Goal: Task Accomplishment & Management: Manage account settings

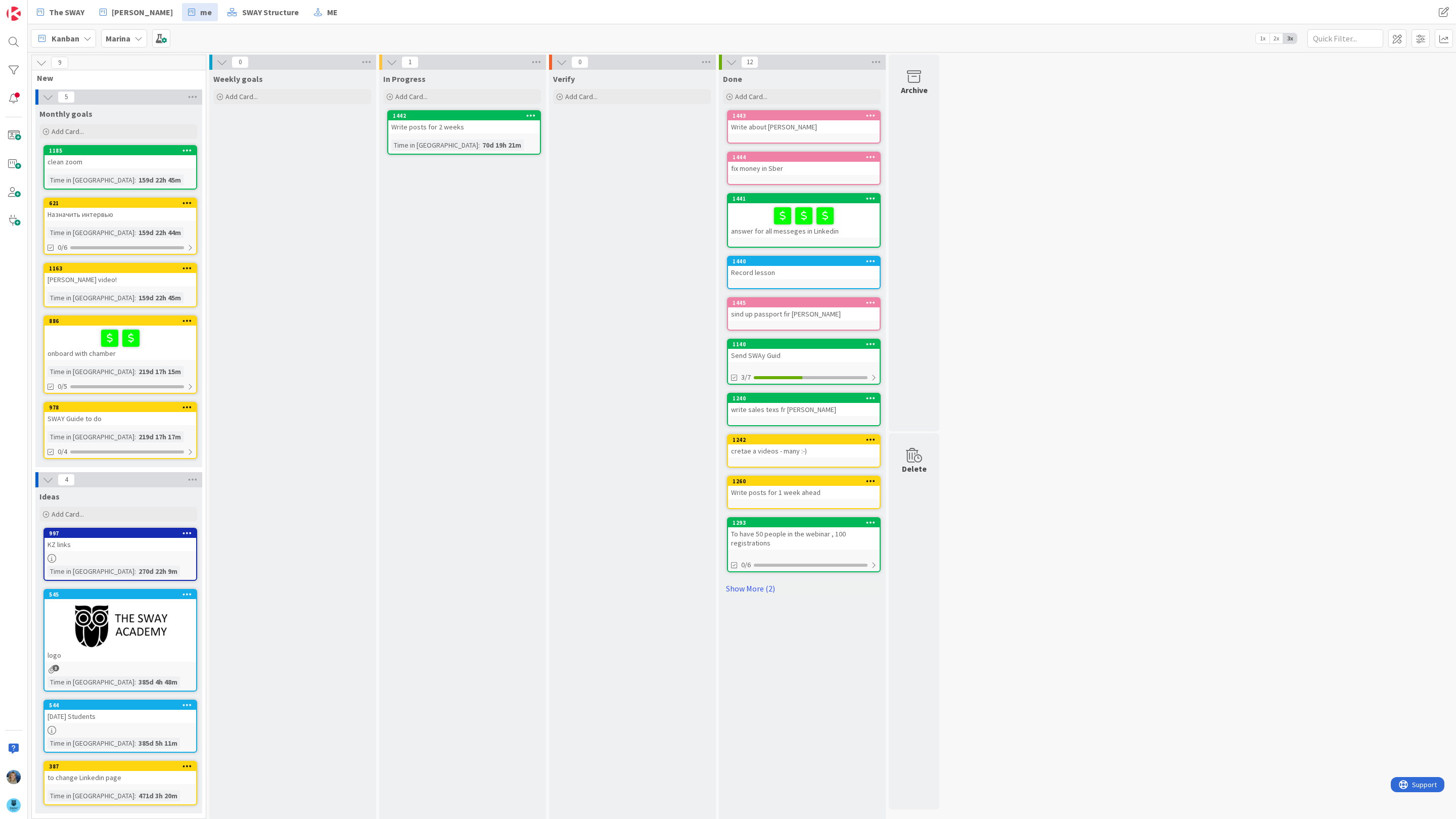
click at [128, 39] on b "Marina" at bounding box center [117, 38] width 25 height 10
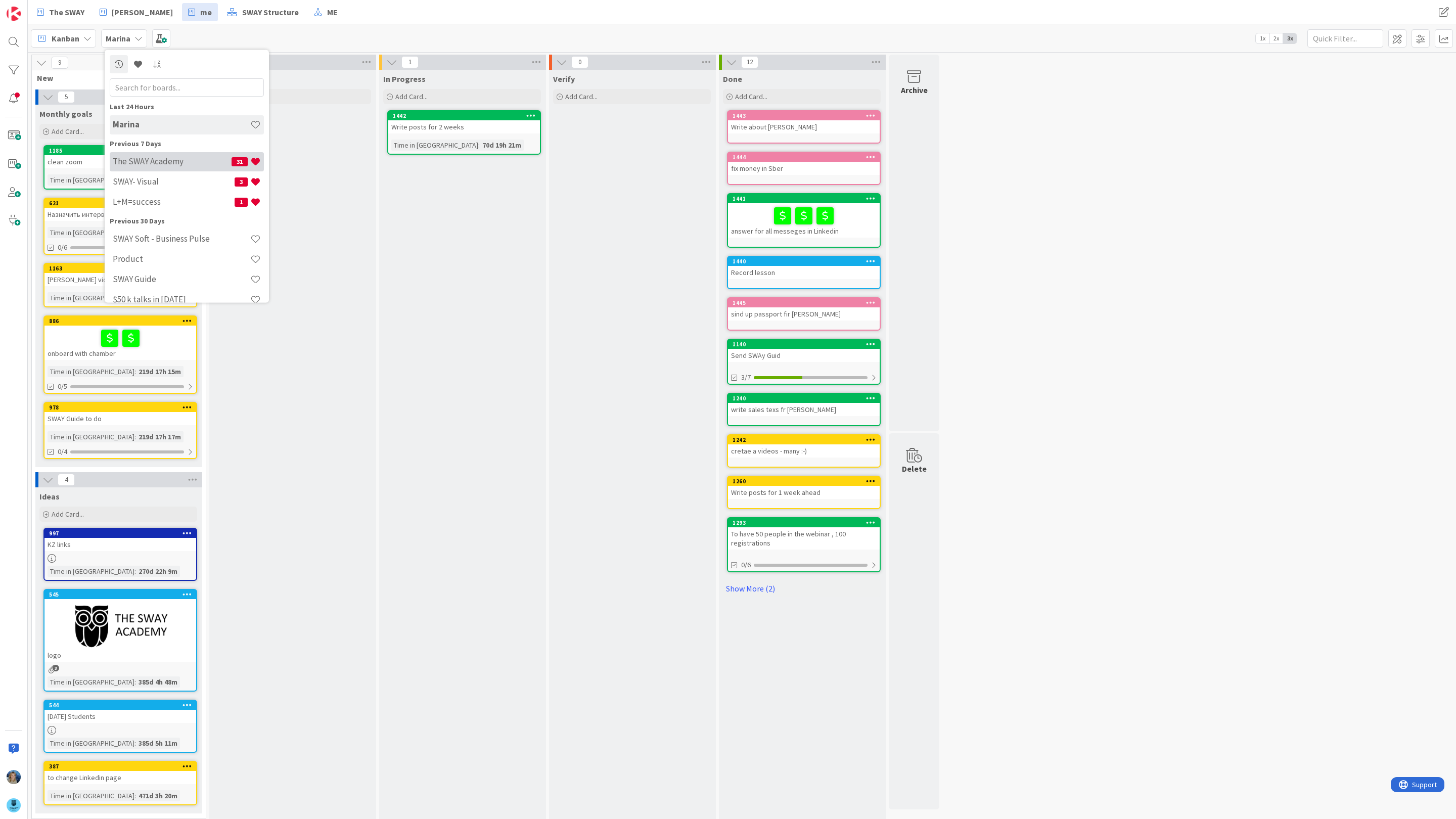
click at [135, 159] on h4 "The SWAY Academy" at bounding box center [172, 161] width 119 height 10
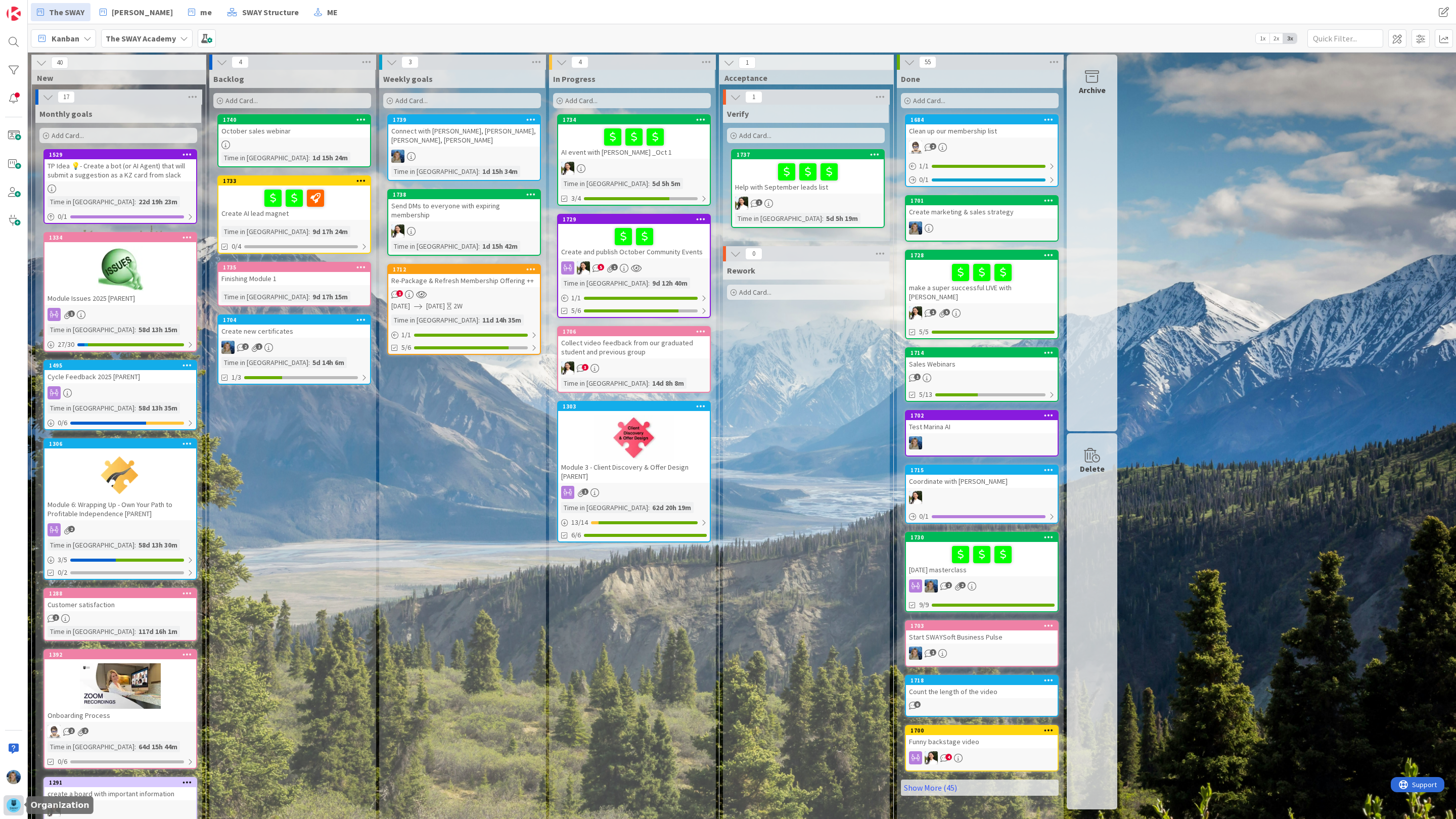
click at [19, 807] on img at bounding box center [14, 805] width 14 height 14
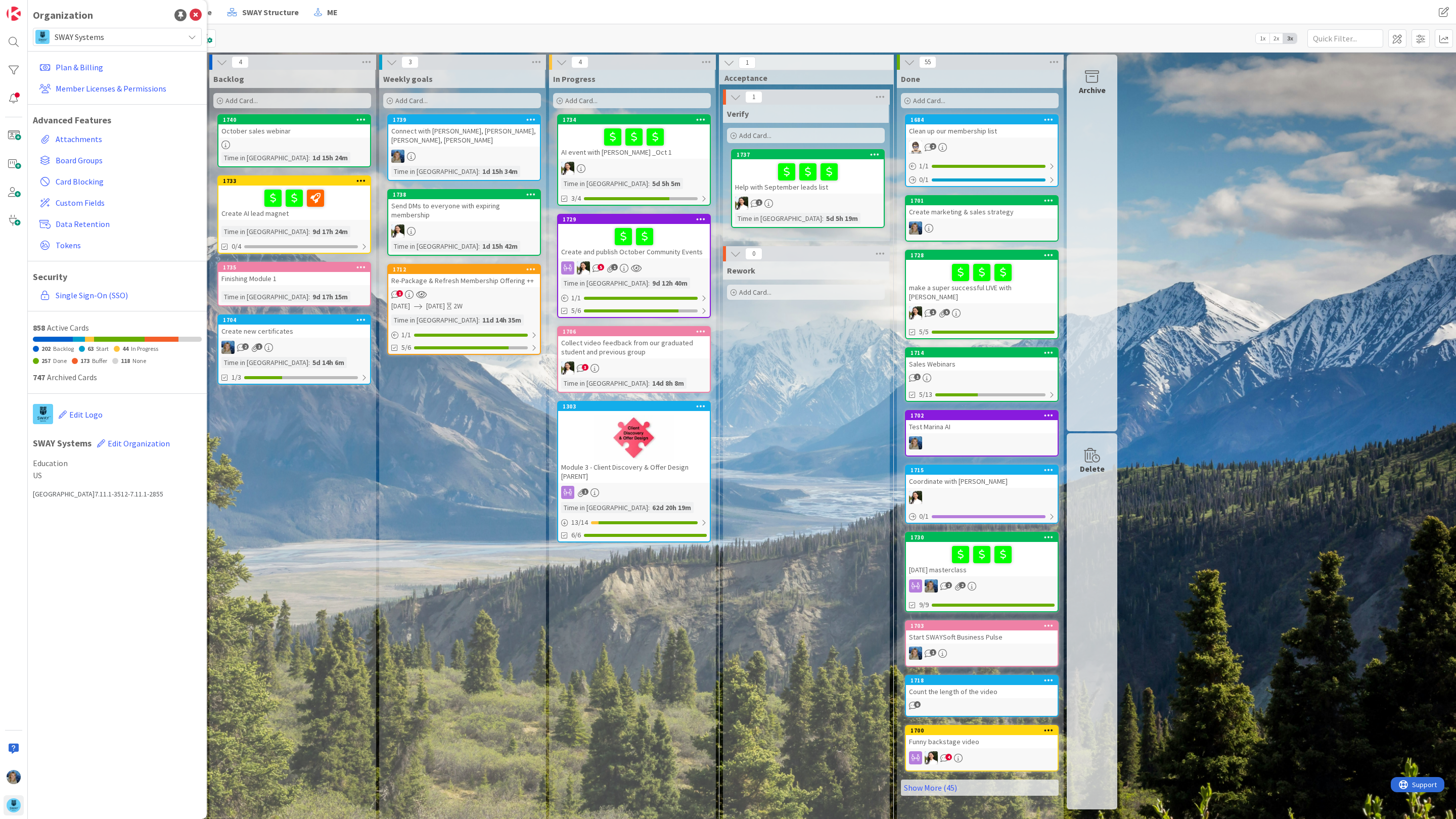
click at [137, 37] on span "SWAY Systems" at bounding box center [117, 37] width 125 height 14
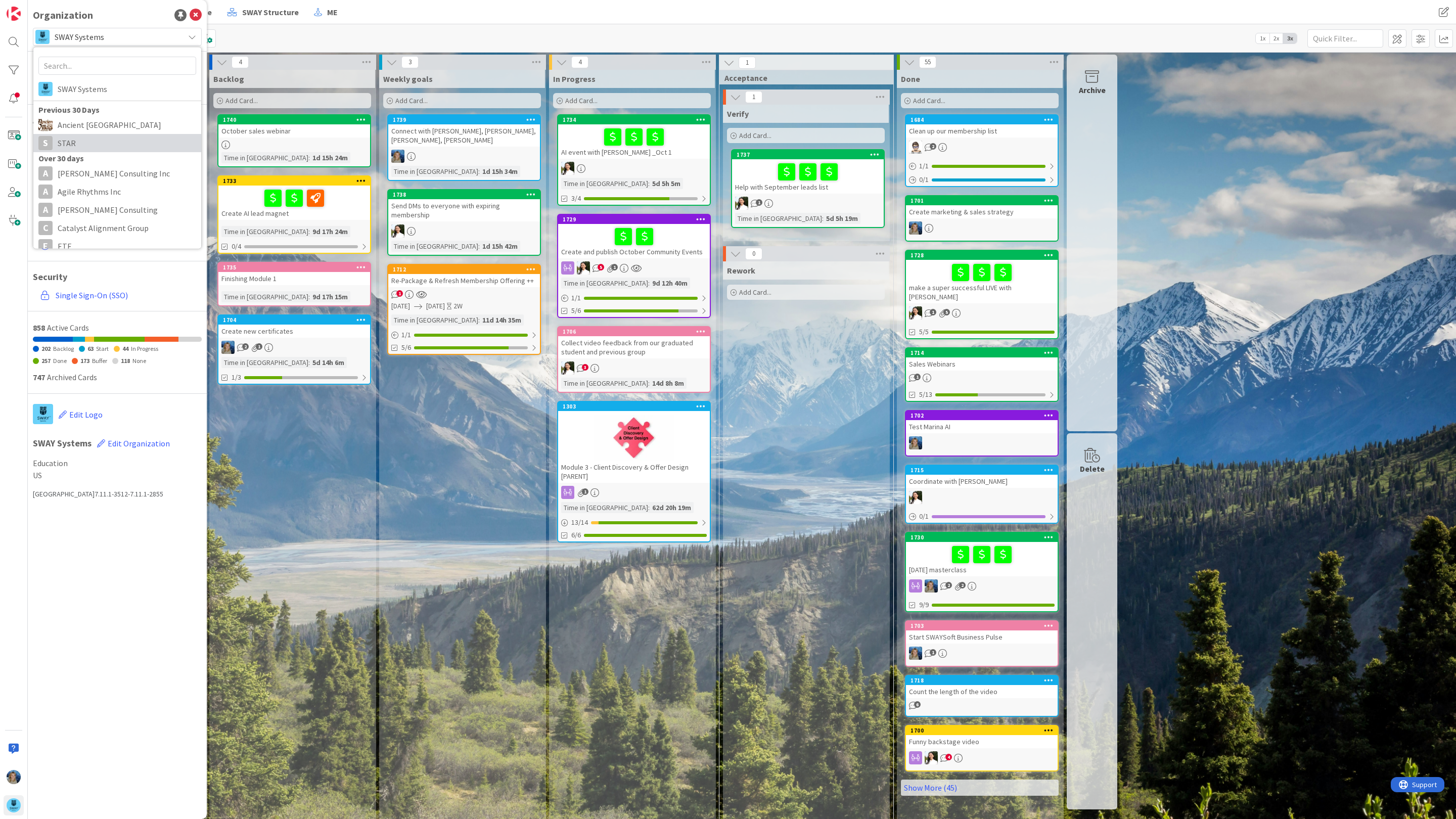
click at [119, 143] on span "STAR" at bounding box center [127, 142] width 139 height 15
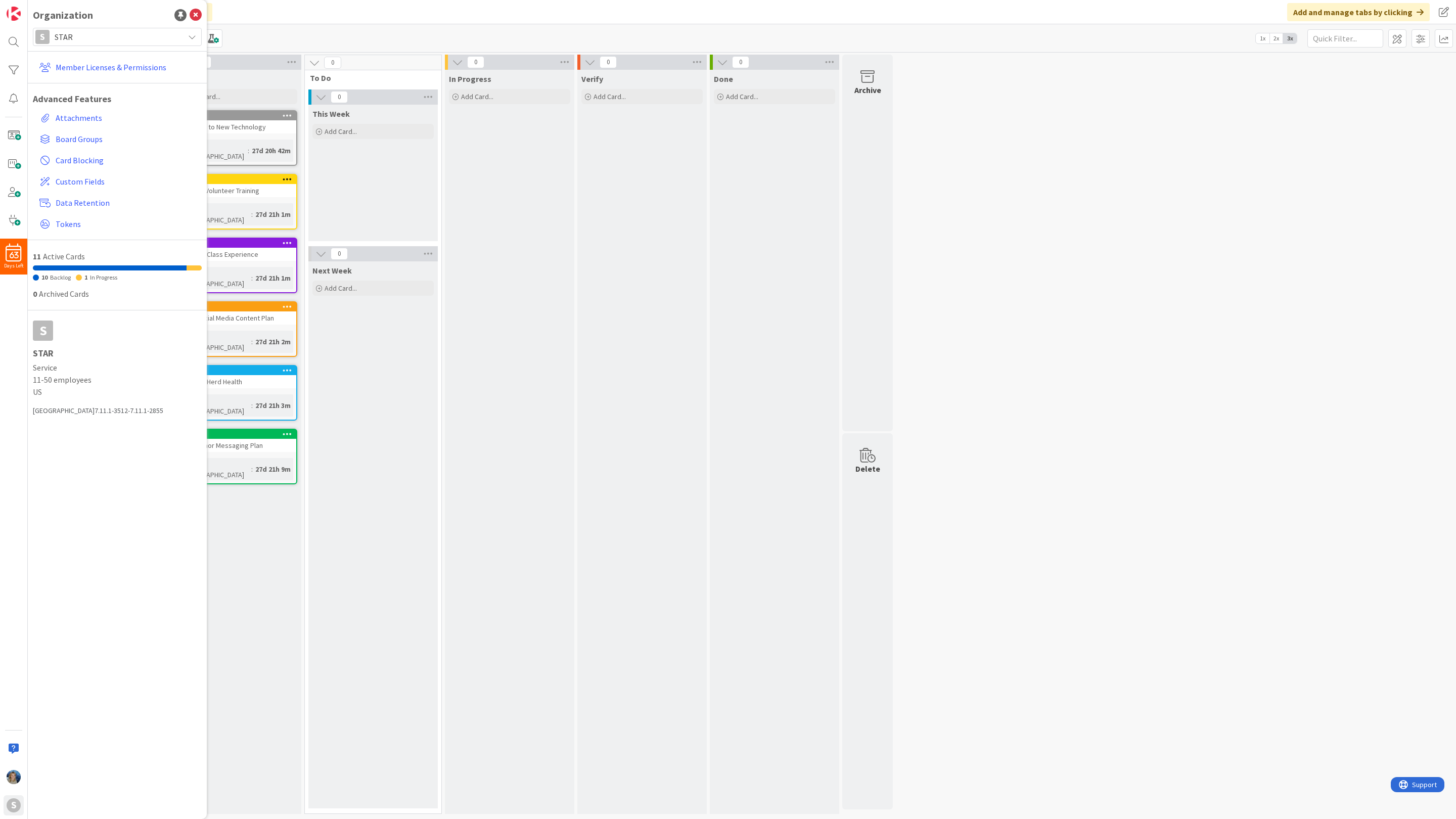
click at [366, 171] on div "This Week Add Card..." at bounding box center [373, 173] width 130 height 137
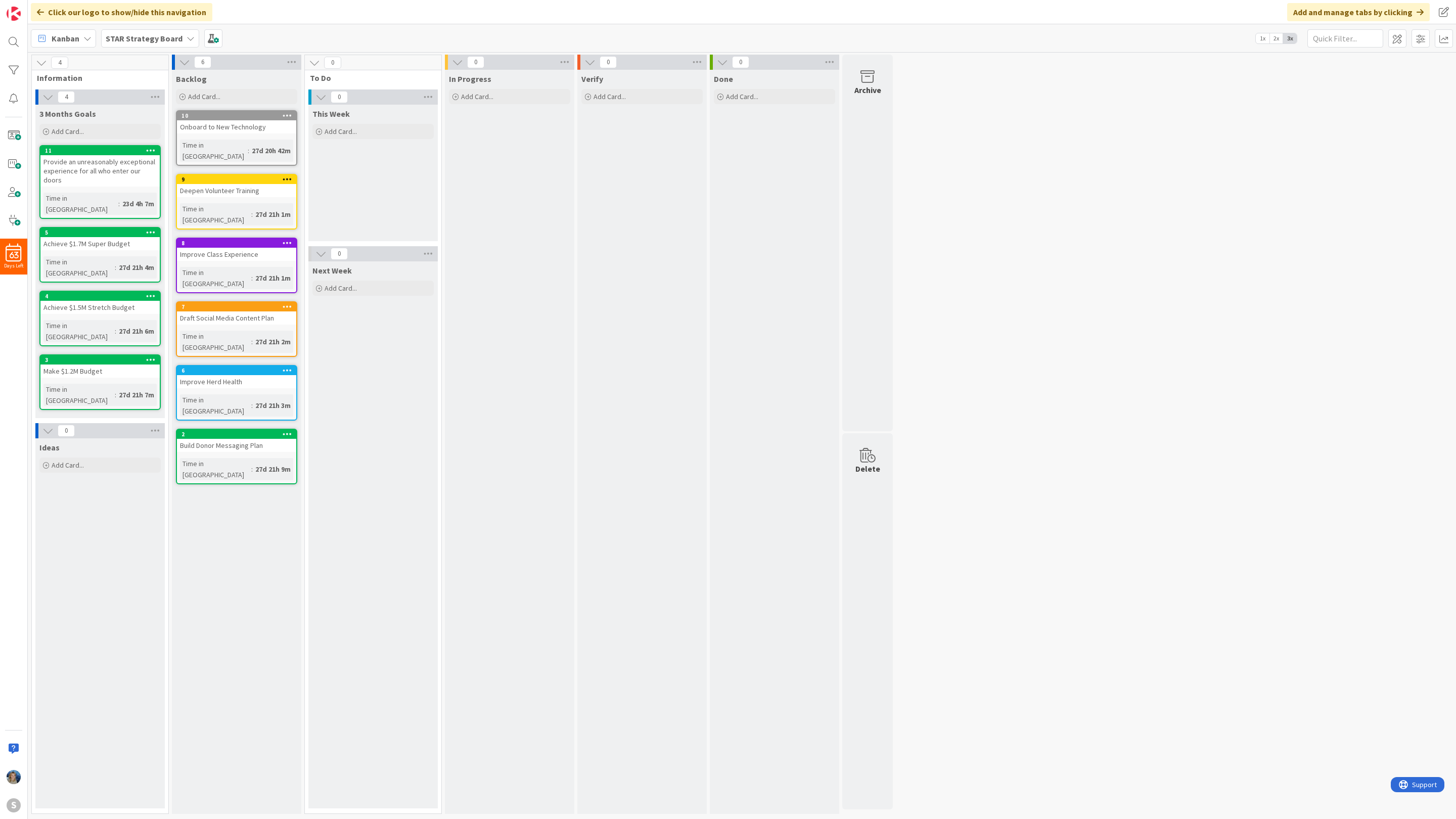
click at [171, 36] on b "STAR Strategy Board" at bounding box center [144, 38] width 77 height 10
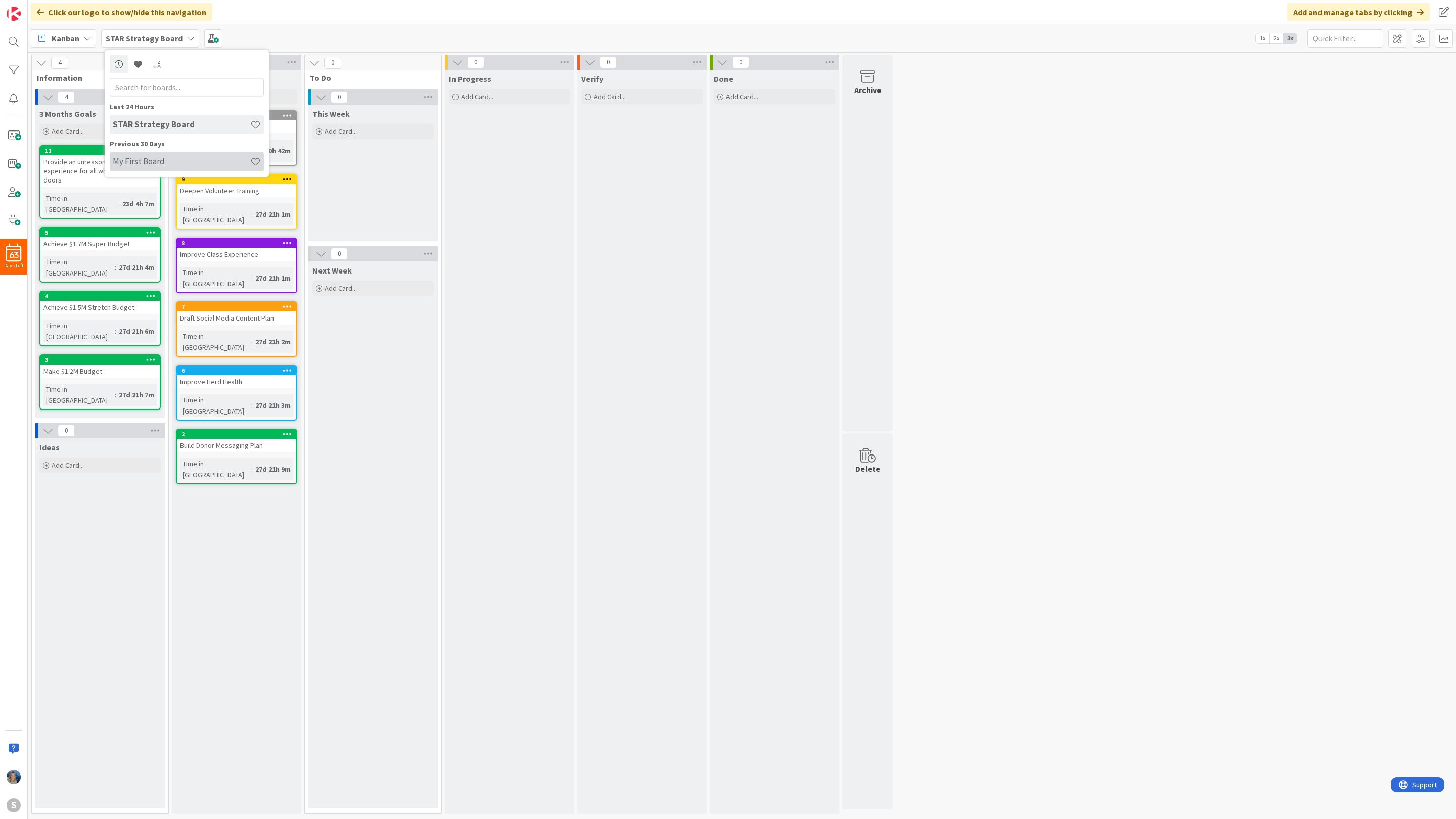
click at [146, 164] on h4 "My First Board" at bounding box center [181, 161] width 137 height 10
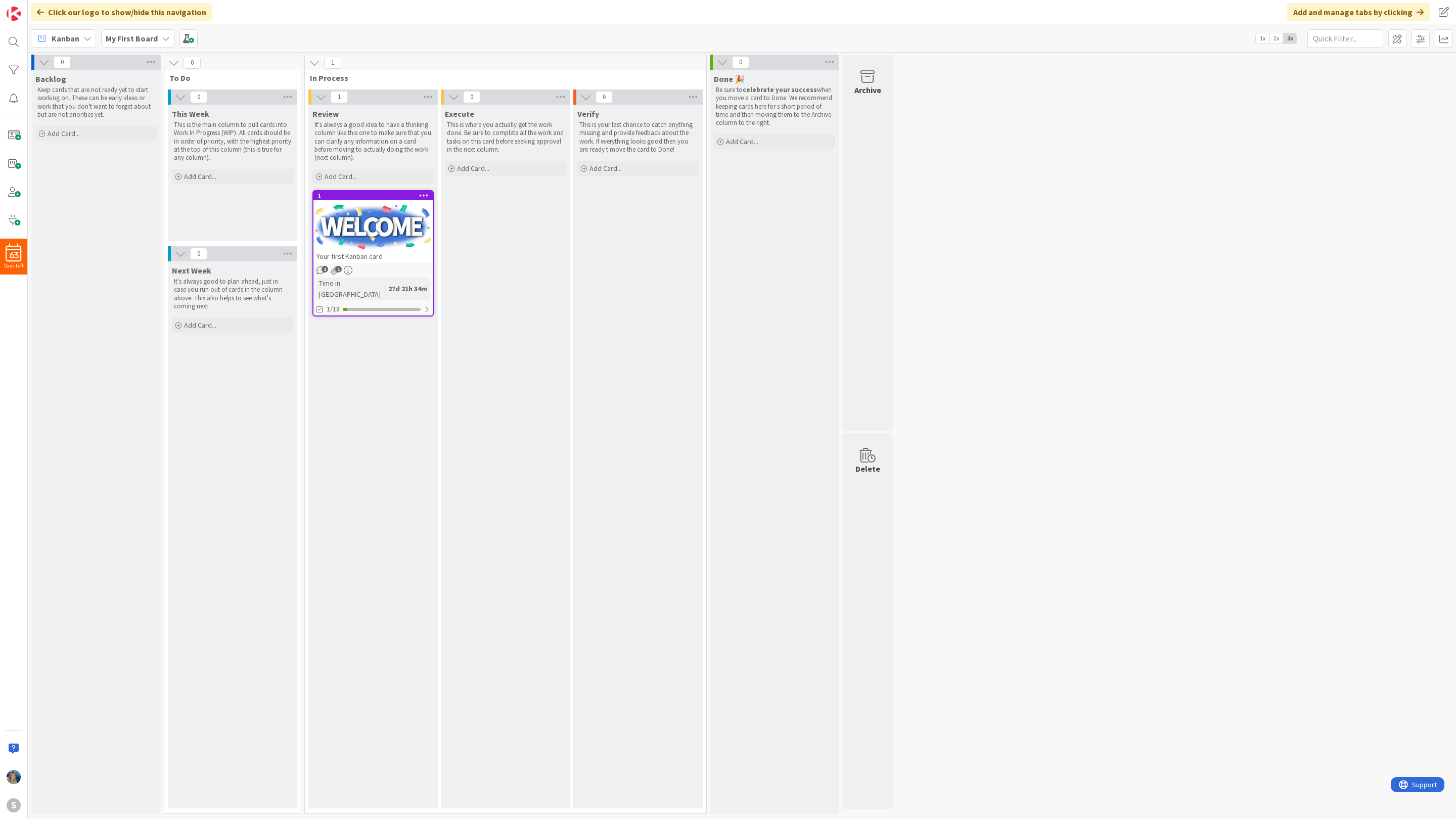
click at [167, 32] on div "My First Board" at bounding box center [137, 38] width 73 height 19
click at [160, 145] on h4 "STAR Strategy Board" at bounding box center [181, 145] width 137 height 10
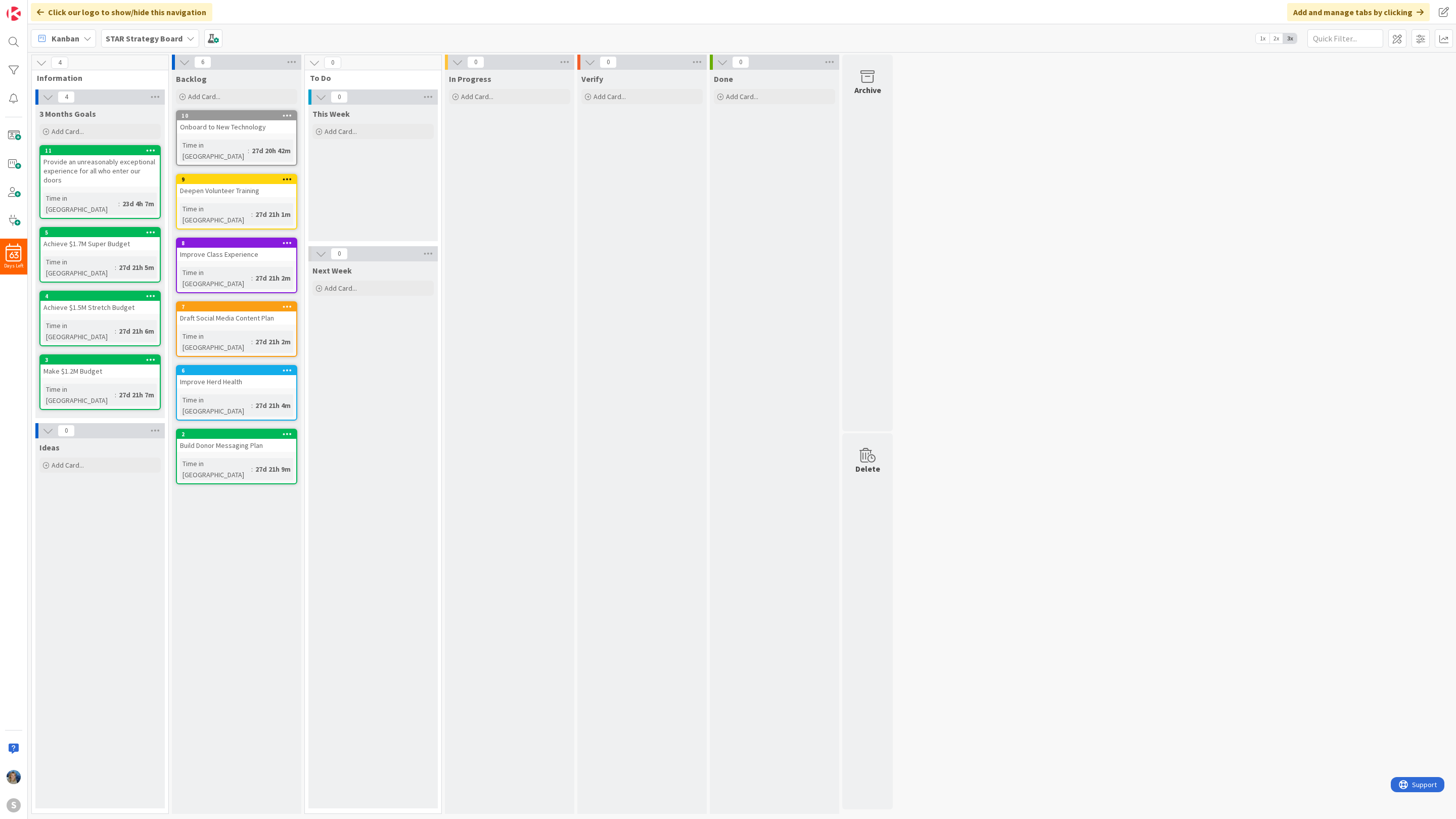
click at [187, 29] on div "STAR Strategy Board" at bounding box center [150, 38] width 98 height 19
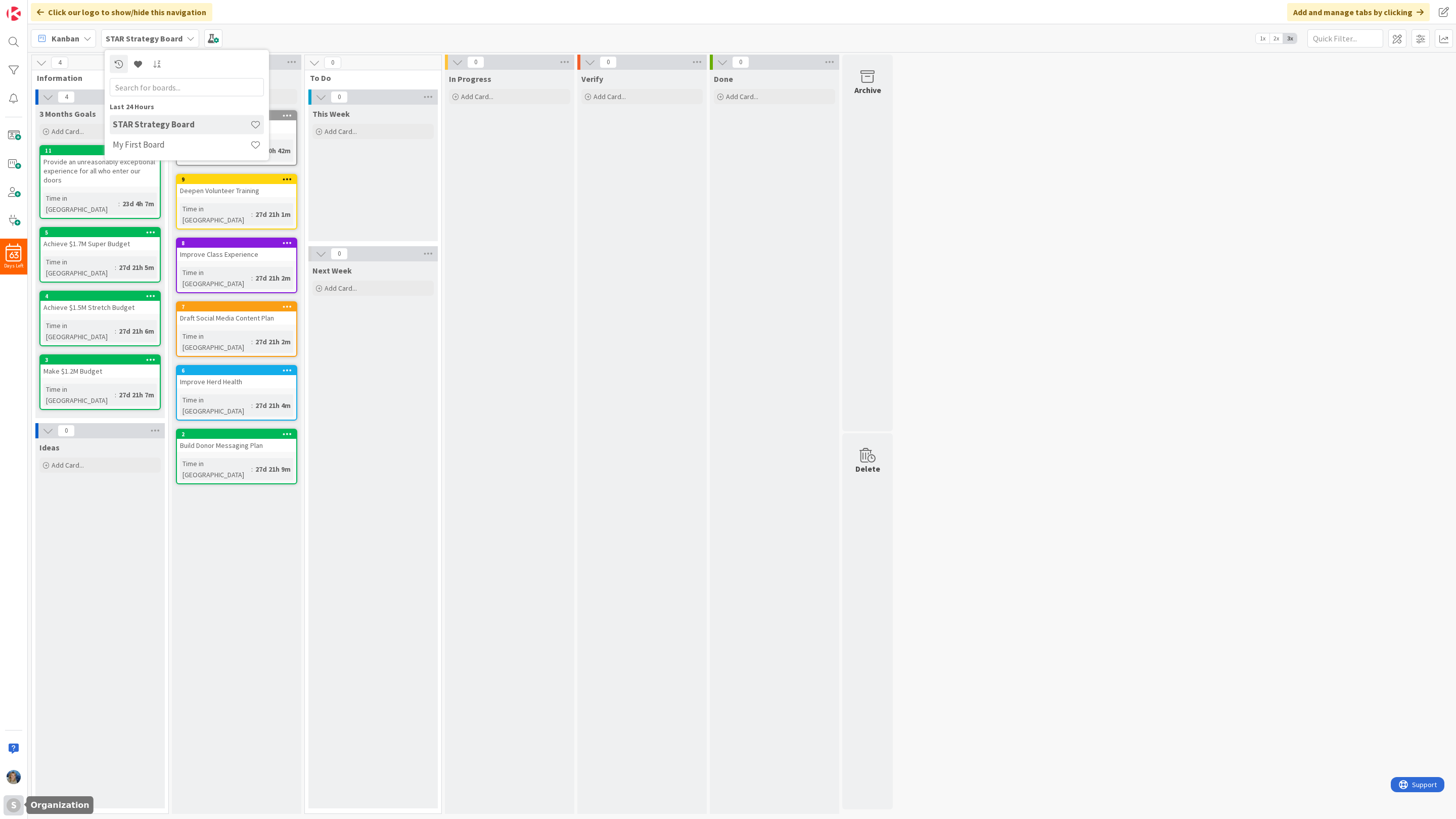
click at [16, 803] on div "S" at bounding box center [14, 805] width 14 height 14
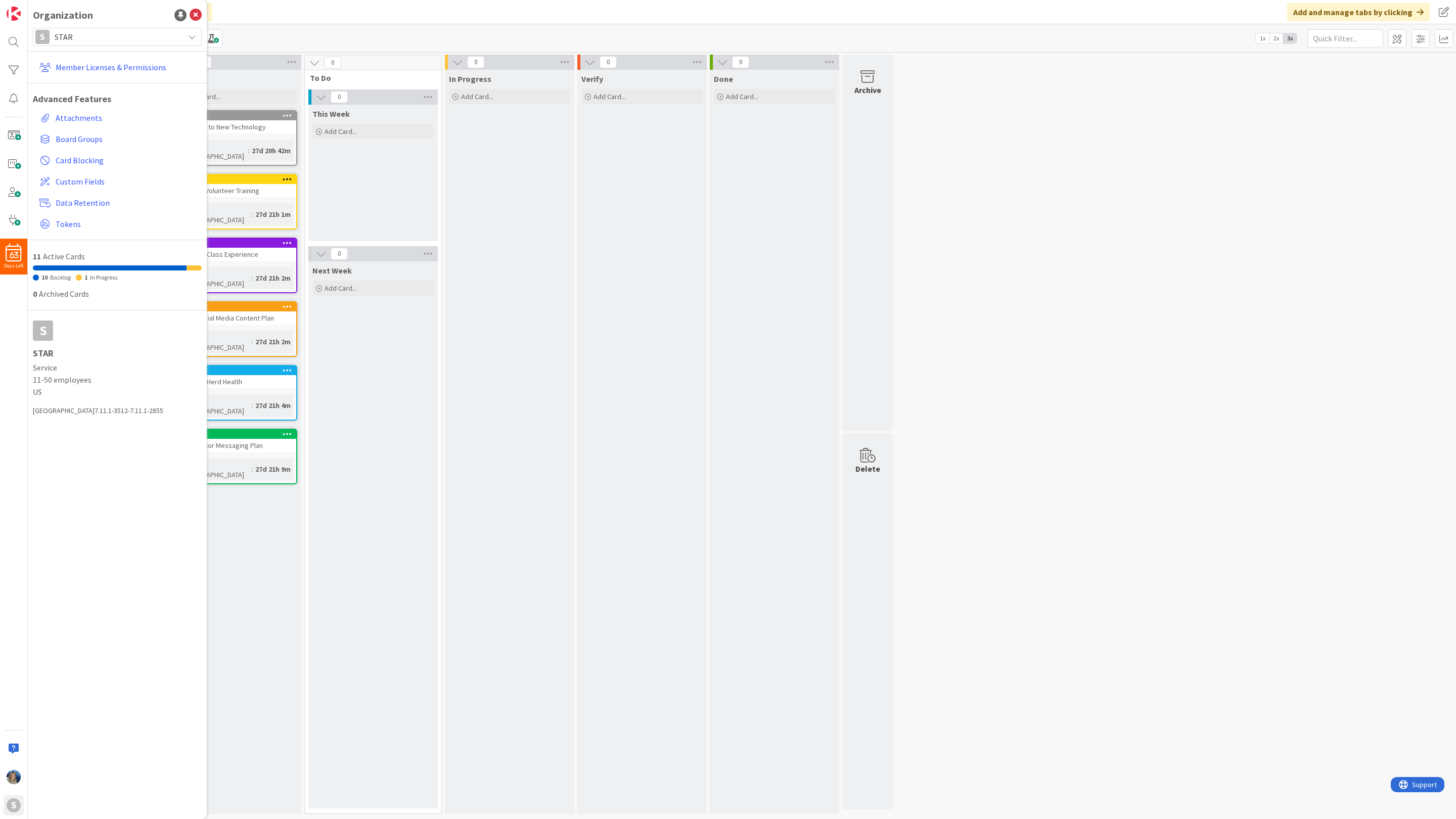
click at [105, 33] on span "STAR" at bounding box center [117, 37] width 125 height 14
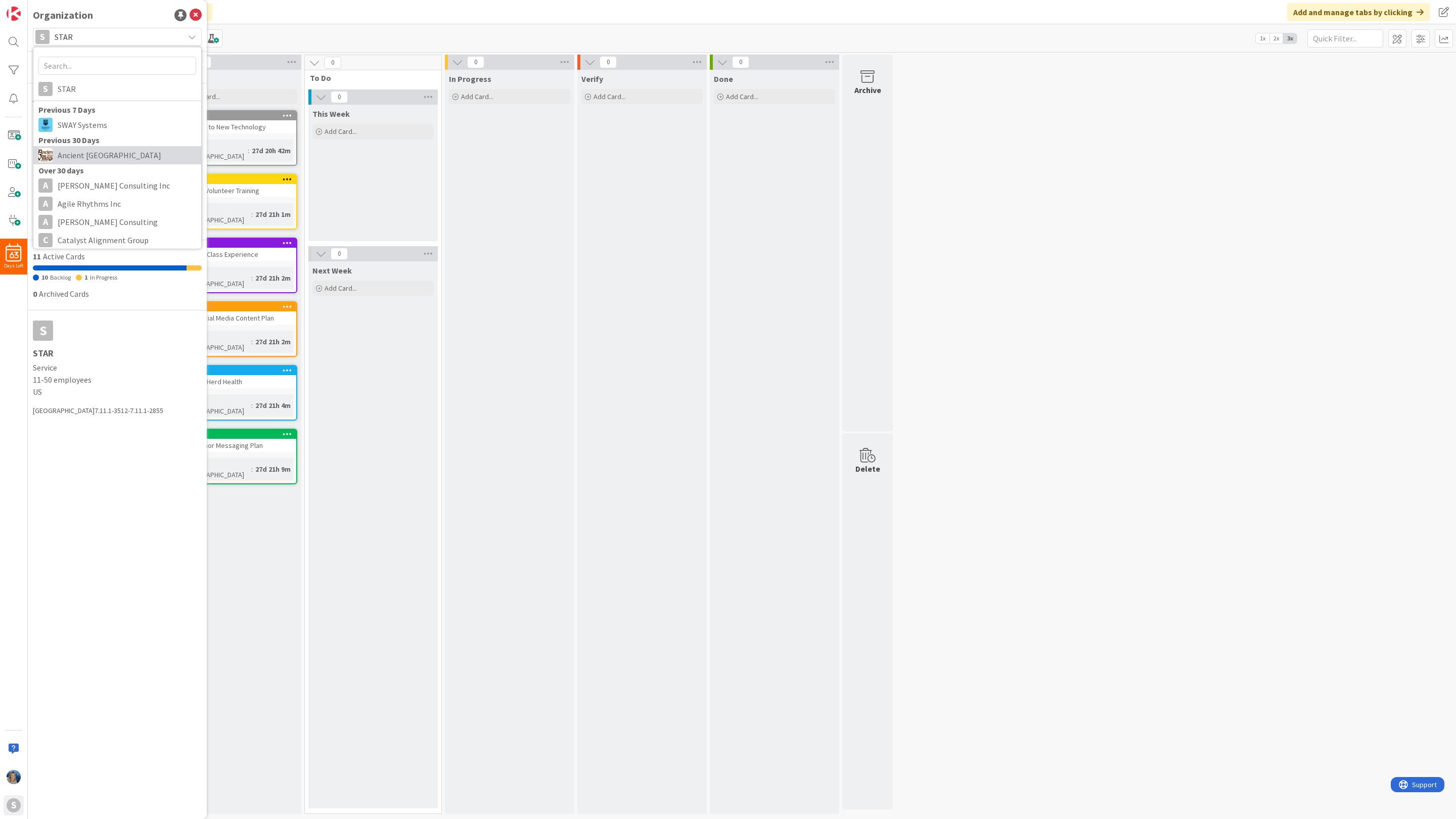
click at [91, 157] on span "Ancient Lore Village" at bounding box center [127, 155] width 139 height 15
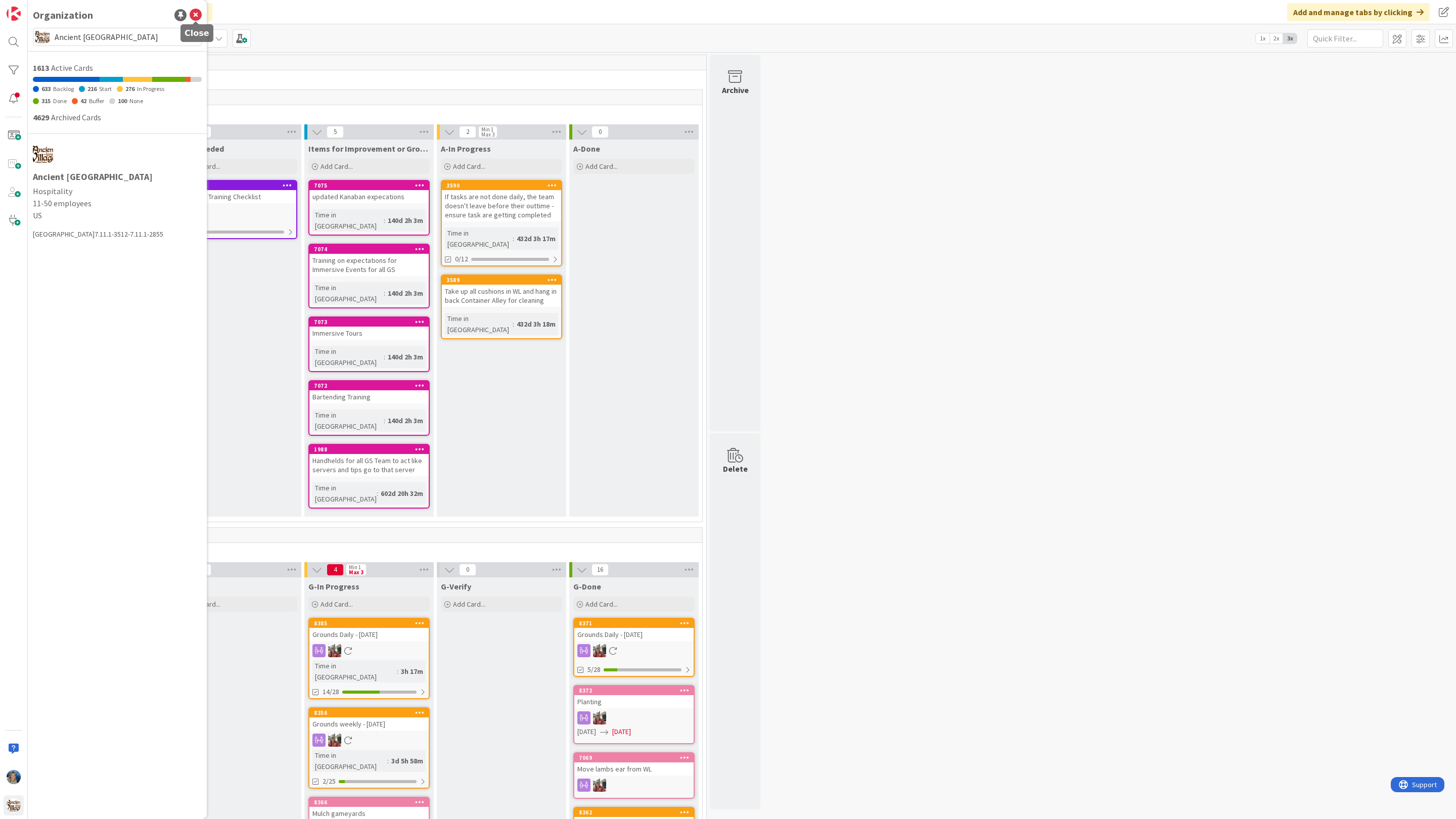
click at [194, 19] on icon at bounding box center [195, 15] width 12 height 12
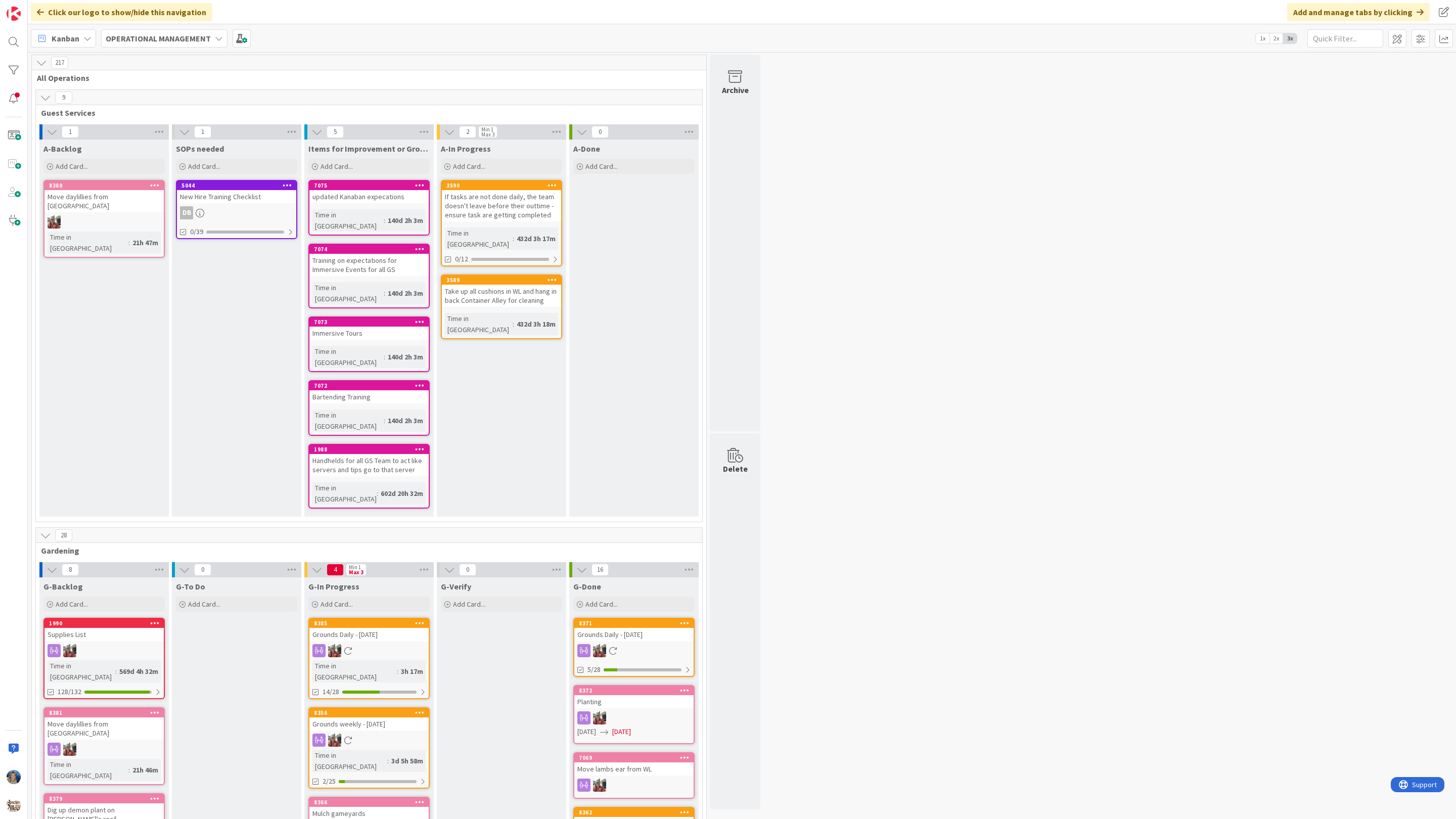
click at [151, 38] on b "OPERATIONAL MANAGEMENT" at bounding box center [158, 38] width 105 height 10
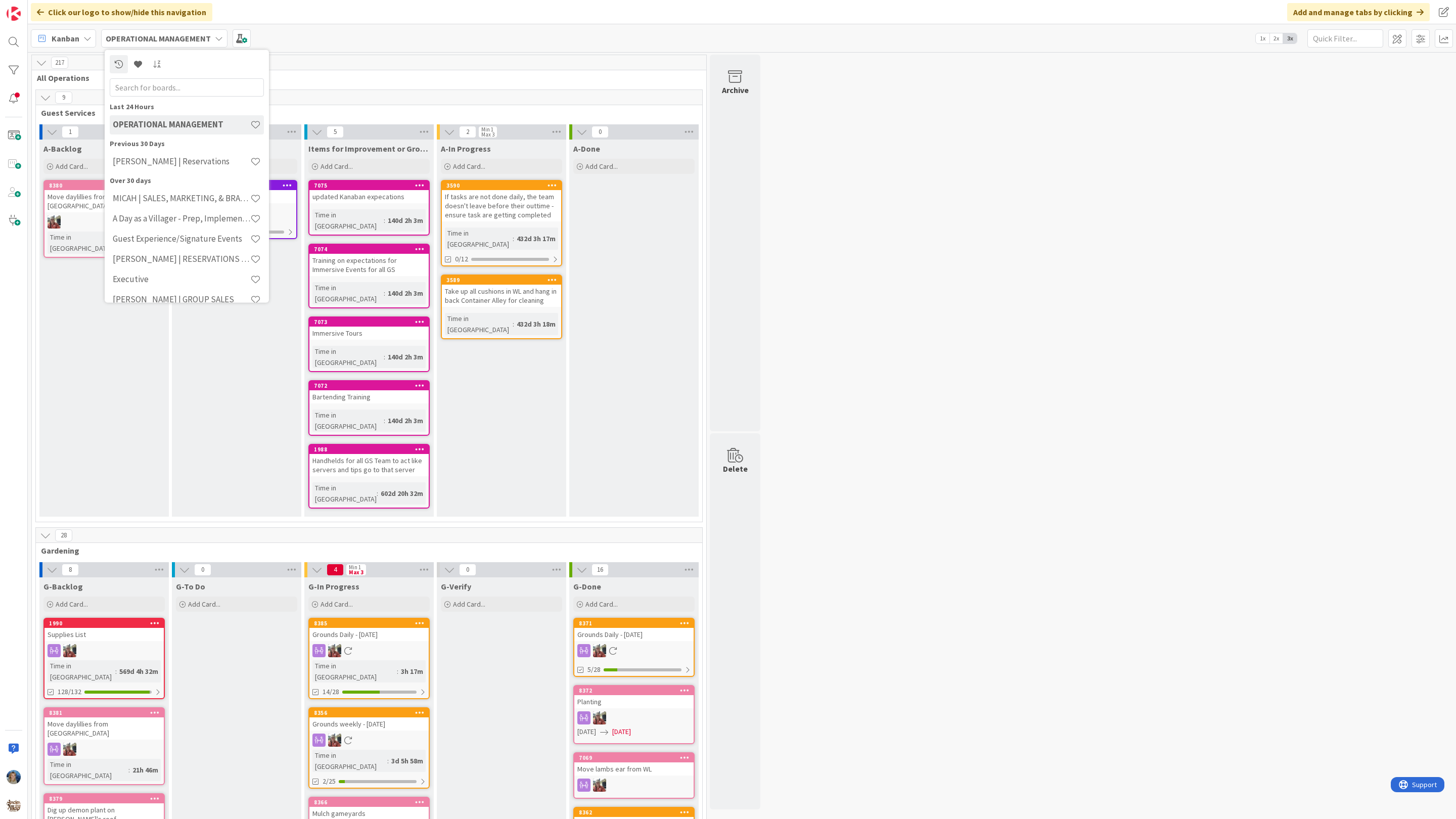
scroll to position [12, 0]
click at [133, 263] on h4 "Executive" at bounding box center [181, 267] width 137 height 10
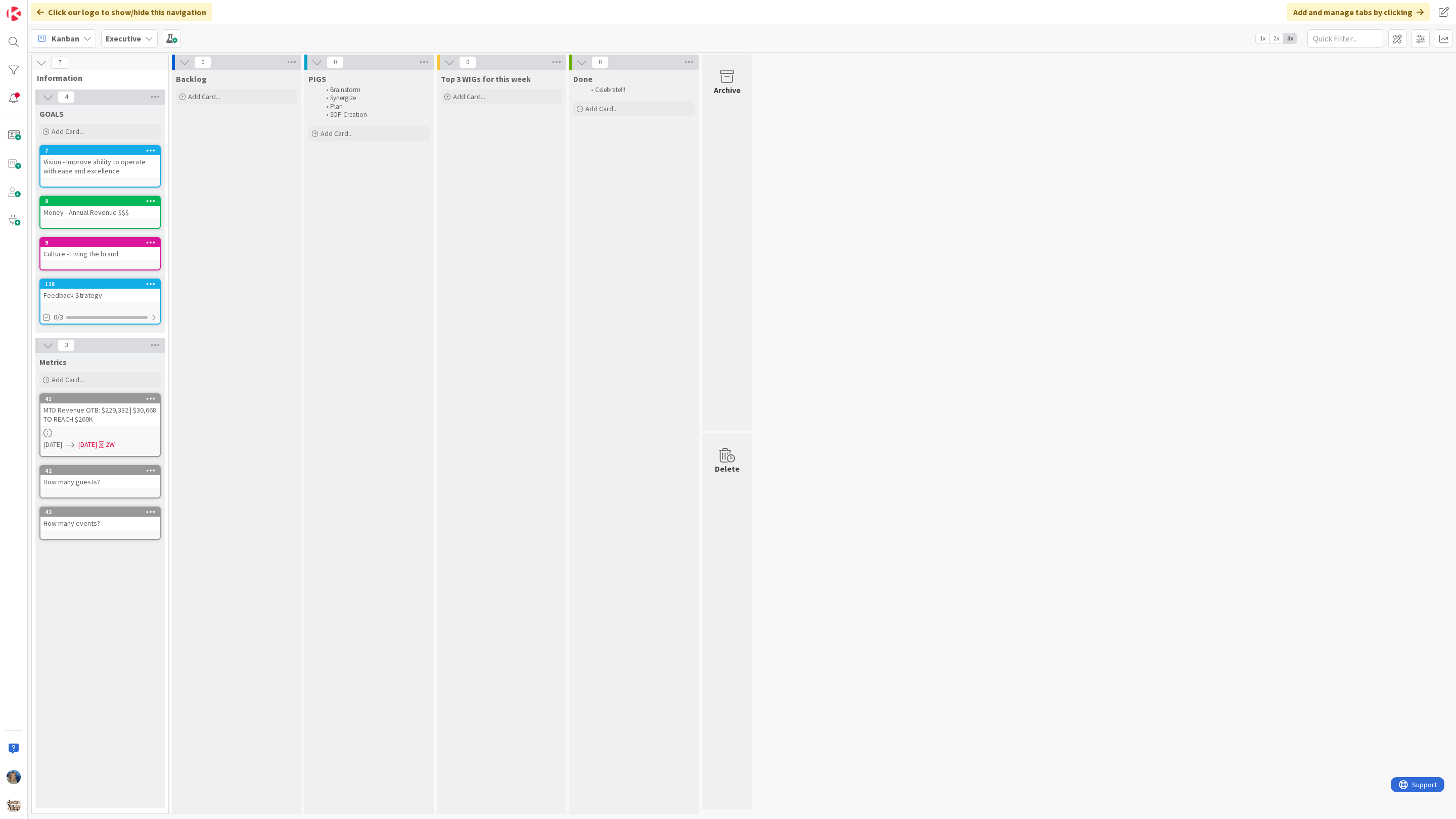
click at [145, 41] on icon at bounding box center [149, 38] width 8 height 8
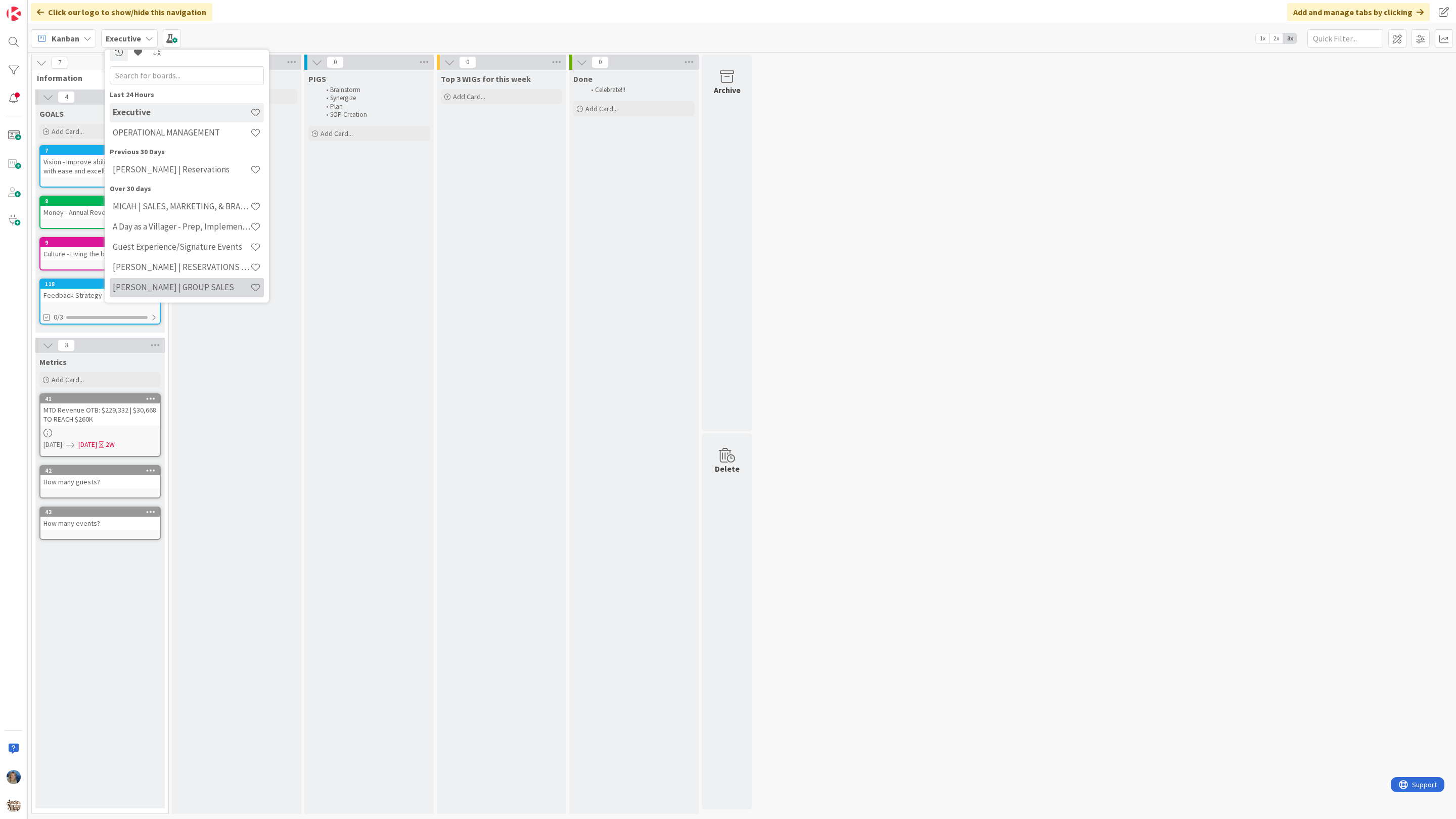
click at [139, 291] on h4 "RILEY | GROUP SALES" at bounding box center [181, 287] width 137 height 10
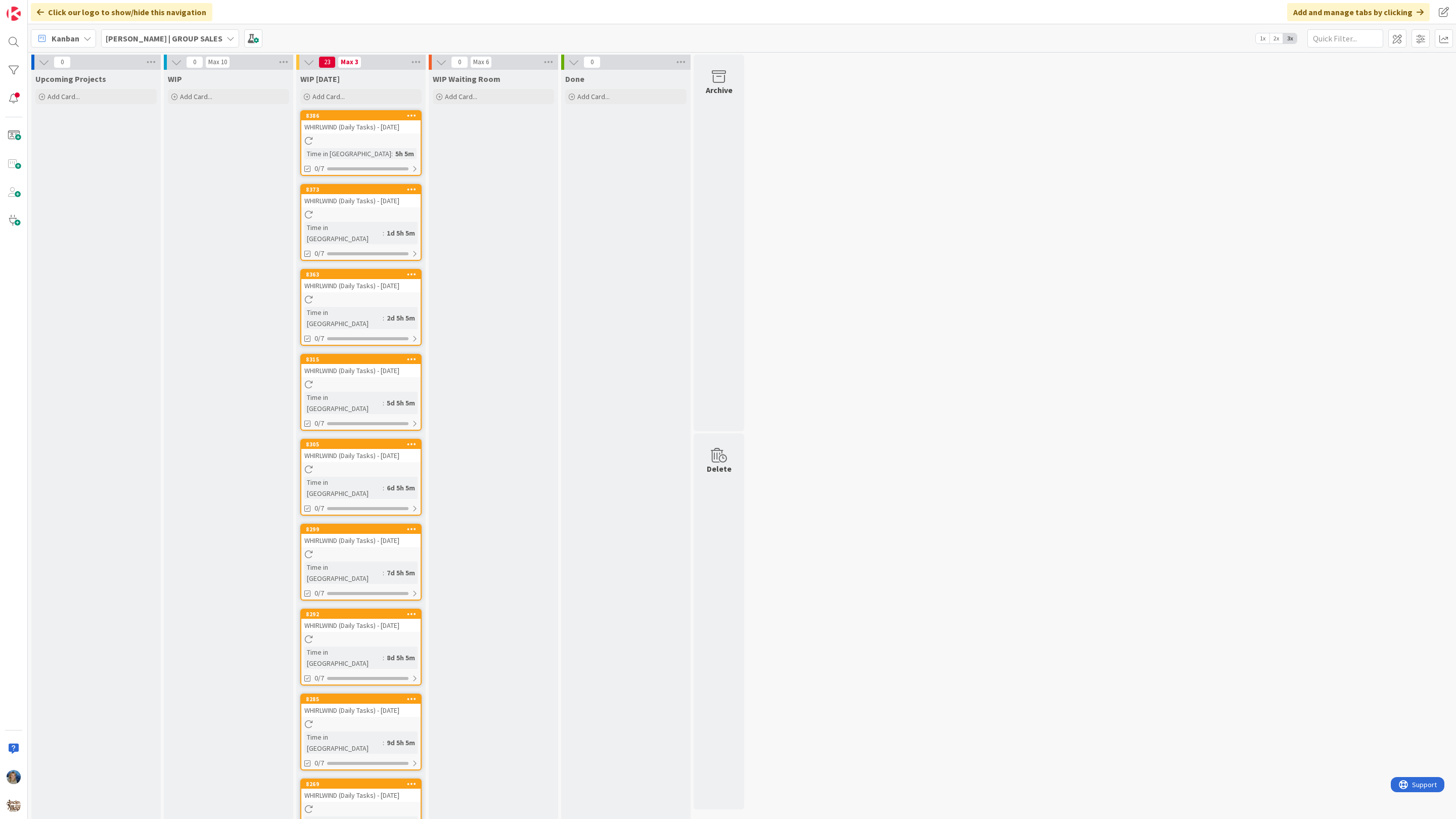
click at [172, 38] on b "RILEY | GROUP SALES" at bounding box center [164, 38] width 117 height 10
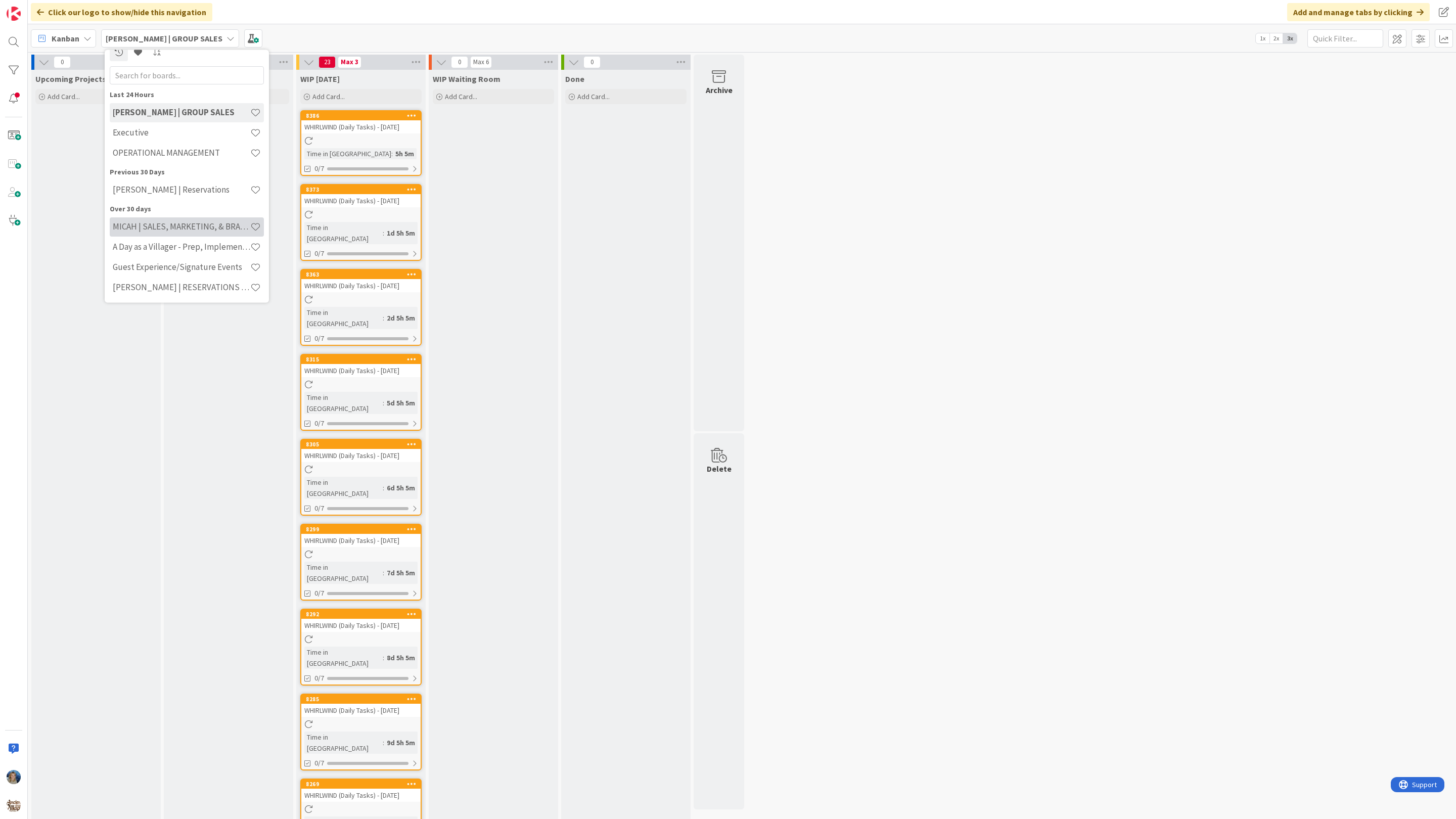
click at [142, 229] on h4 "MICAH | SALES, MARKETING, & BRAND STRATEGY" at bounding box center [181, 226] width 137 height 10
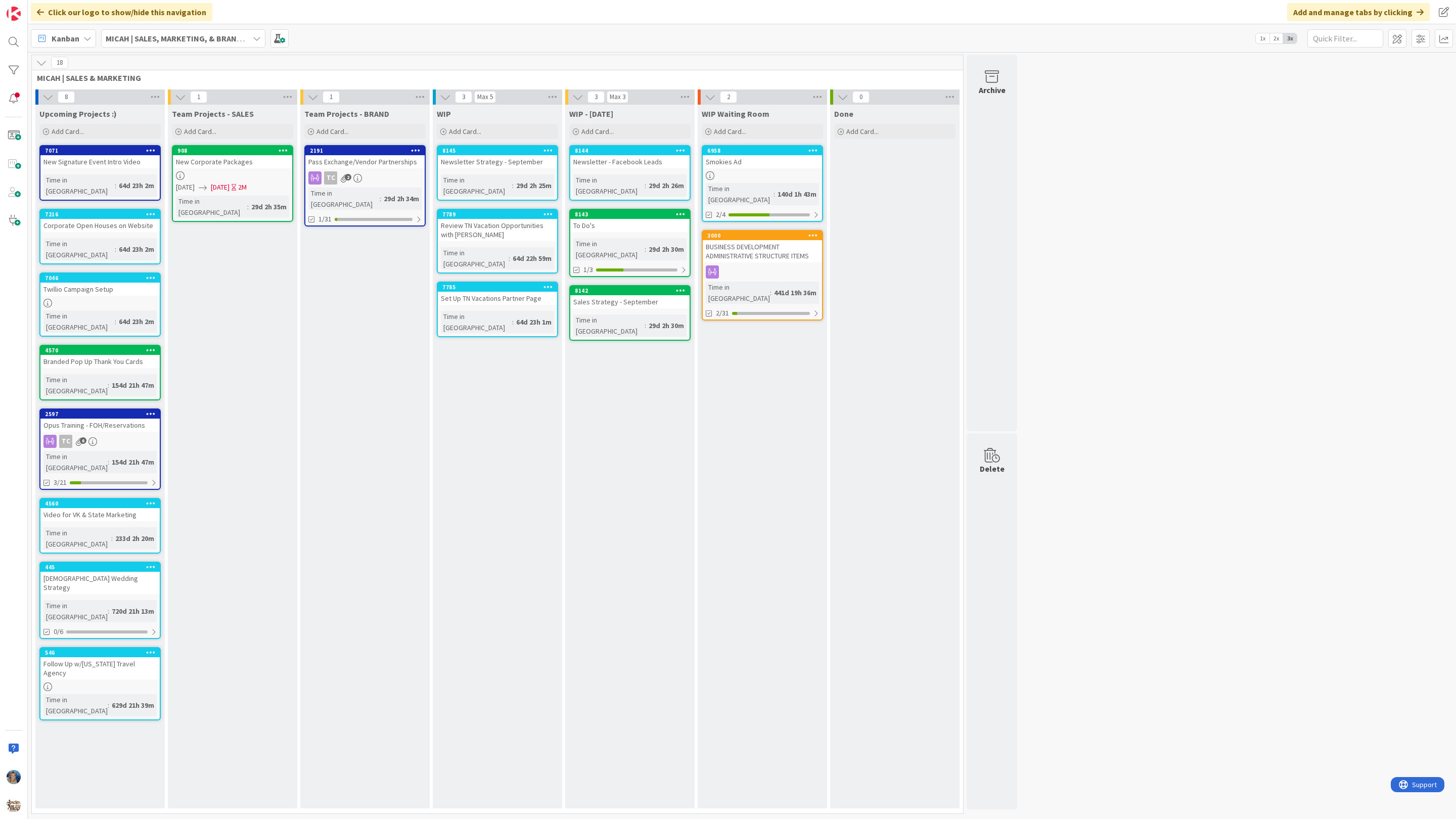
click at [188, 34] on b "MICAH | SALES, MARKETING, & BRAND STRATEGY" at bounding box center [193, 38] width 175 height 10
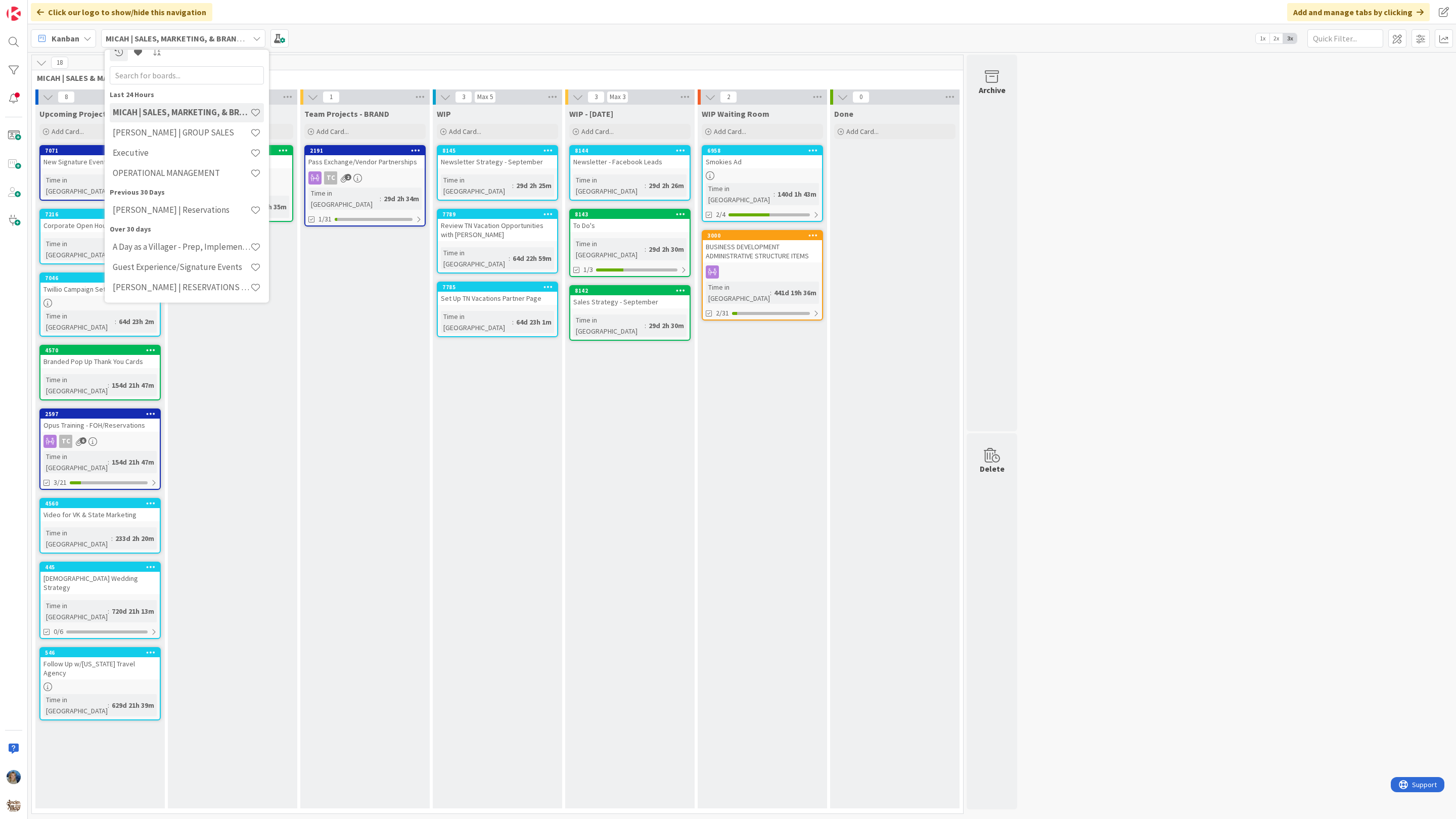
click at [84, 38] on icon at bounding box center [87, 38] width 8 height 8
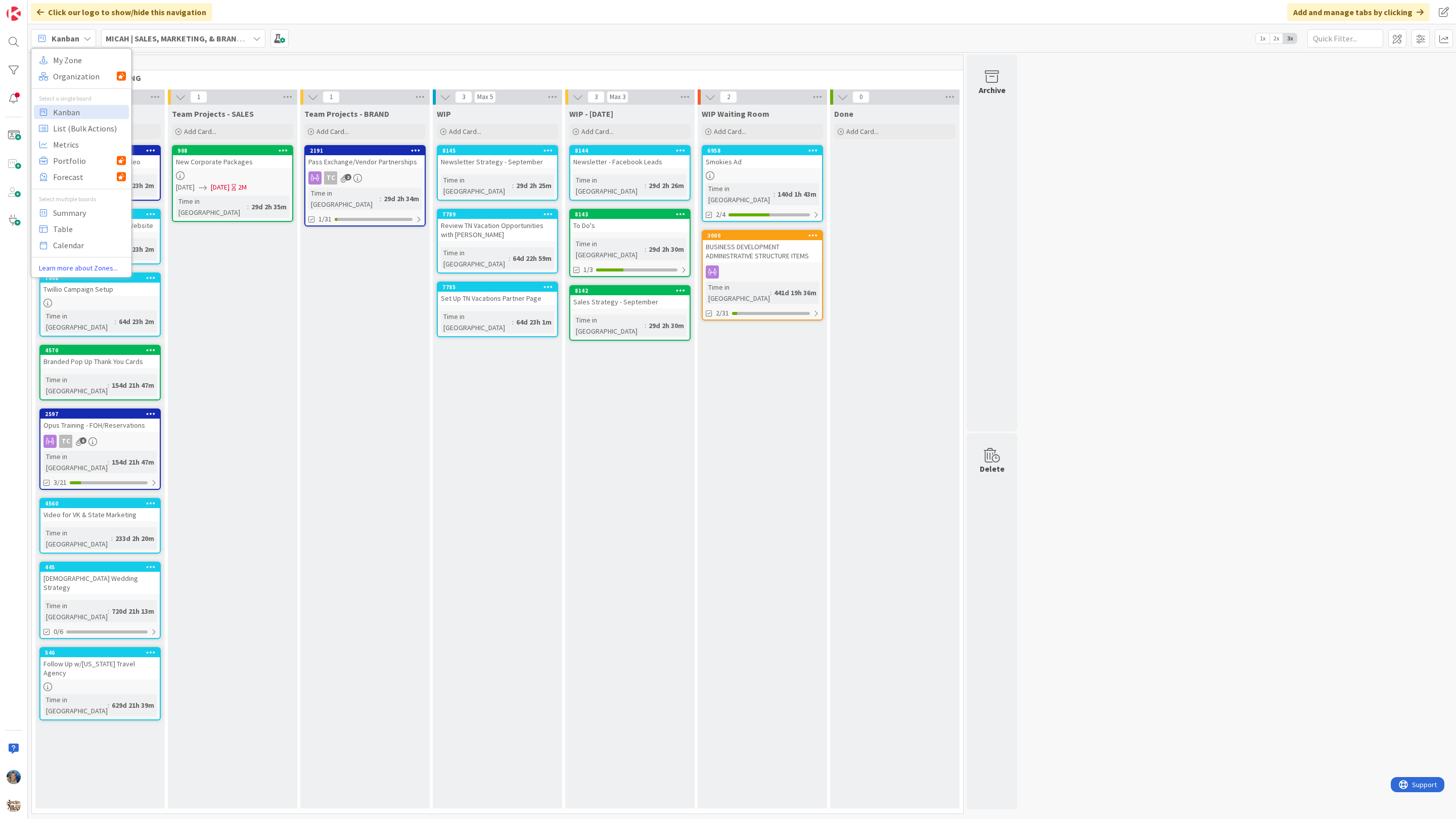
click at [365, 24] on div "Click our logo to show/hide this navigation Add and manage tabs by clicking" at bounding box center [741, 12] width 1428 height 24
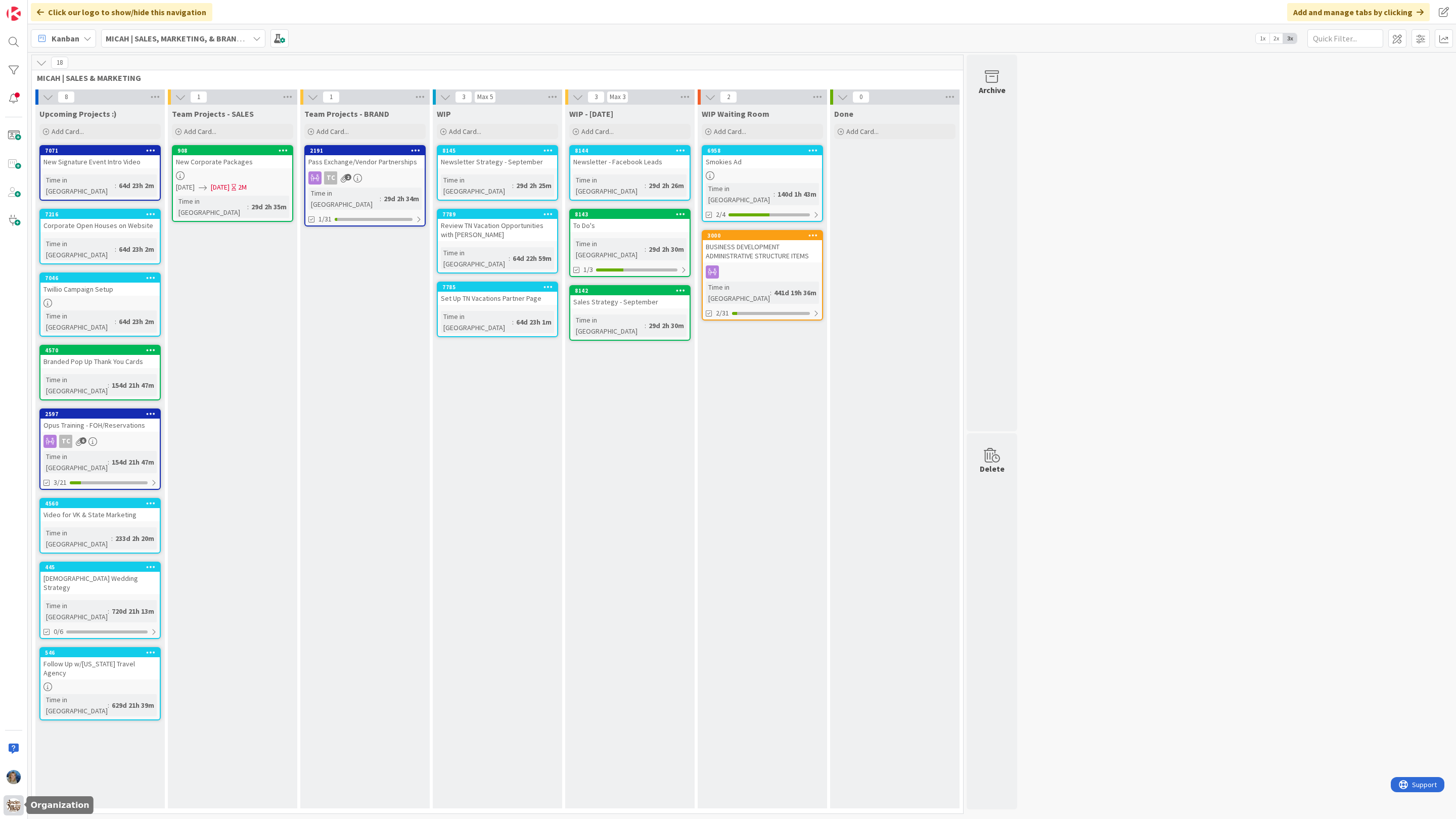
click at [9, 803] on img at bounding box center [14, 805] width 14 height 14
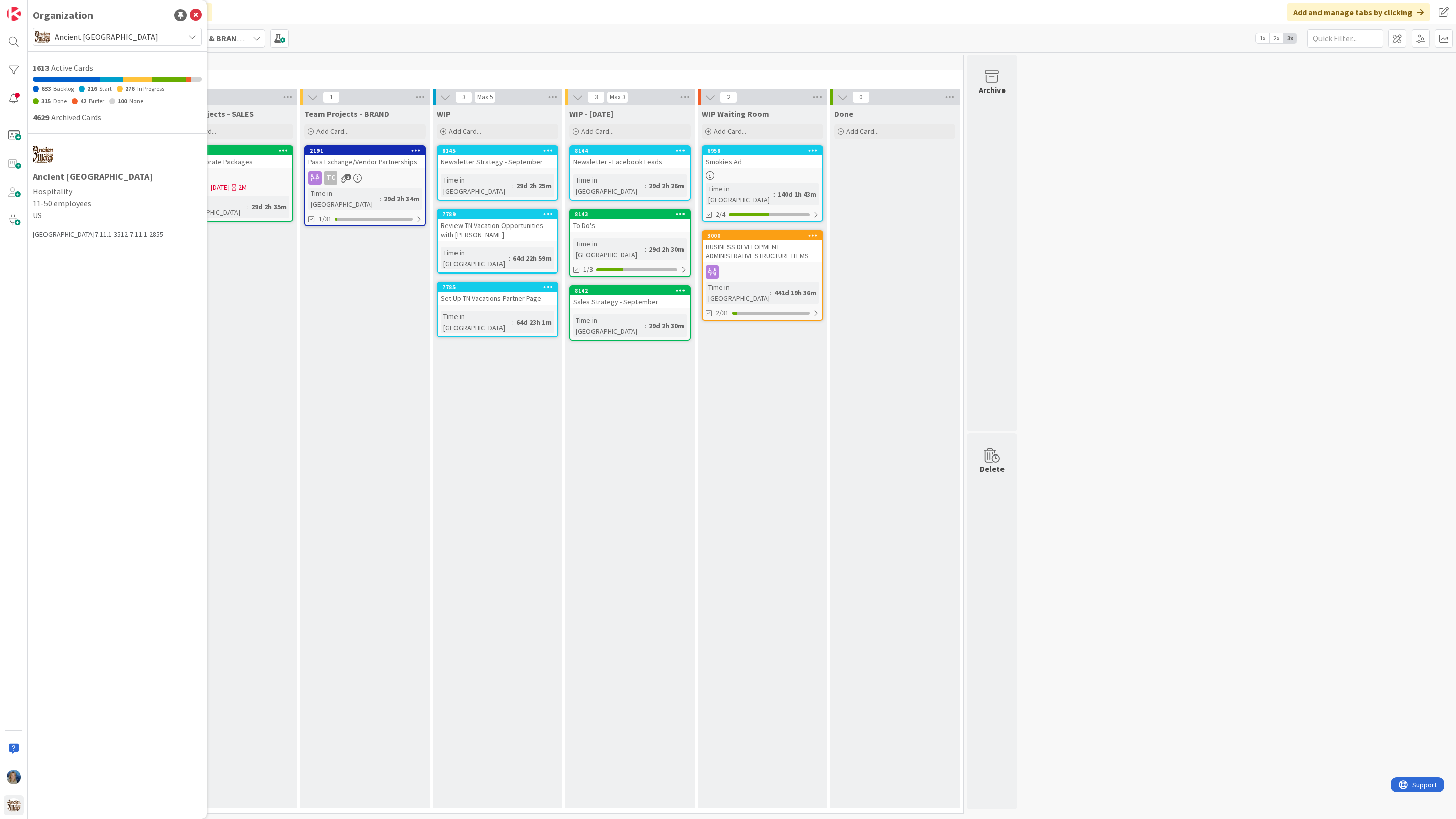
click at [135, 34] on span "Ancient Lore Village" at bounding box center [117, 37] width 125 height 14
click at [117, 152] on span "SWAY Systems" at bounding box center [127, 155] width 139 height 15
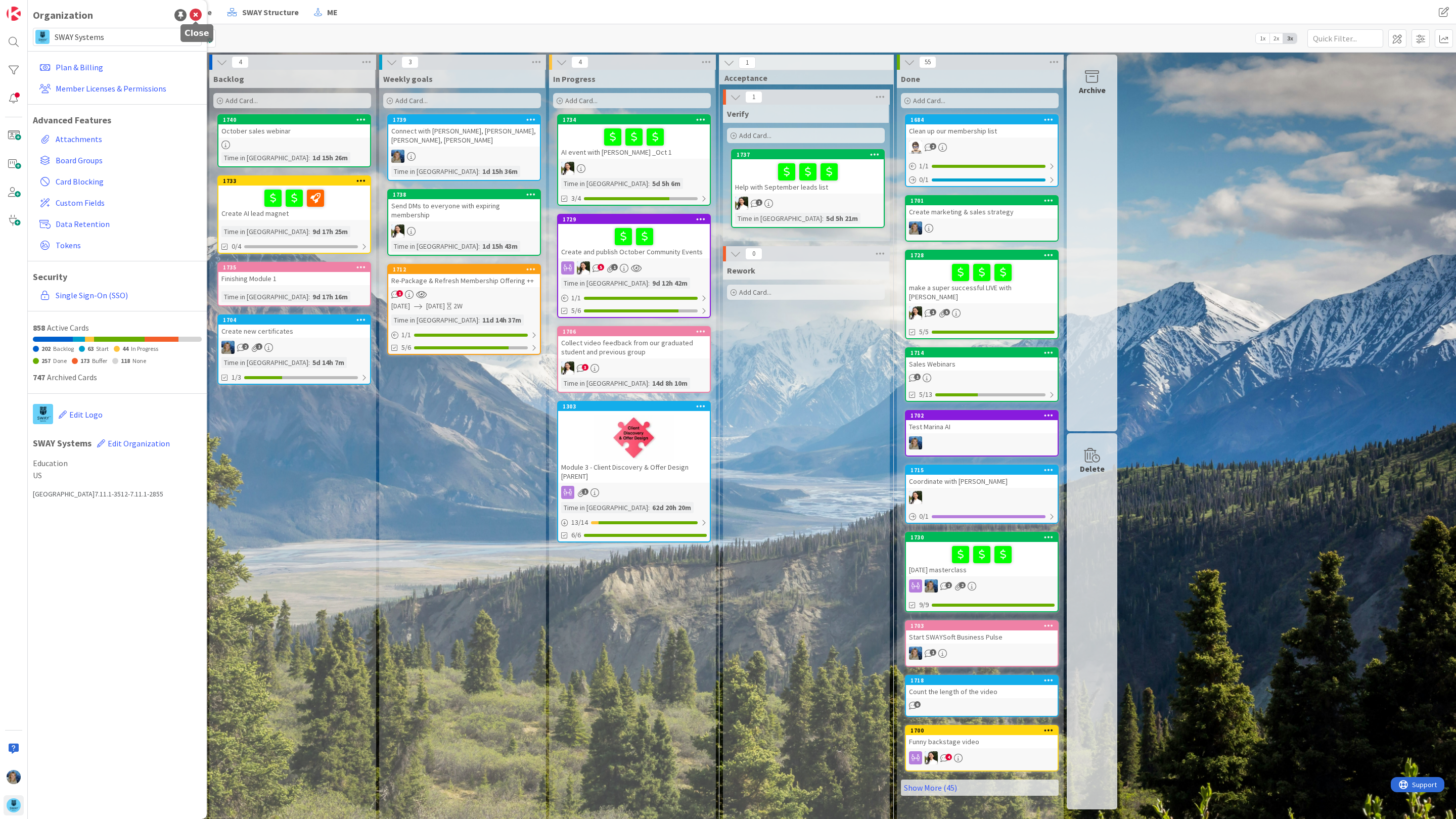
click at [199, 14] on icon at bounding box center [195, 15] width 12 height 12
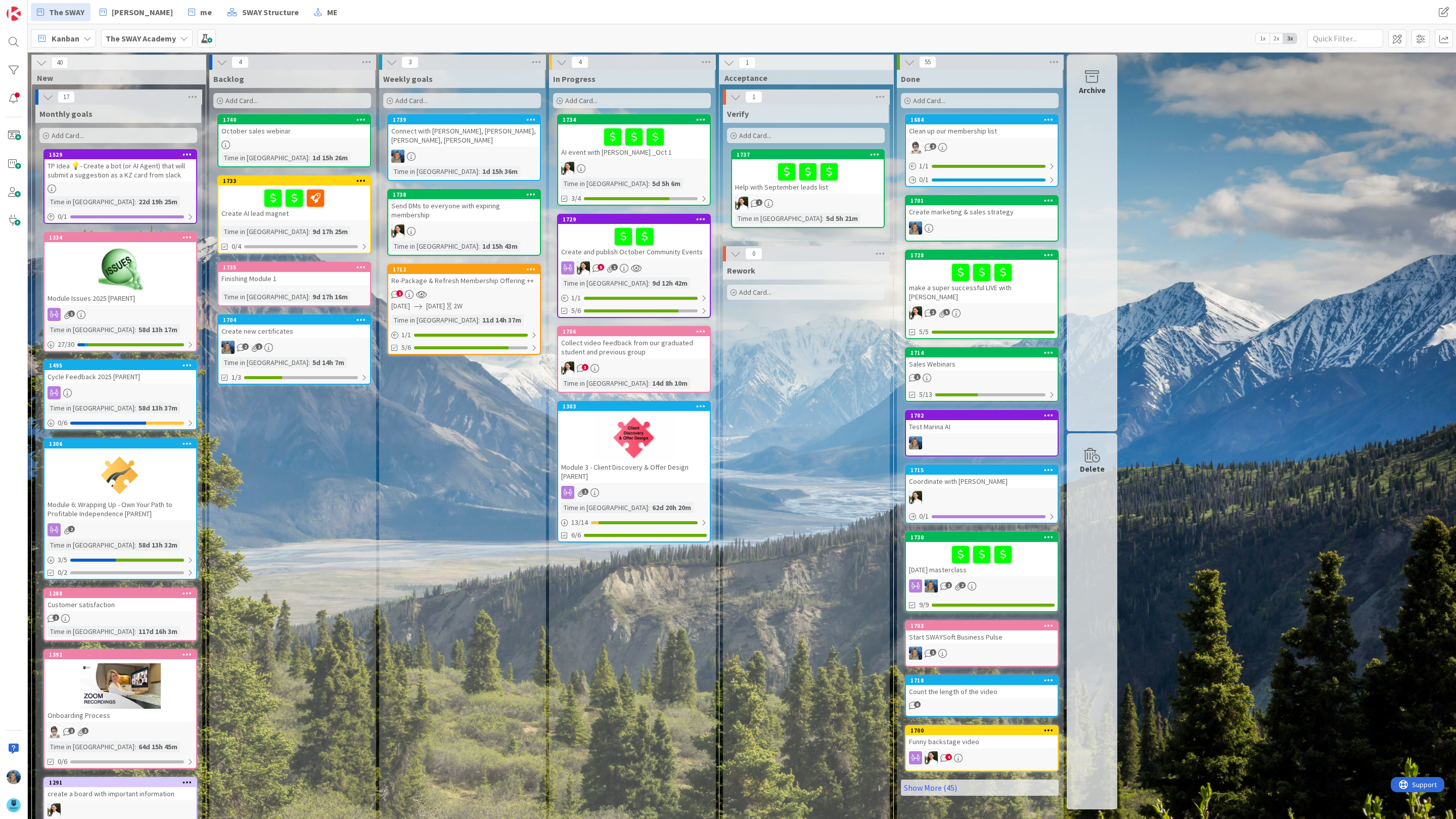
click at [76, 39] on span "Kanban" at bounding box center [65, 38] width 28 height 12
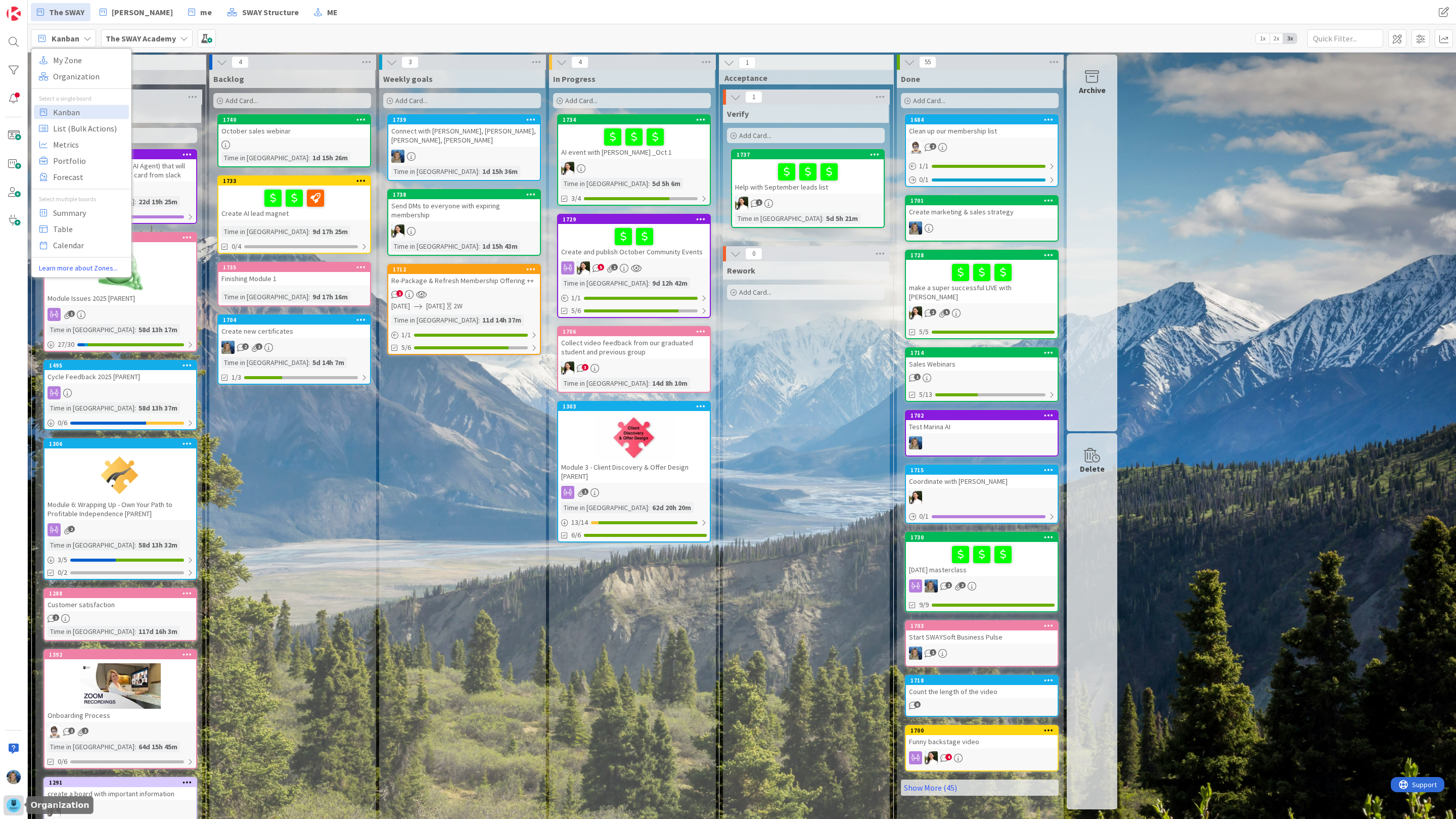
click at [15, 804] on img at bounding box center [14, 805] width 14 height 14
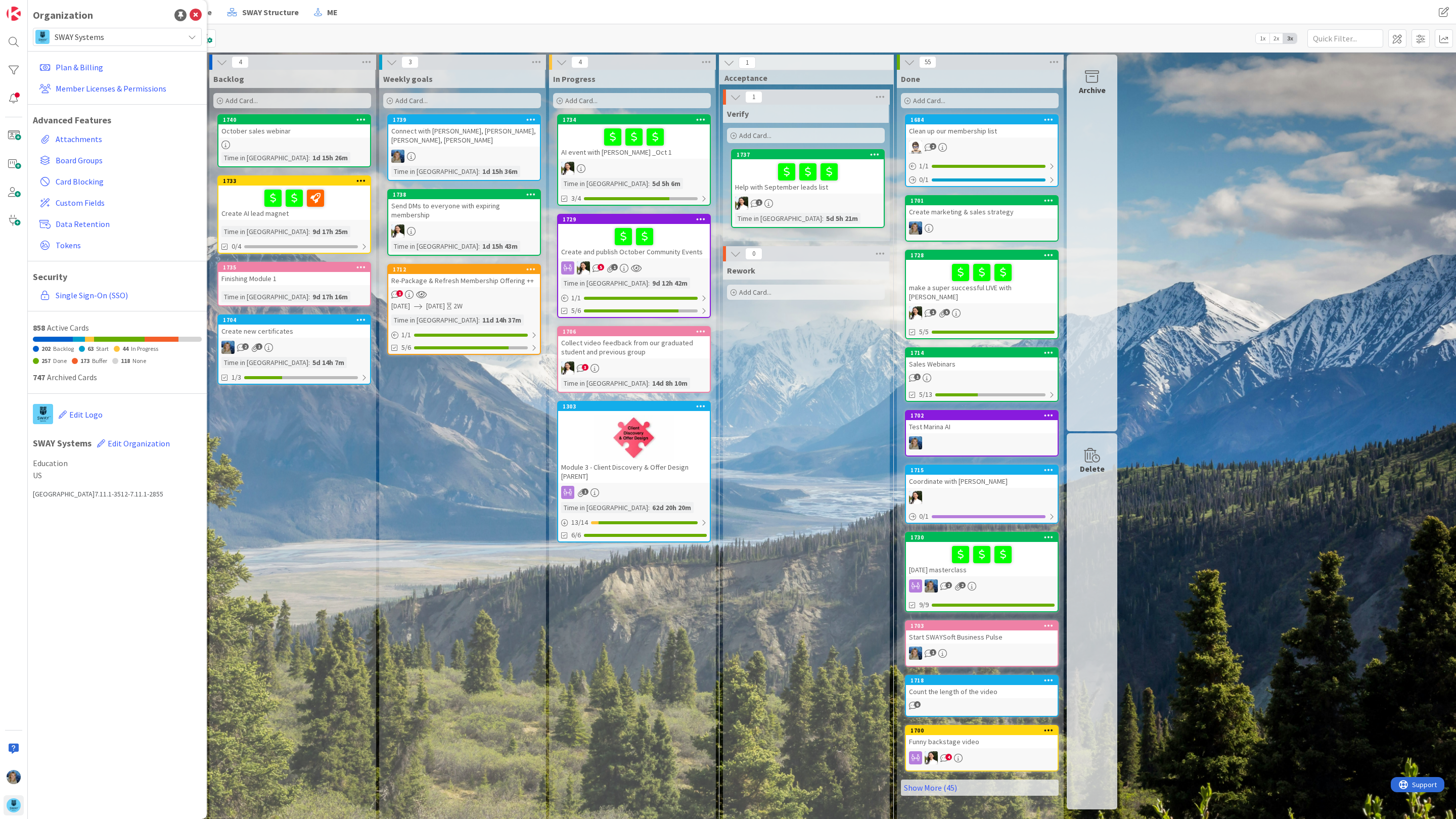
click at [146, 41] on span "SWAY Systems" at bounding box center [117, 37] width 125 height 14
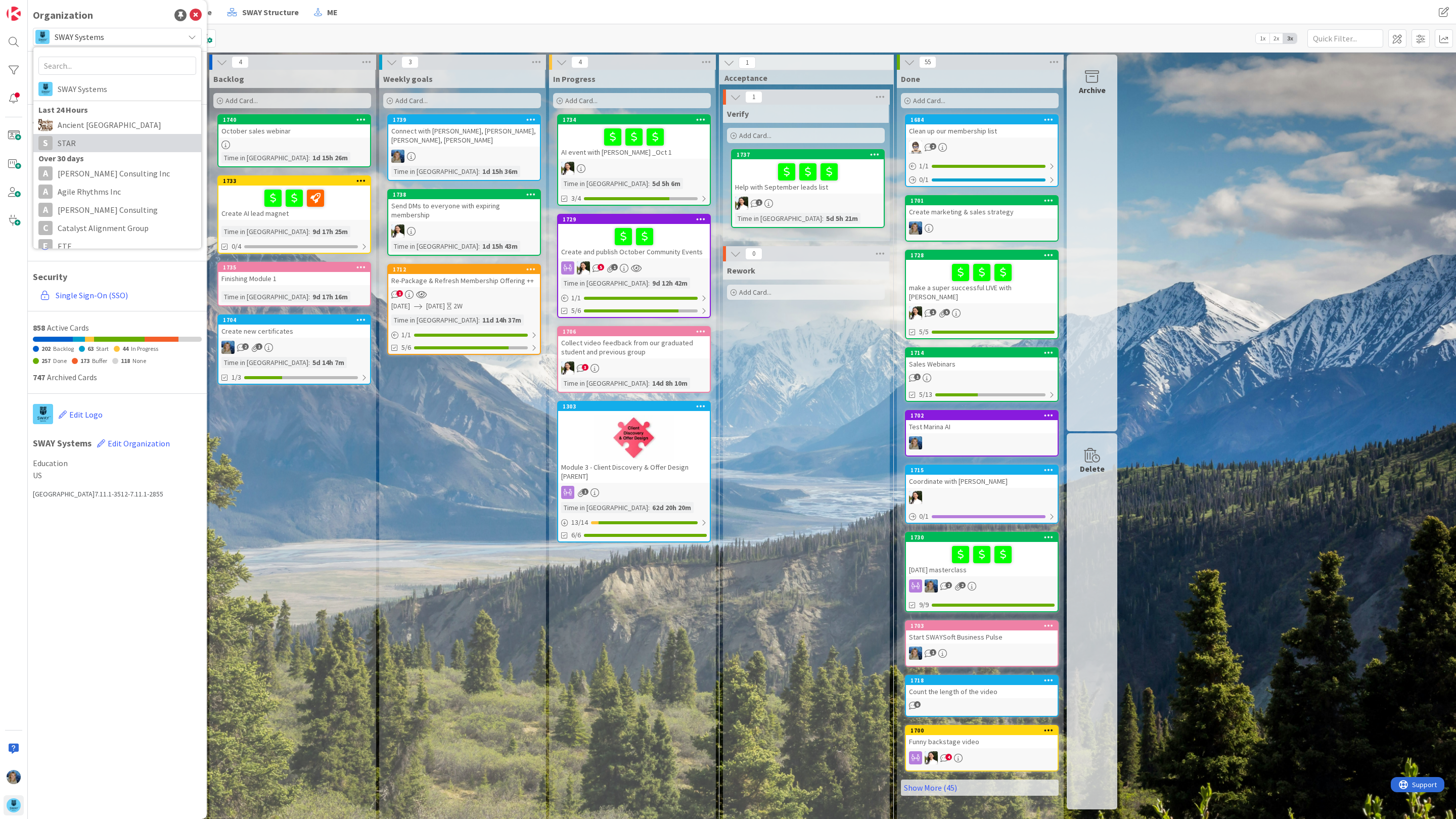
click at [114, 145] on span "STAR" at bounding box center [127, 142] width 139 height 15
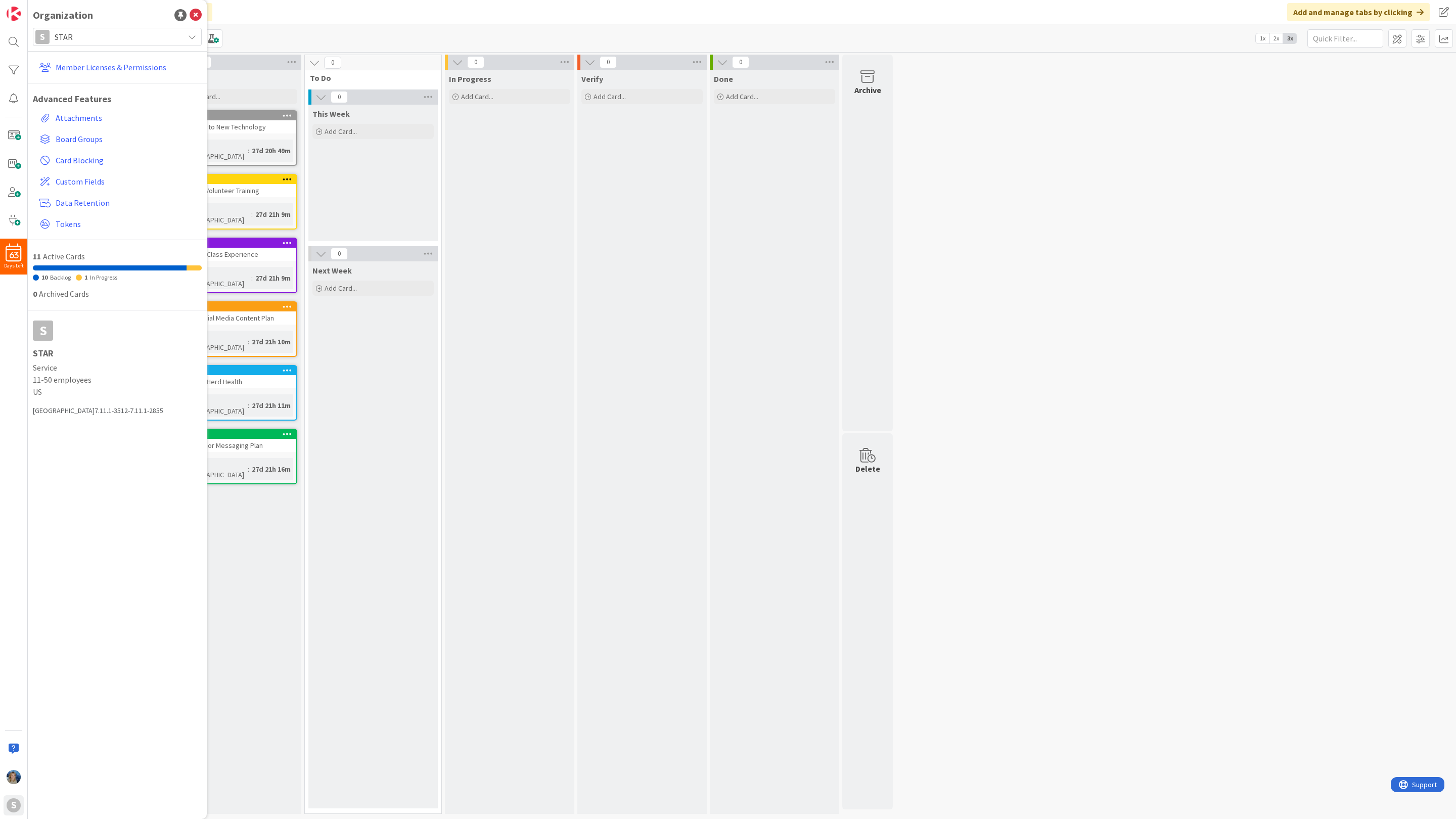
click at [272, 24] on div "Kanban My Zone Organization Select a single board Kanban List (Bulk Actions) Me…" at bounding box center [741, 38] width 1428 height 28
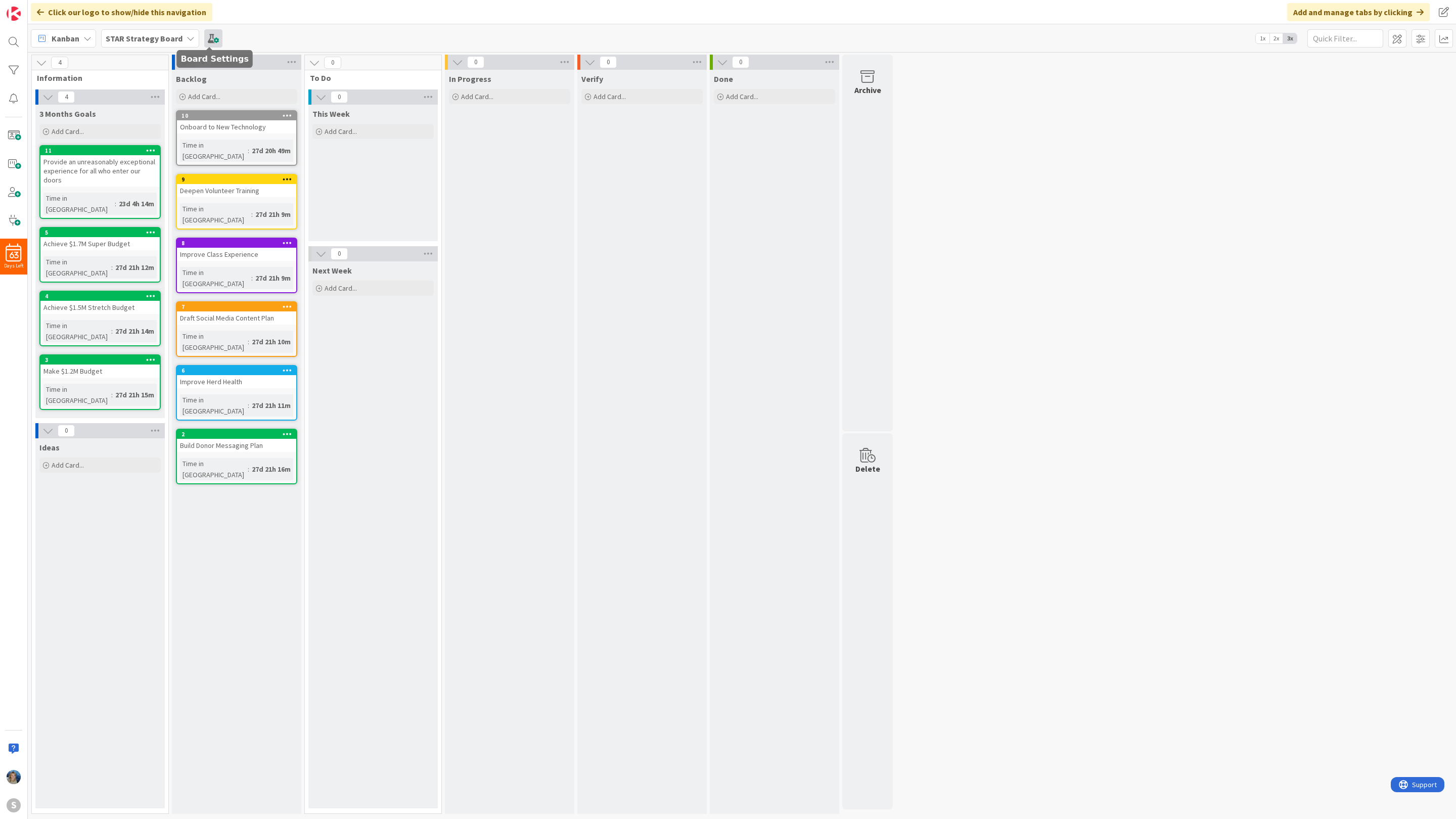
click at [209, 39] on span at bounding box center [214, 38] width 19 height 19
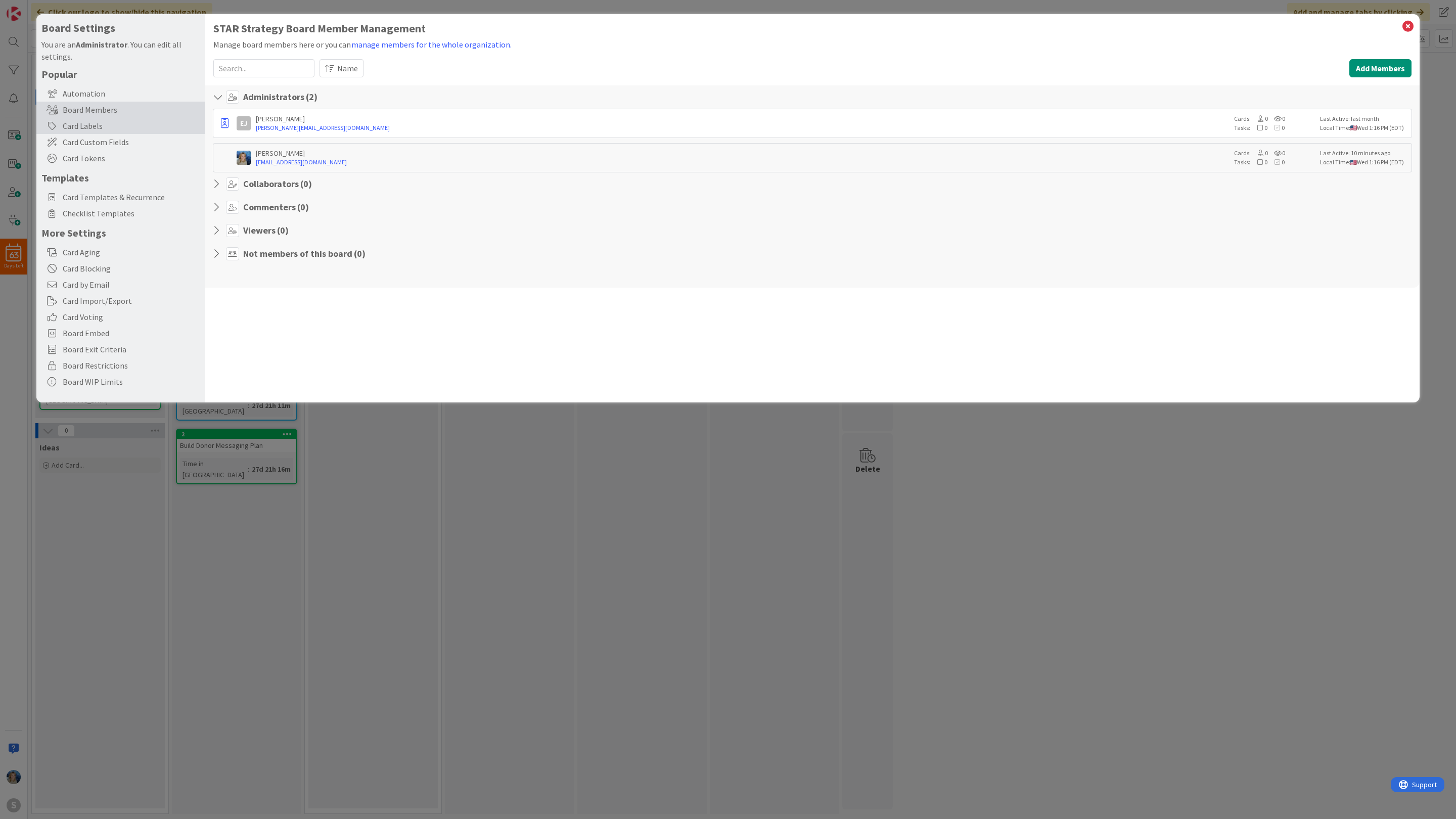
click at [130, 126] on div "Card Labels" at bounding box center [120, 125] width 169 height 16
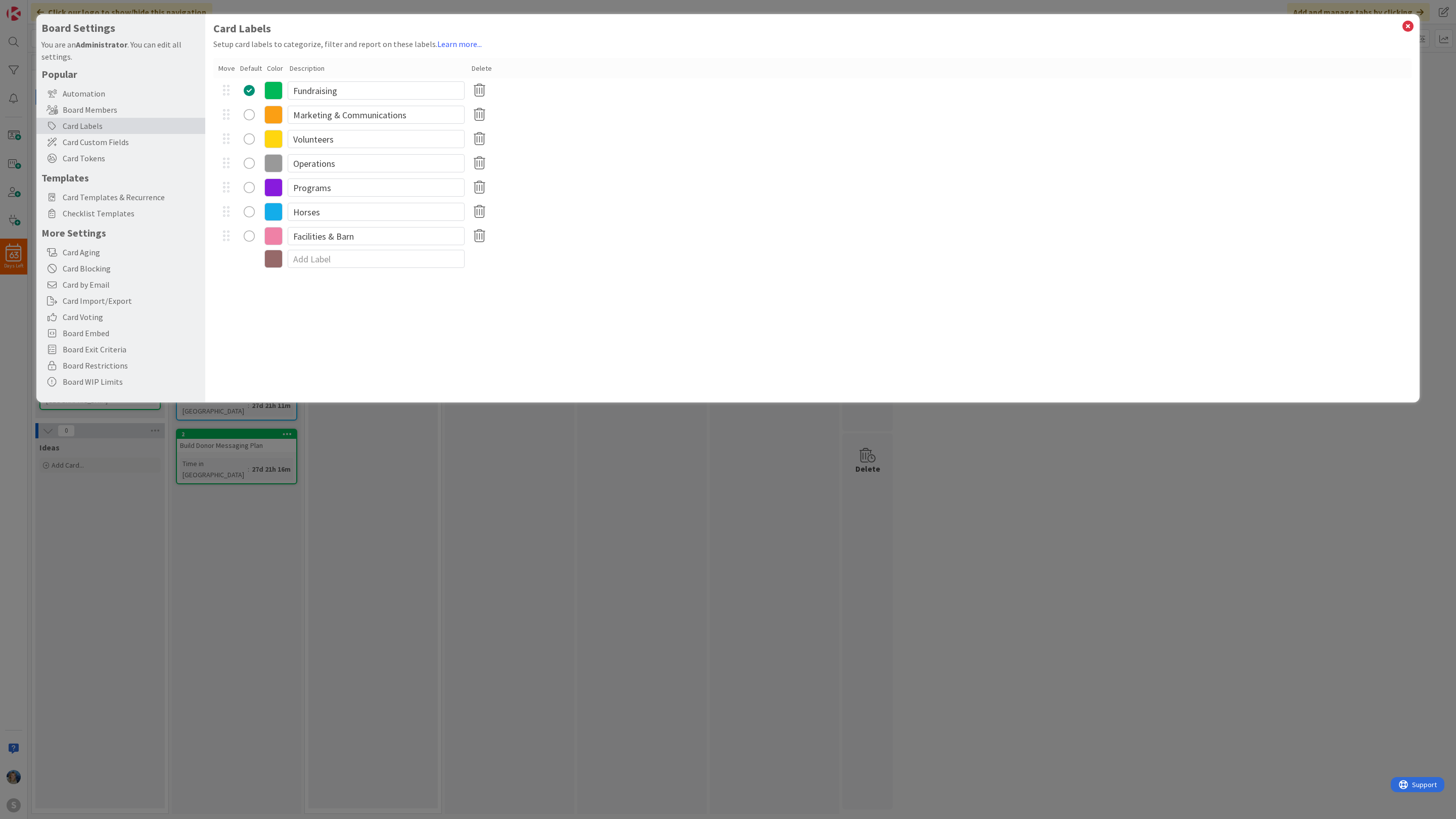
click at [134, 474] on div "Board Settings You are an Administrator . You can edit all settings. Popular Au…" at bounding box center [728, 410] width 1456 height 819
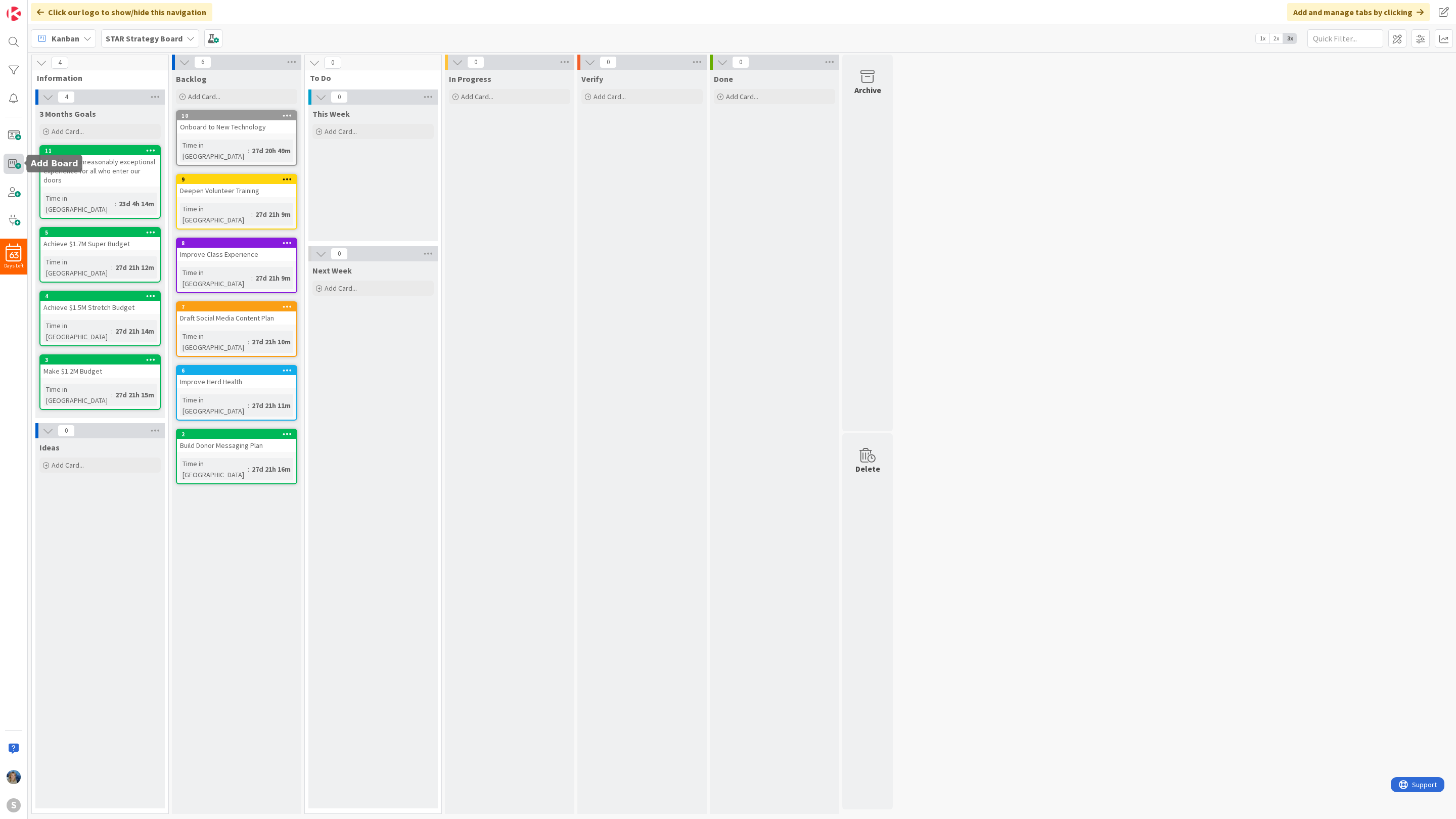
click at [12, 165] on span at bounding box center [14, 164] width 20 height 20
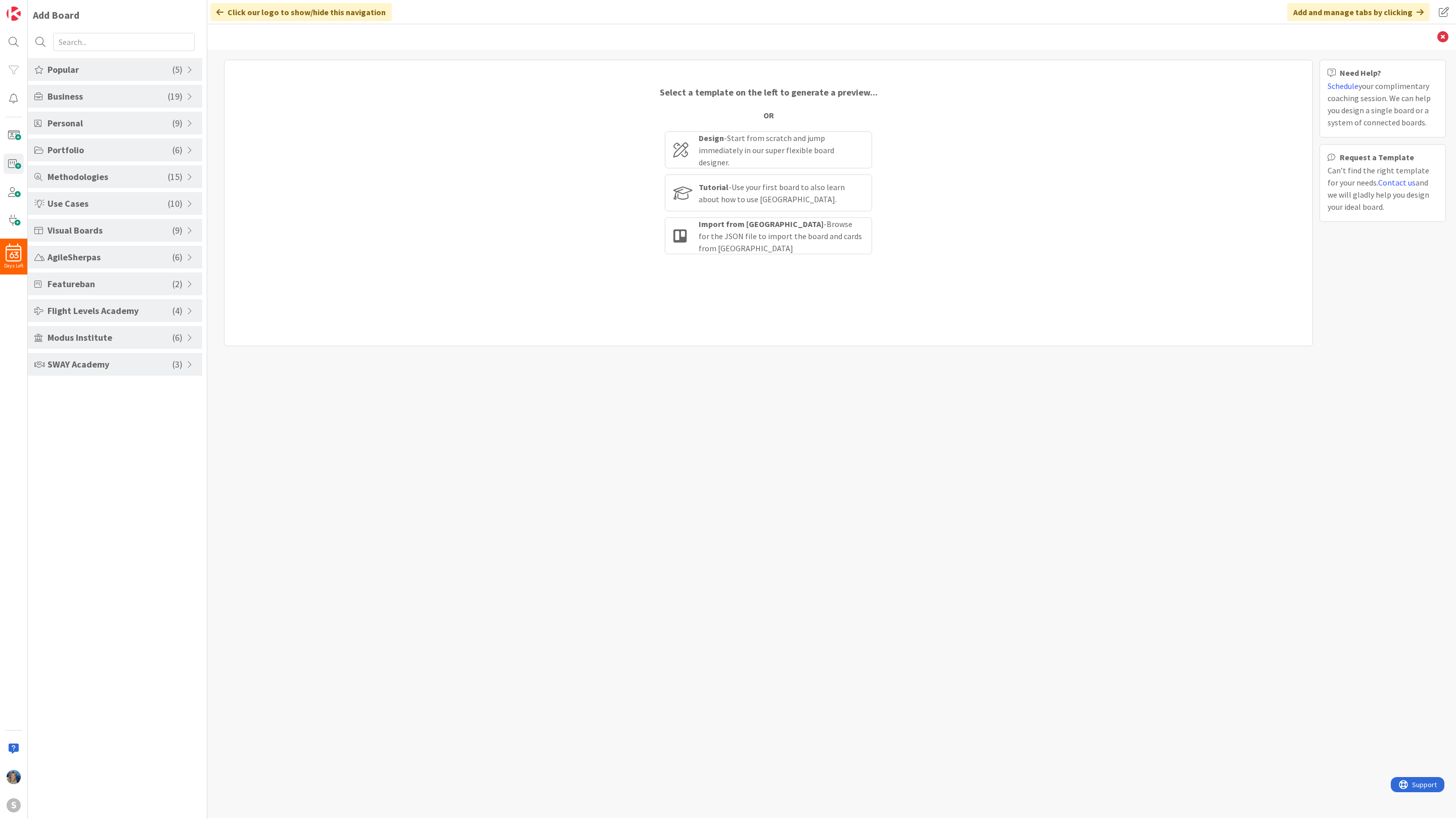
click at [111, 365] on span "SWAY Academy" at bounding box center [110, 364] width 125 height 14
click at [115, 391] on li "SWAY Business Board" at bounding box center [115, 389] width 174 height 16
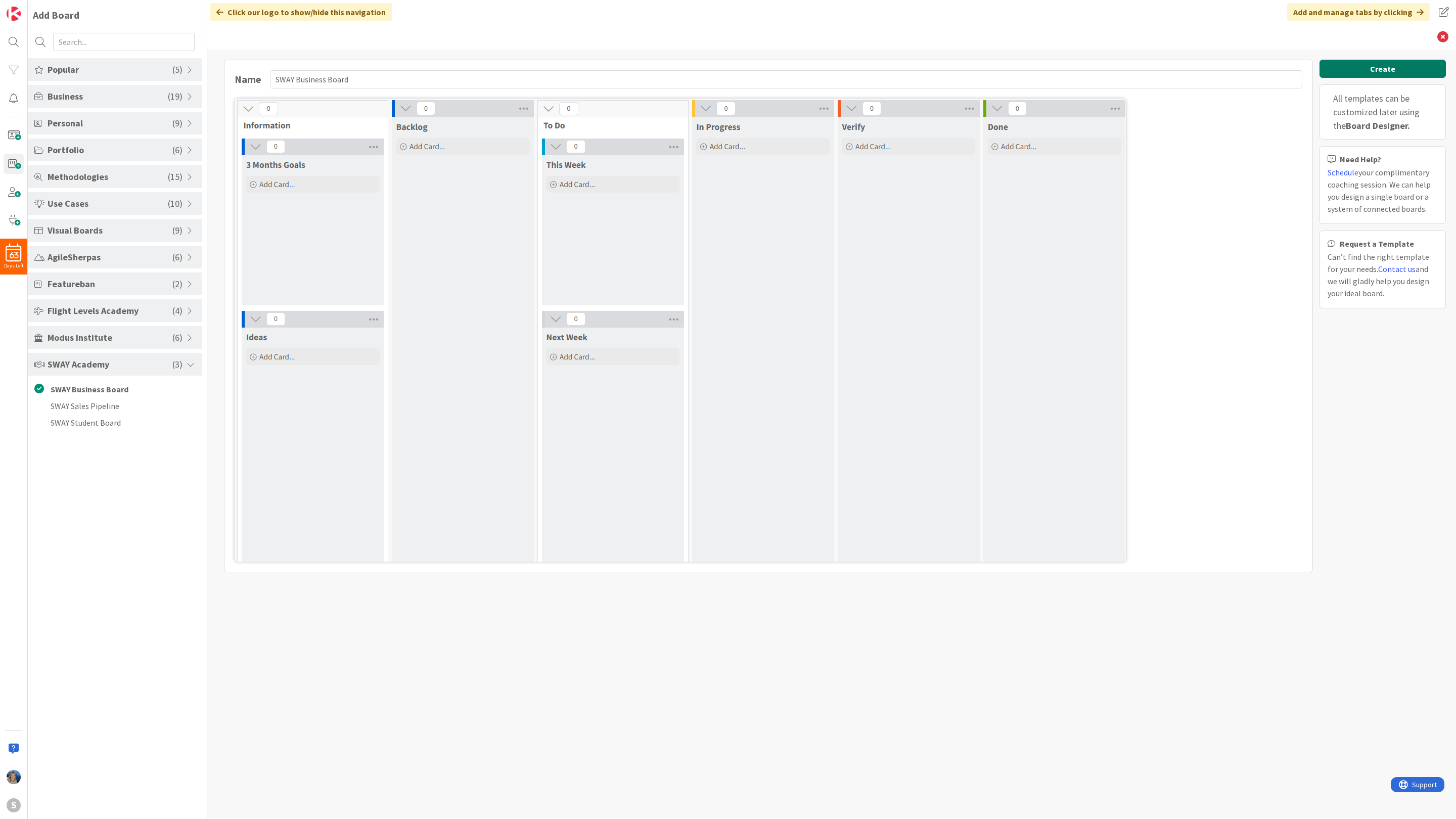
click at [1372, 68] on button "Create" at bounding box center [1382, 69] width 126 height 19
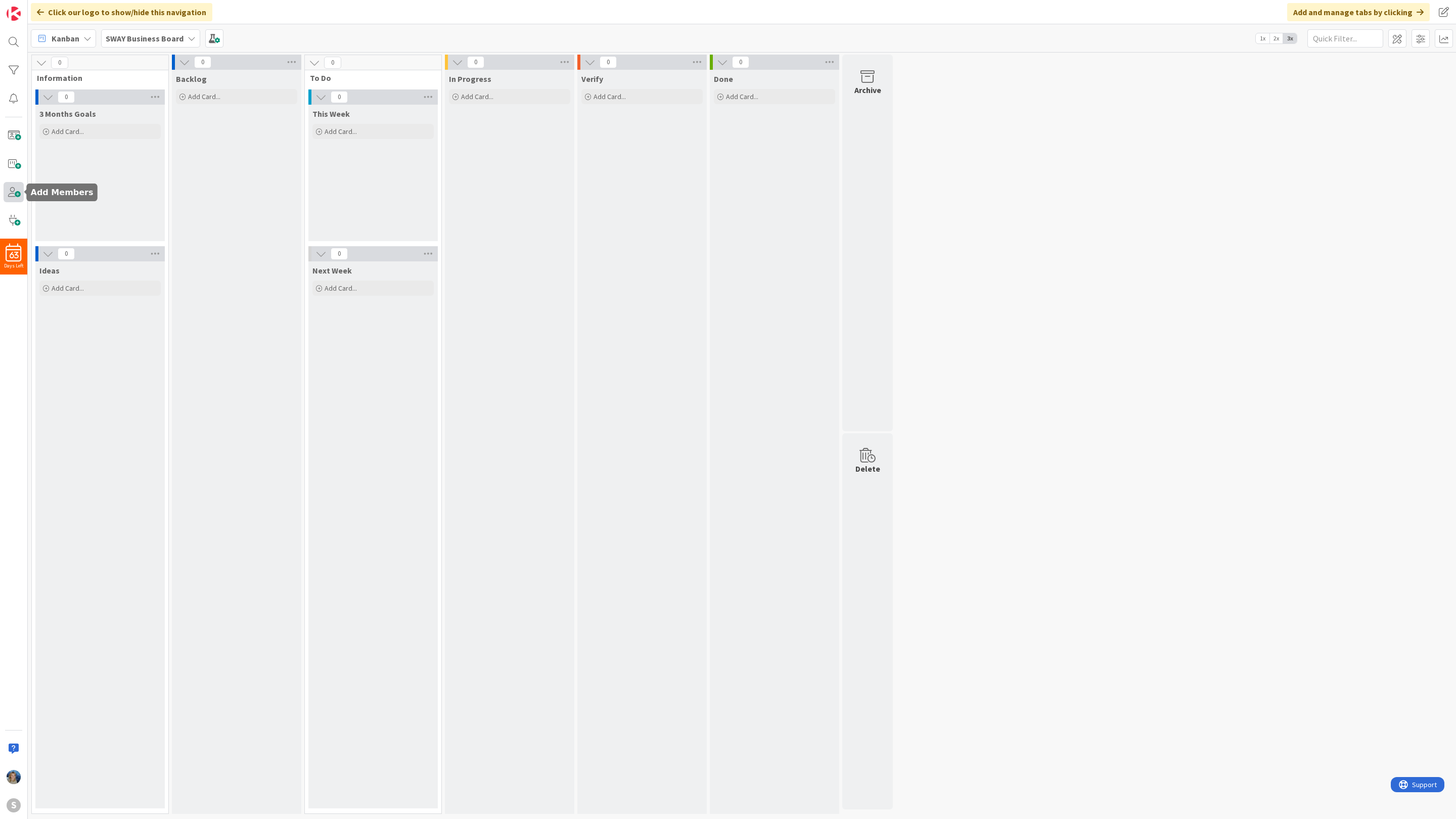
click at [18, 191] on span at bounding box center [14, 192] width 20 height 20
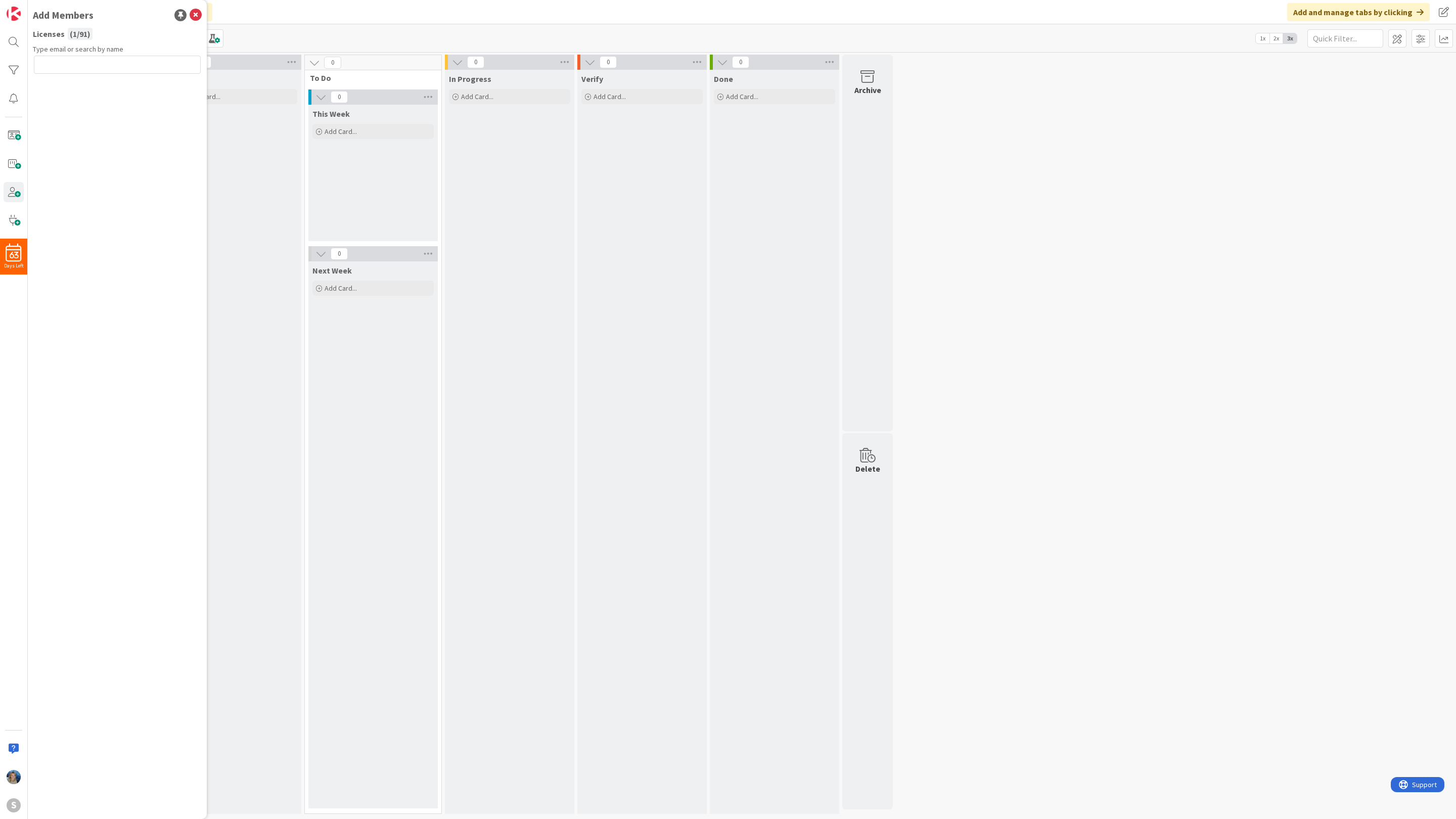
click at [91, 61] on input "text" at bounding box center [117, 65] width 167 height 19
type input "ami"
click at [199, 13] on icon at bounding box center [195, 15] width 12 height 12
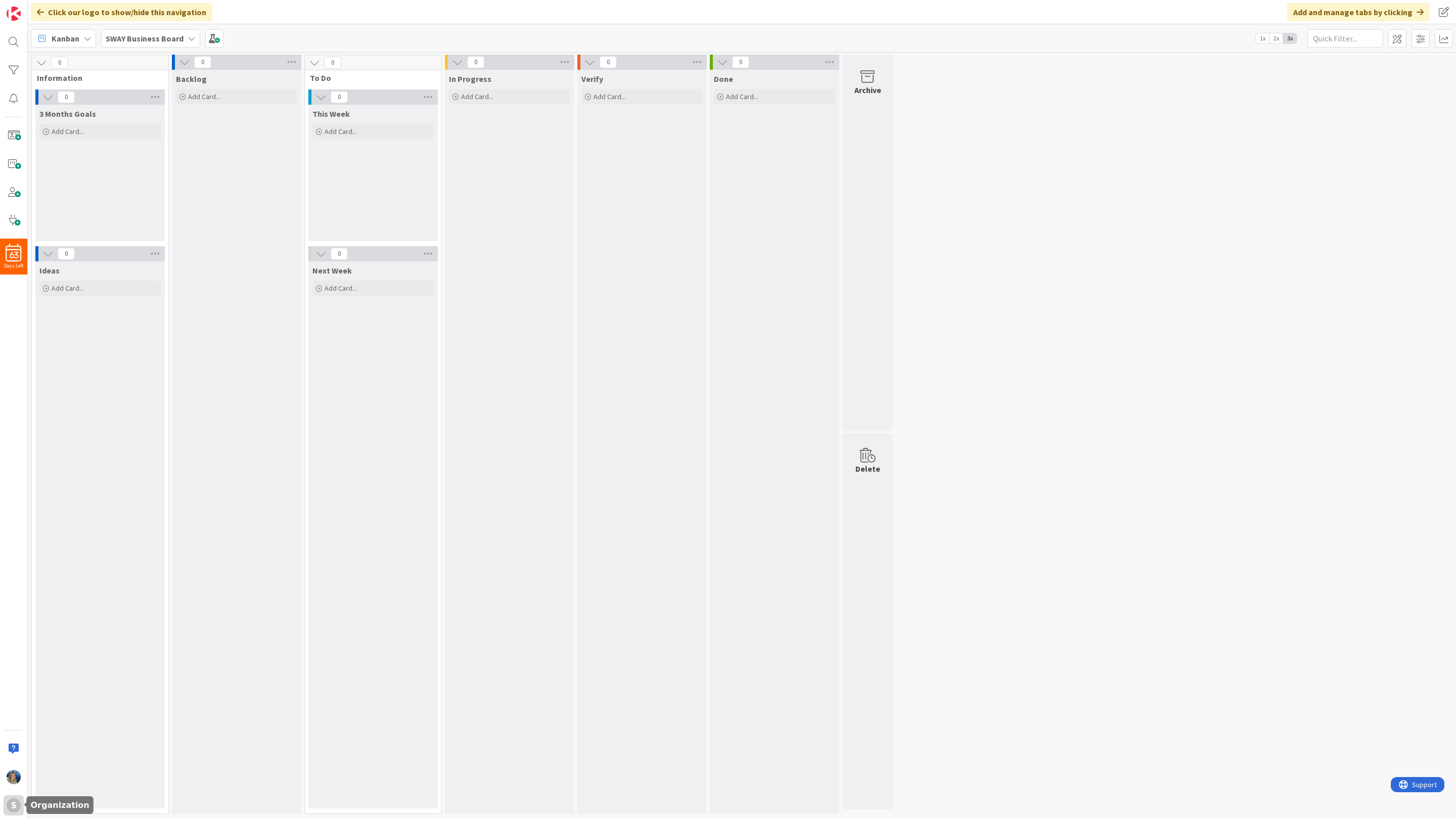
click at [15, 805] on div "S" at bounding box center [14, 805] width 14 height 14
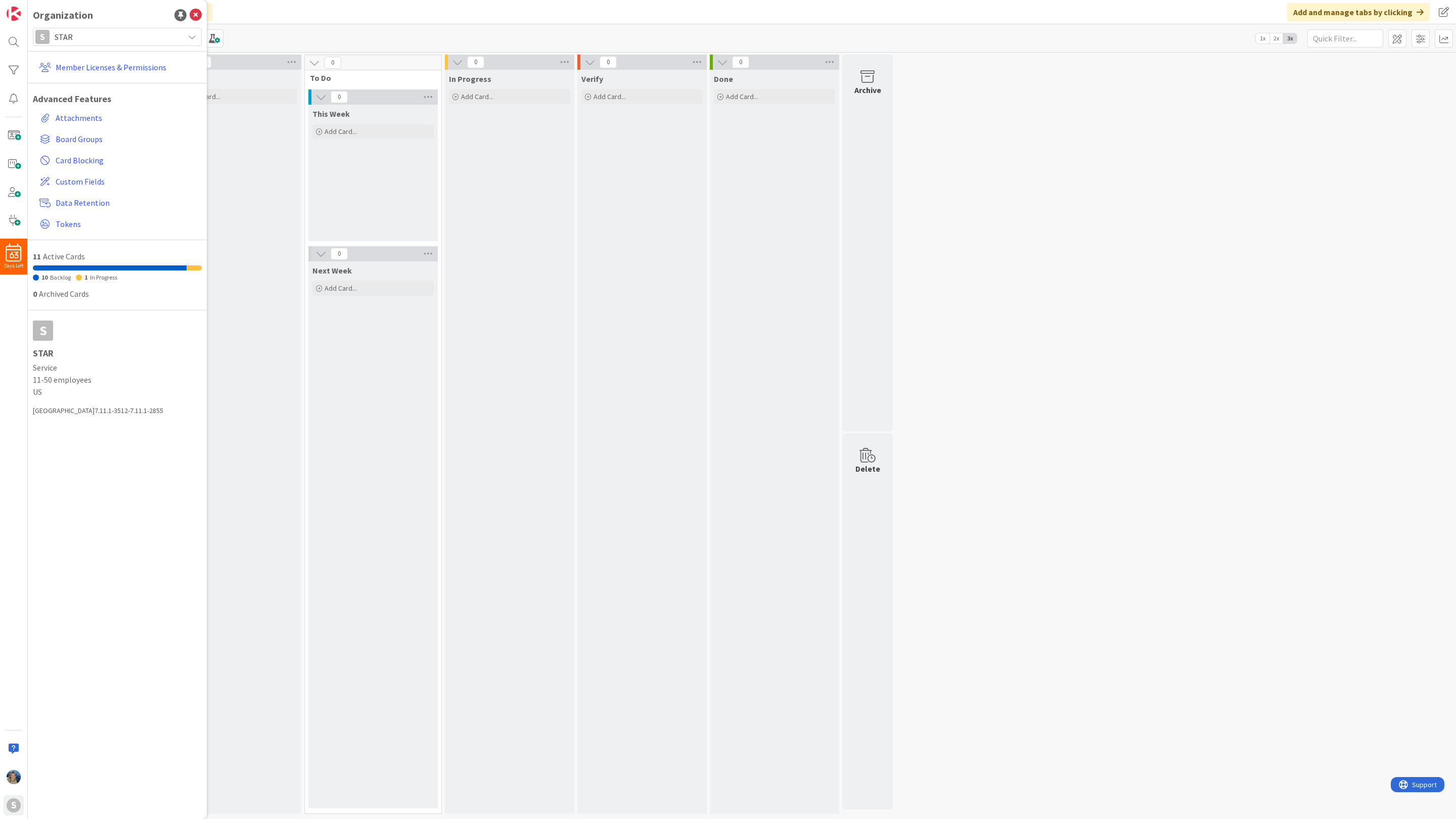
click at [126, 33] on span "STAR" at bounding box center [117, 37] width 125 height 14
drag, startPoint x: 268, startPoint y: 10, endPoint x: 268, endPoint y: 729, distance: 719.0
click at [268, 10] on div "Click our logo to show/hide this navigation Add and manage tabs by clicking" at bounding box center [741, 12] width 1428 height 24
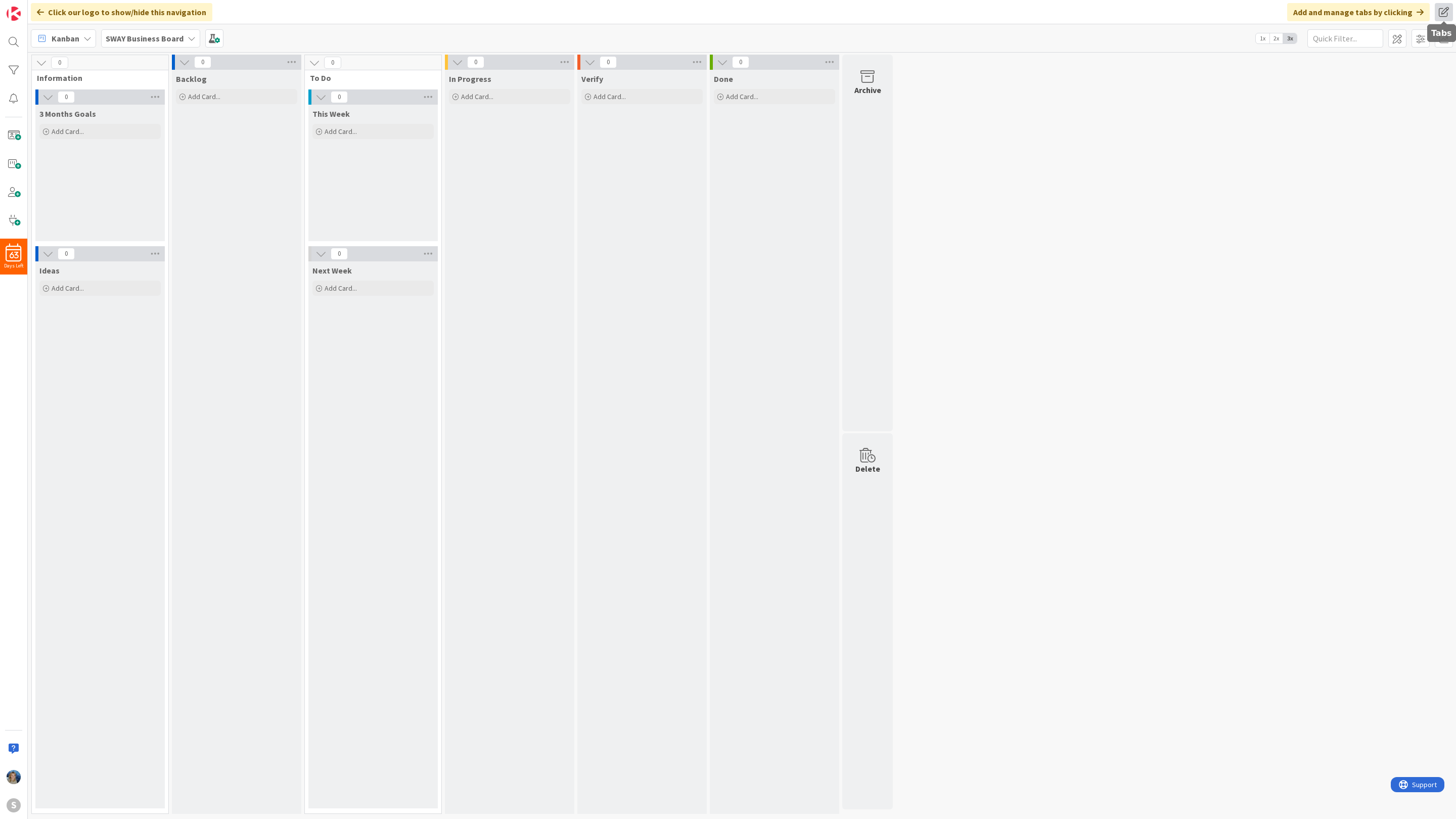
click at [1445, 9] on span at bounding box center [1444, 12] width 19 height 19
click at [1246, 132] on div "0 Information 0 3 Months Goals Add Card... 0 Ideas Add Card... 0 Backlog Add Ca…" at bounding box center [742, 437] width 1424 height 764
click at [15, 808] on div "S" at bounding box center [14, 805] width 14 height 14
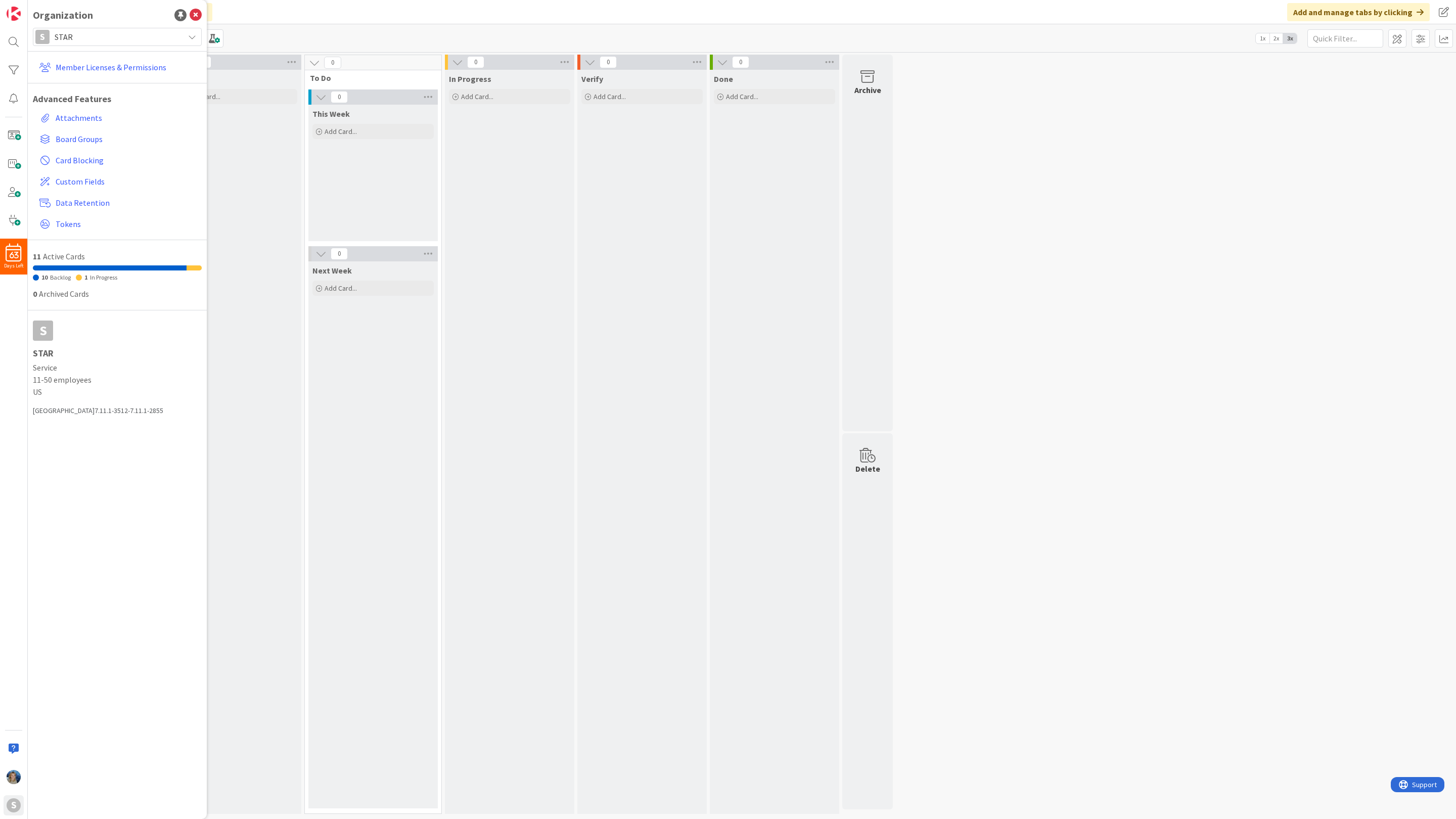
click at [1020, 248] on div "0 Information 0 3 Months Goals Add Card... 0 Ideas Add Card... 0 Backlog Add Ca…" at bounding box center [742, 437] width 1424 height 764
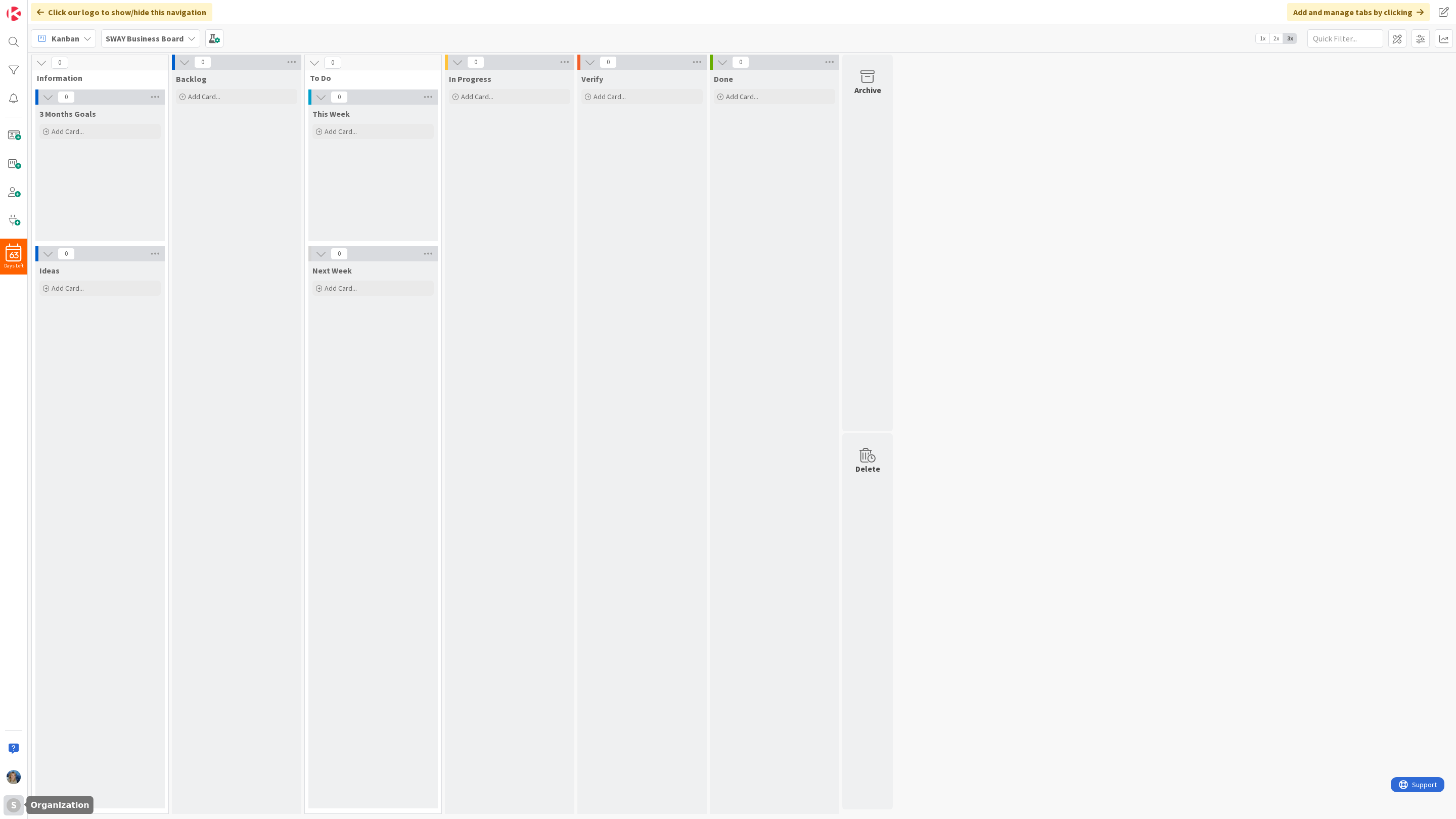
click at [14, 808] on div "S" at bounding box center [14, 805] width 14 height 14
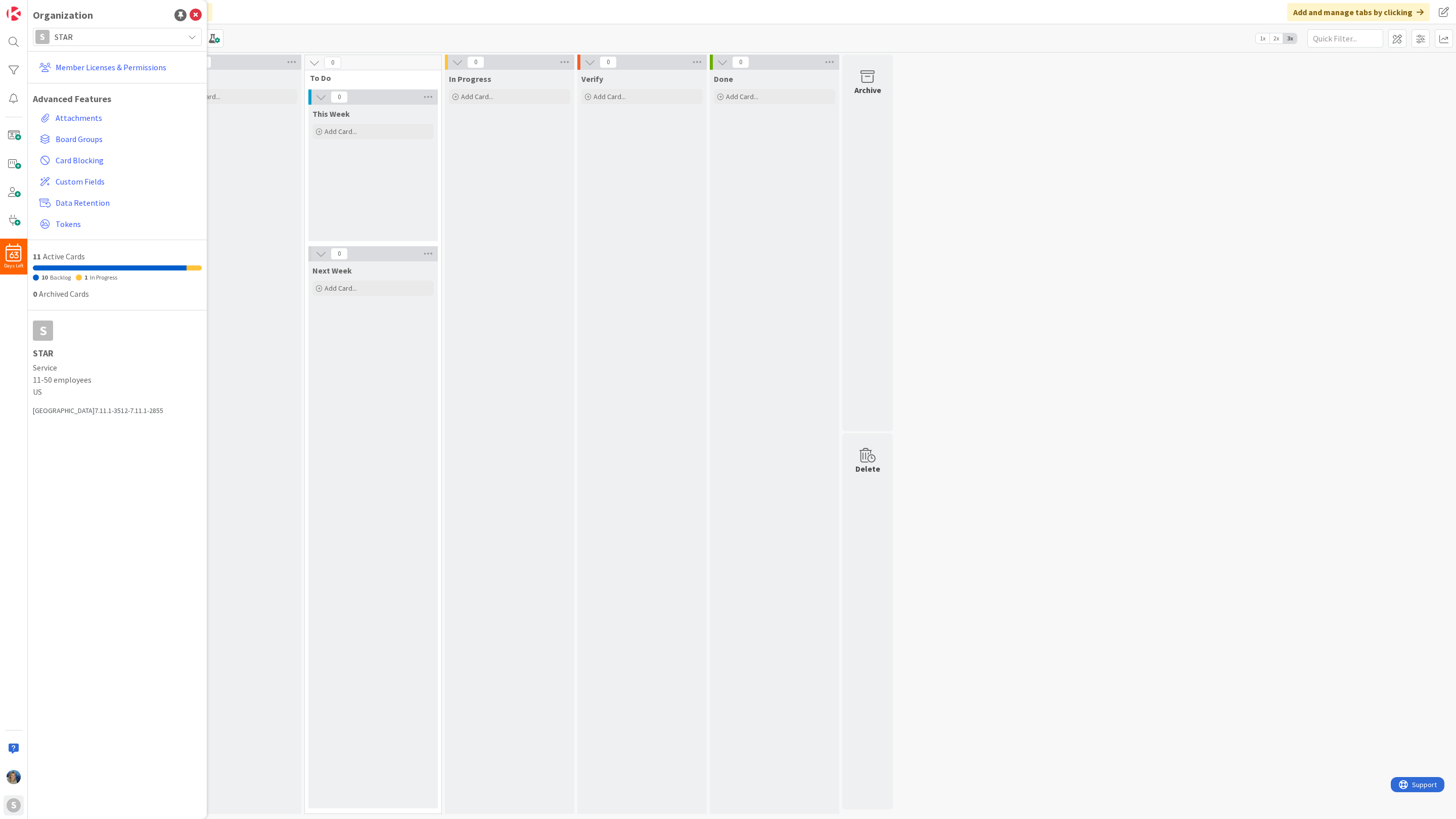
click at [161, 32] on span "STAR" at bounding box center [117, 37] width 125 height 14
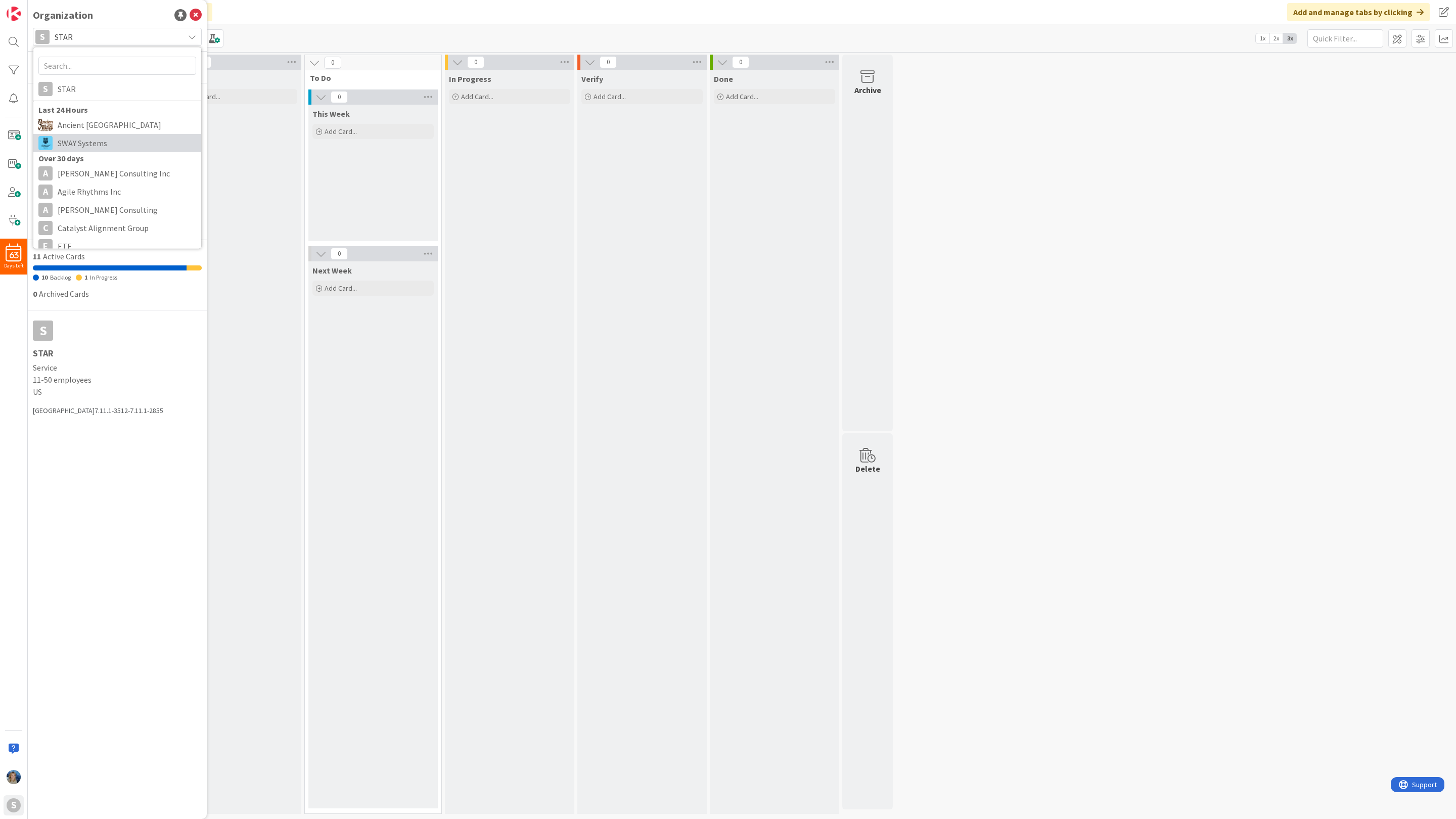
click at [140, 139] on span "SWAY Systems" at bounding box center [127, 142] width 139 height 15
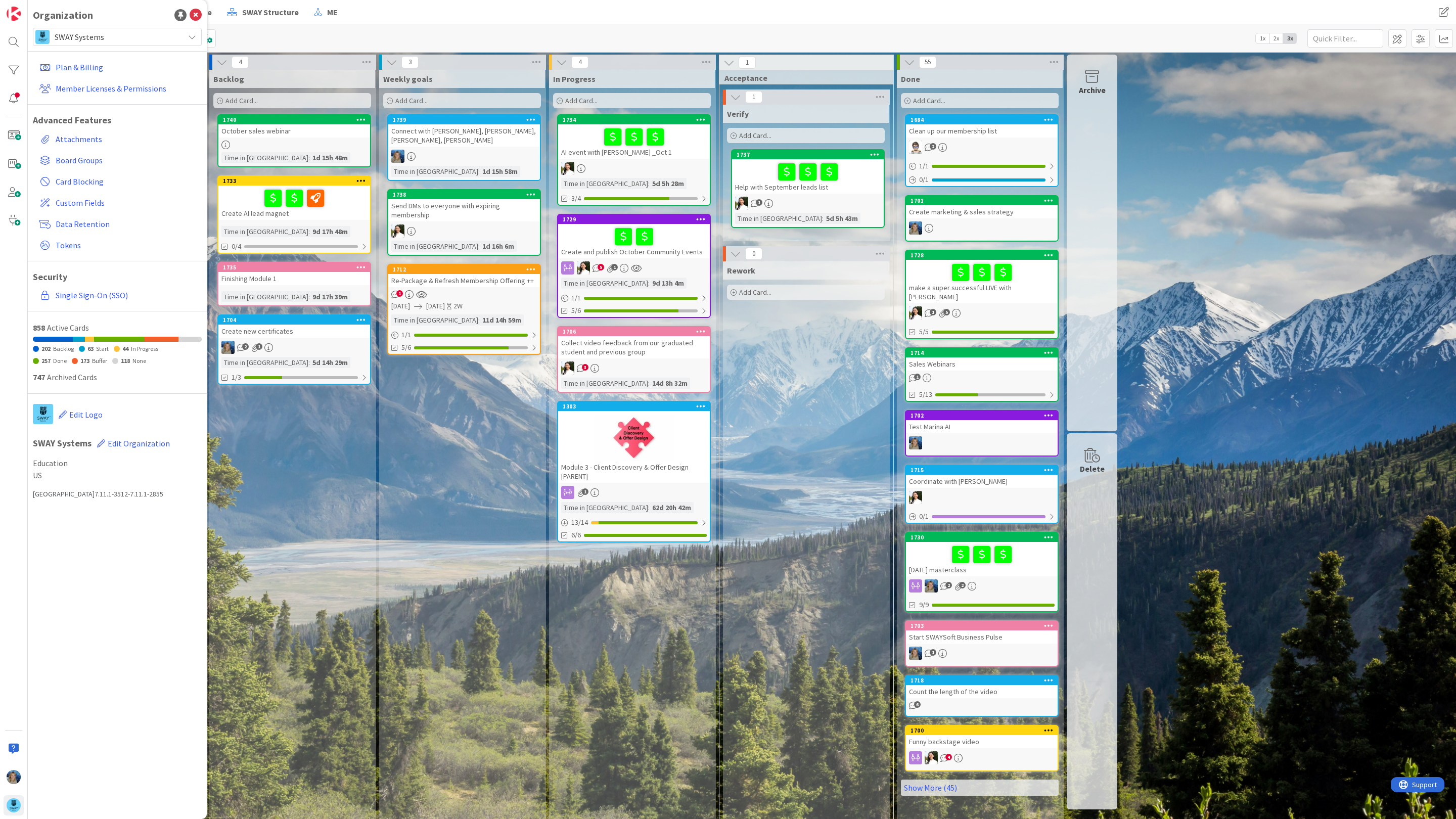
click at [297, 32] on div "Kanban The SWAY Academy 1x 2x 3x" at bounding box center [741, 38] width 1428 height 28
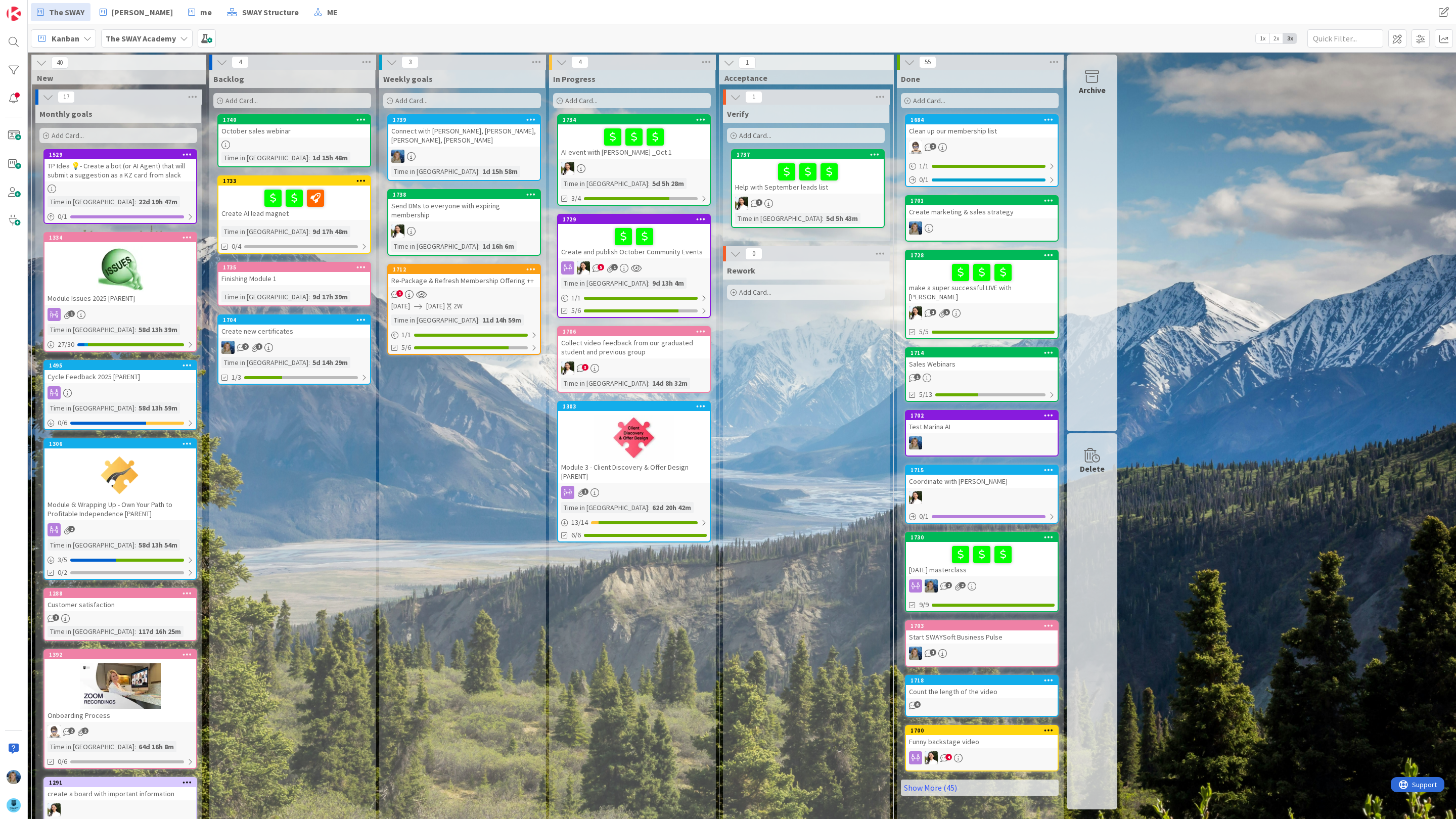
click at [168, 43] on span "The SWAY Academy" at bounding box center [140, 38] width 70 height 12
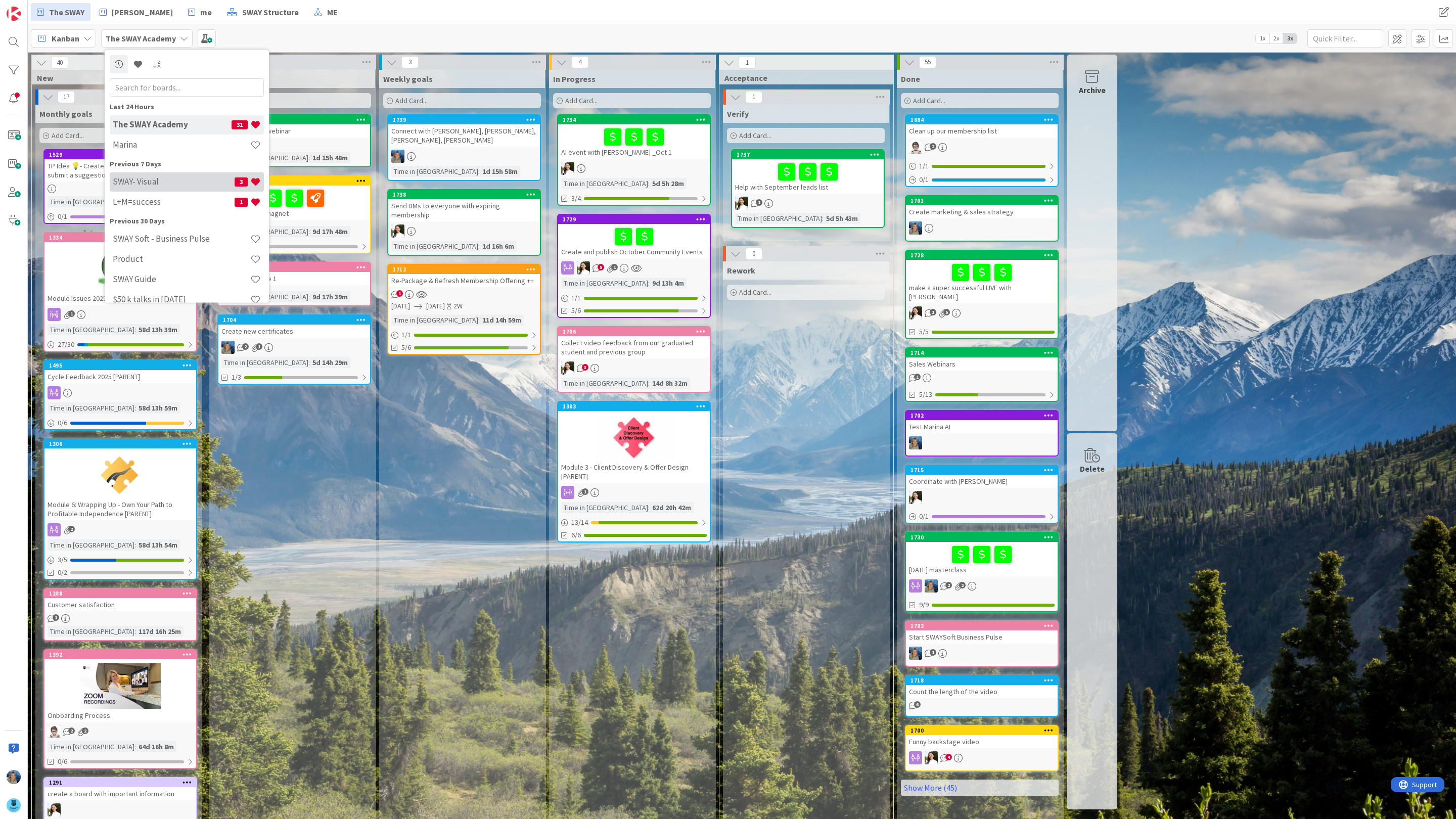
click at [167, 180] on h4 "SWAY- Visual" at bounding box center [173, 182] width 122 height 10
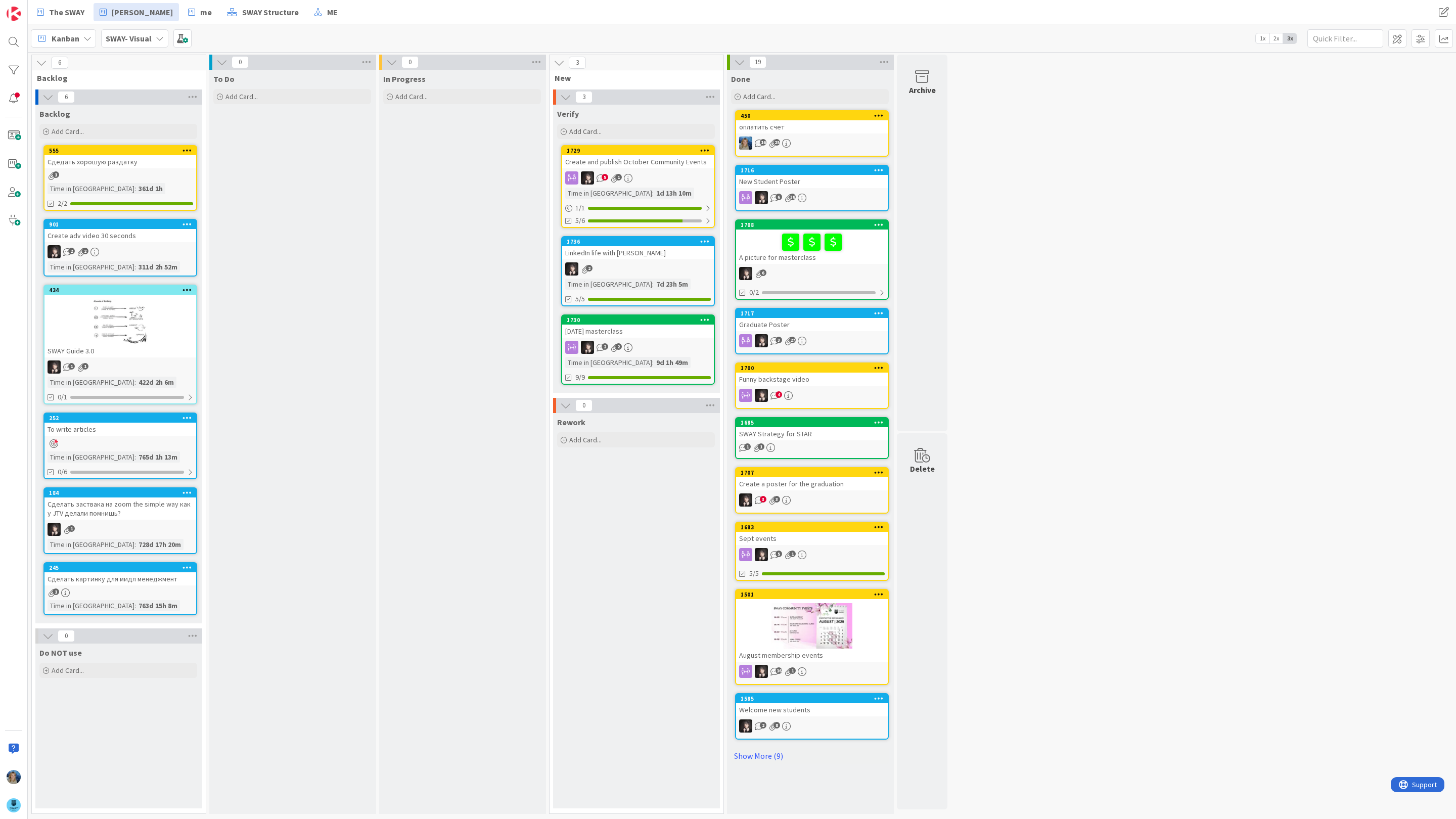
click at [158, 38] on icon at bounding box center [159, 38] width 8 height 8
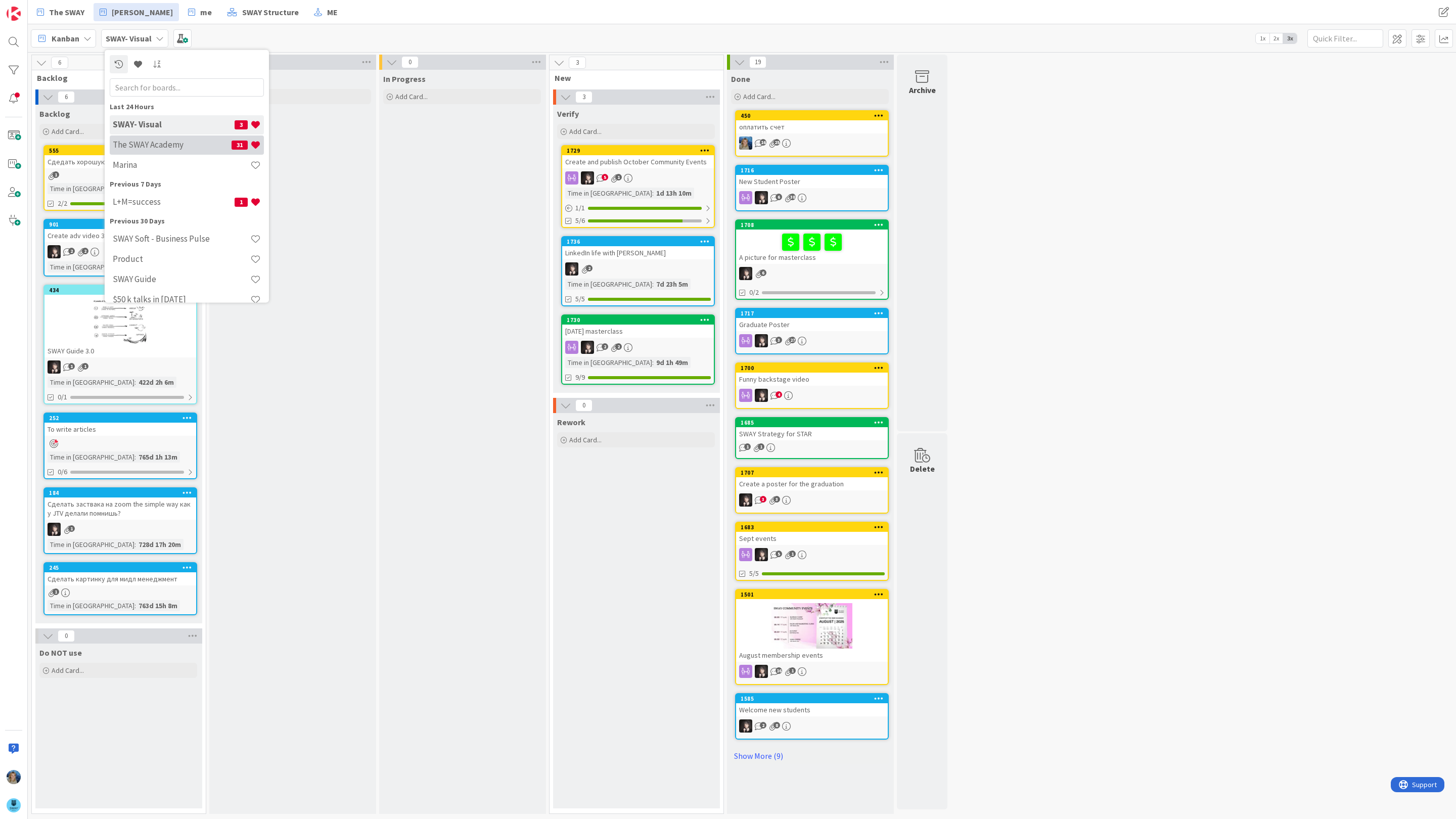
click at [179, 151] on div "The SWAY Academy 31" at bounding box center [187, 145] width 154 height 19
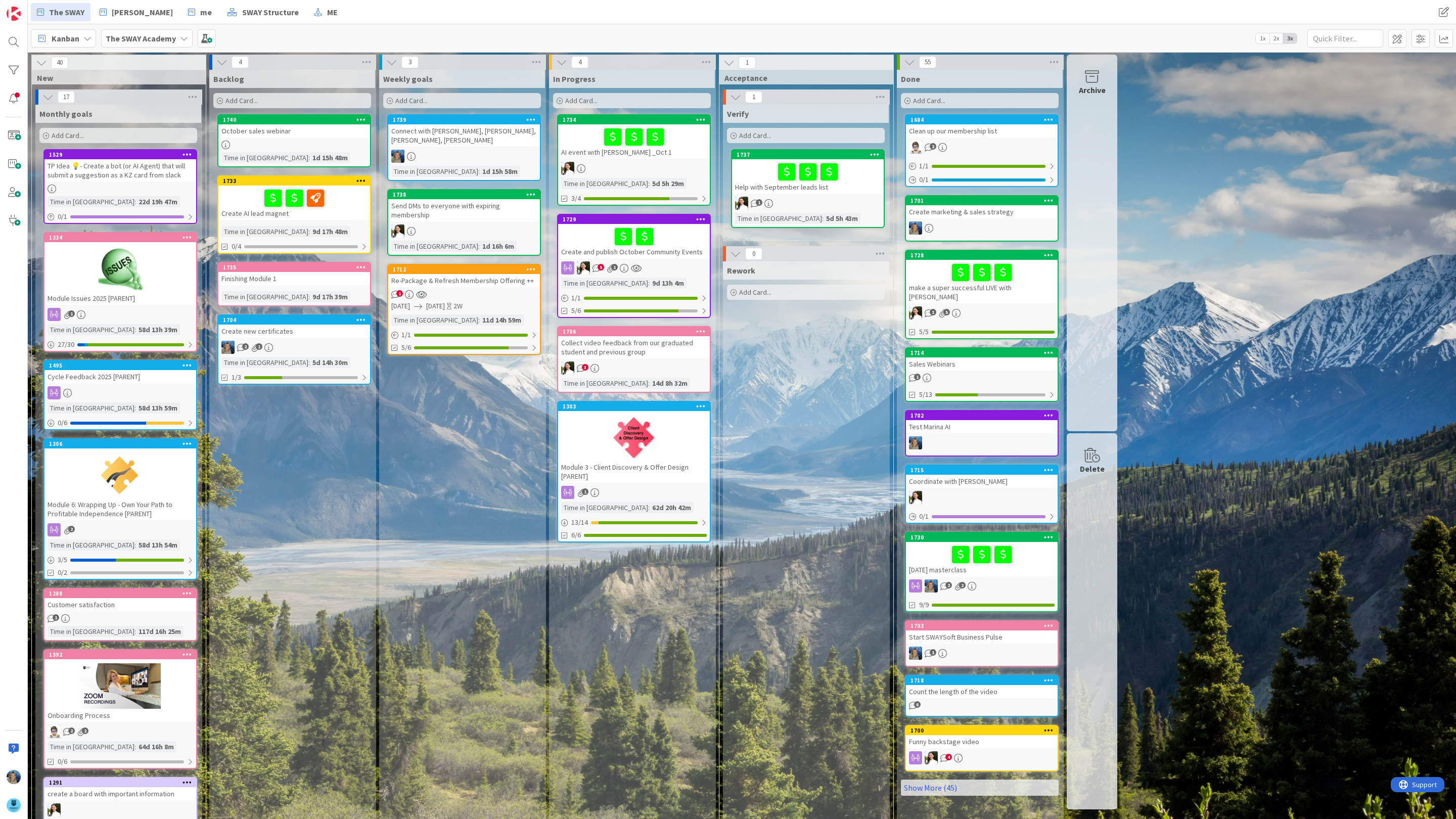
click at [1264, 42] on span "1x" at bounding box center [1262, 38] width 14 height 10
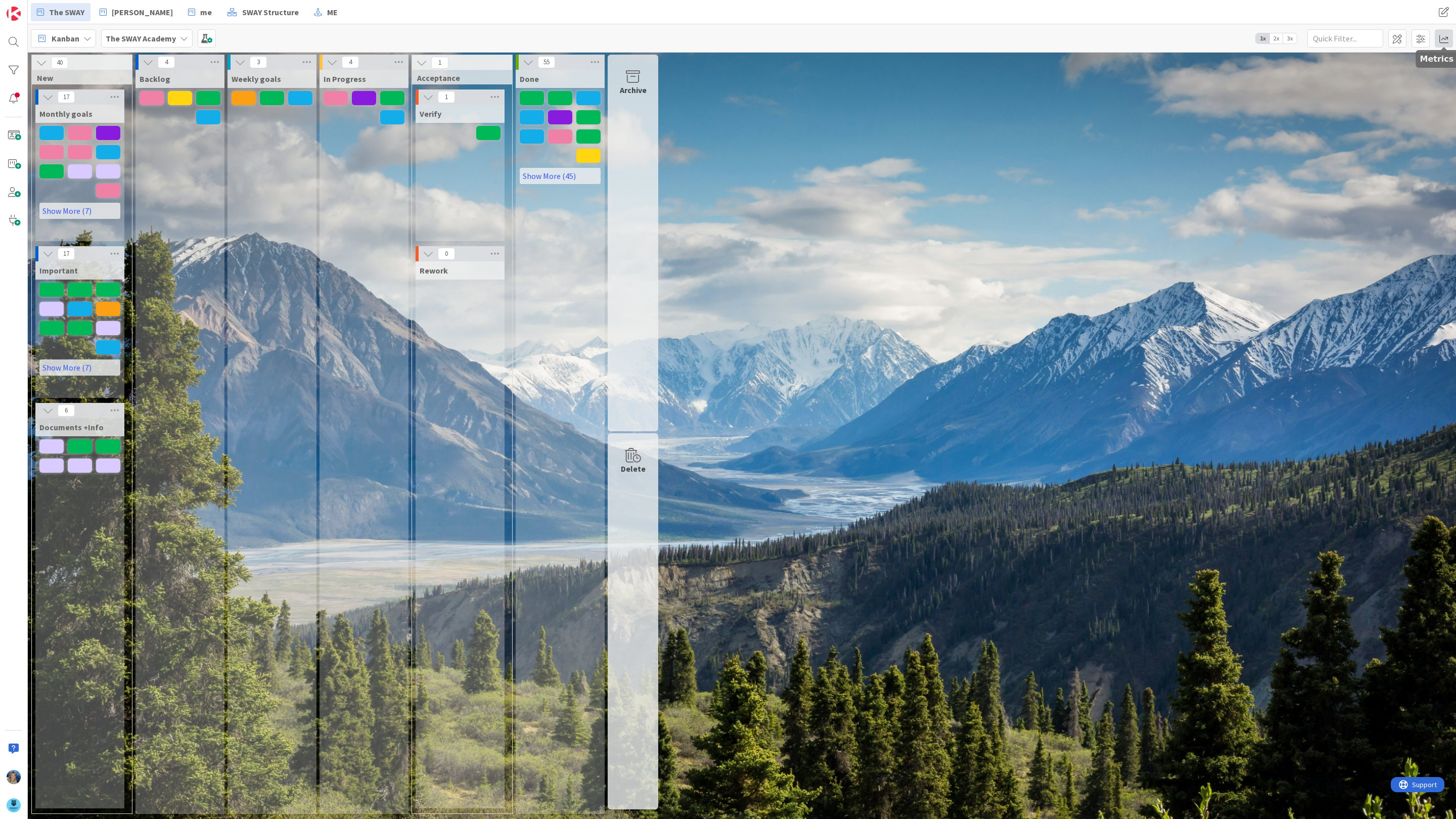
click at [1442, 42] on span at bounding box center [1444, 38] width 19 height 19
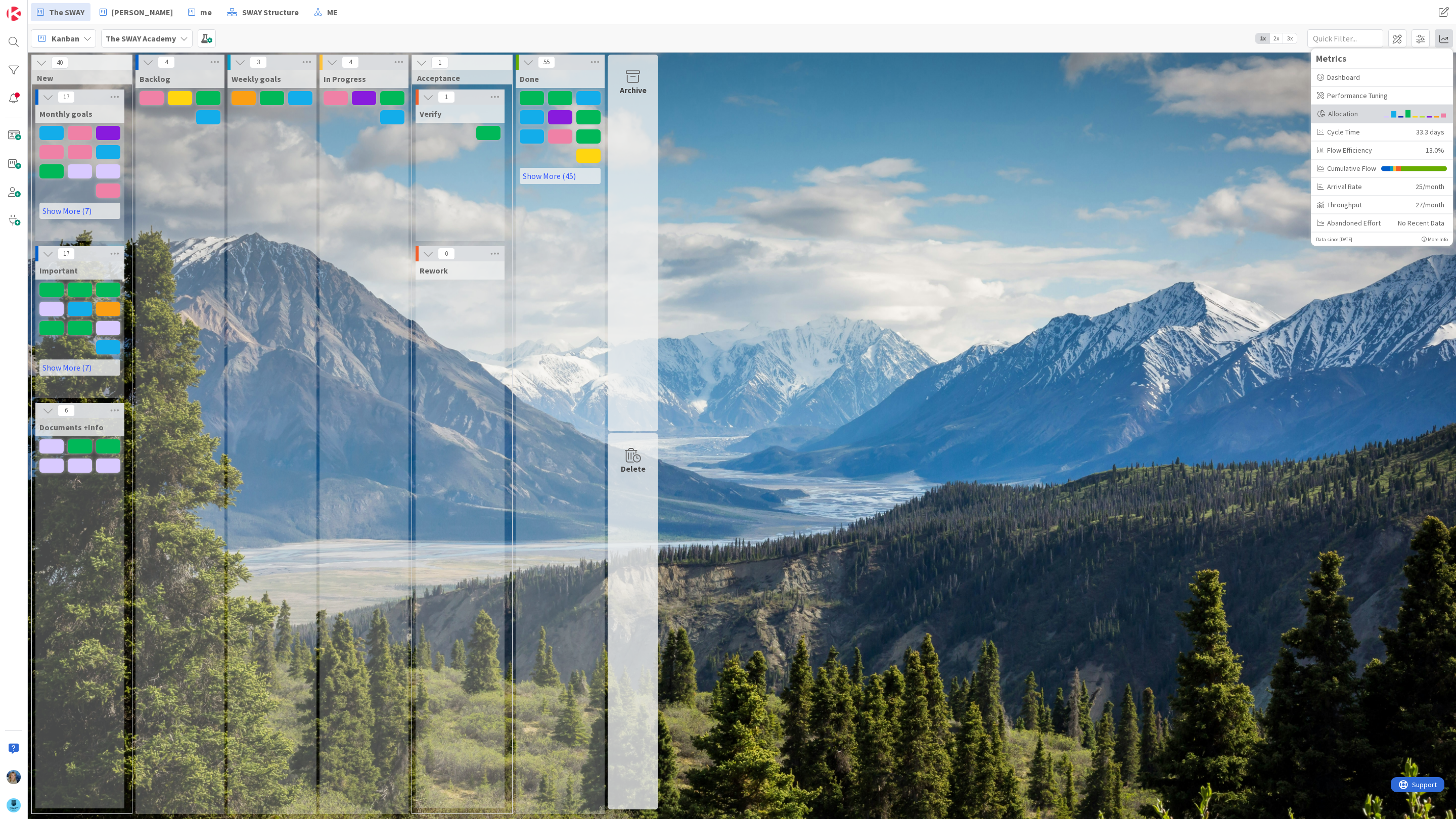
click at [1376, 118] on div "Allocation" at bounding box center [1347, 113] width 61 height 11
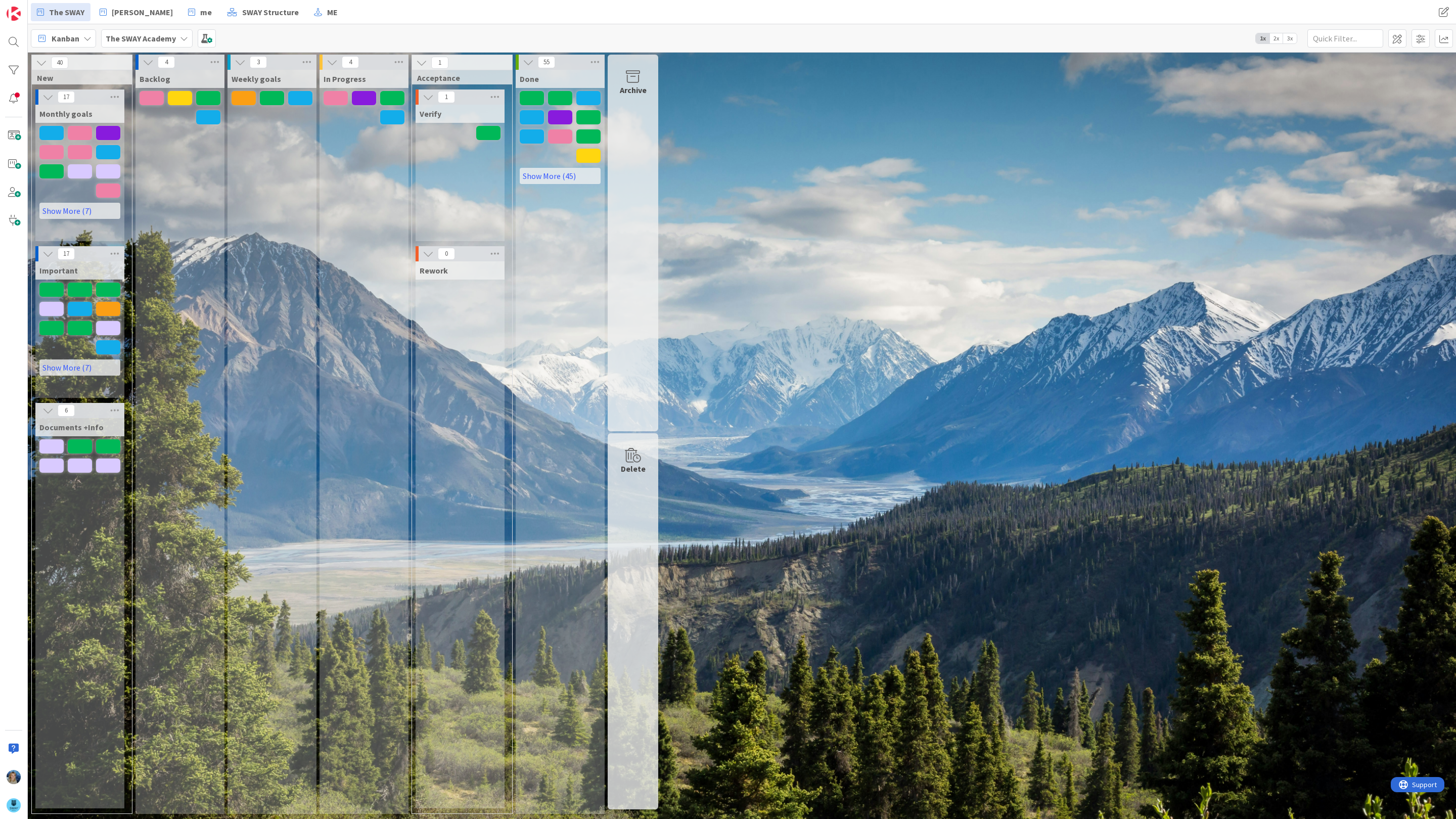
click at [1294, 40] on span "3x" at bounding box center [1289, 38] width 14 height 10
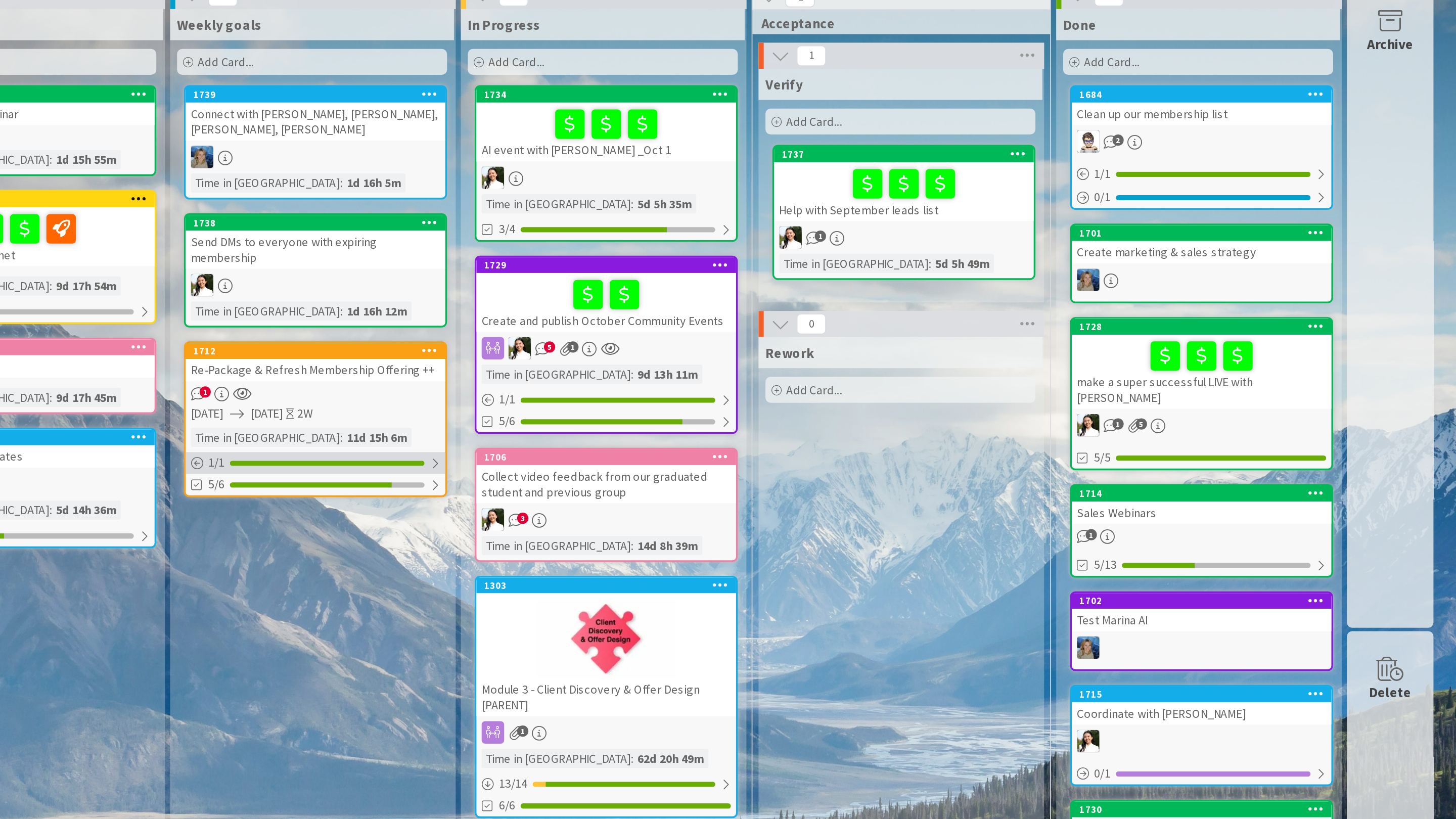
scroll to position [1, 0]
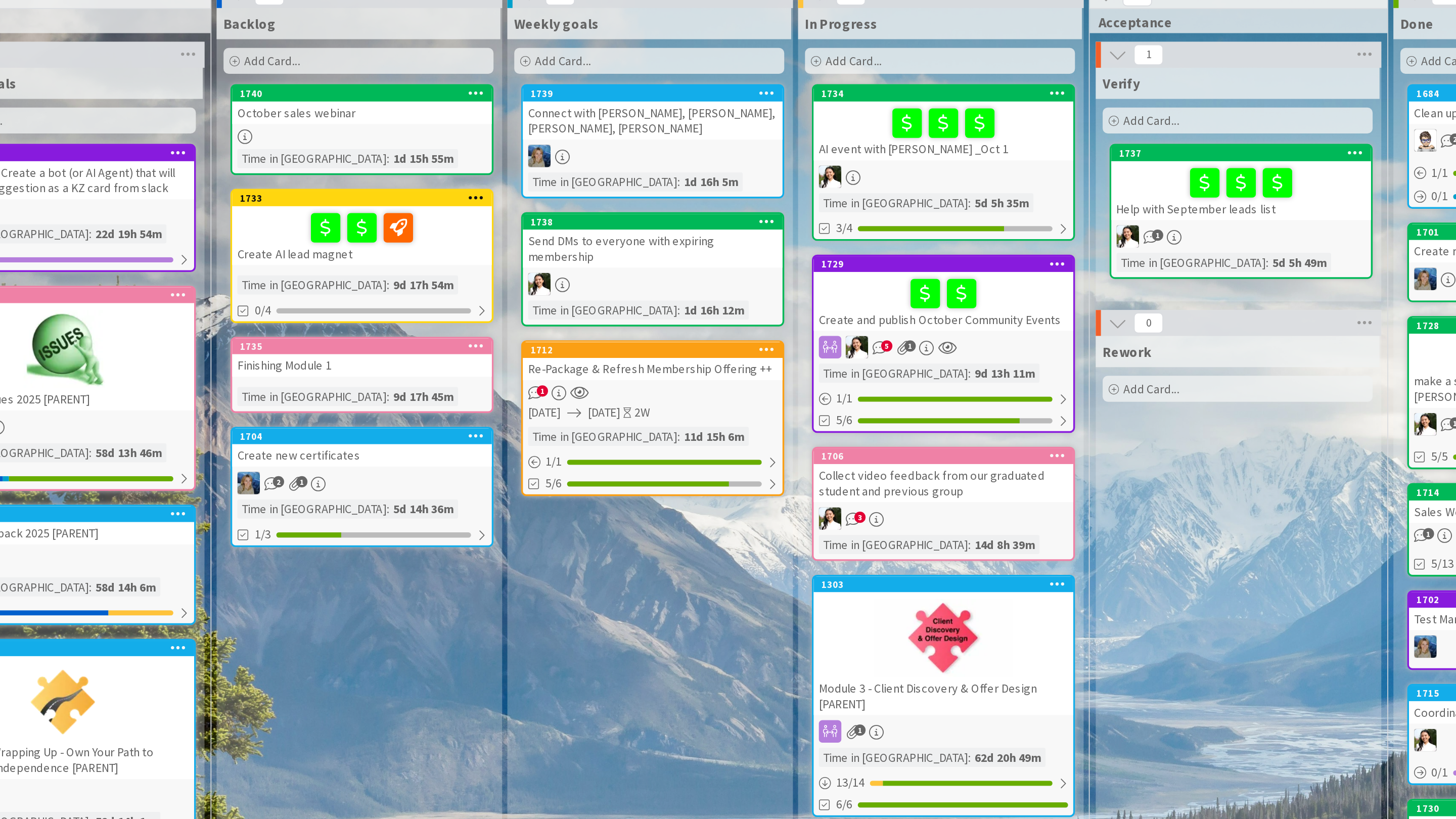
click at [627, 159] on div "1734 AI event with Daniel _Oct 1 Time in Column : 5d 5h 35m 3/4" at bounding box center [634, 160] width 154 height 91
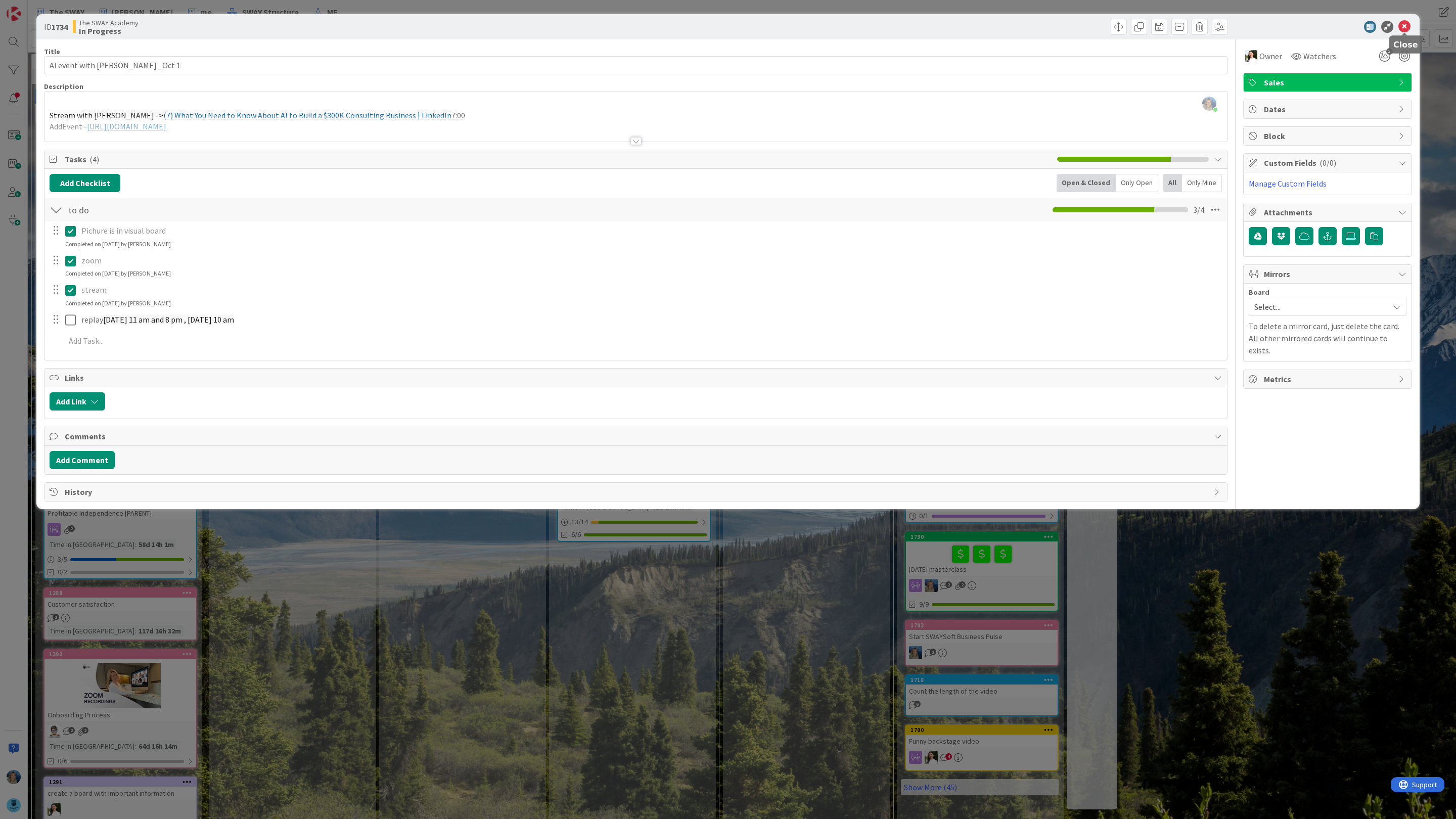
click at [1403, 27] on icon at bounding box center [1404, 26] width 12 height 12
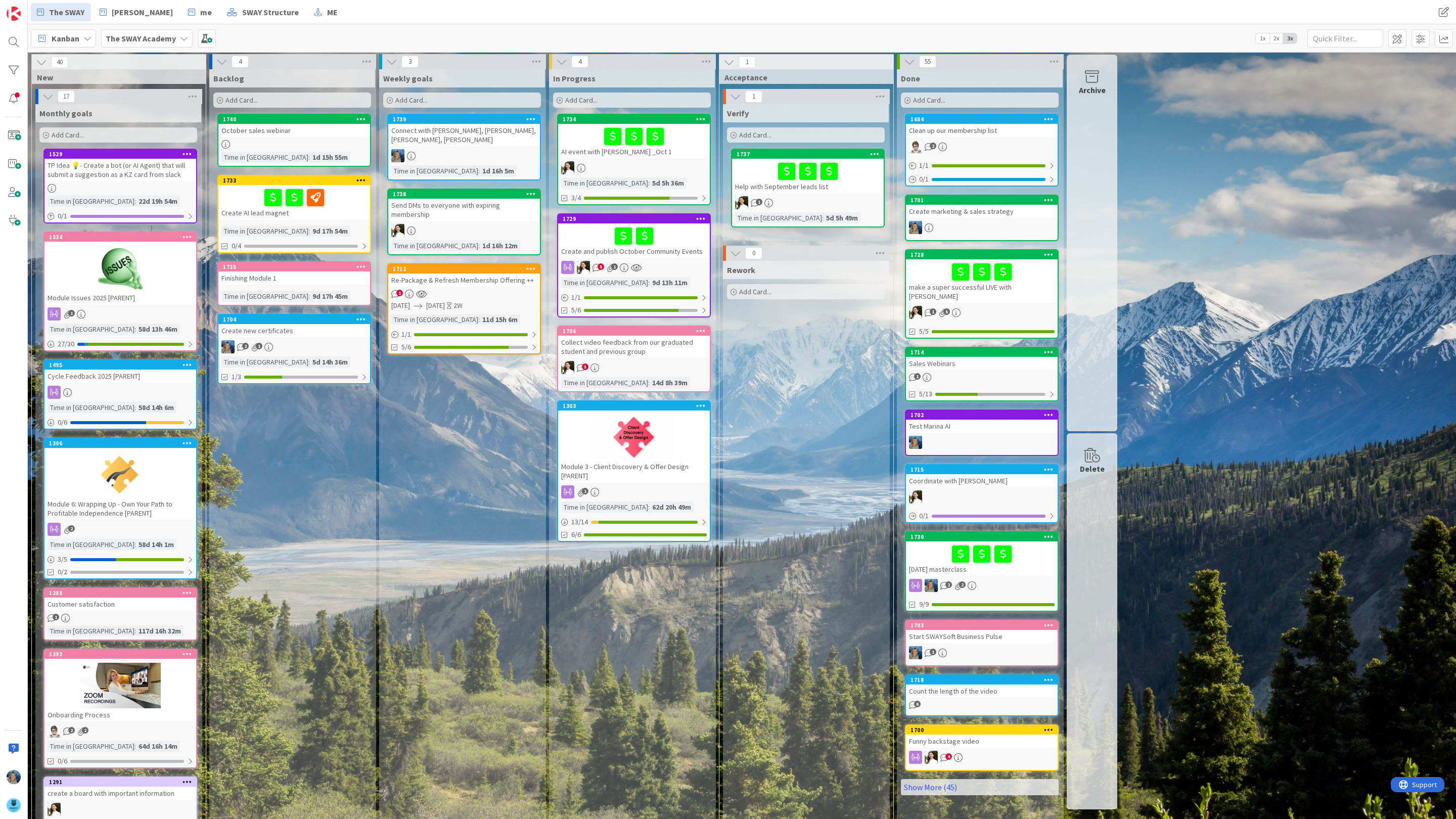
click at [923, 543] on div at bounding box center [981, 554] width 145 height 21
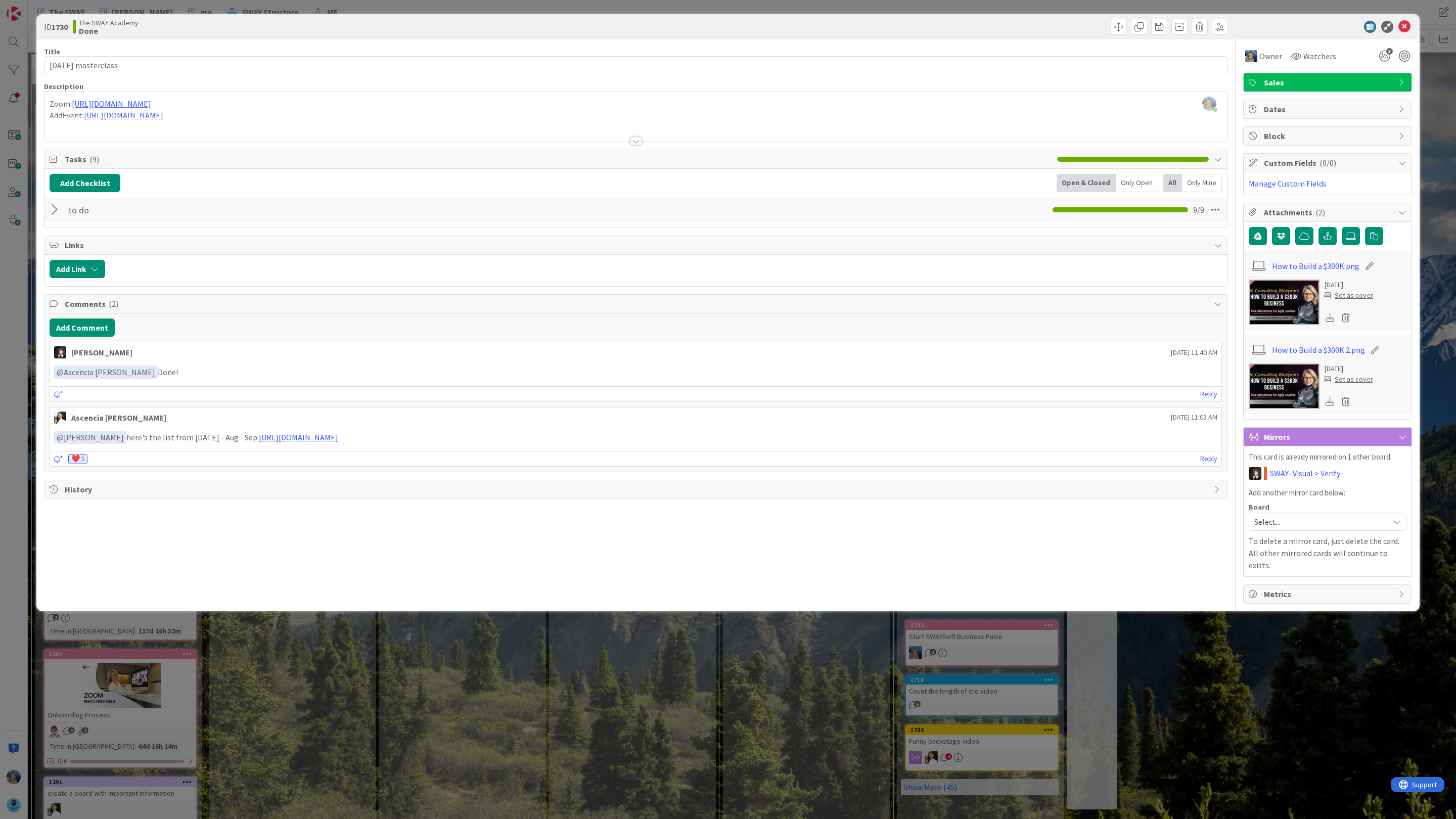
click at [55, 211] on div at bounding box center [56, 210] width 13 height 19
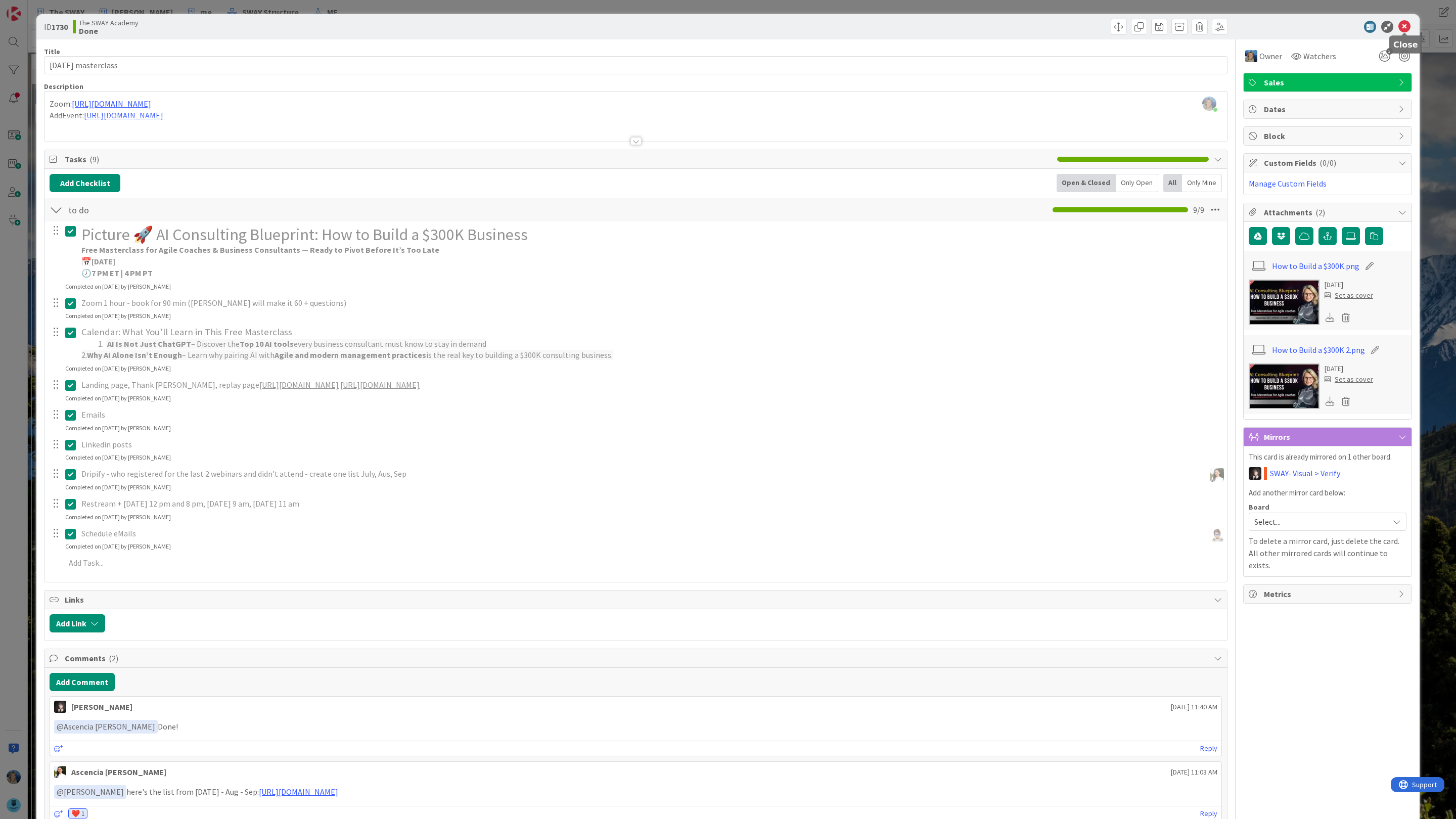
click at [1405, 29] on icon at bounding box center [1404, 26] width 12 height 12
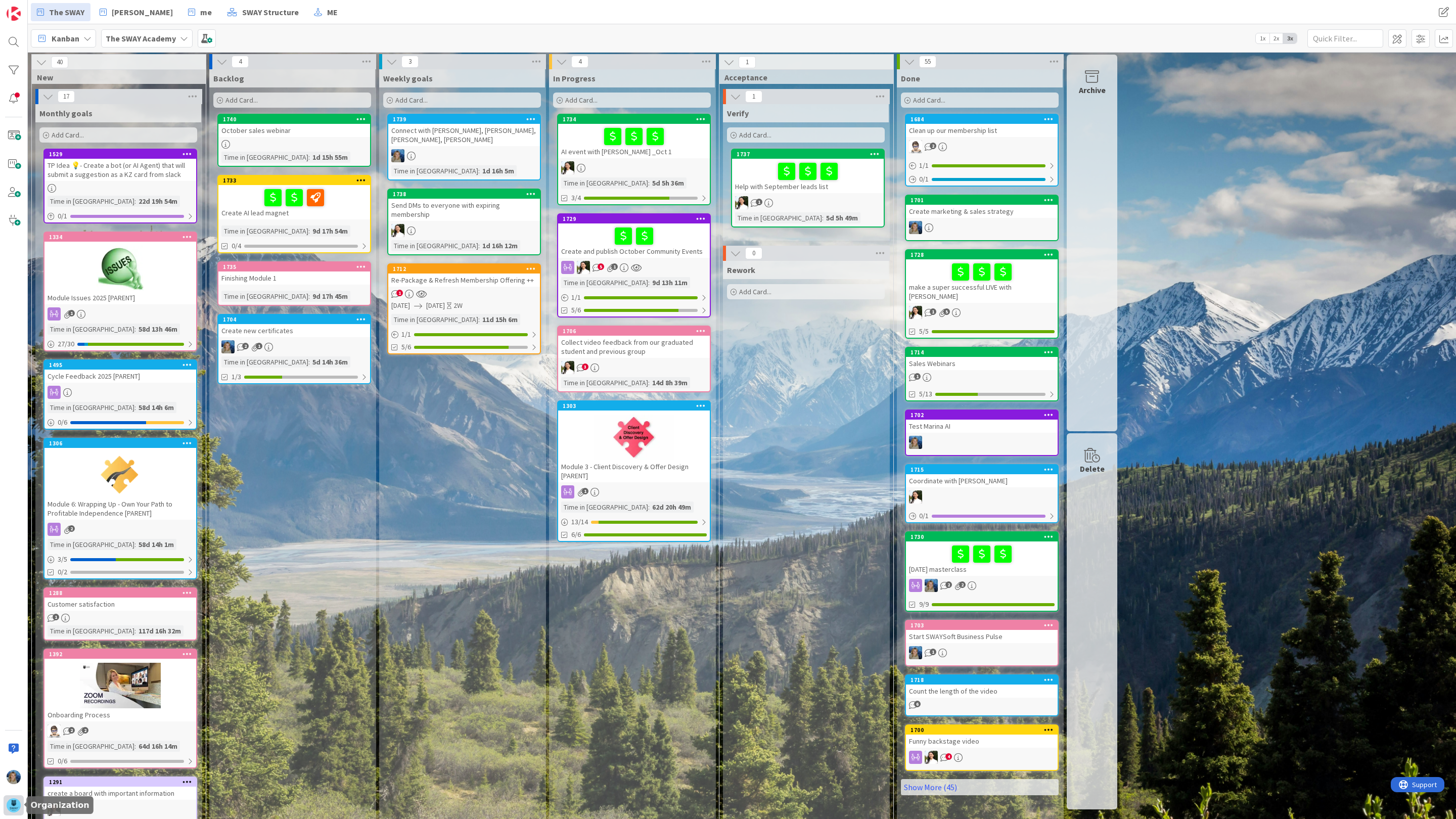
click at [11, 807] on img at bounding box center [14, 805] width 14 height 14
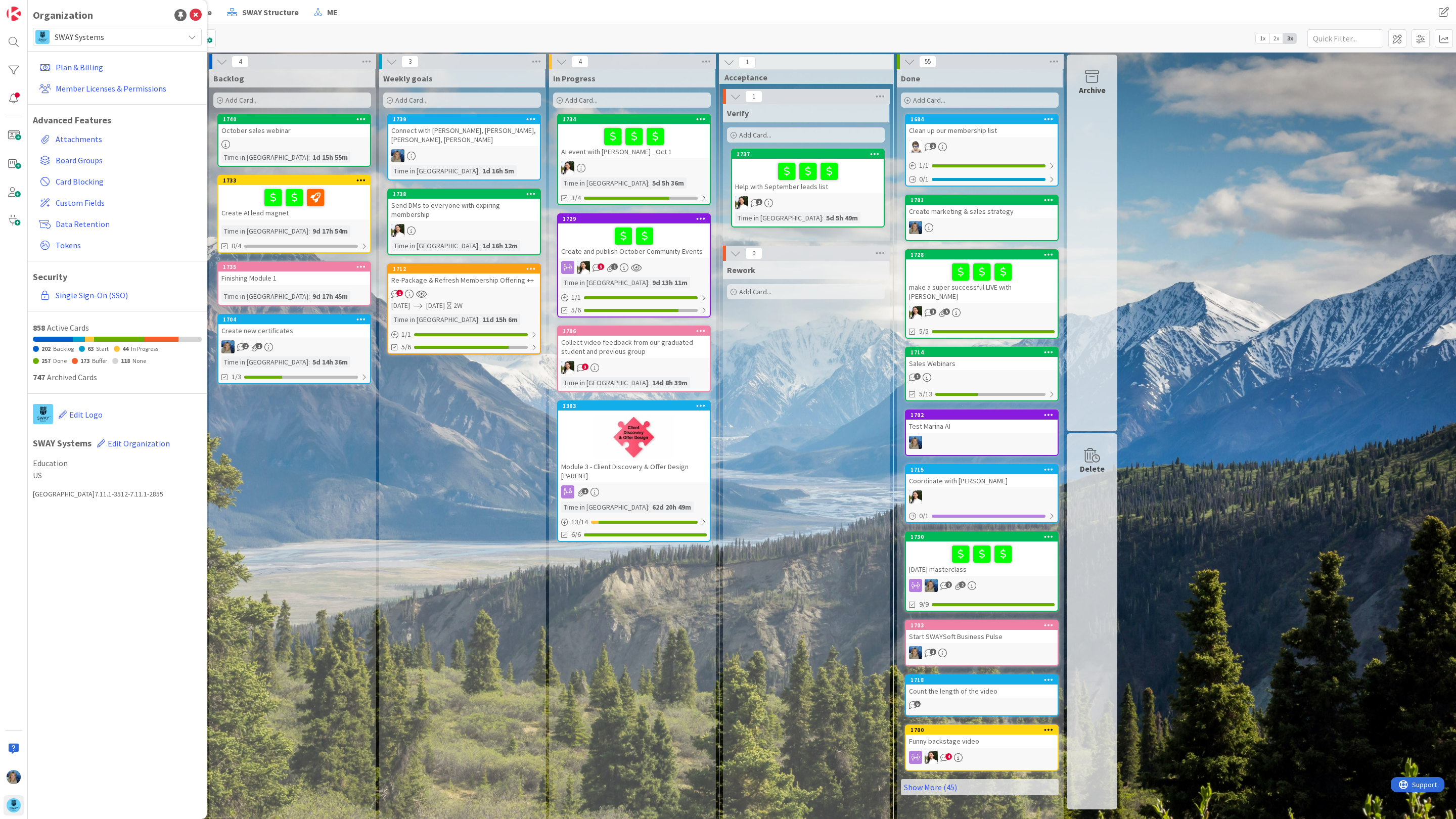
click at [147, 32] on span "SWAY Systems" at bounding box center [117, 37] width 125 height 14
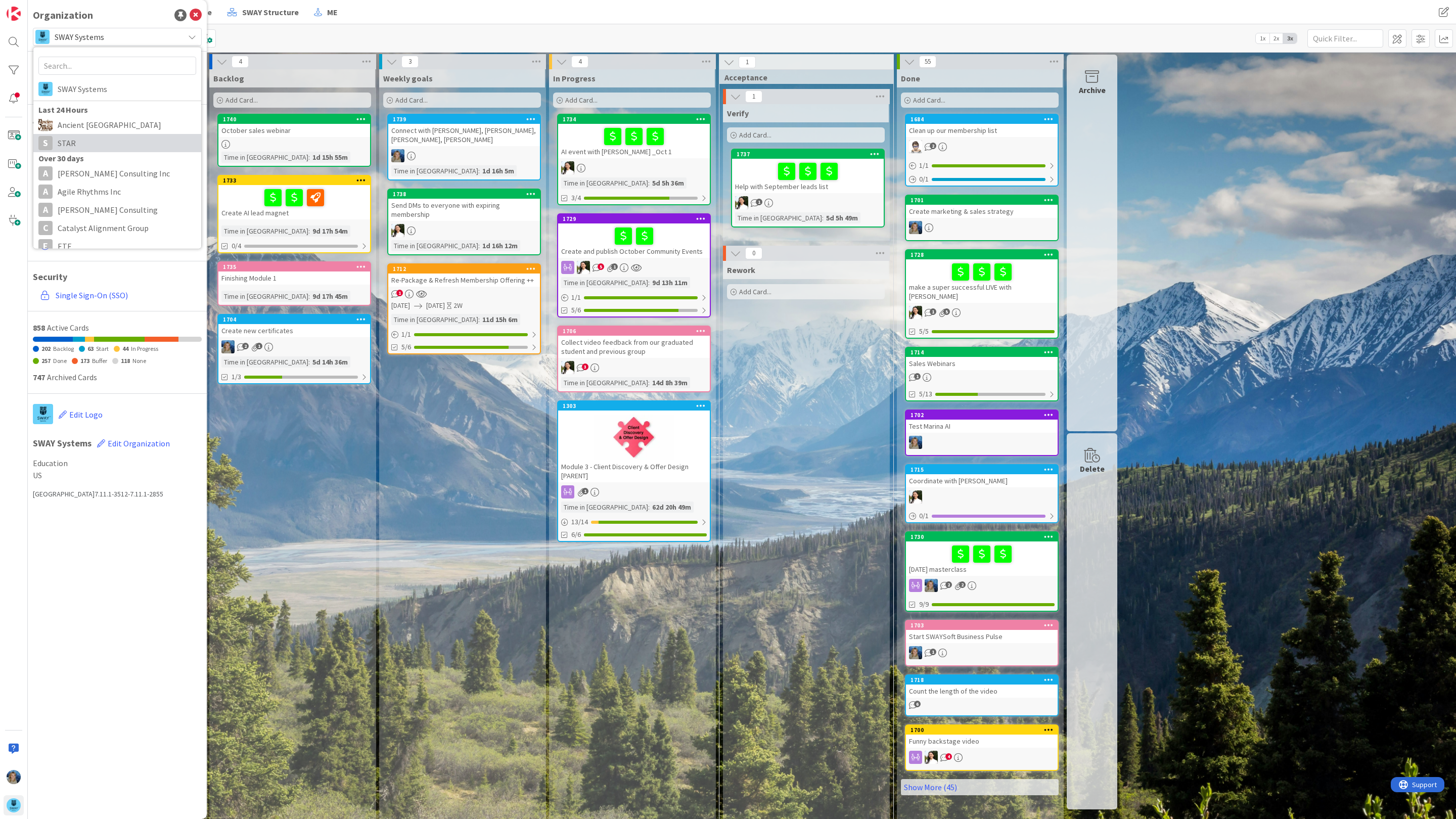
click at [119, 145] on span "STAR" at bounding box center [127, 142] width 139 height 15
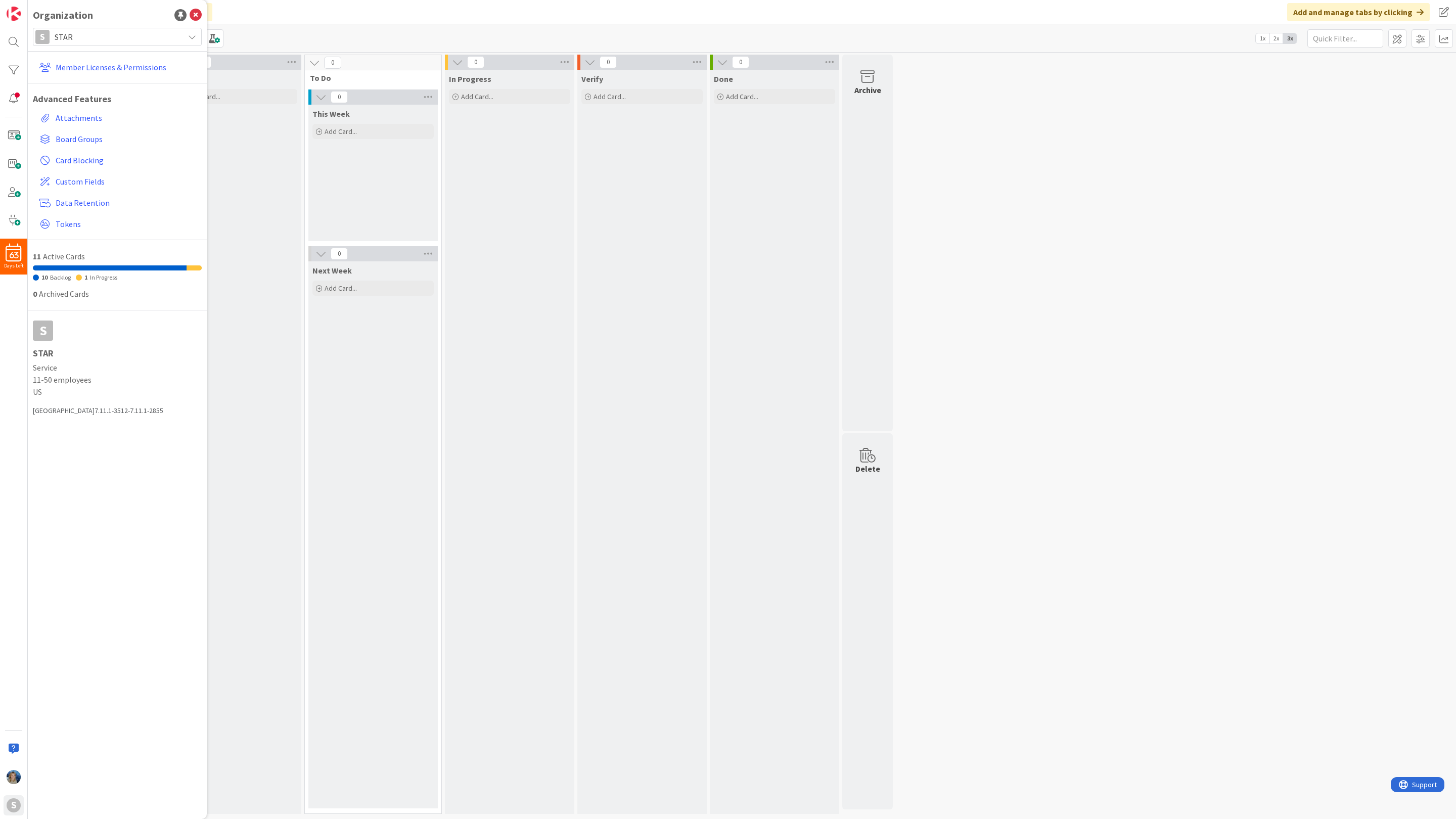
click at [1052, 126] on div "0 Information 0 3 Months Goals Add Card... 0 Ideas Add Card... 0 Backlog Add Ca…" at bounding box center [742, 437] width 1424 height 764
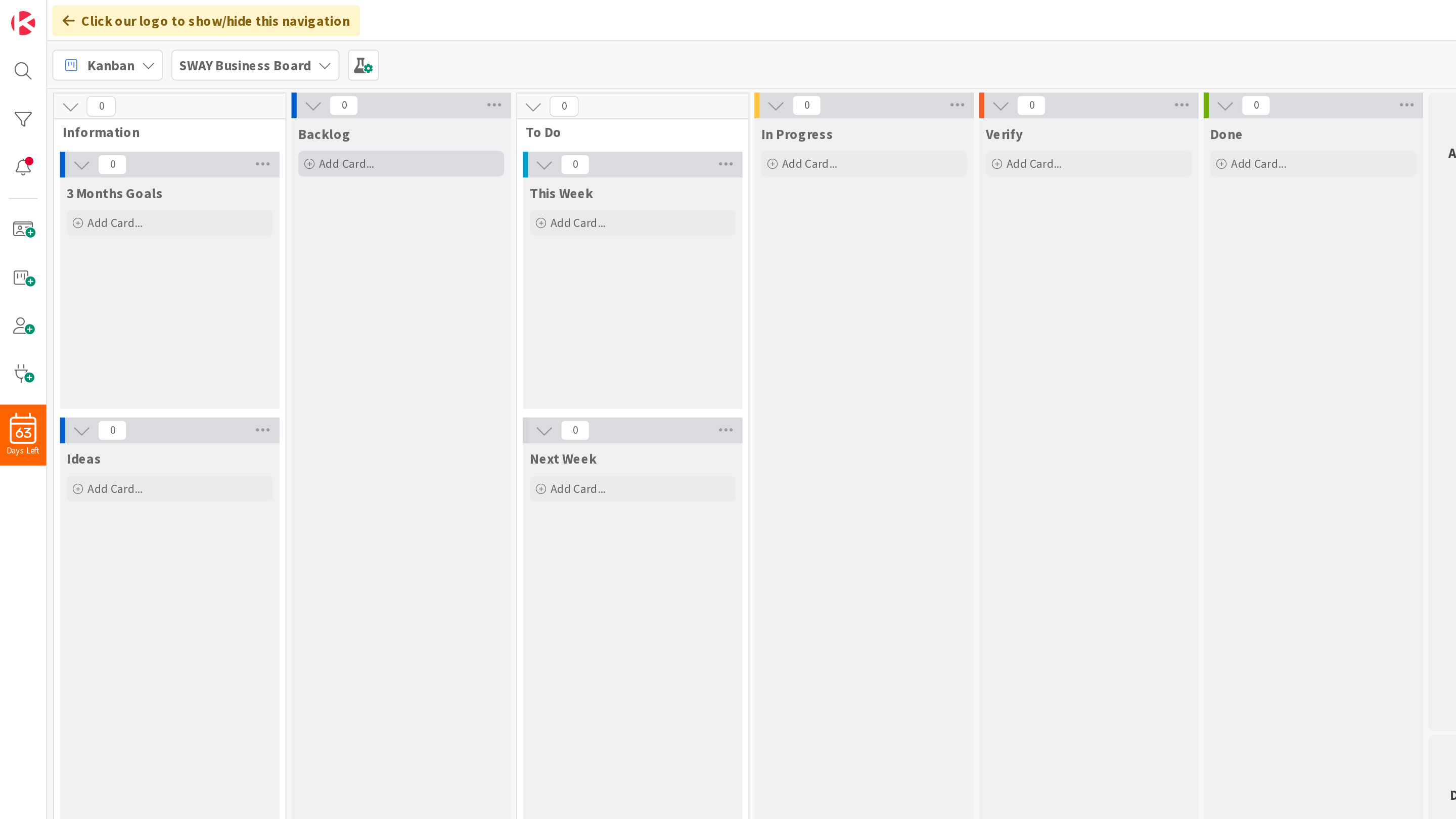
click at [197, 97] on span "Add Card..." at bounding box center [204, 96] width 32 height 9
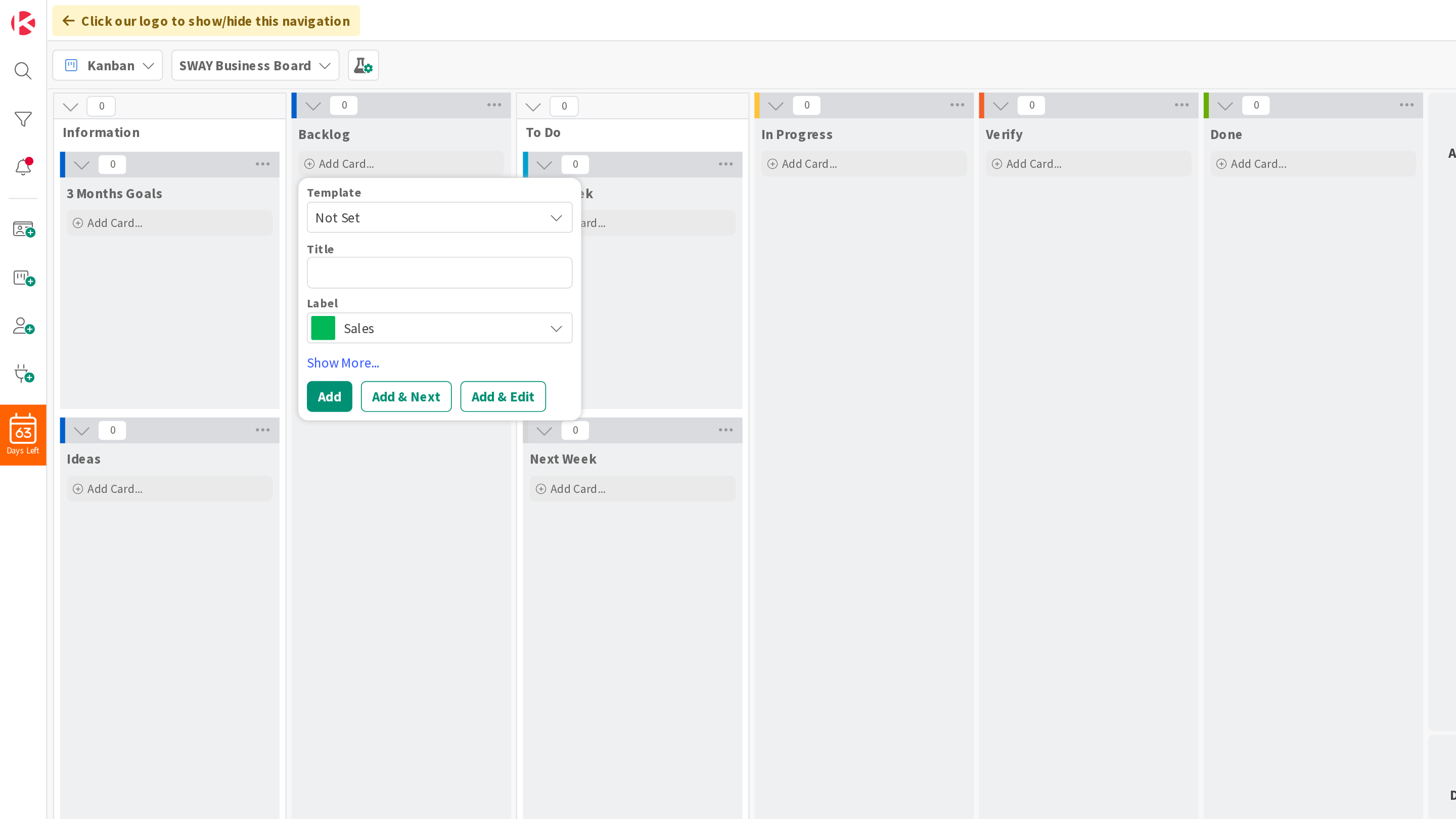
click at [132, 184] on div "3 Months Goals Add Card..." at bounding box center [100, 173] width 130 height 137
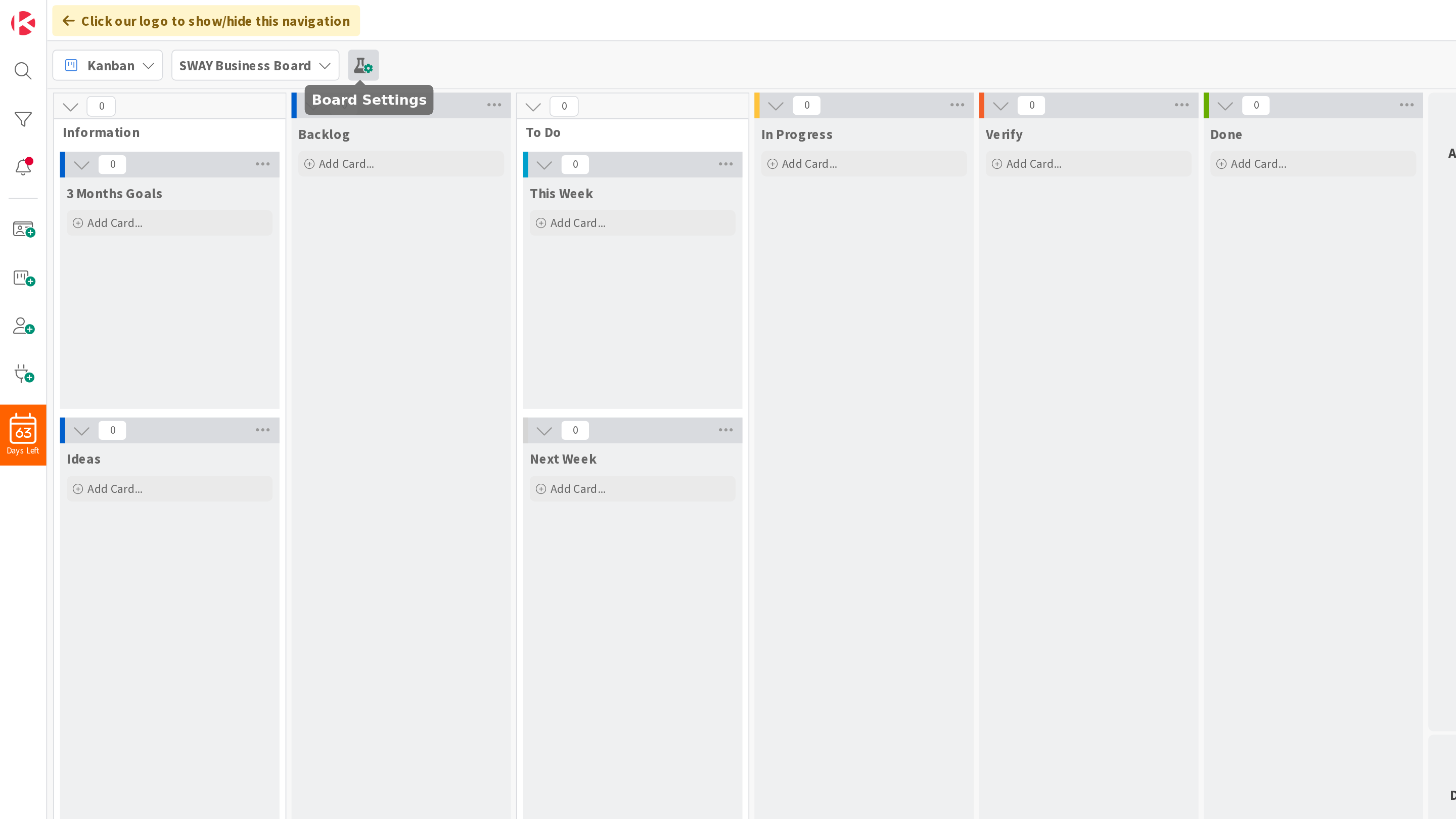
click at [216, 43] on span at bounding box center [214, 38] width 19 height 19
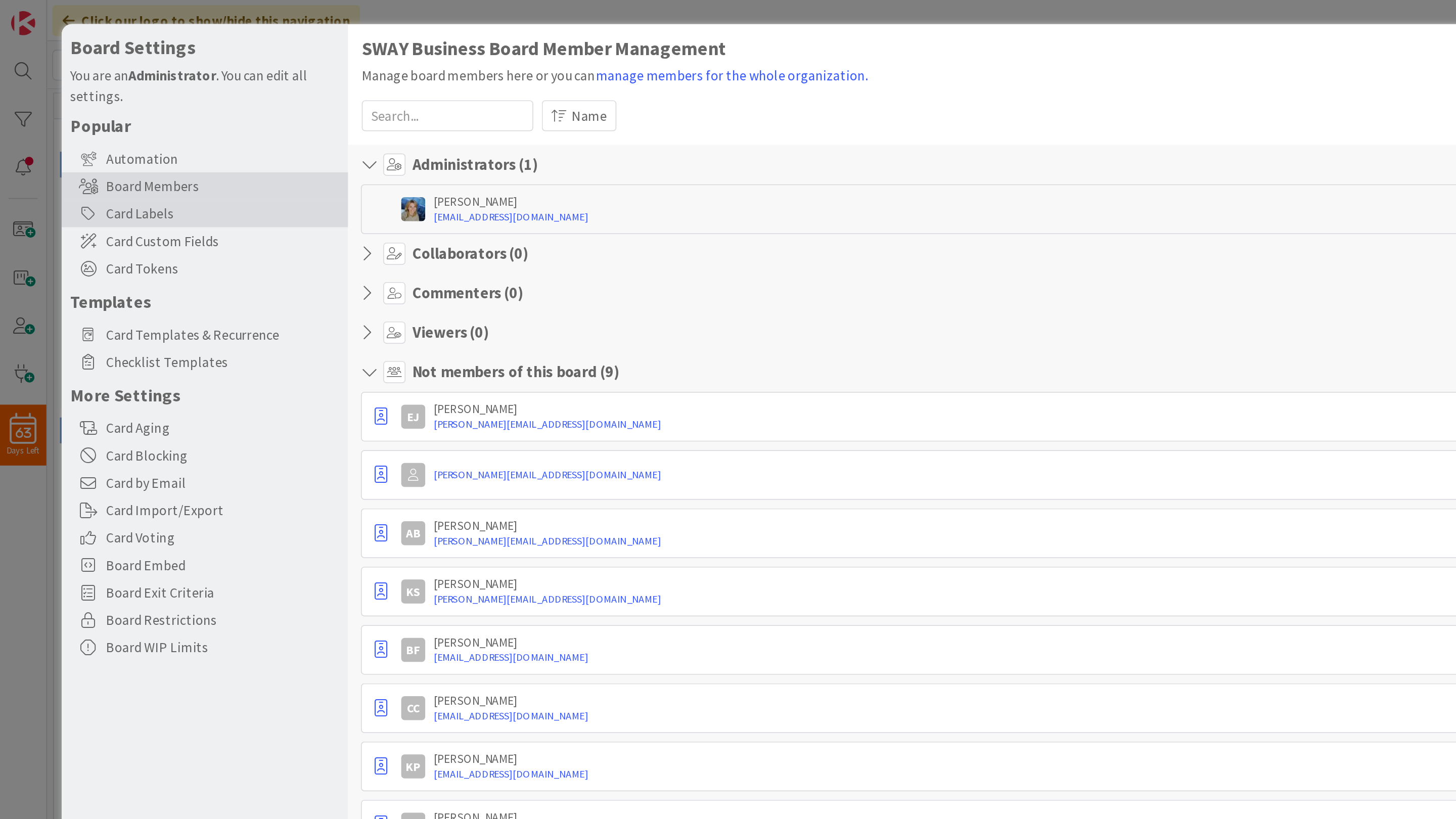
click at [85, 125] on div "Card Labels" at bounding box center [120, 125] width 169 height 16
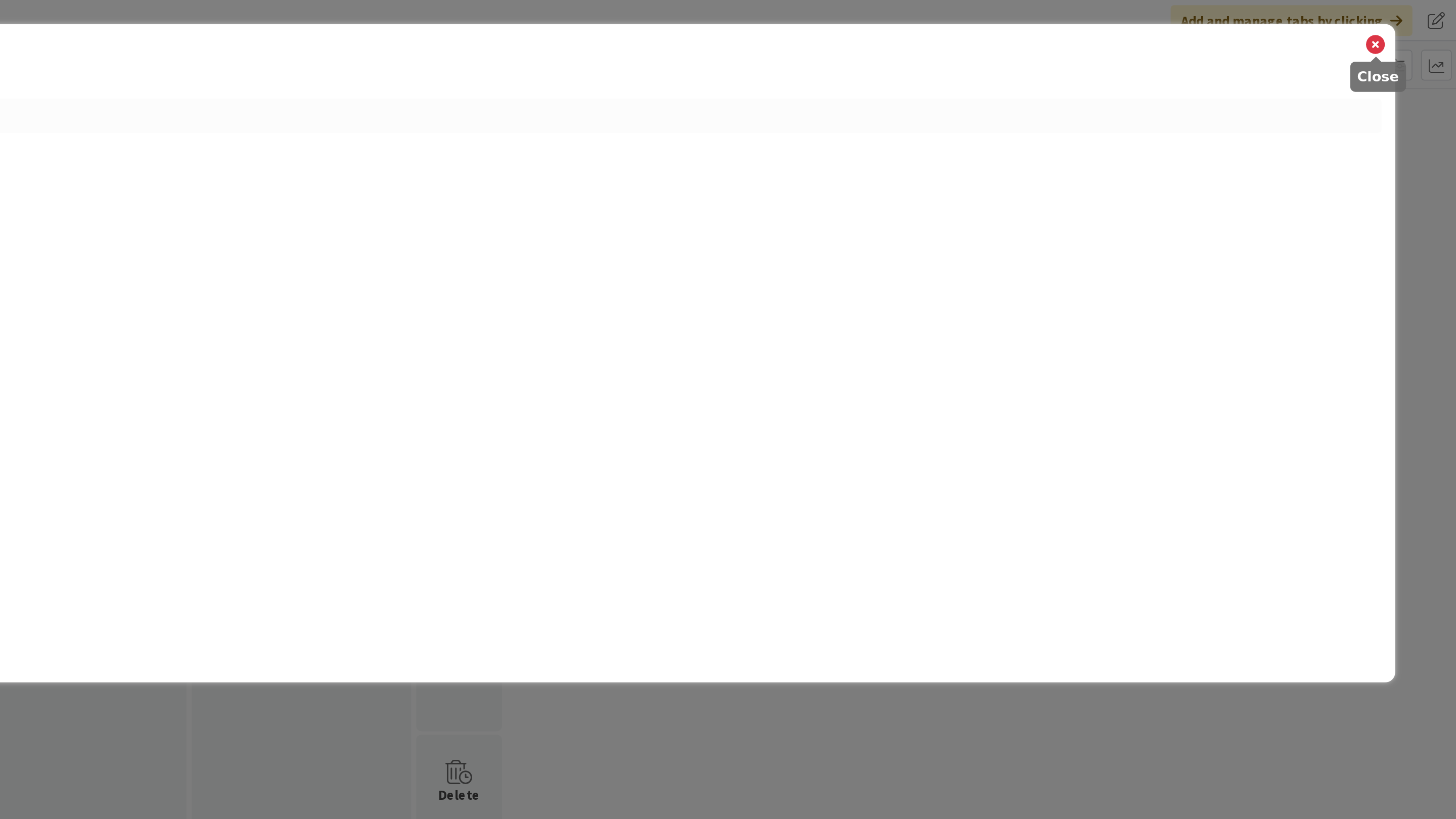
click at [1408, 22] on icon at bounding box center [1408, 26] width 13 height 14
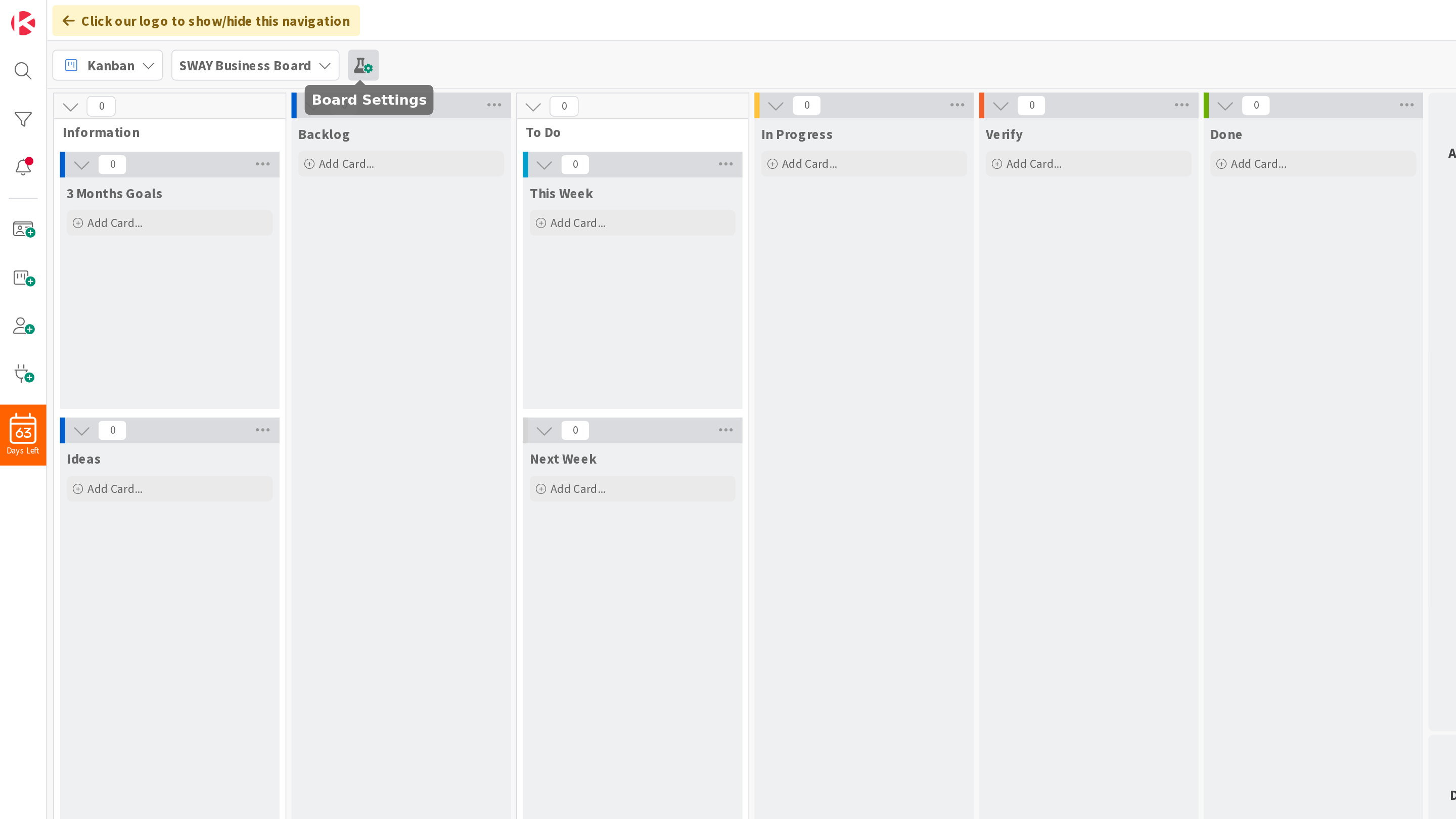
click at [210, 34] on span at bounding box center [214, 38] width 19 height 19
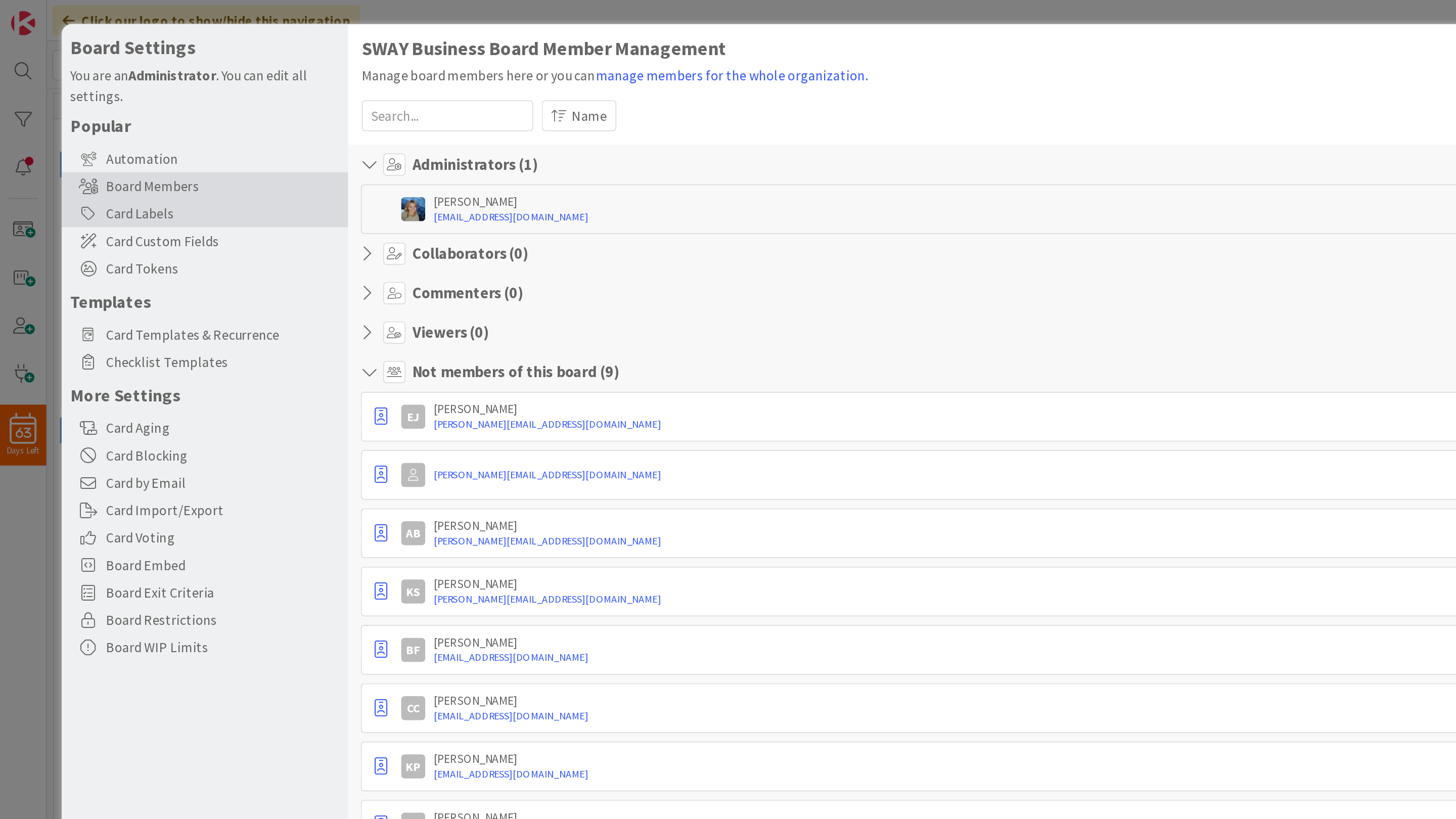
click at [91, 127] on div "Card Labels" at bounding box center [120, 125] width 169 height 16
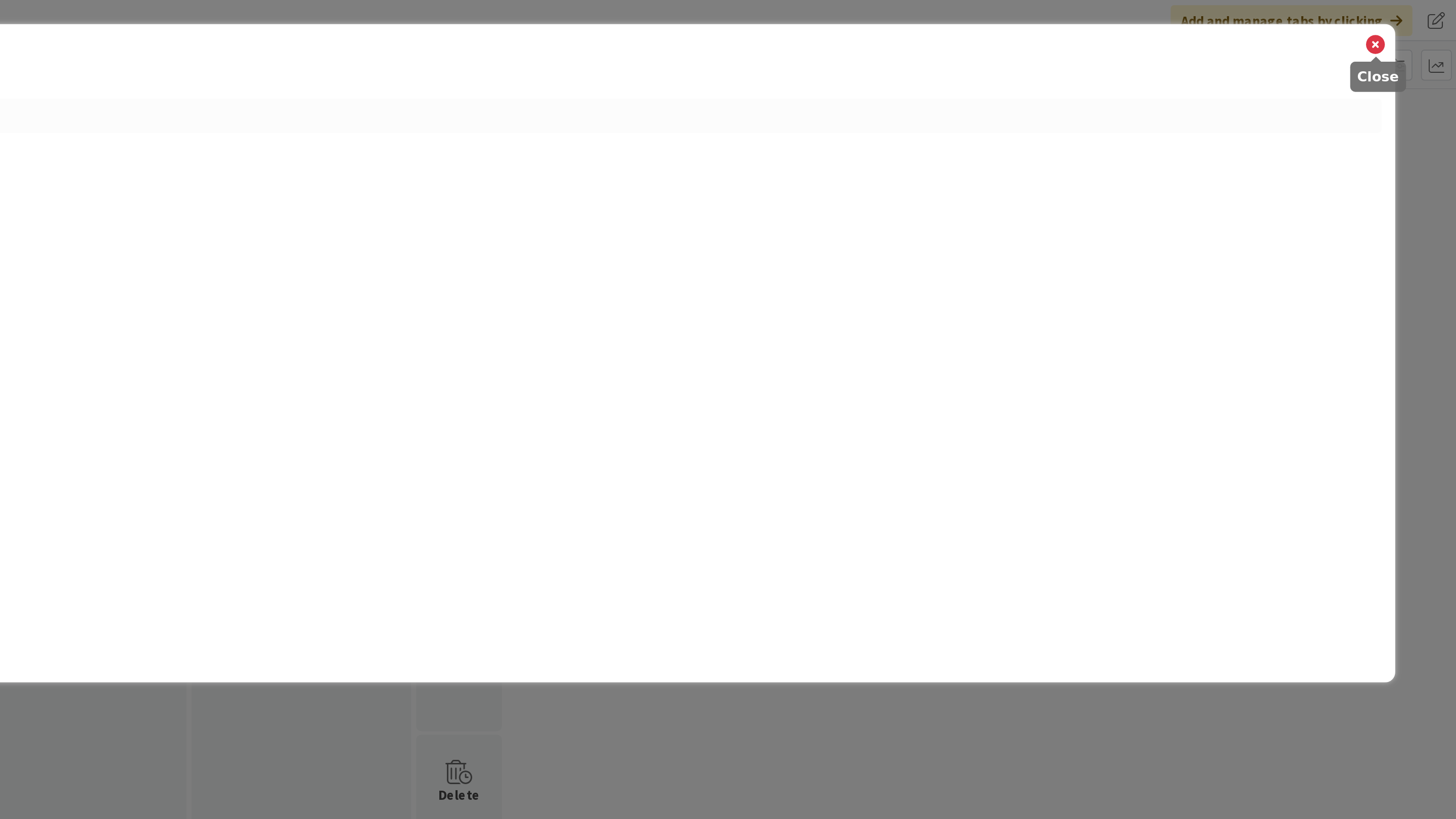
click at [1409, 23] on icon at bounding box center [1408, 26] width 13 height 14
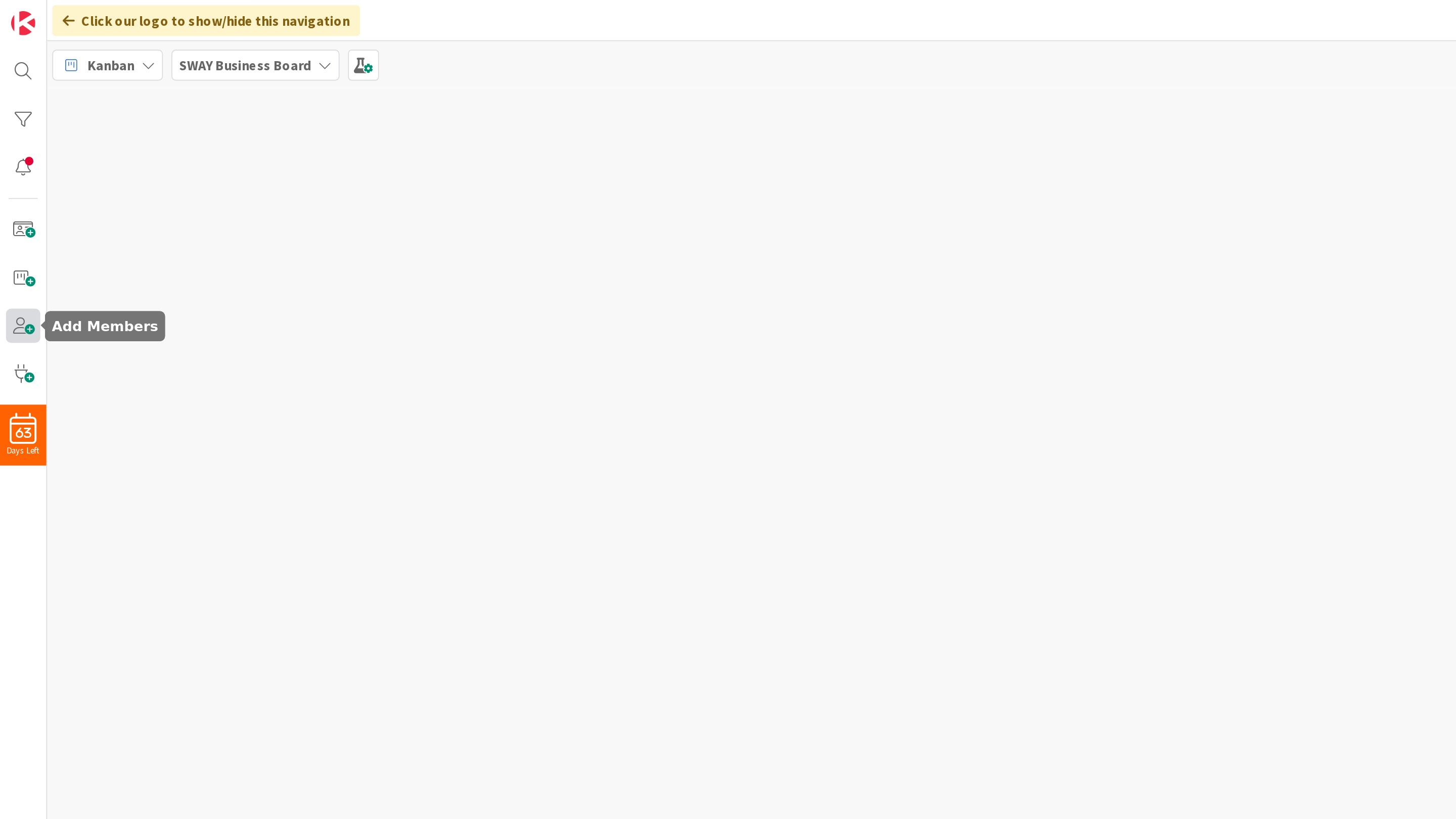
click at [13, 194] on span at bounding box center [14, 192] width 20 height 20
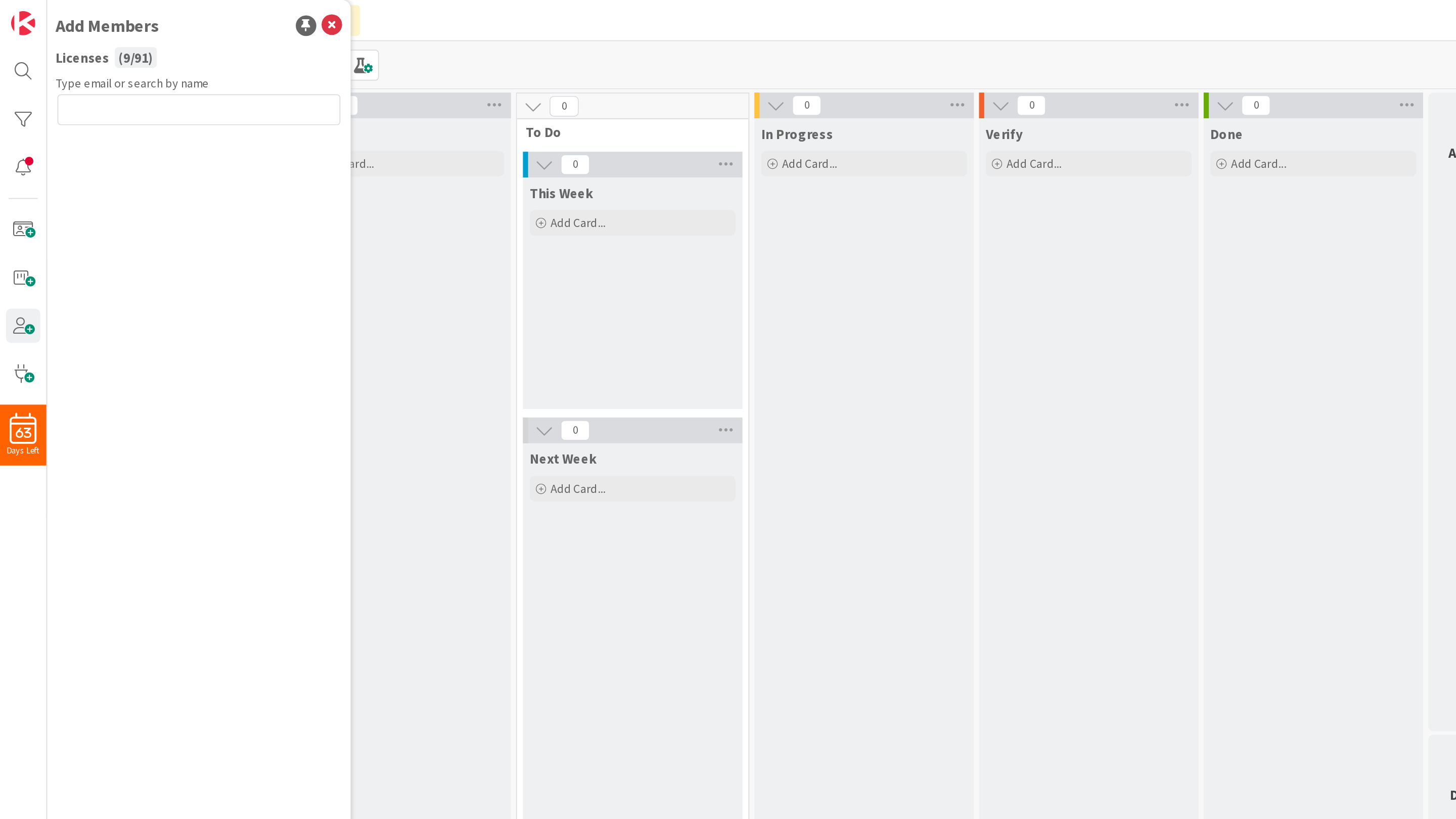
click at [84, 33] on div "( 9 / 91 )" at bounding box center [80, 33] width 25 height 12
click at [11, 190] on span at bounding box center [14, 192] width 20 height 20
click at [12, 192] on span at bounding box center [14, 192] width 20 height 20
click at [264, 25] on div "Kanban SWAY Business Board 1x 2x 3x" at bounding box center [741, 38] width 1428 height 28
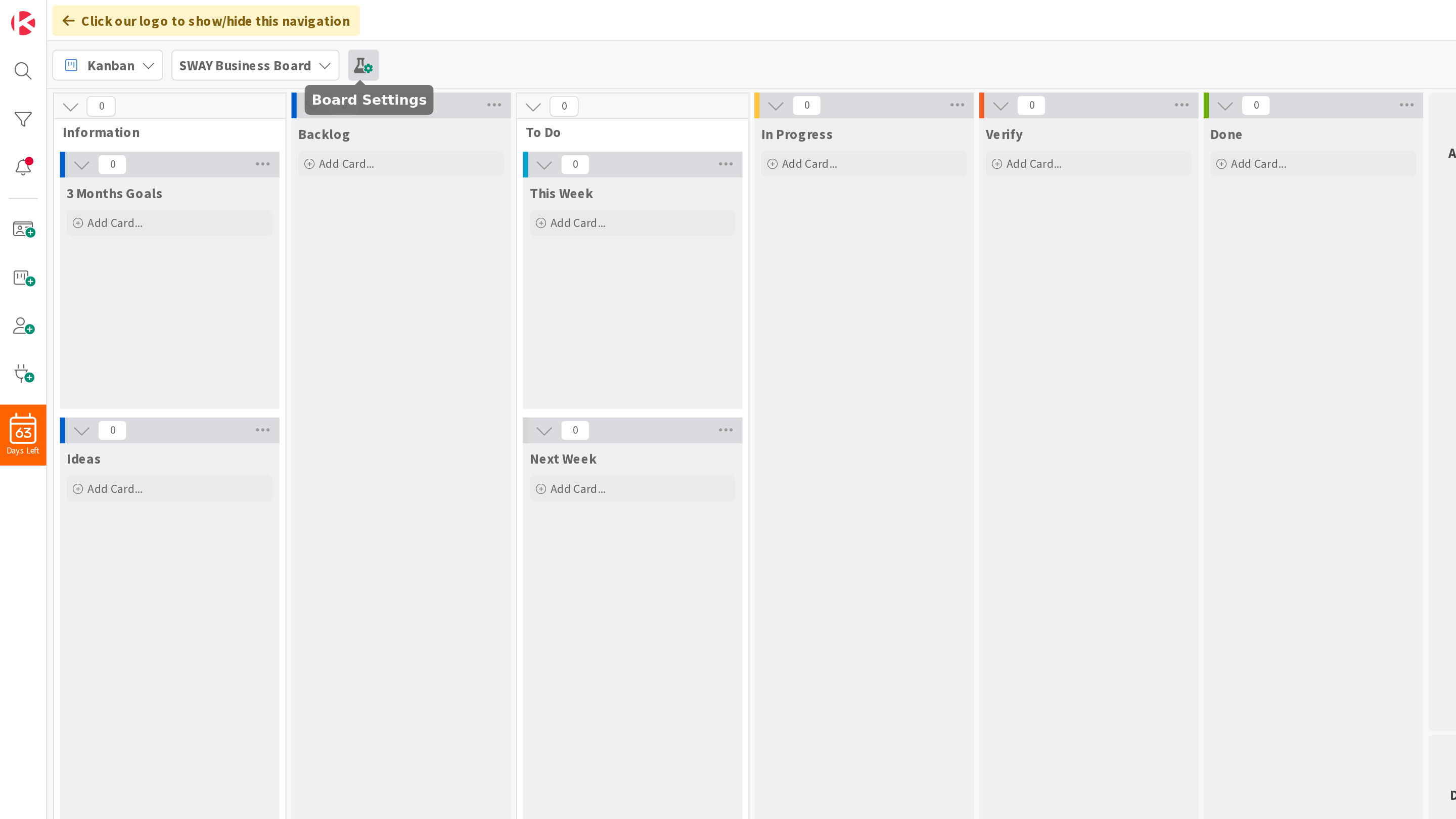
click at [215, 36] on span at bounding box center [214, 38] width 19 height 19
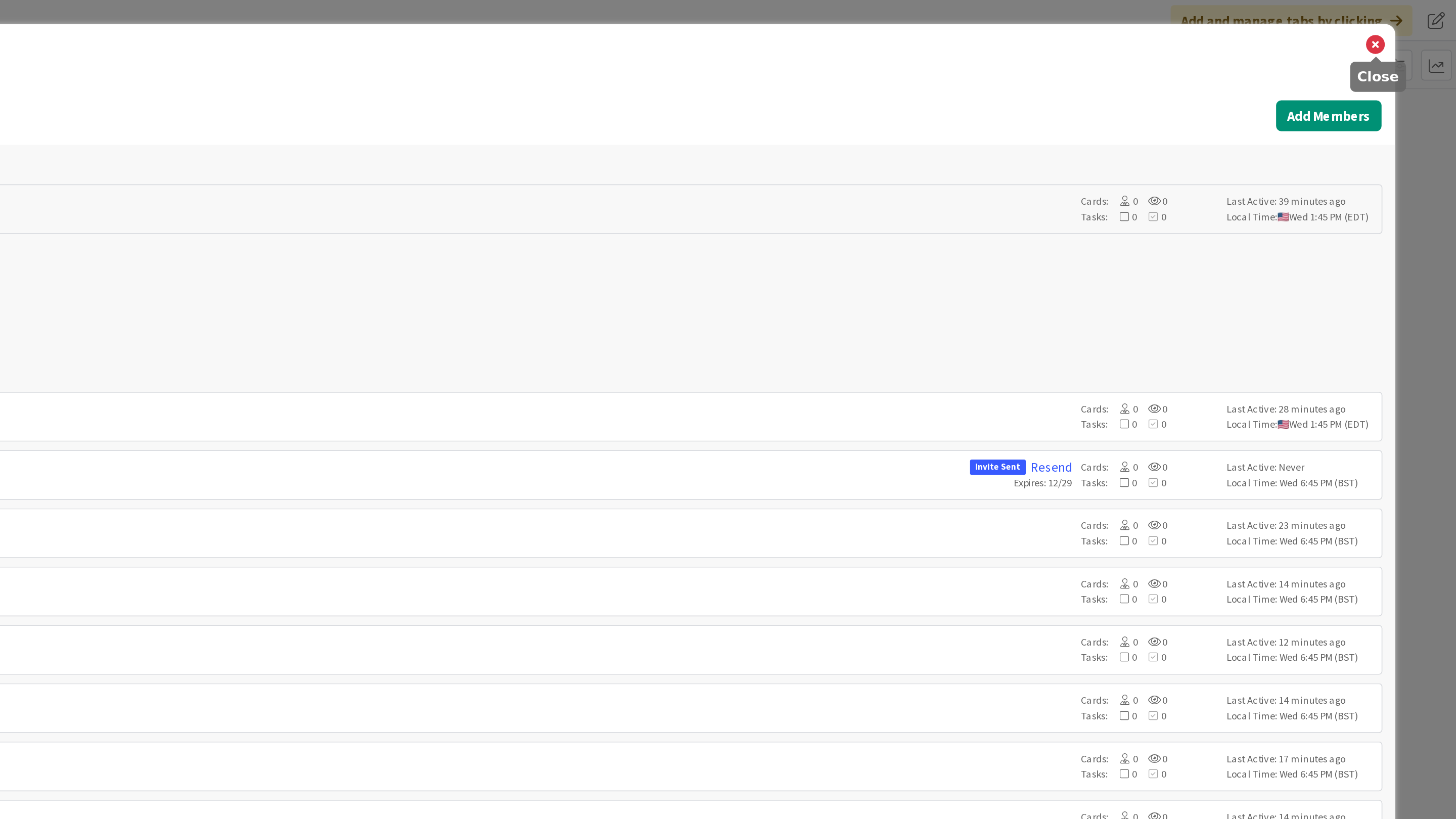
click at [1410, 25] on icon at bounding box center [1408, 26] width 13 height 14
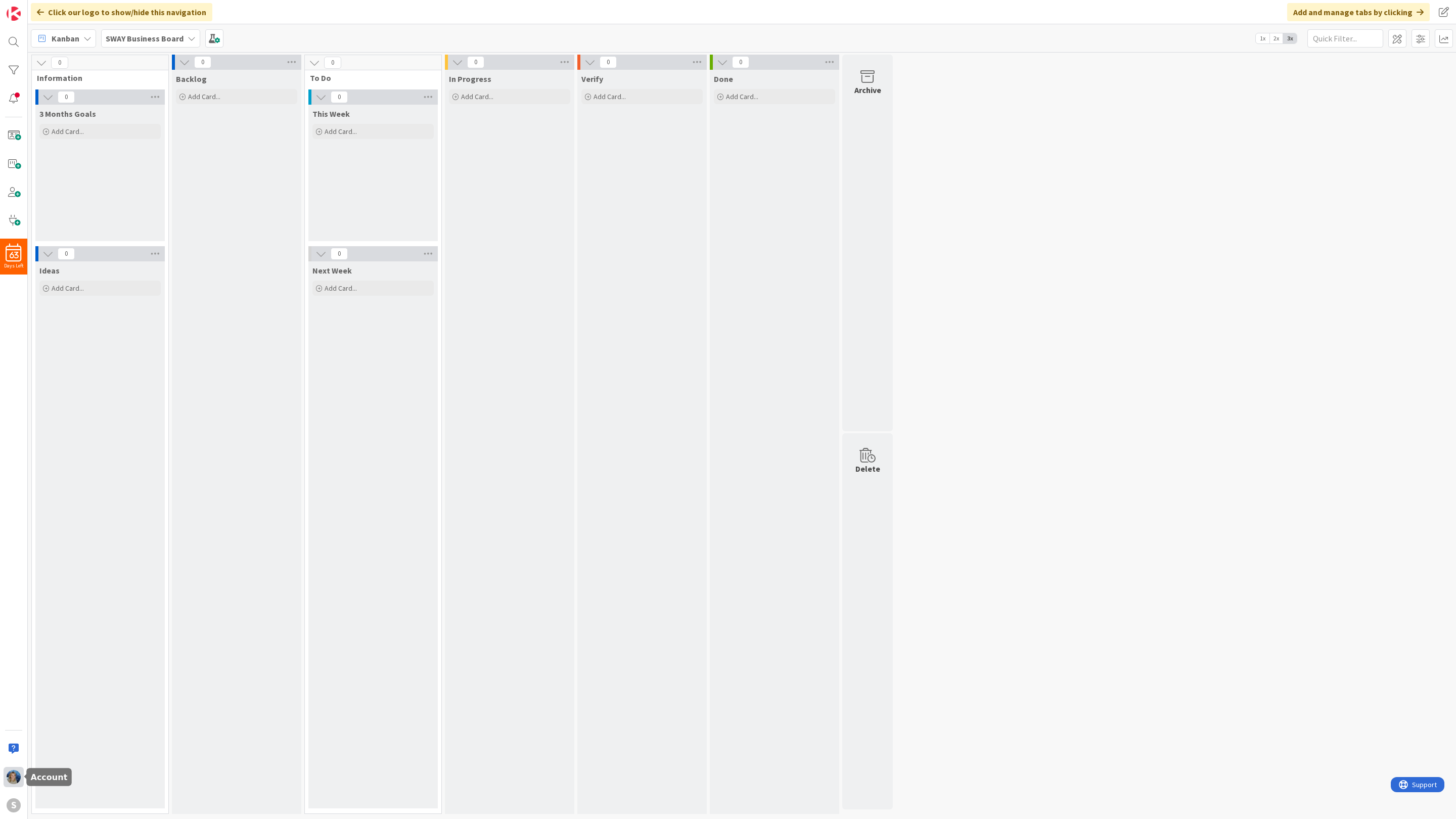
click at [16, 774] on img at bounding box center [14, 777] width 14 height 14
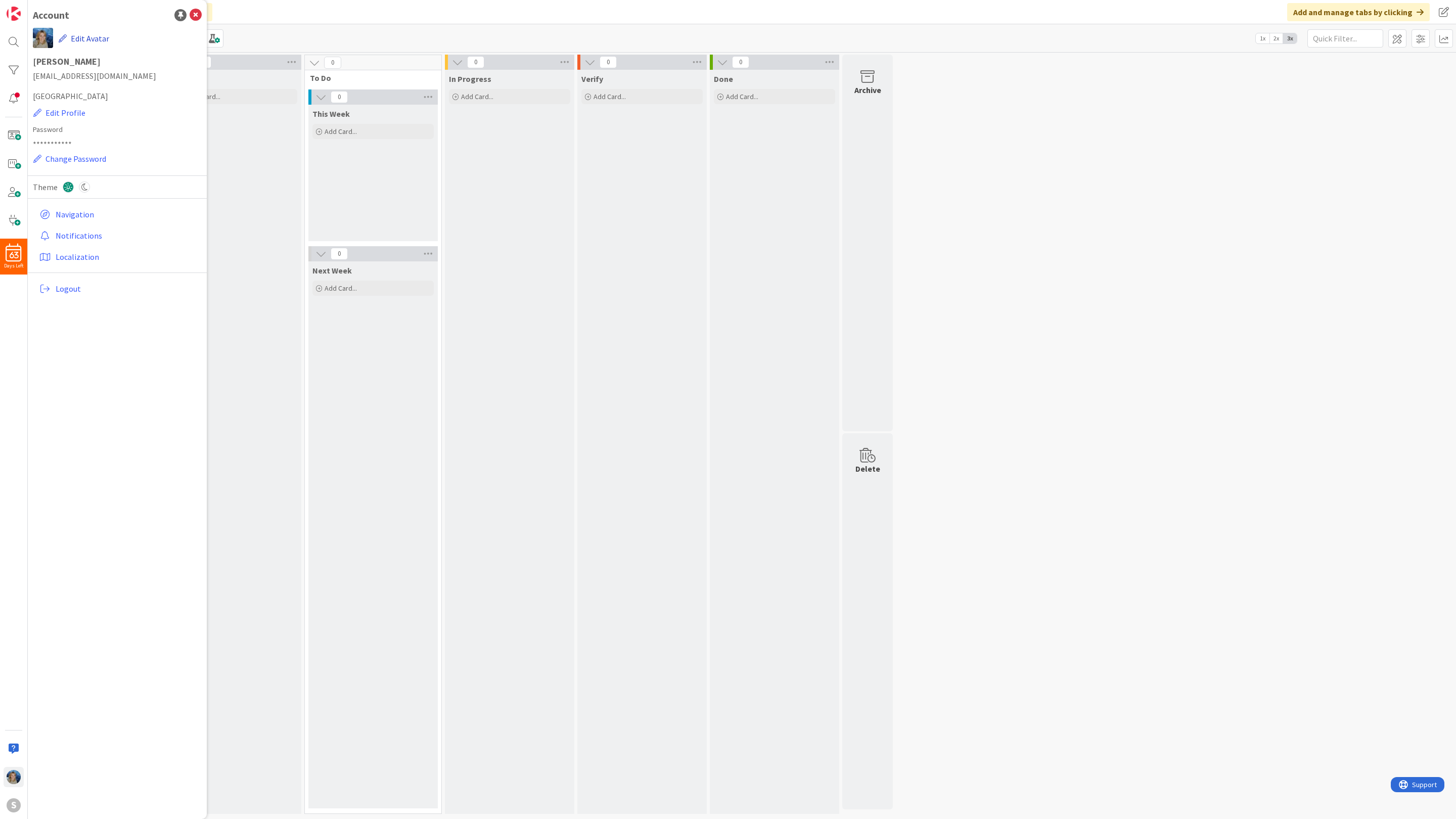
click at [84, 36] on button "Edit Avatar" at bounding box center [84, 38] width 51 height 21
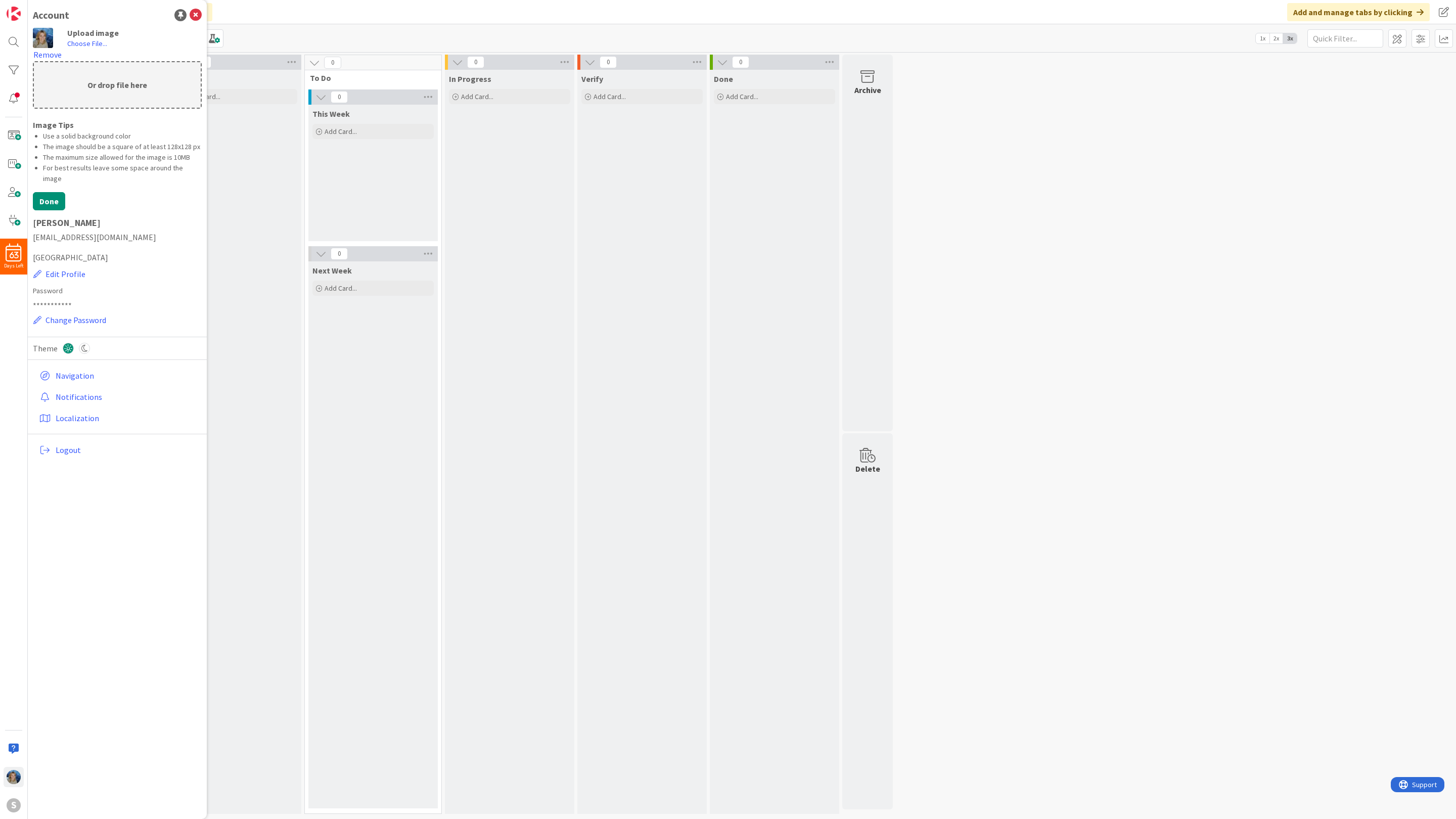
click at [970, 157] on div "0 Information 0 3 Months Goals Add Card... 0 Ideas Add Card... 0 Backlog Add Ca…" at bounding box center [742, 437] width 1424 height 764
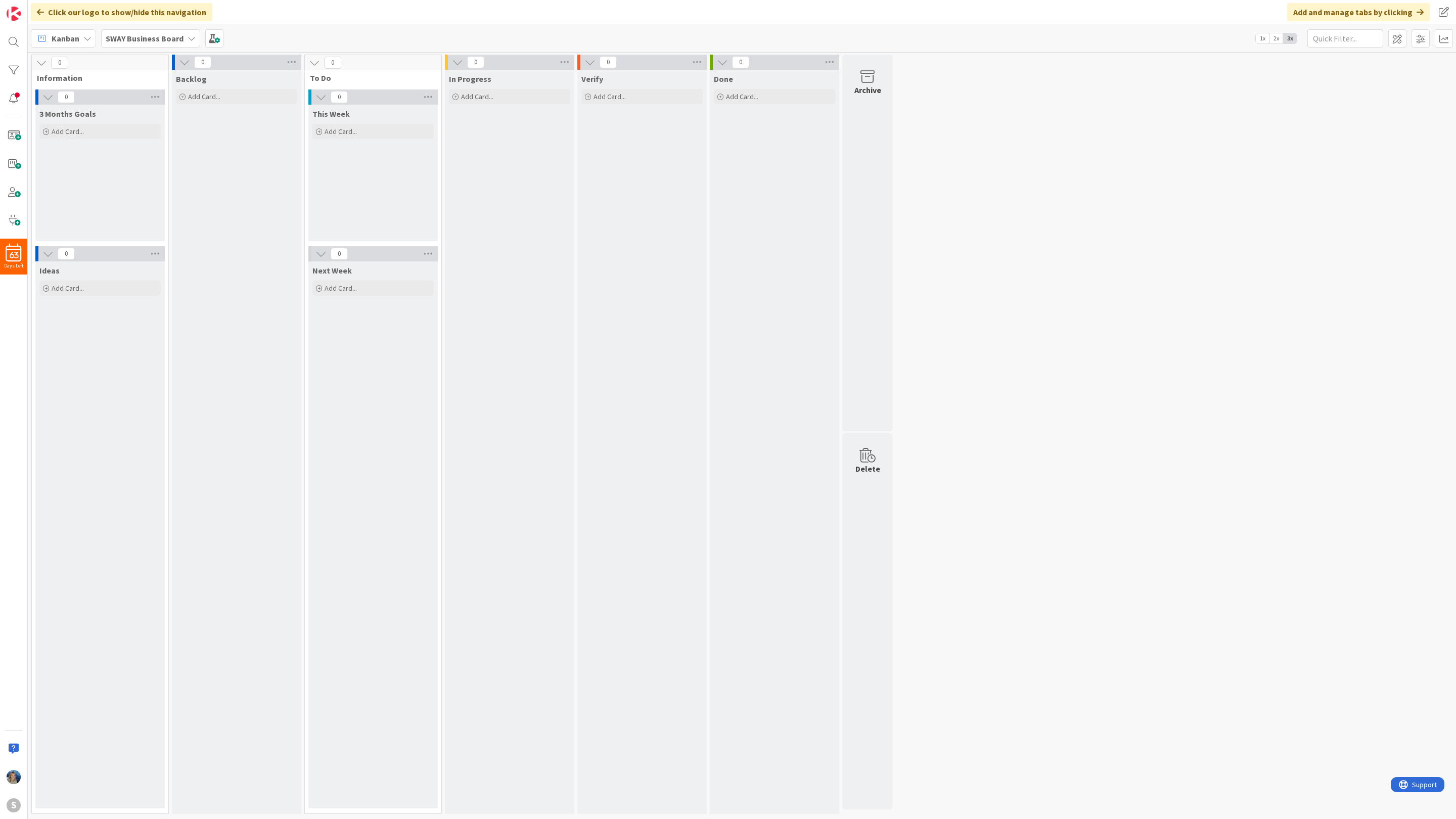
click at [1264, 36] on span "1x" at bounding box center [1262, 38] width 14 height 10
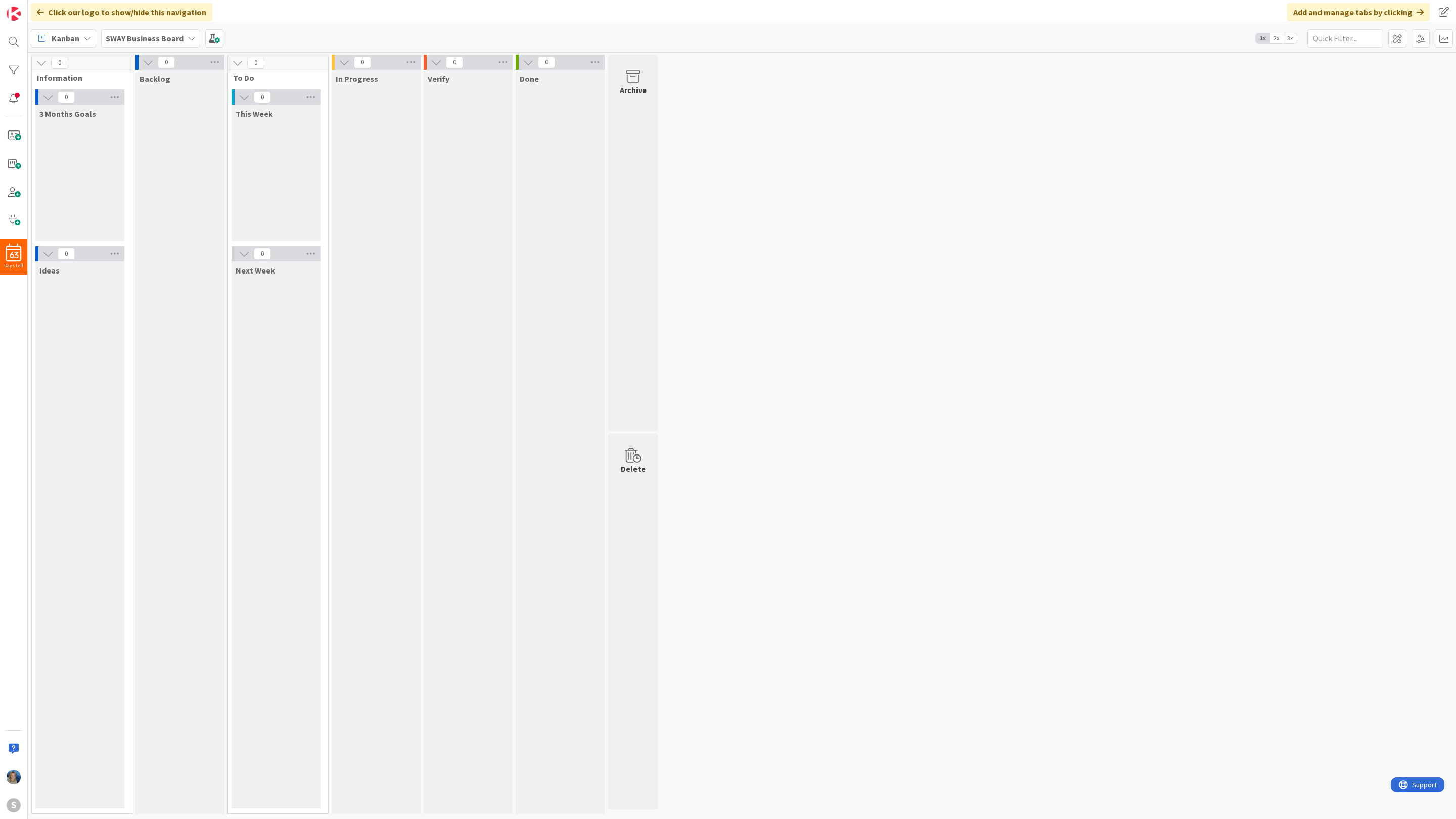
click at [1276, 39] on span "2x" at bounding box center [1276, 38] width 14 height 10
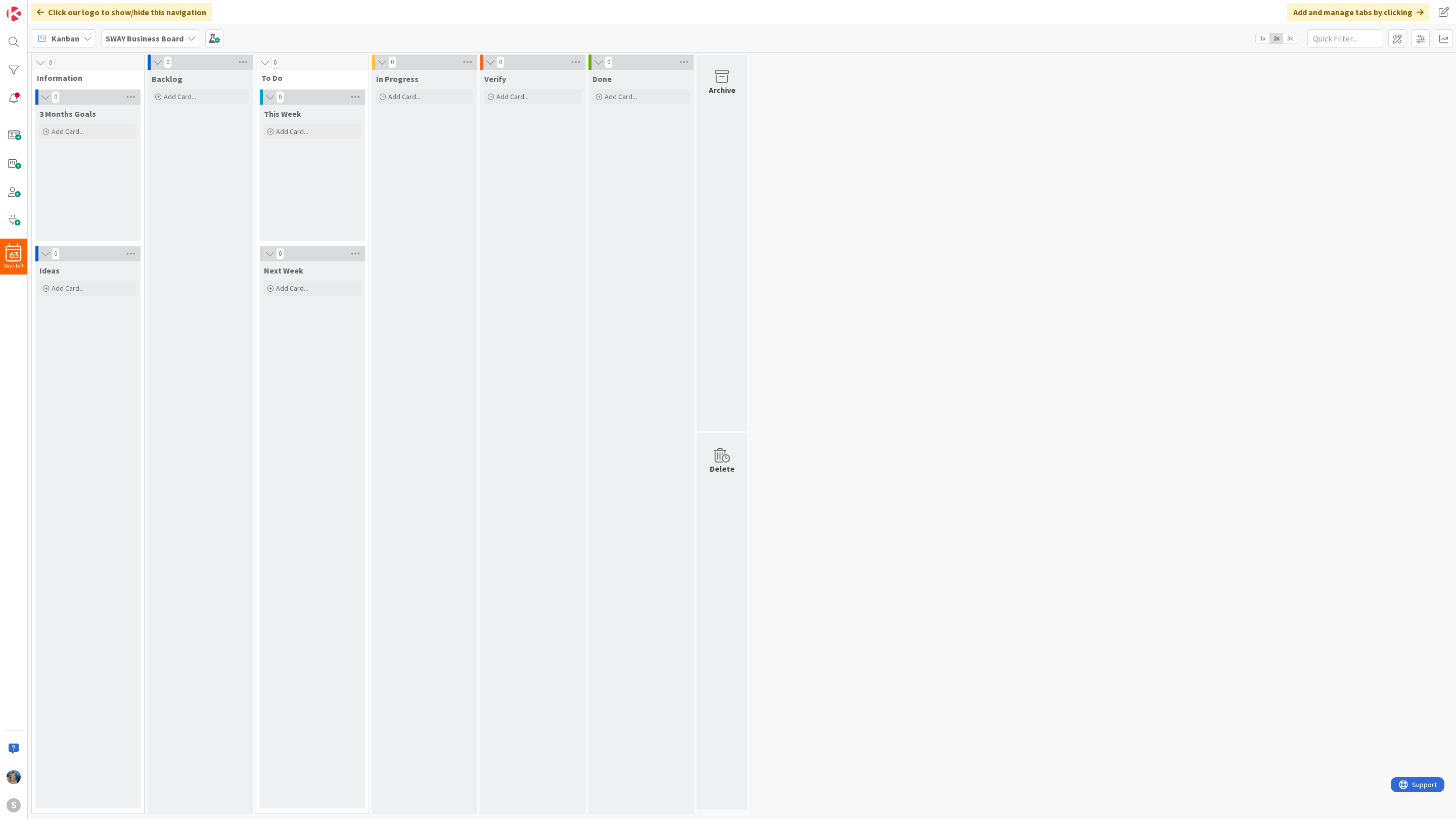
click at [1292, 38] on span "3x" at bounding box center [1289, 38] width 14 height 10
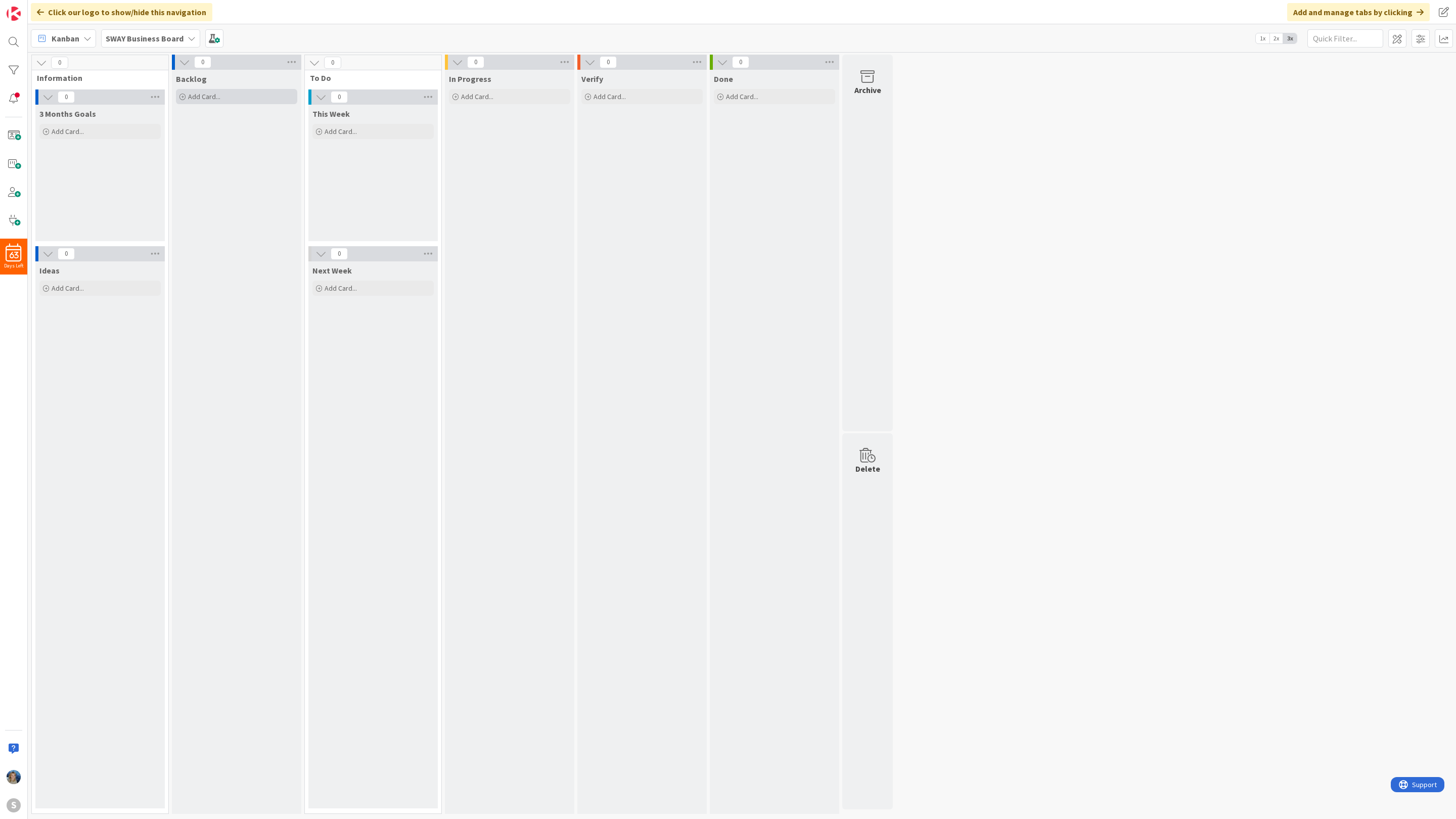
click at [209, 96] on span "Add Card..." at bounding box center [204, 96] width 32 height 9
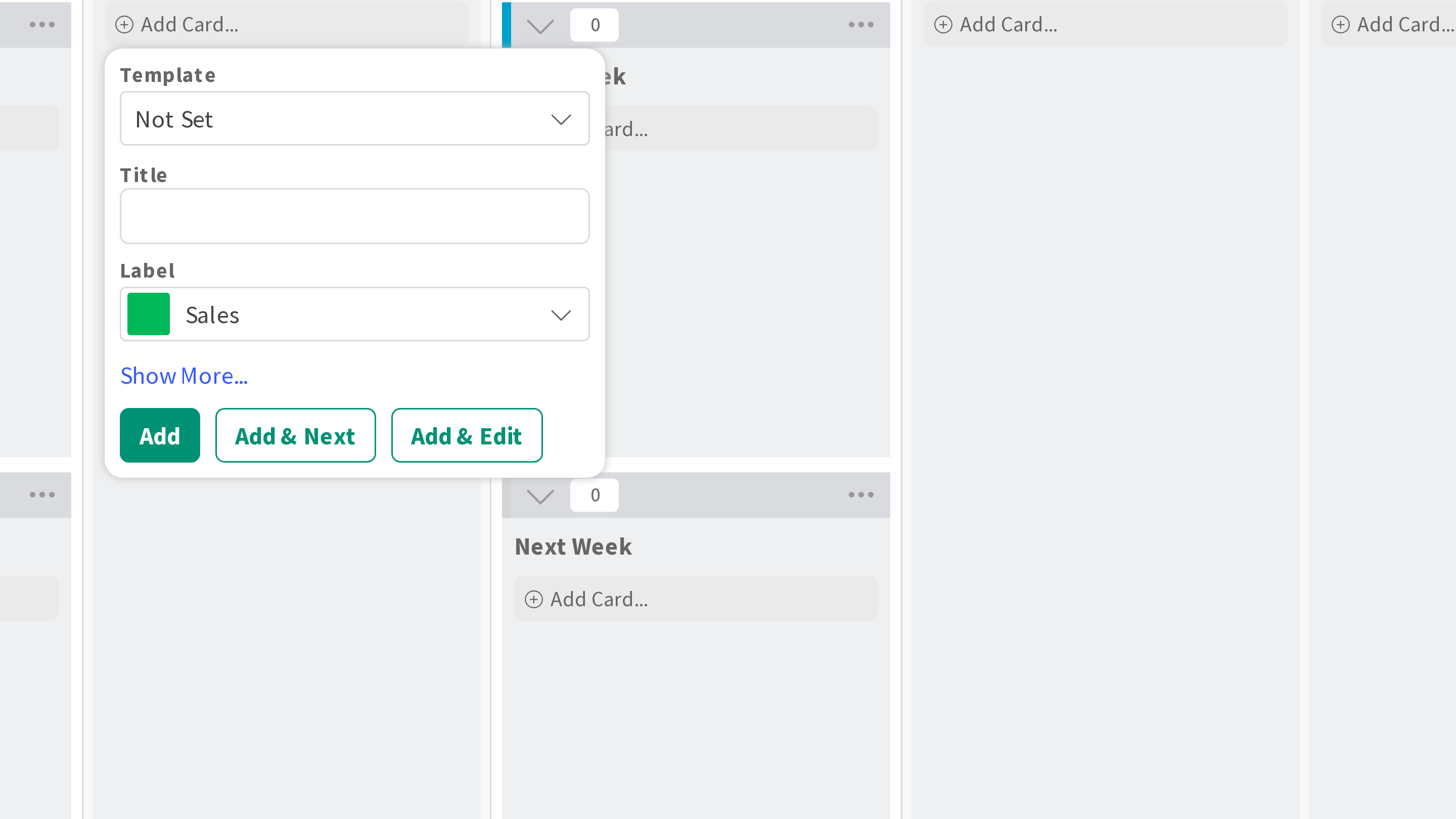
click at [234, 125] on span "Not Set" at bounding box center [248, 128] width 126 height 13
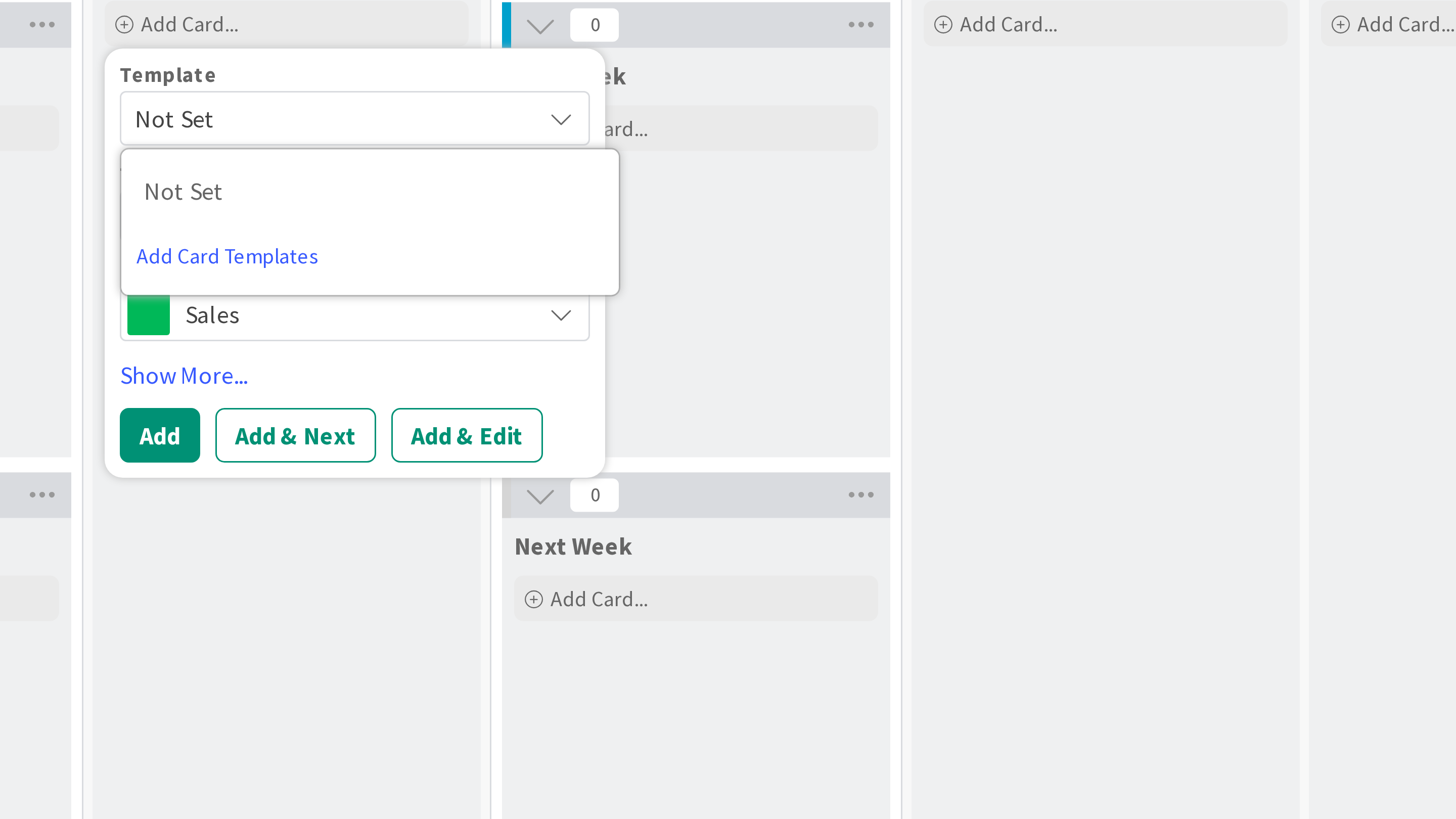
click at [164, 156] on div "3 Months Goals Add Card..." at bounding box center [100, 173] width 130 height 137
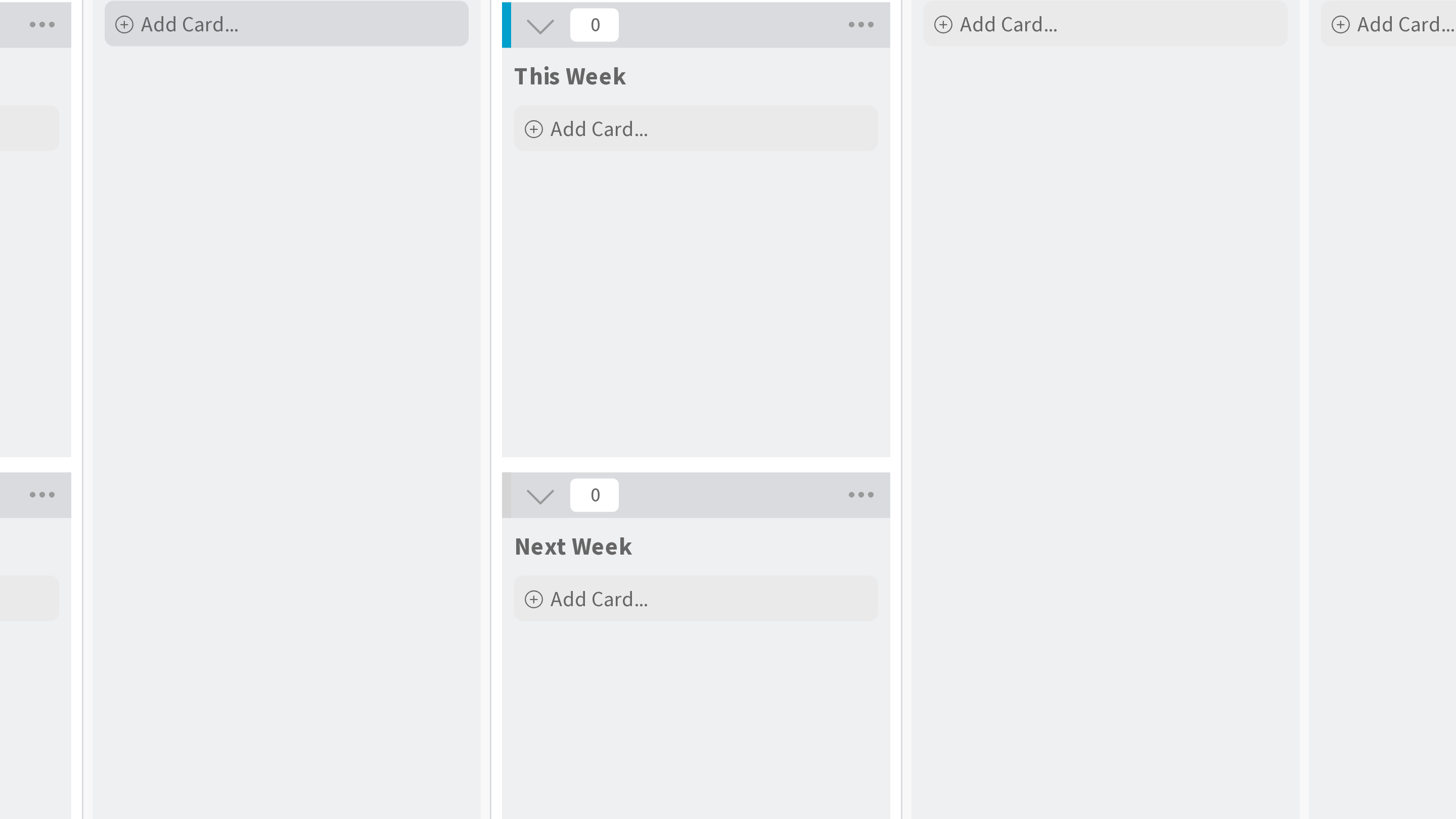
click at [216, 100] on span "Add Card..." at bounding box center [204, 96] width 32 height 9
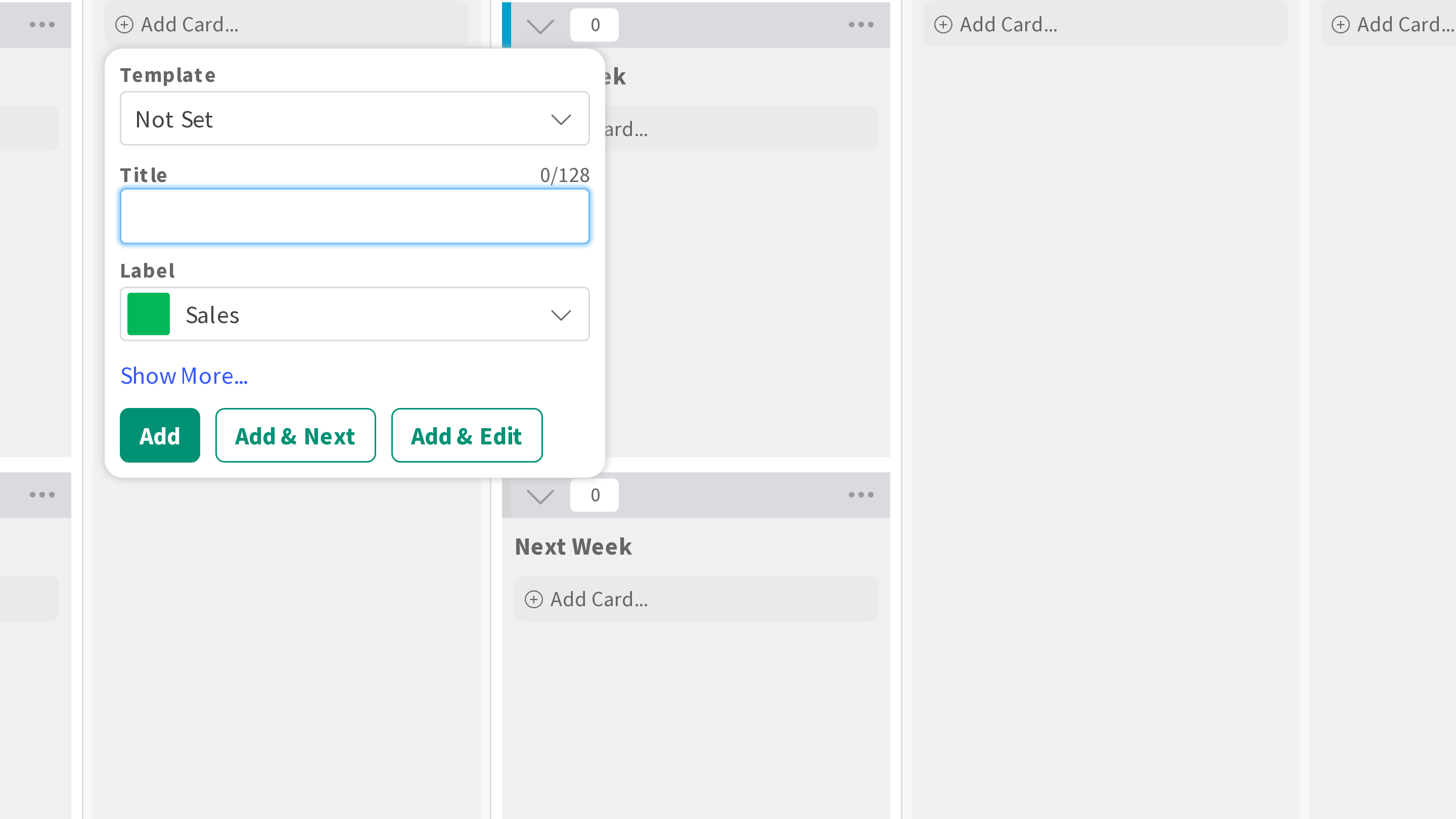
click at [203, 160] on textarea at bounding box center [259, 161] width 157 height 19
type textarea "x"
type textarea "t"
type textarea "x"
type textarea "to"
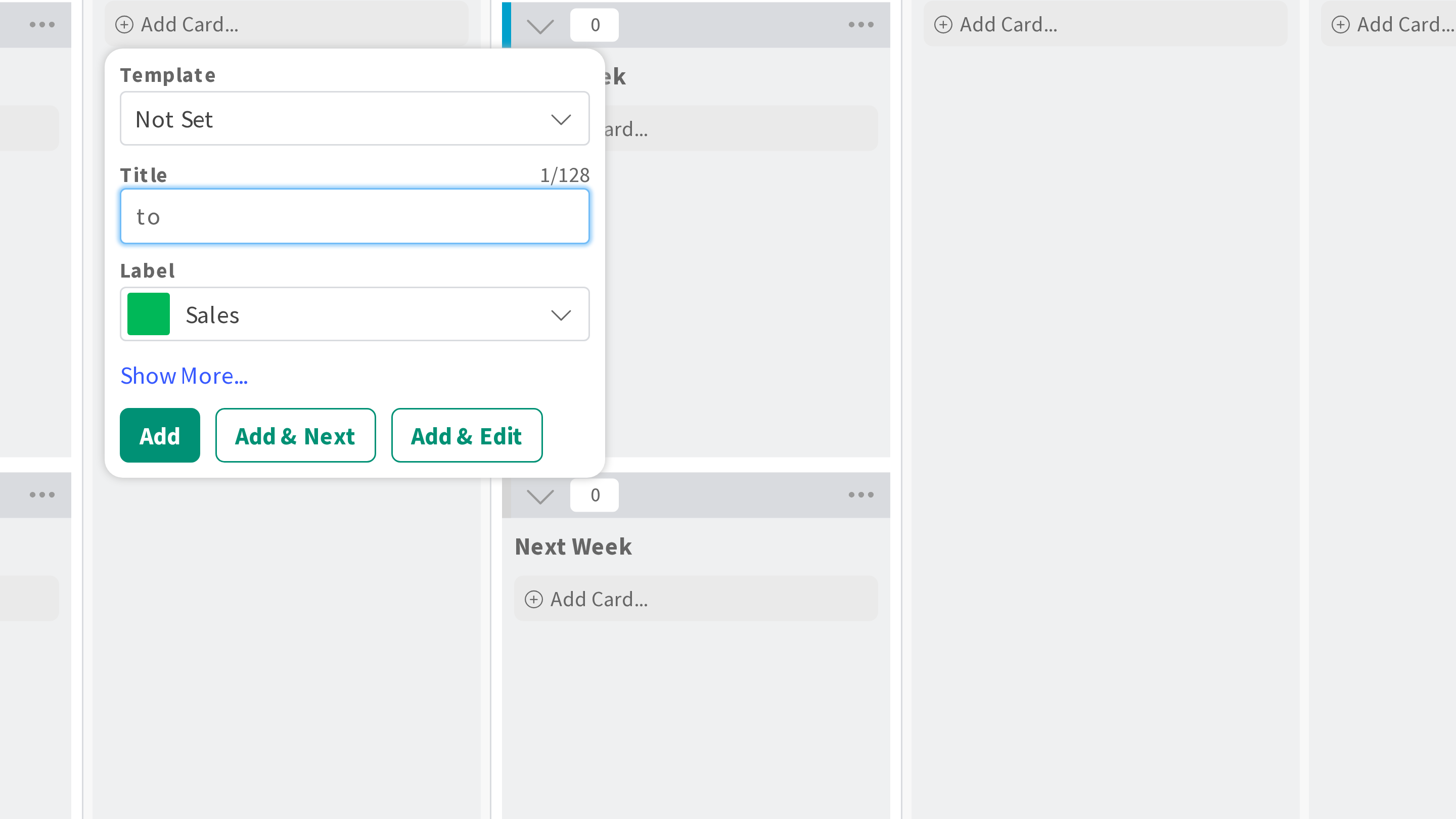
type textarea "x"
type textarea "to"
type textarea "x"
type textarea "to d"
type textarea "x"
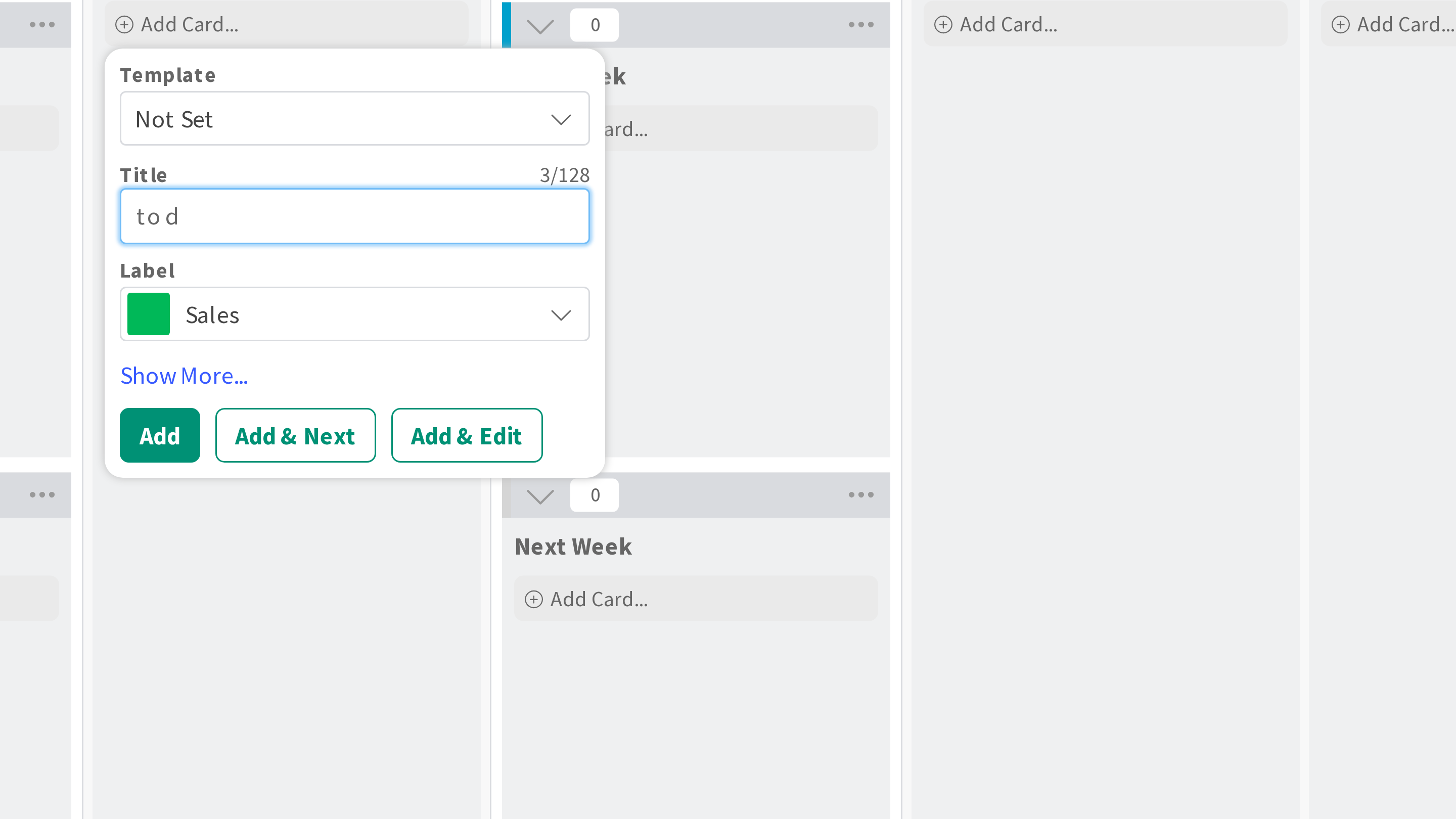
type textarea "to do"
type textarea "x"
type textarea "to do"
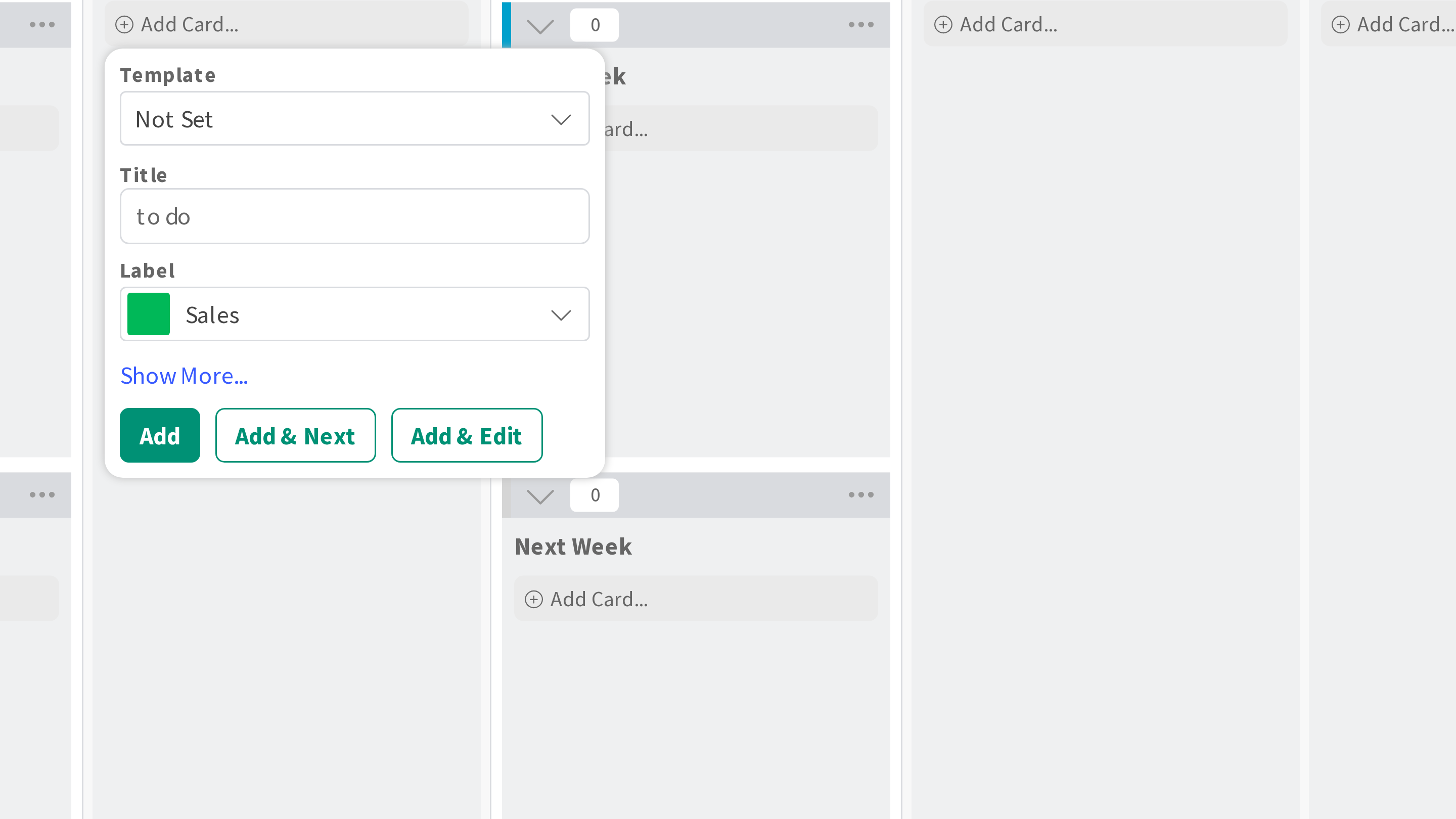
click at [236, 192] on span "Sales" at bounding box center [259, 194] width 112 height 14
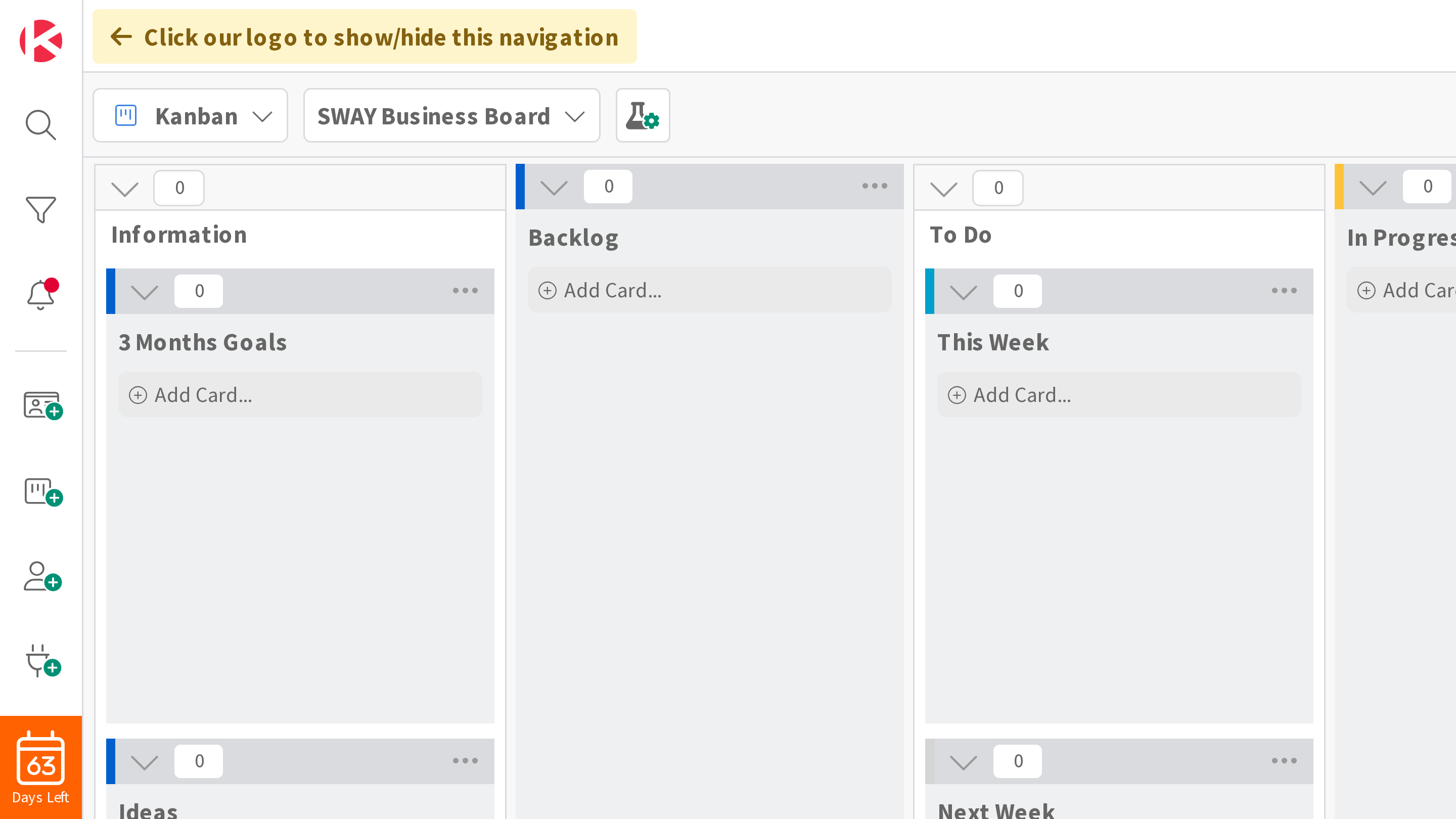
click at [165, 36] on b "SWAY Business Board" at bounding box center [144, 38] width 78 height 10
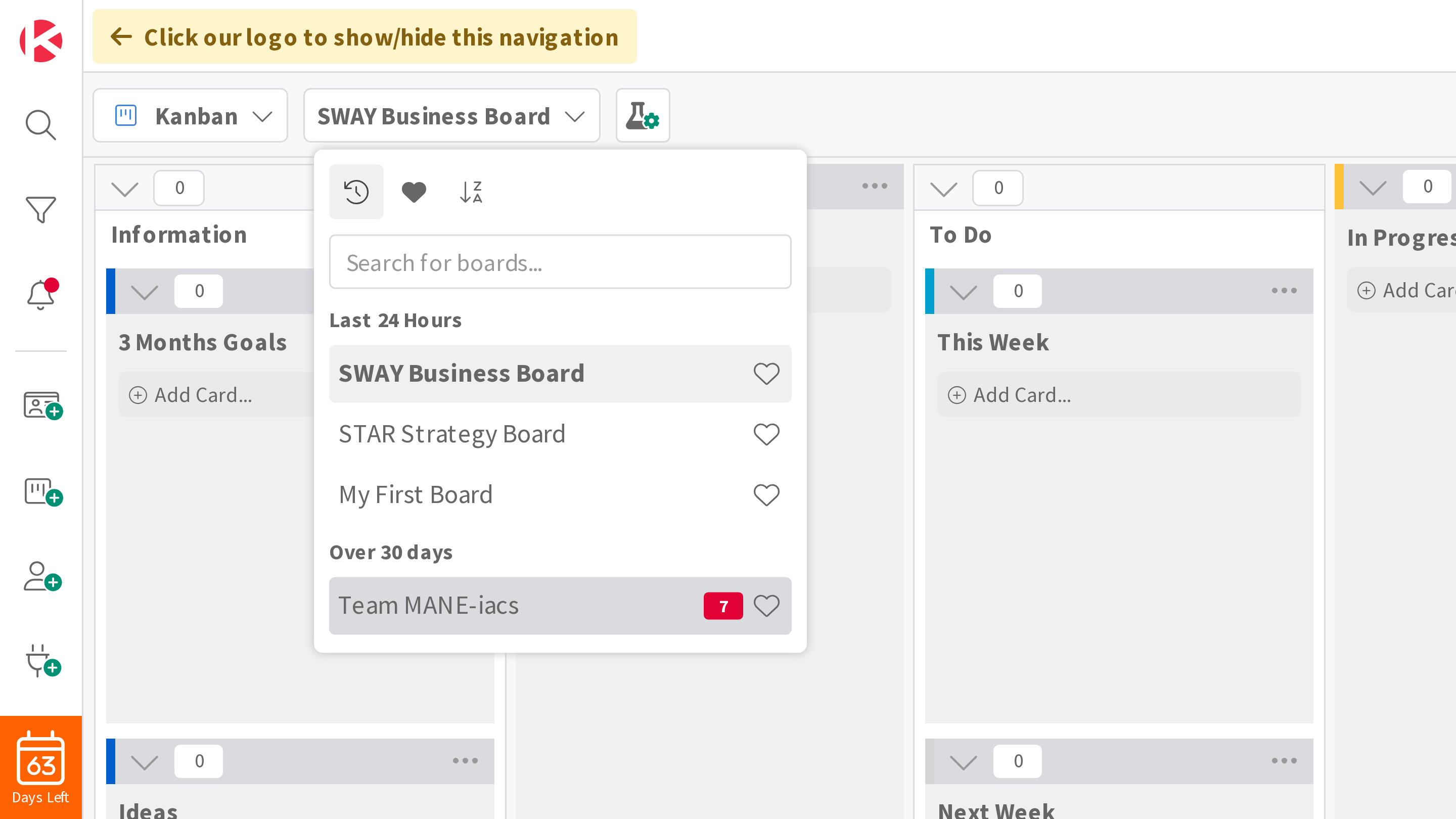
click at [128, 199] on h4 "Team MANE-iacs" at bounding box center [173, 202] width 122 height 10
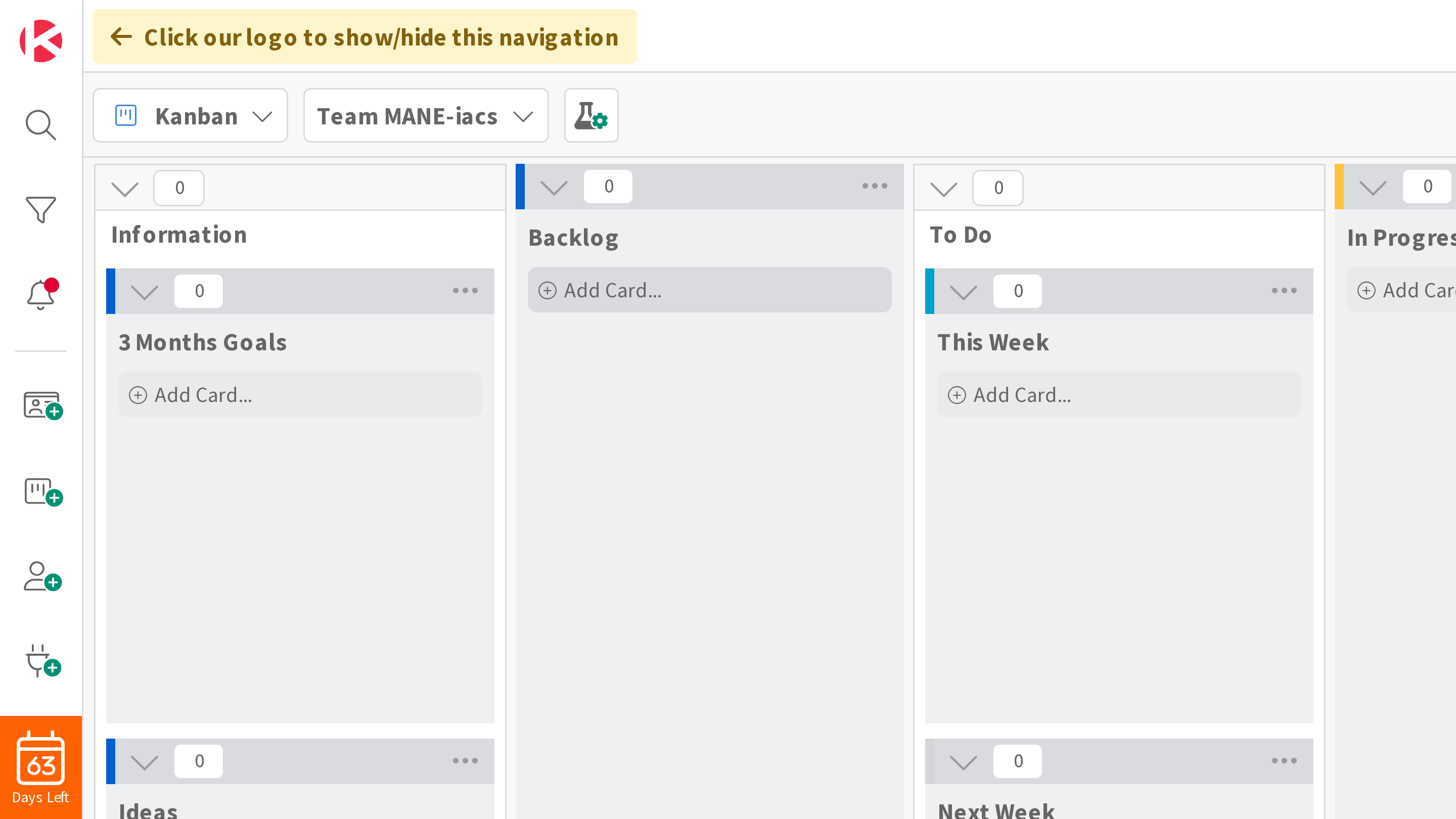
click at [199, 98] on span "Add Card..." at bounding box center [204, 96] width 32 height 9
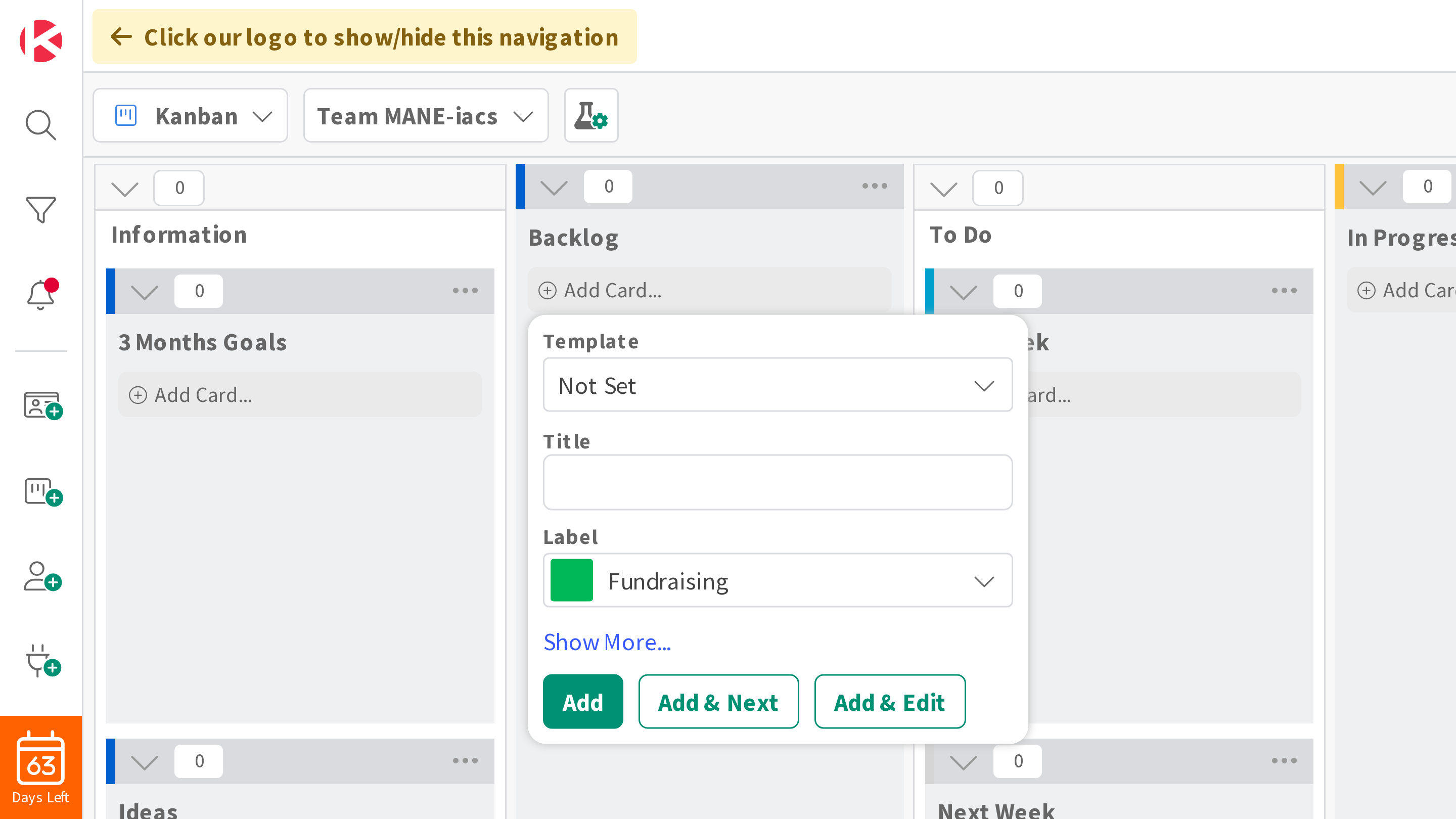
click at [209, 192] on span "Fundraising" at bounding box center [259, 194] width 112 height 14
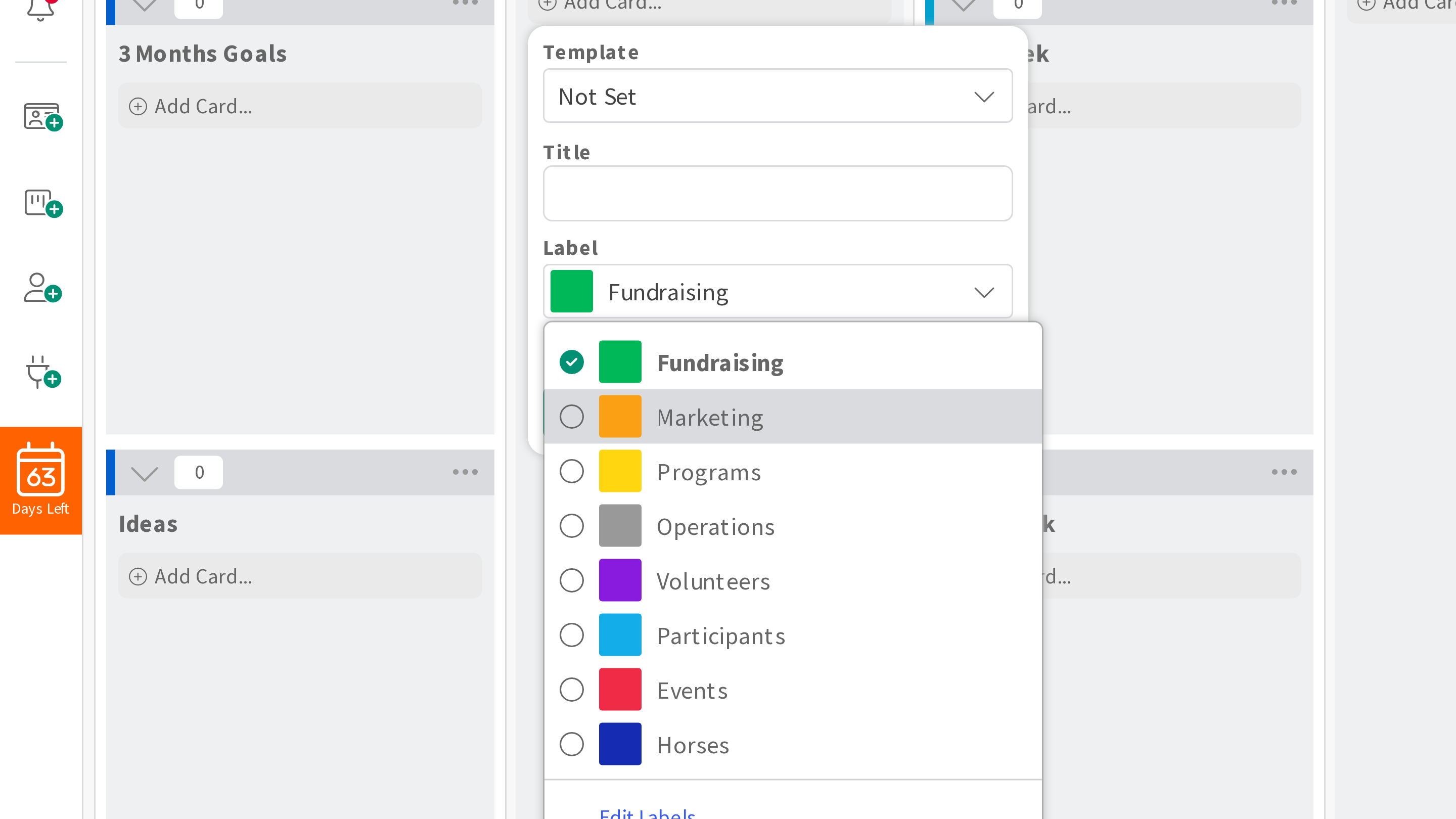
click at [229, 239] on span "Marketing" at bounding box center [280, 234] width 123 height 15
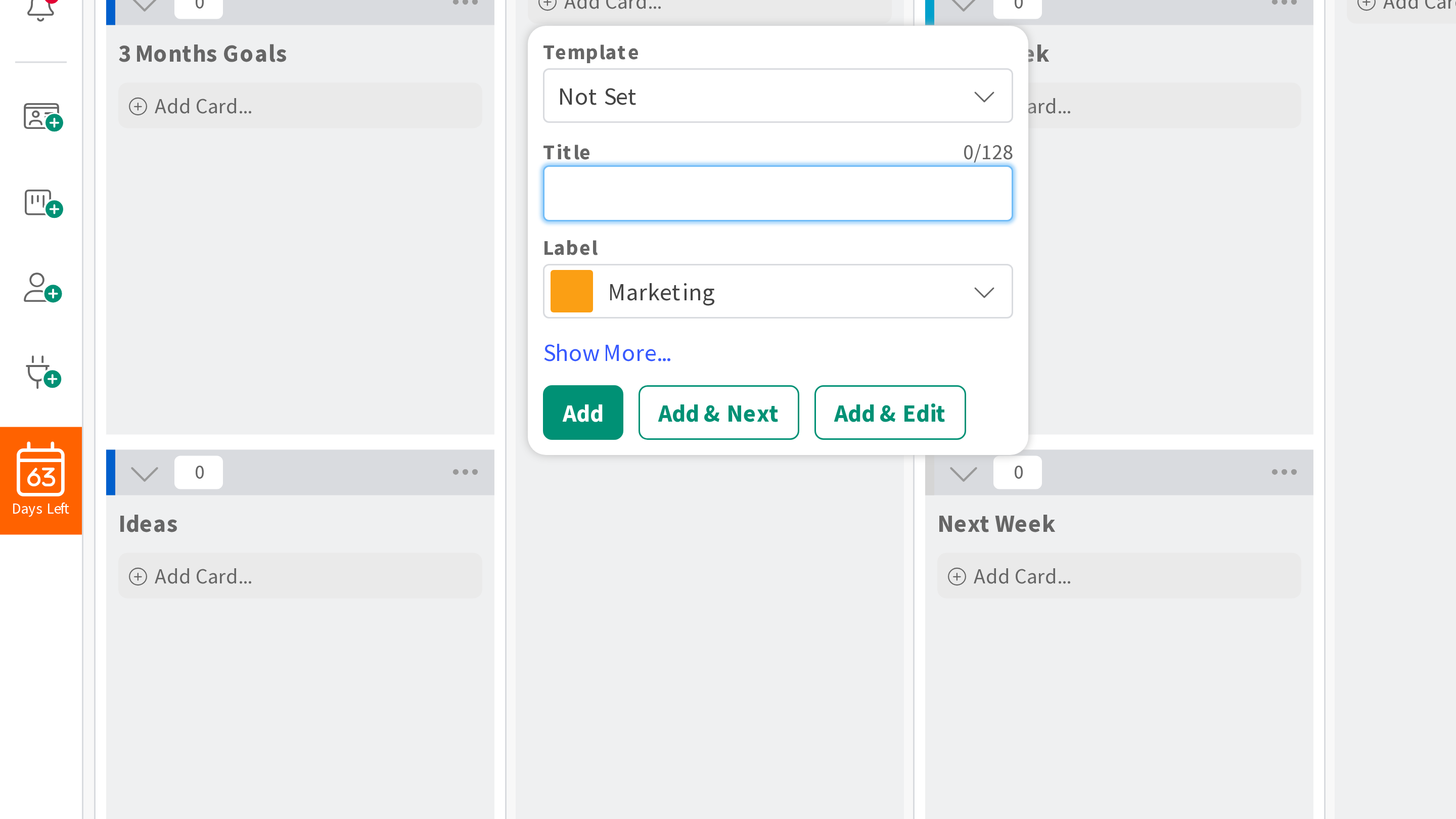
click at [198, 165] on textarea at bounding box center [259, 161] width 157 height 19
type textarea "x"
type textarea "t"
type textarea "x"
type textarea "ti"
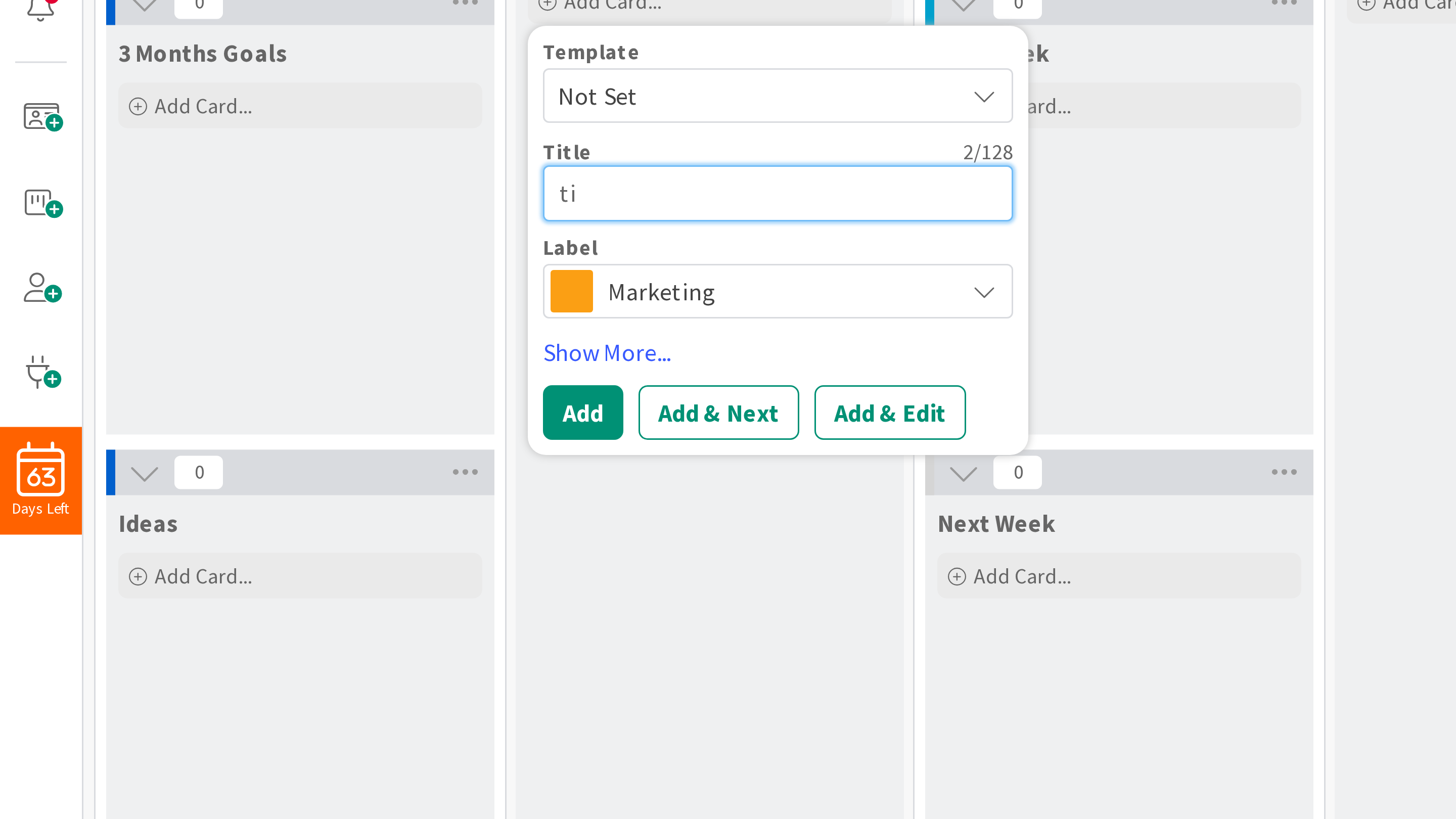
type textarea "x"
type textarea "t"
type textarea "x"
type textarea "to"
type textarea "x"
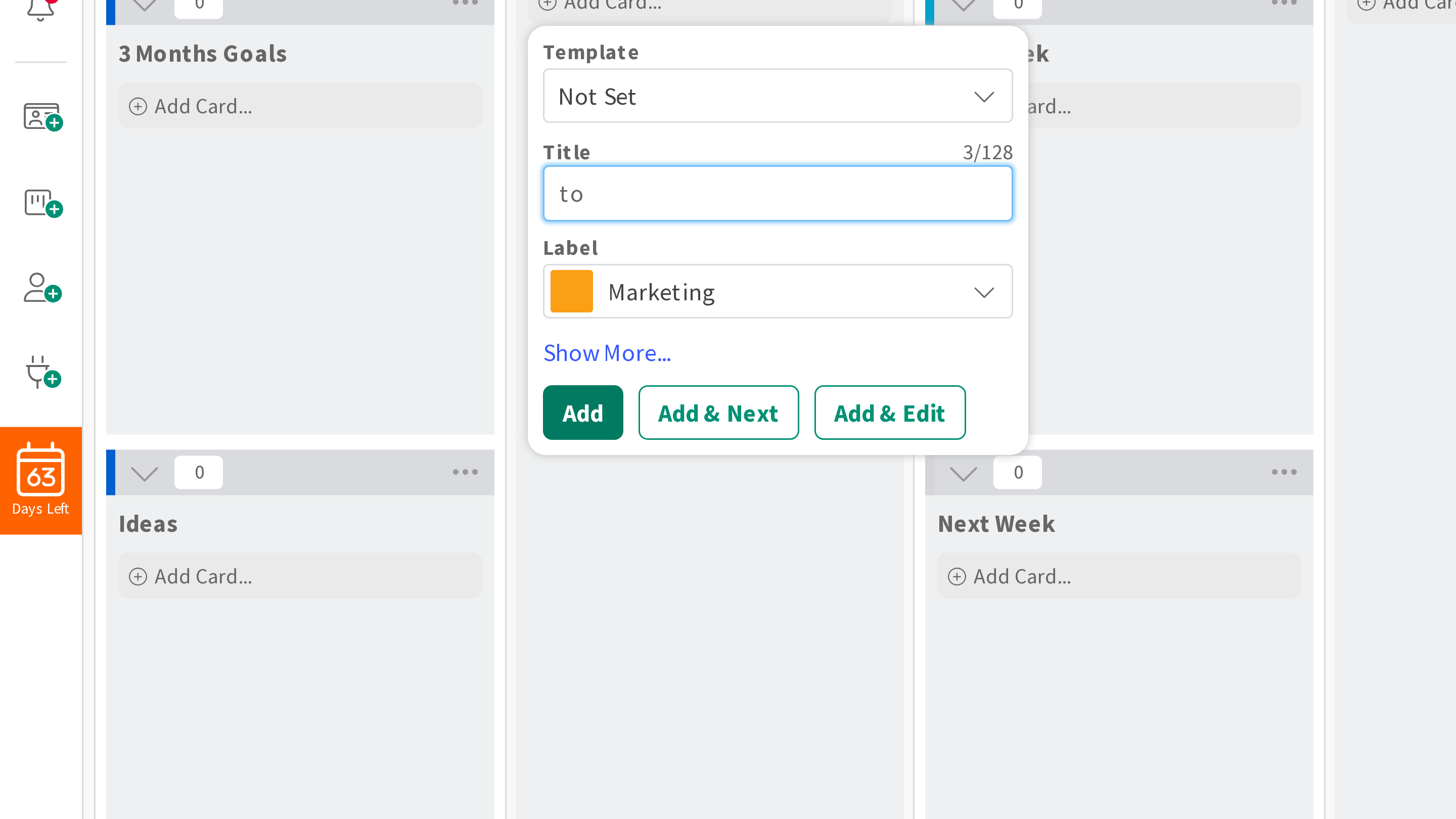
type textarea "to"
click at [196, 235] on button "Add" at bounding box center [194, 234] width 27 height 19
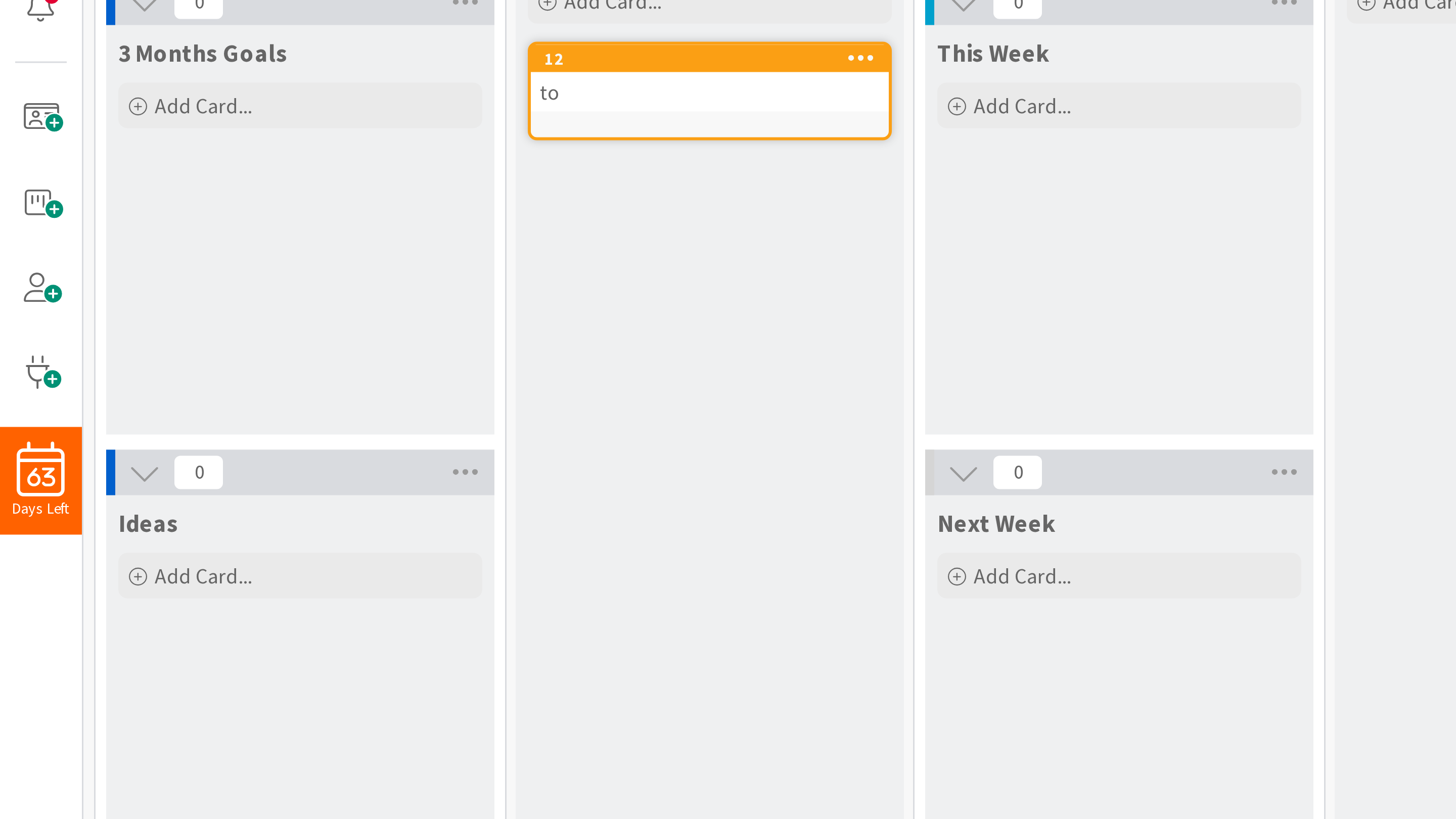
click at [204, 131] on div "to" at bounding box center [236, 127] width 120 height 13
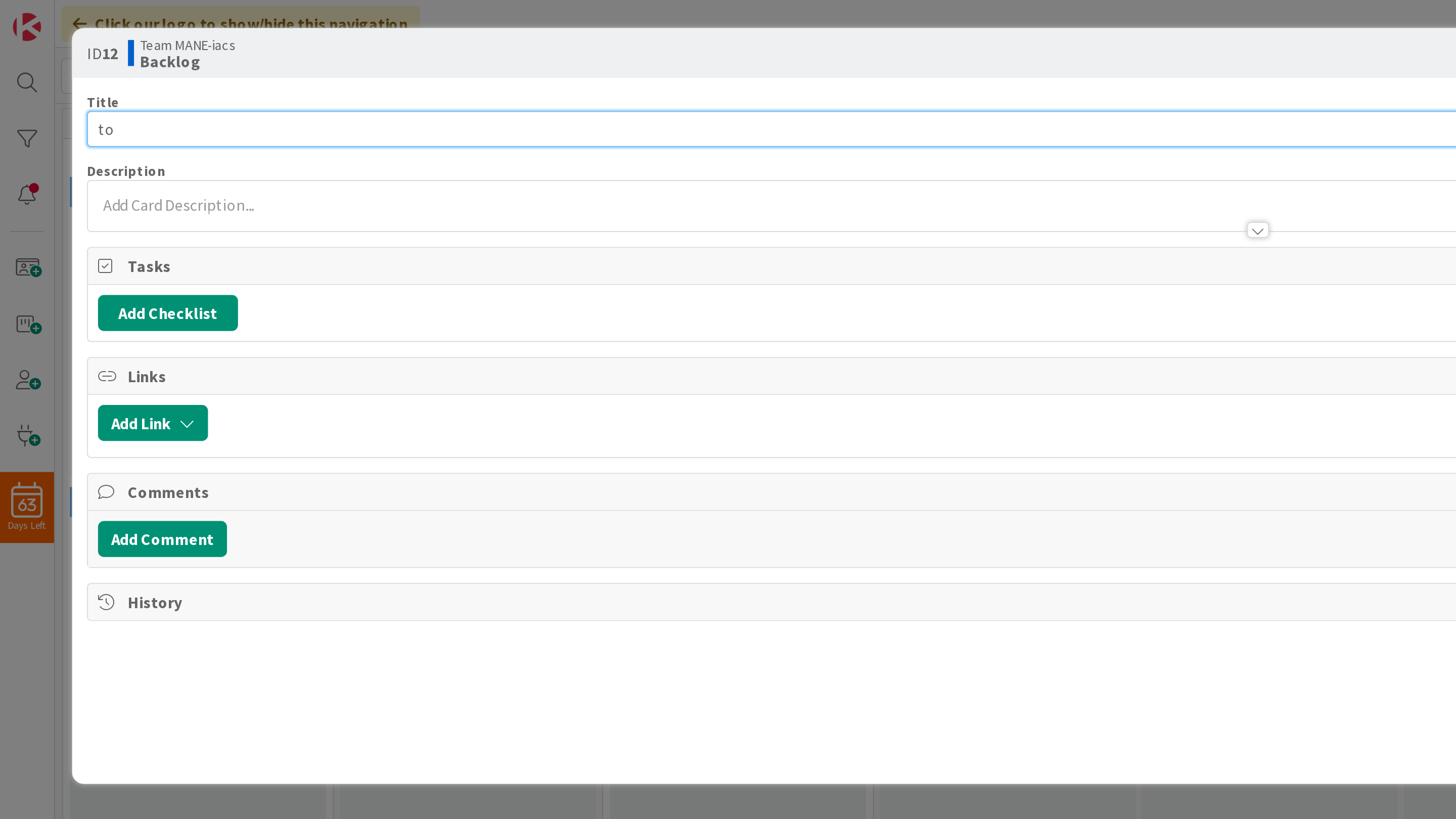
click at [93, 66] on input "to" at bounding box center [636, 66] width 1183 height 19
type input "to do ....."
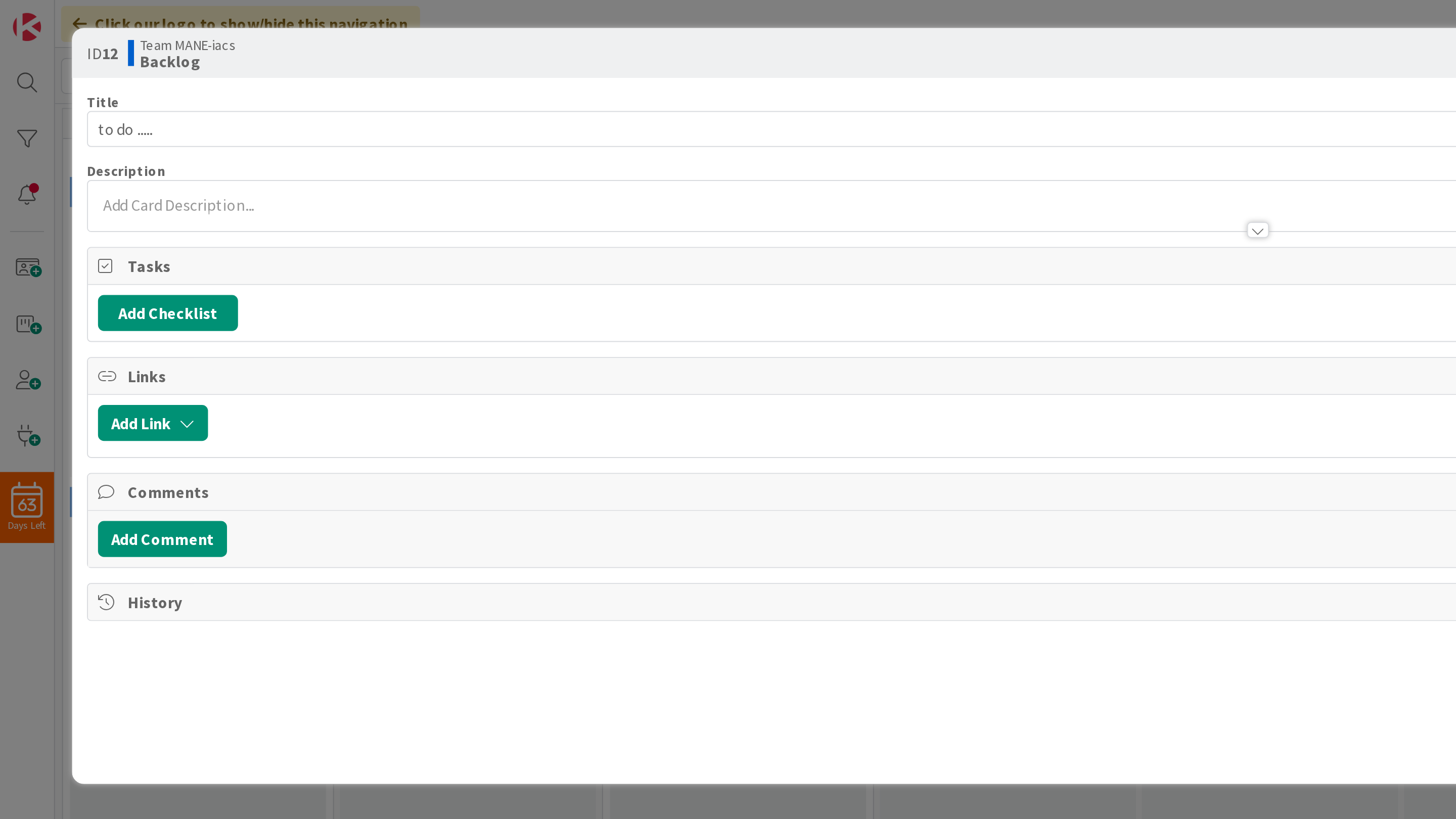
click at [73, 102] on div "Marina Alex just joined" at bounding box center [635, 103] width 1182 height 25
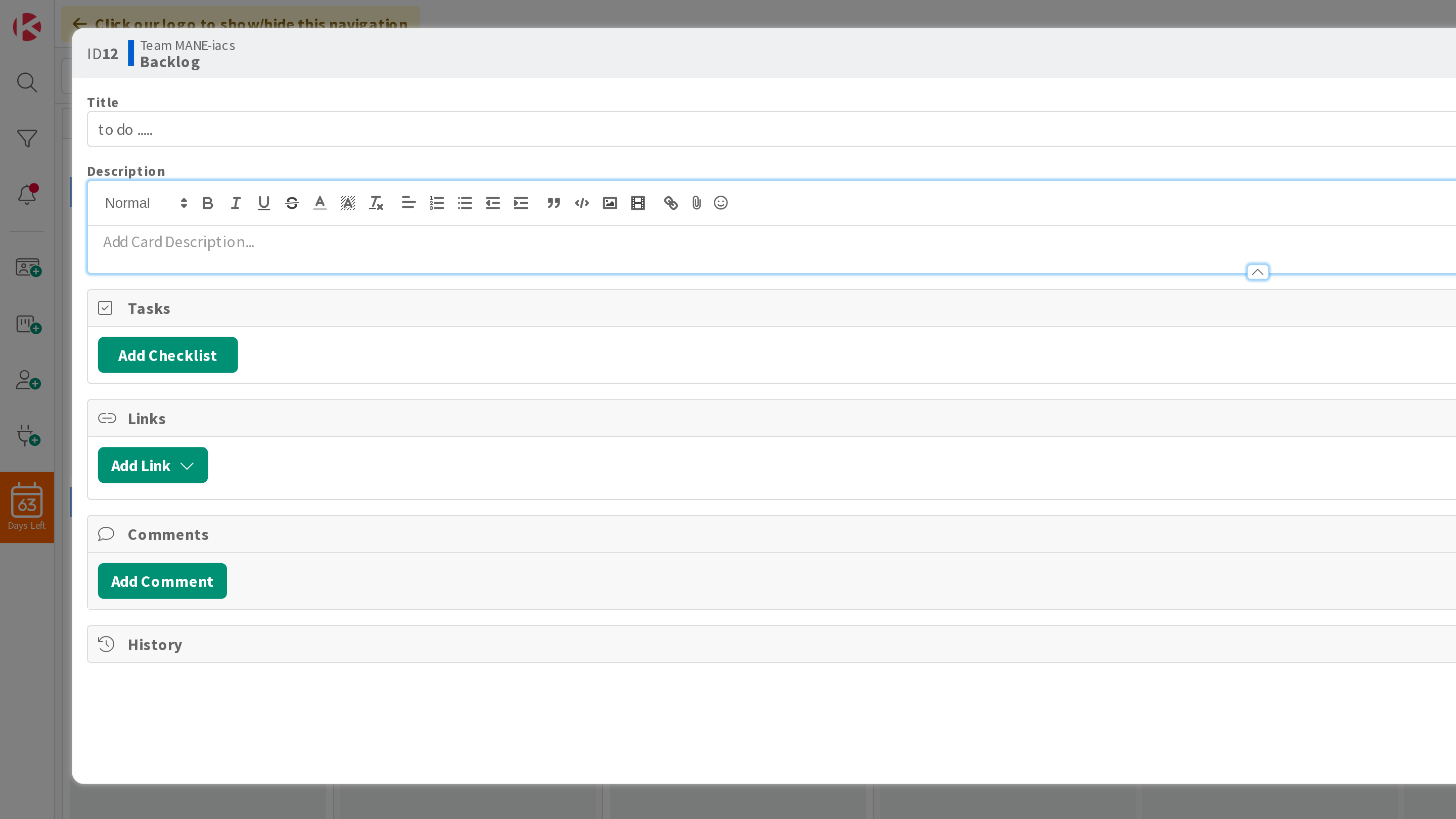
click at [69, 125] on p "To enrich screen reader interactions, please activate Accessibility in Grammarl…" at bounding box center [636, 122] width 1172 height 11
click at [152, 126] on p "To enrich screen reader interactions, please activate Accessibility in Grammarl…" at bounding box center [636, 122] width 1172 height 11
click at [78, 182] on button "Add Checklist" at bounding box center [85, 179] width 70 height 19
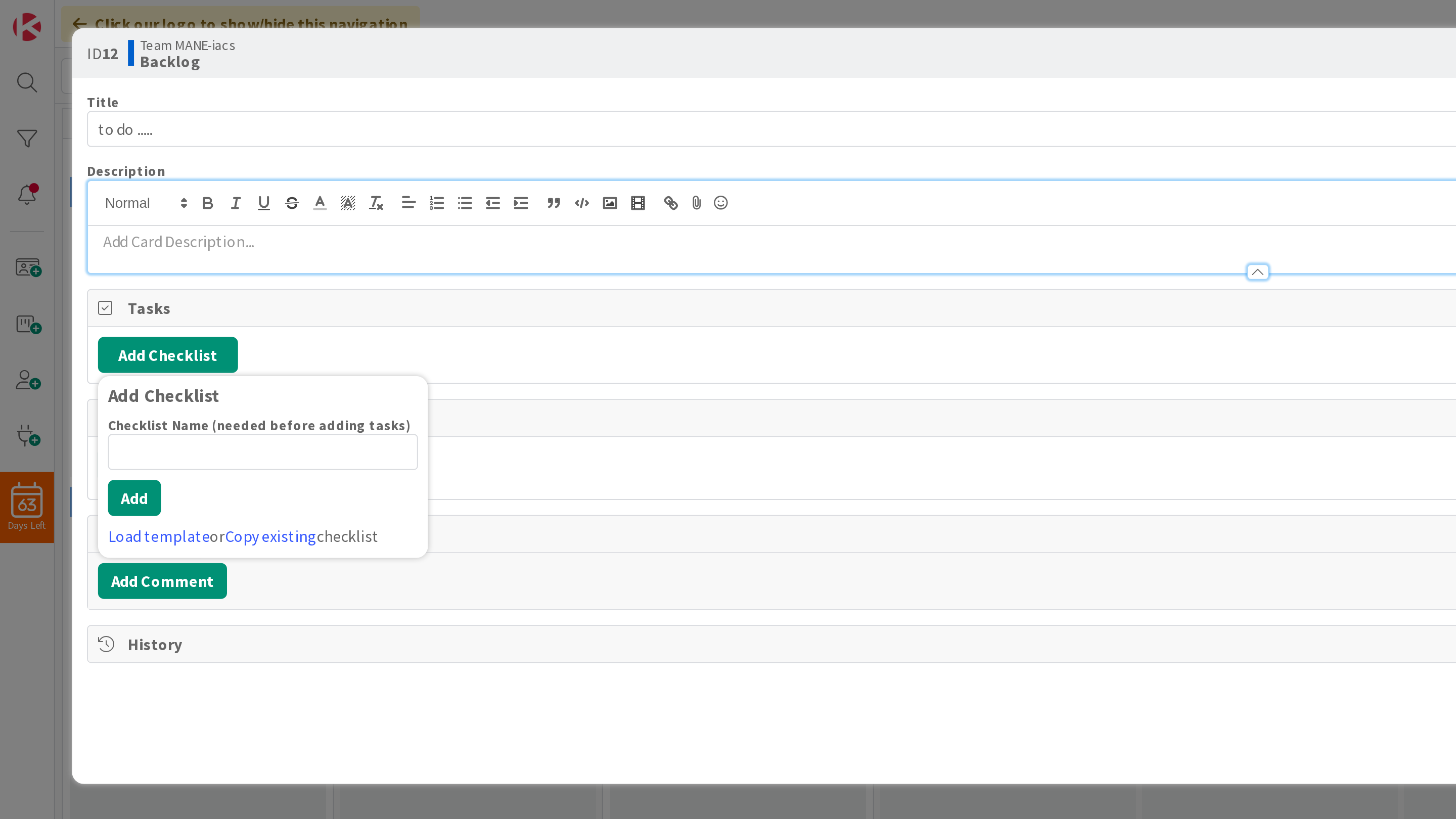
click at [80, 231] on input at bounding box center [133, 229] width 157 height 19
type input "to do 1"
click at [69, 255] on button "Add" at bounding box center [68, 252] width 27 height 19
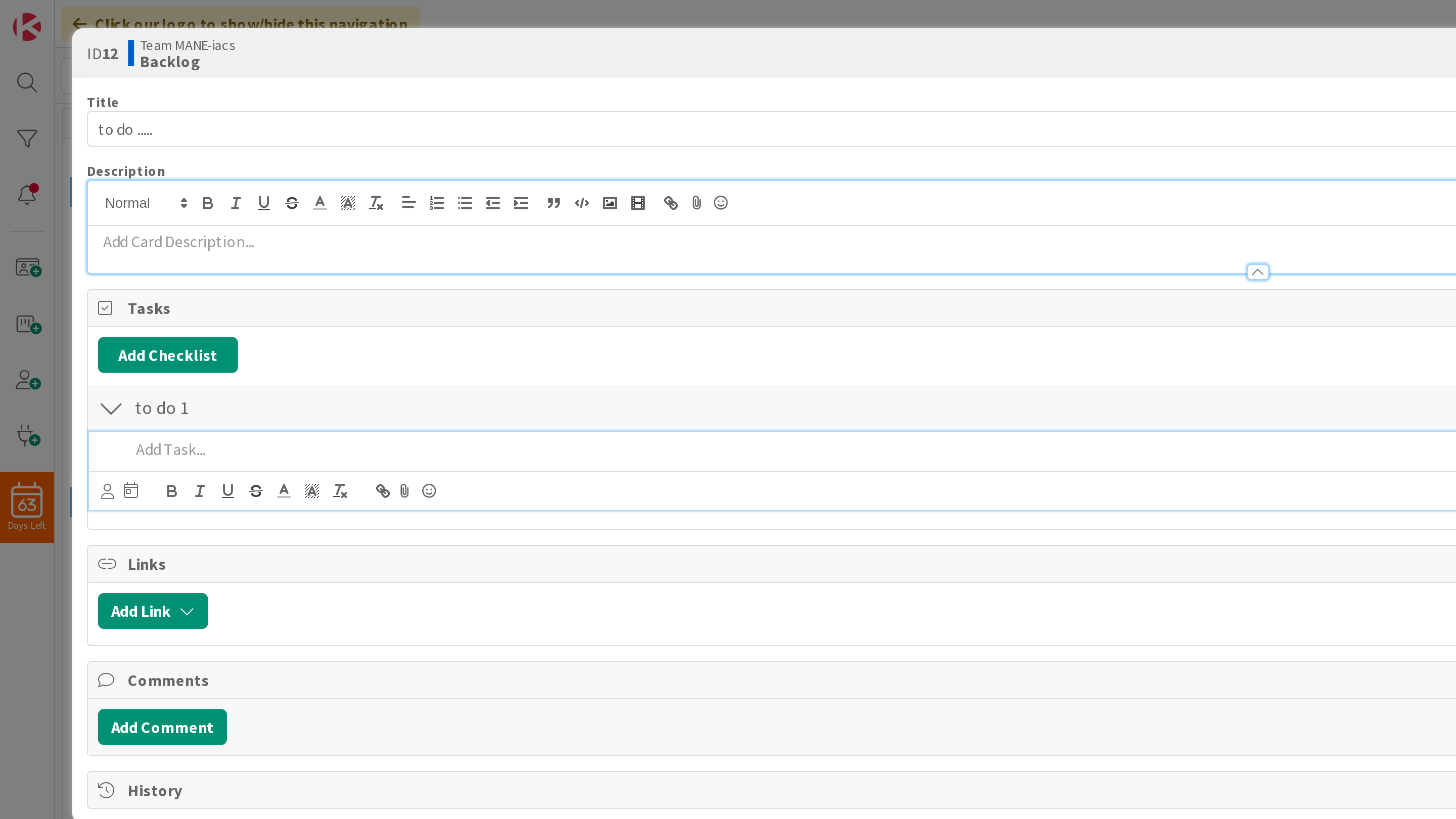
click at [81, 229] on p "To enrich screen reader interactions, please activate Accessibility in Grammarl…" at bounding box center [642, 227] width 1154 height 11
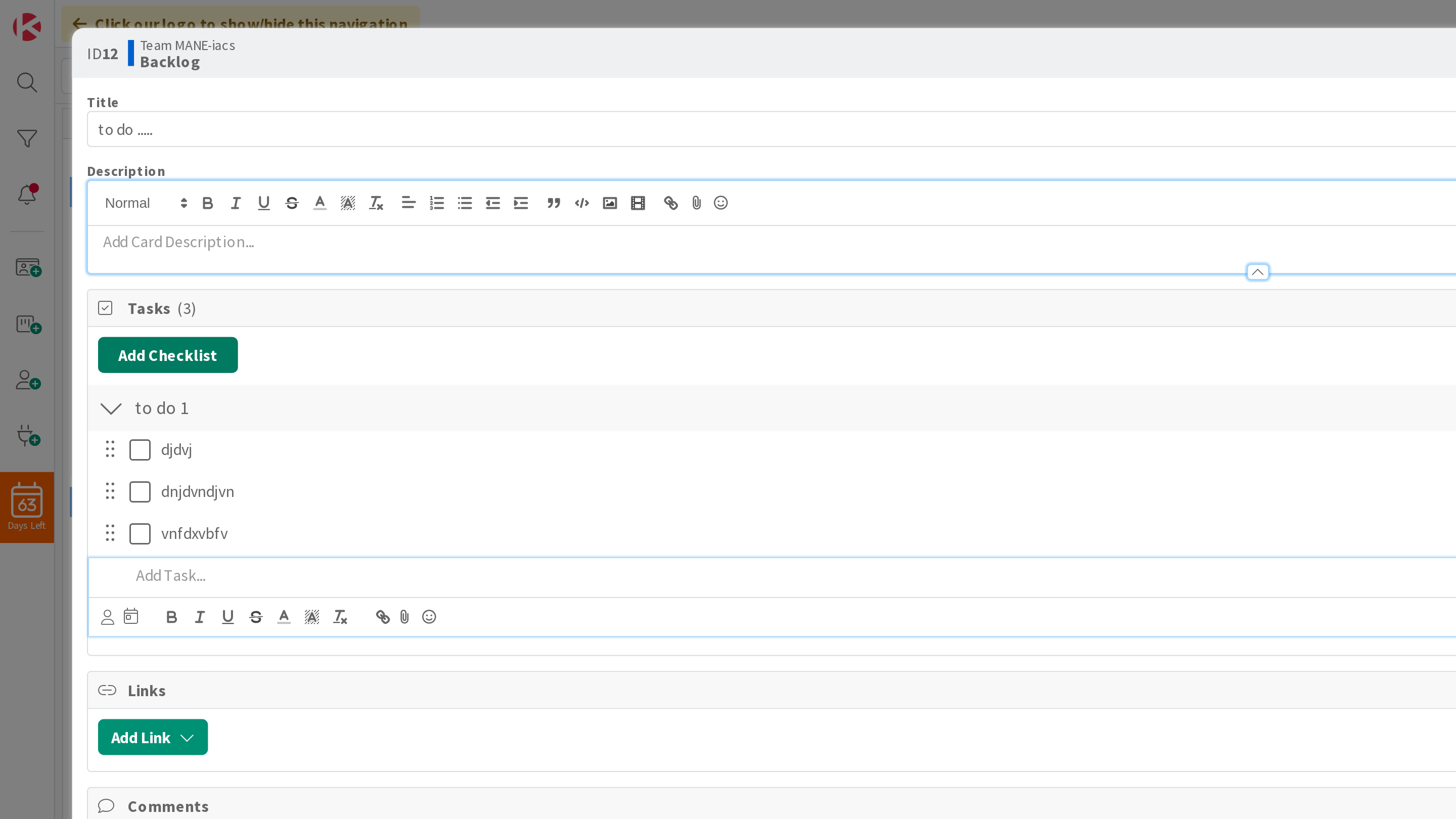
click at [86, 177] on button "Add Checklist" at bounding box center [85, 179] width 70 height 19
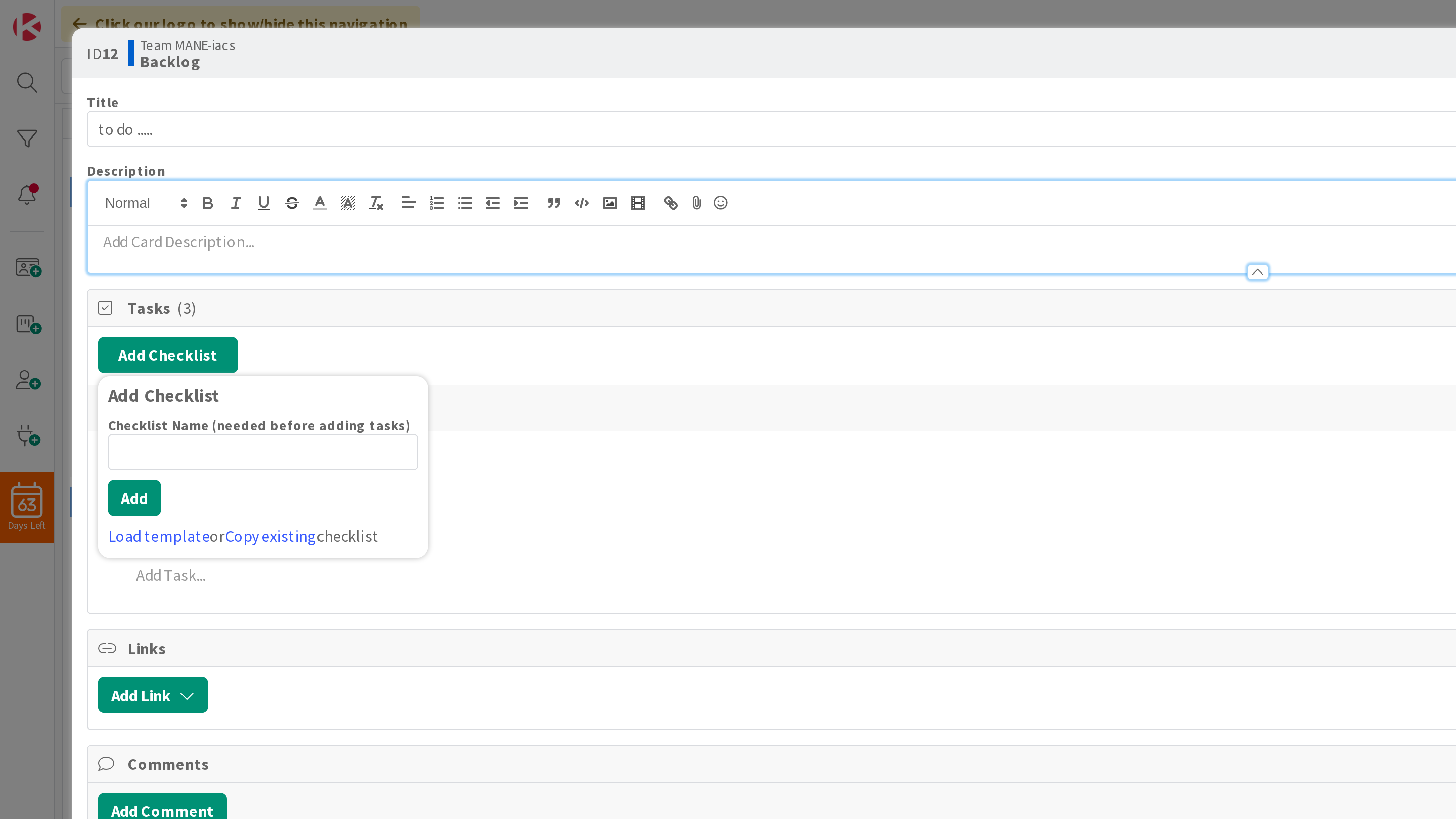
click at [86, 230] on input at bounding box center [133, 229] width 157 height 19
type input "to do 2"
click at [70, 252] on button "Add" at bounding box center [68, 252] width 27 height 19
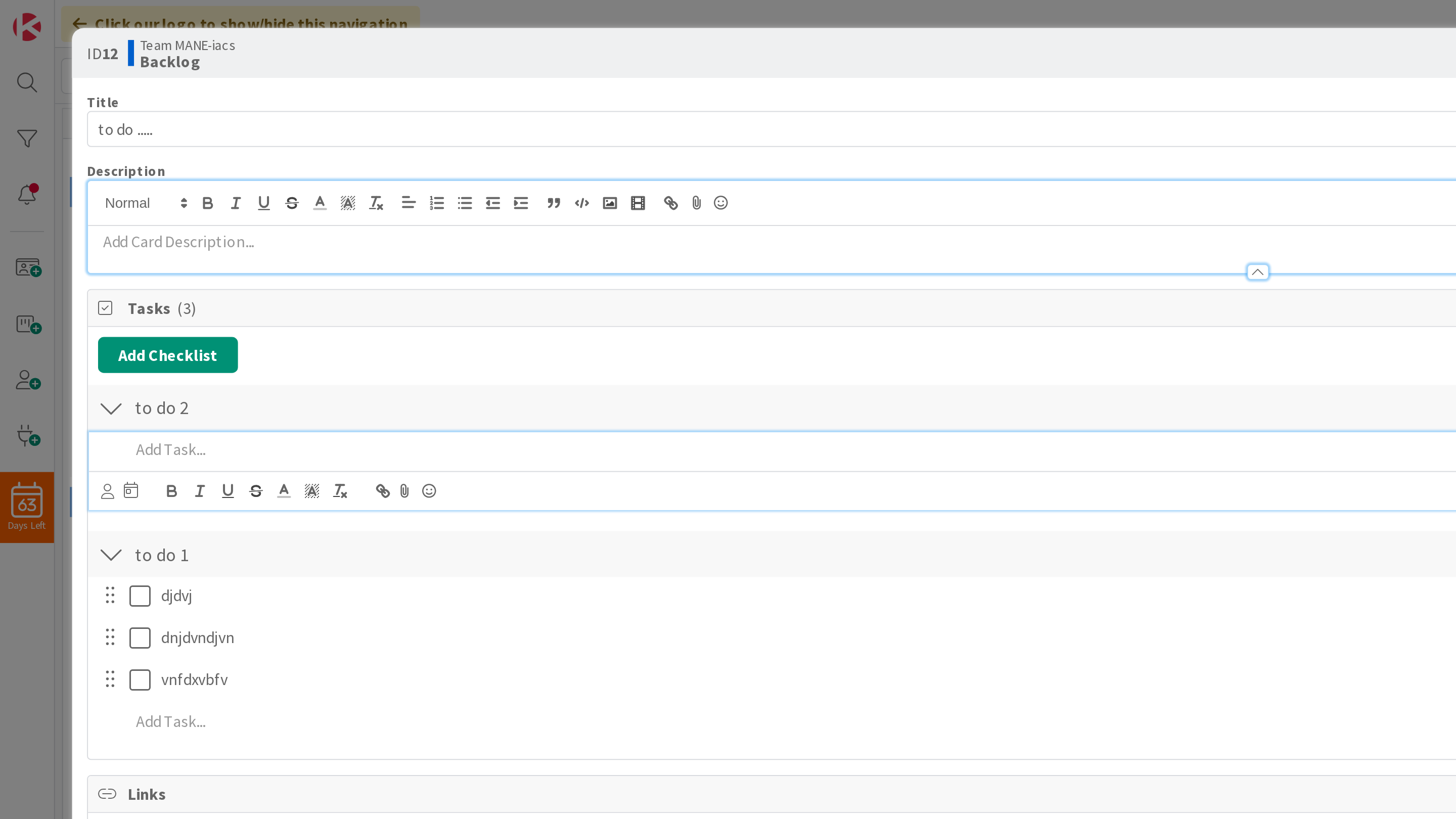
click at [81, 229] on p "To enrich screen reader interactions, please activate Accessibility in Grammarl…" at bounding box center [642, 227] width 1154 height 11
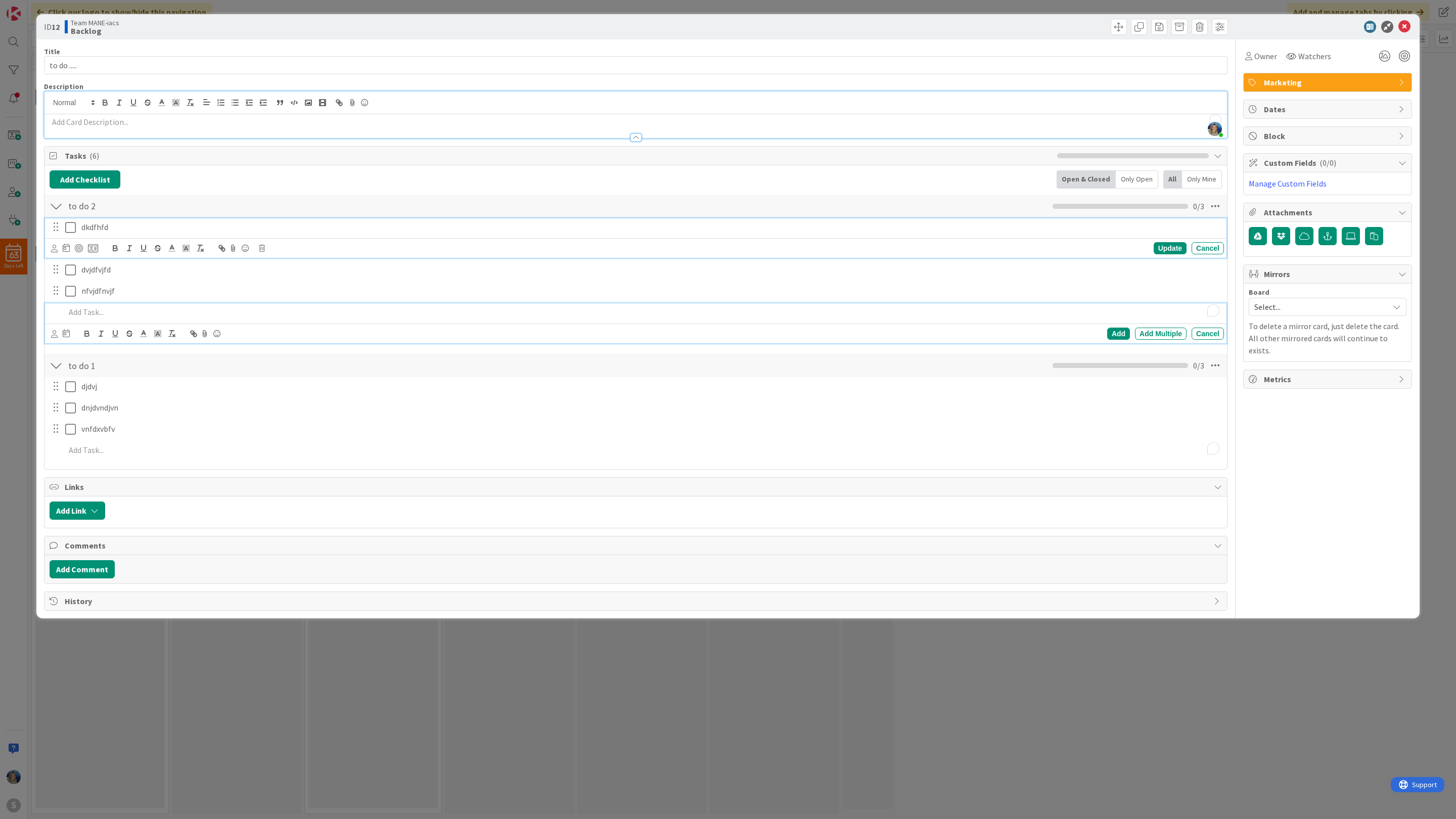
click at [132, 231] on p "dkdfhfd" at bounding box center [650, 227] width 1138 height 11
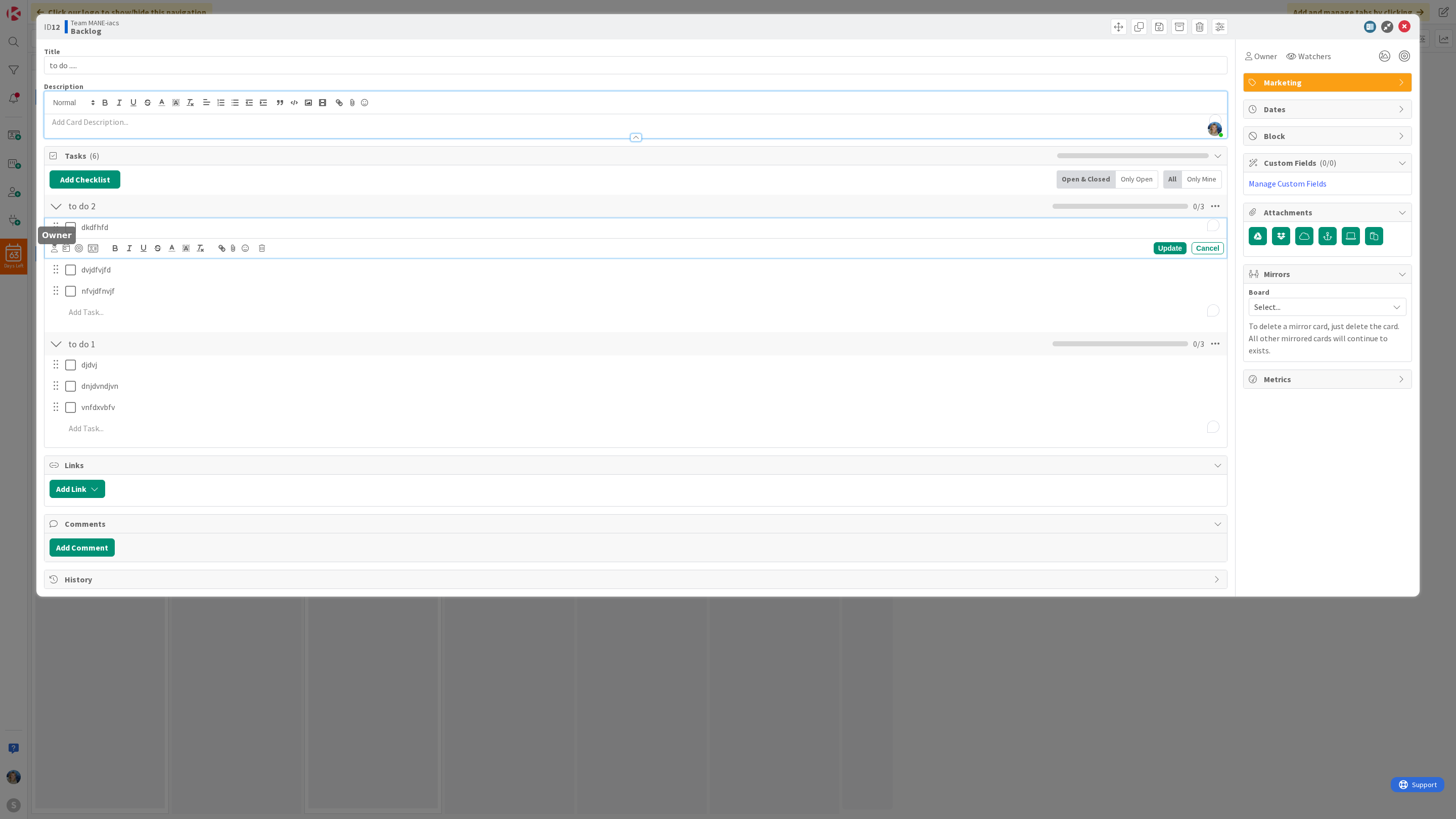
click at [56, 251] on icon at bounding box center [54, 249] width 6 height 8
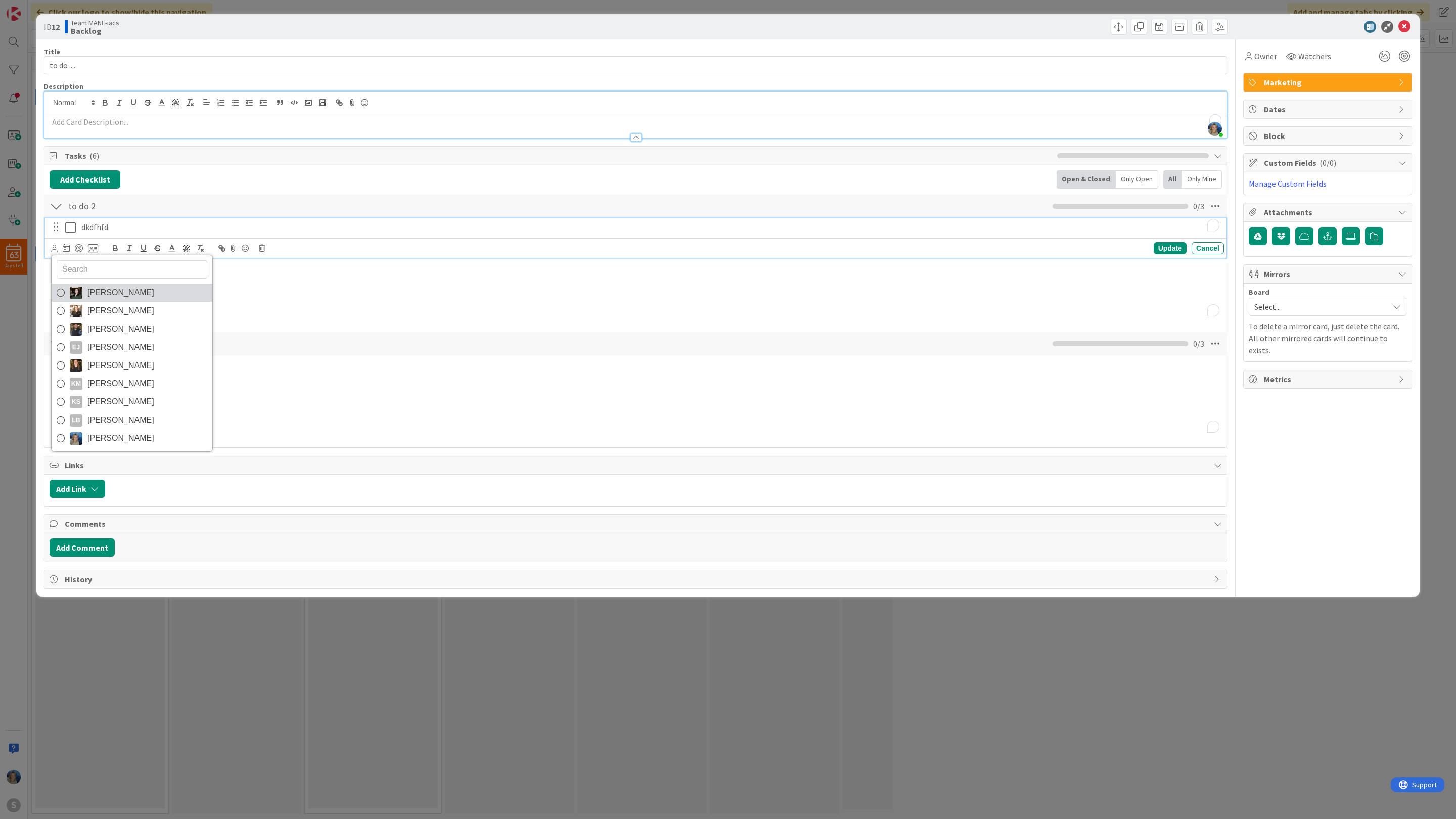
click at [112, 296] on span "Angela Bartlett" at bounding box center [121, 292] width 67 height 15
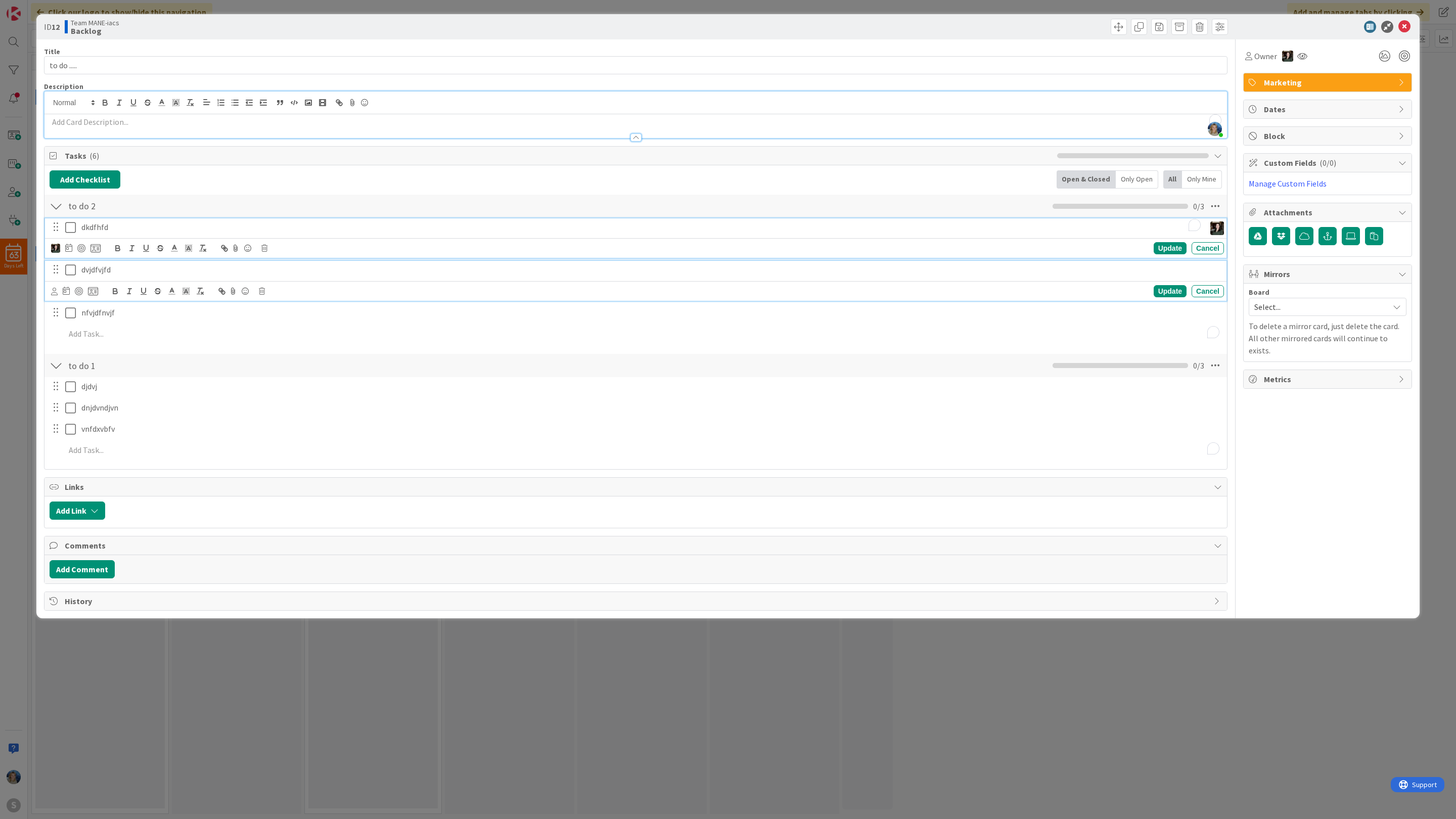
click at [103, 273] on p "dvjdfvjfd" at bounding box center [650, 270] width 1138 height 11
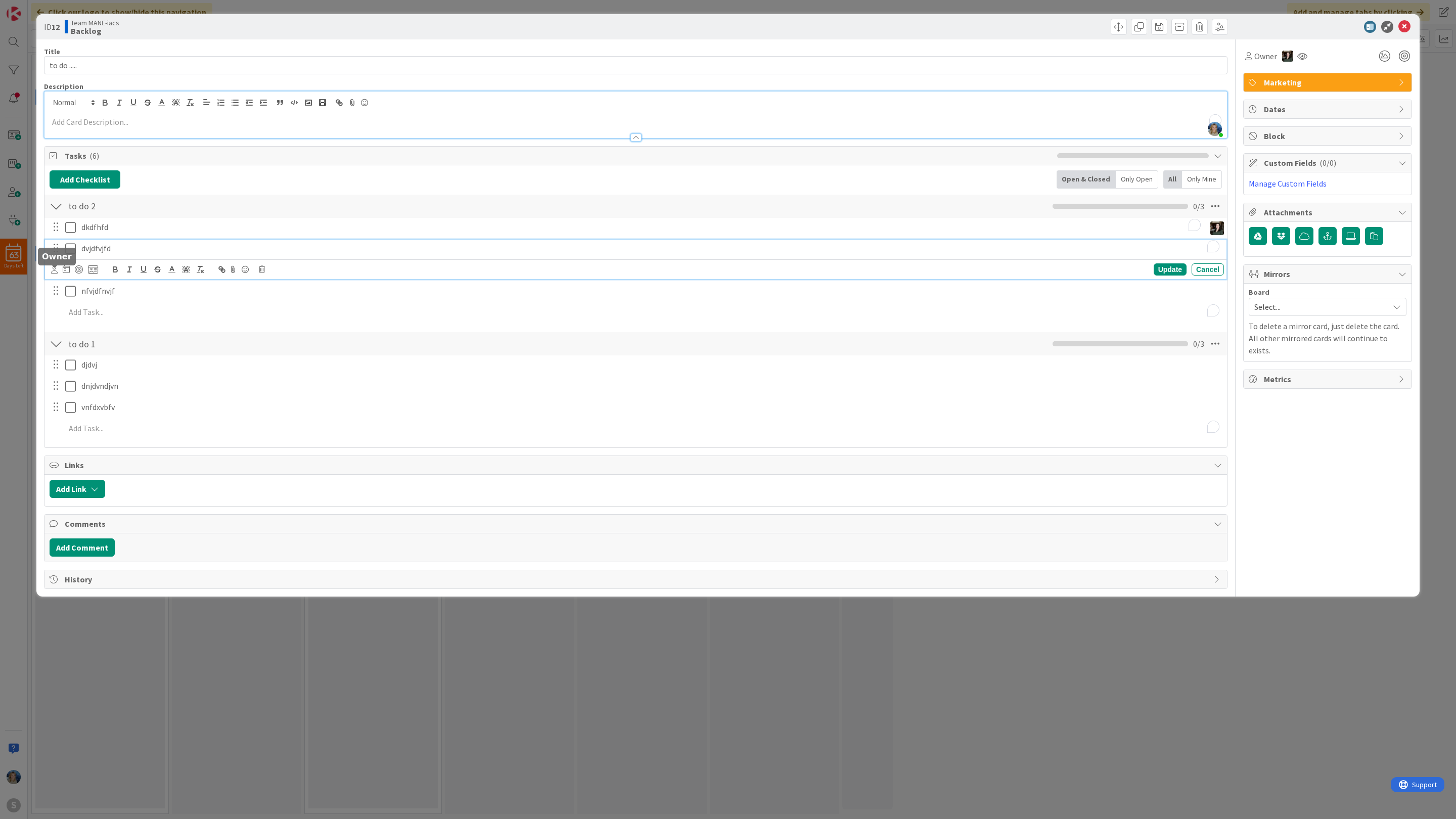
click at [55, 270] on icon at bounding box center [54, 269] width 6 height 8
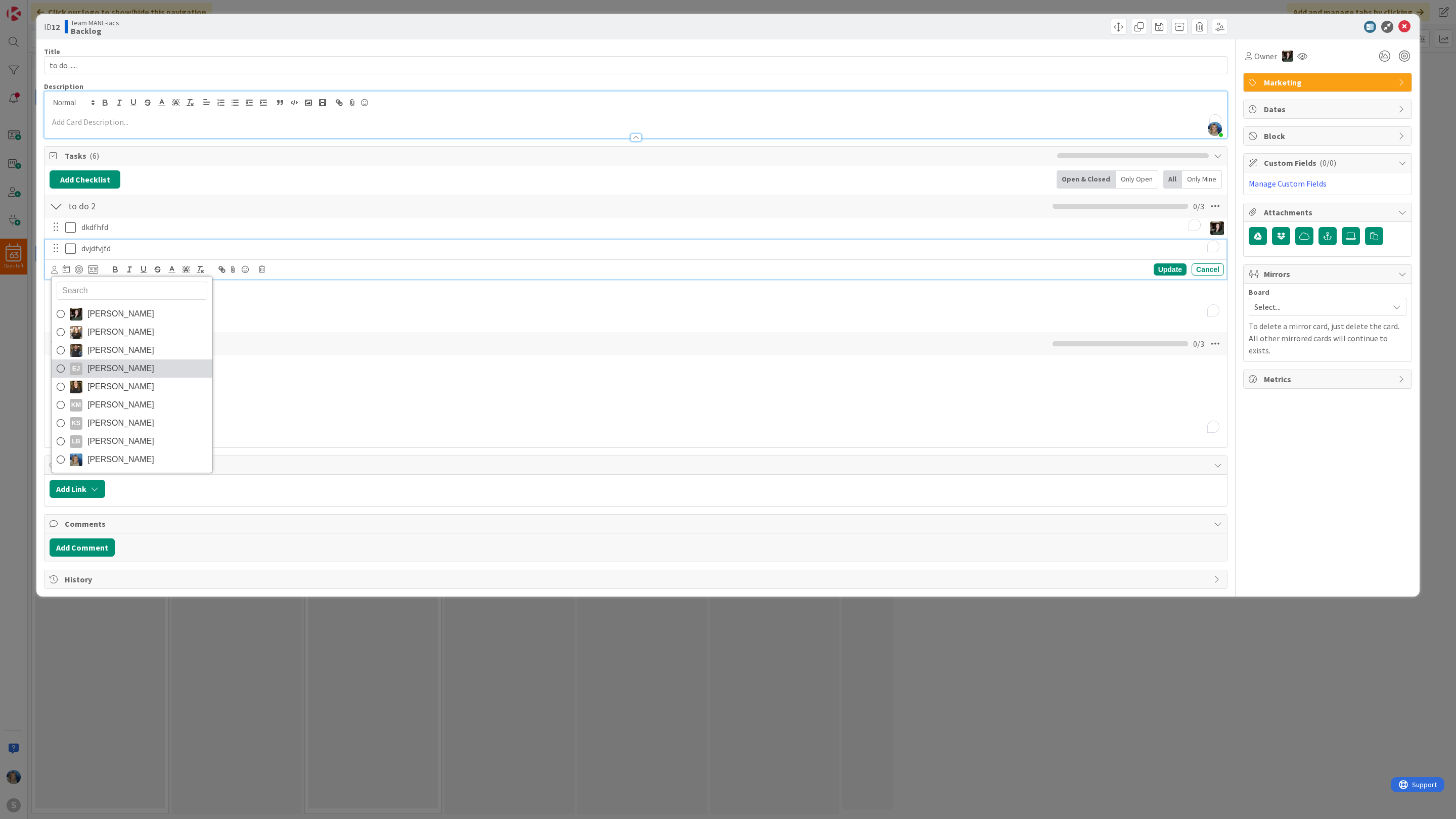
click at [100, 373] on span "Emily Justus" at bounding box center [121, 368] width 67 height 15
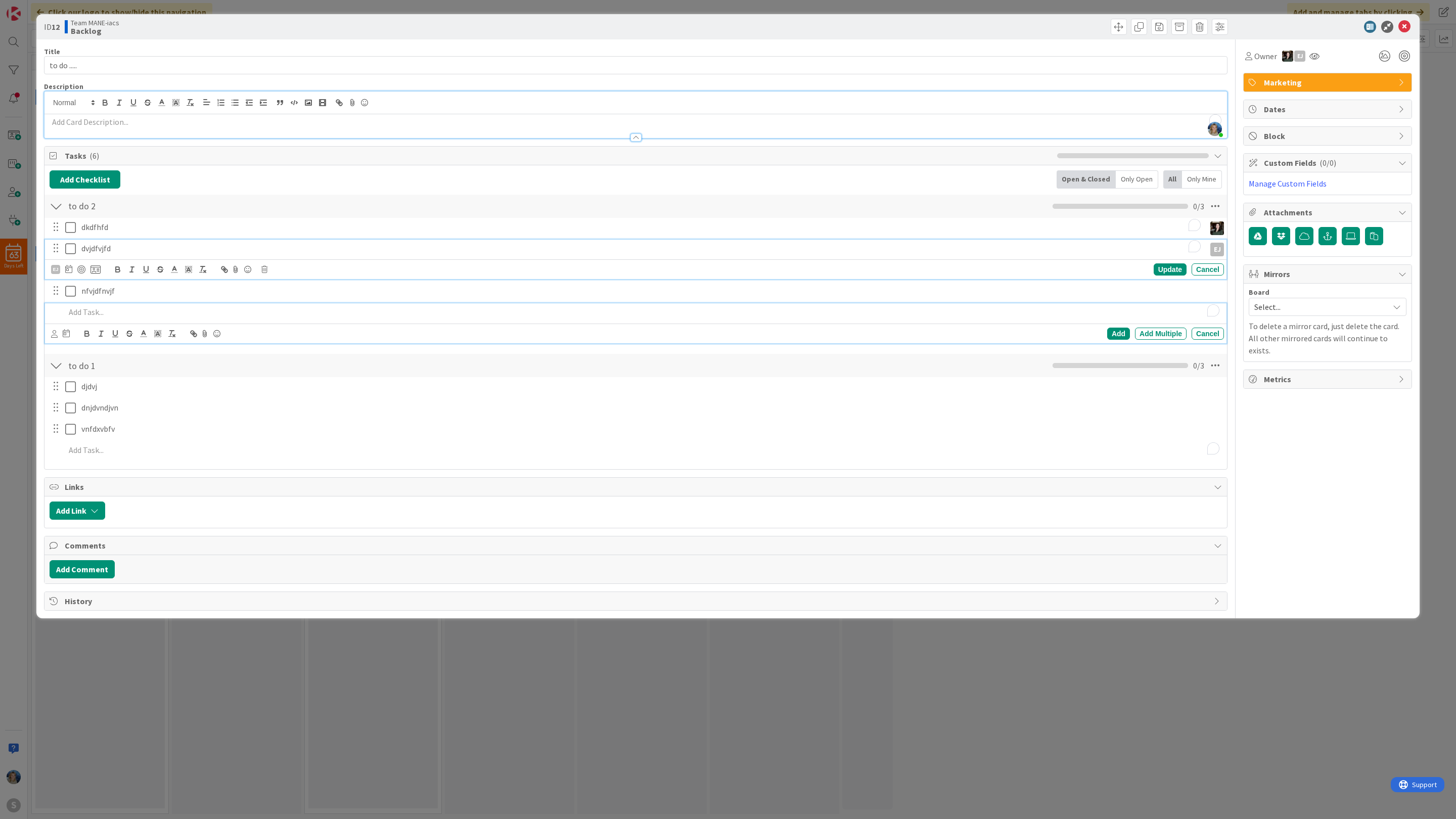
click at [137, 316] on p "To enrich screen reader interactions, please activate Accessibility in Grammarl…" at bounding box center [642, 312] width 1154 height 11
click at [98, 273] on p "nfvjdfnvjf" at bounding box center [650, 270] width 1138 height 11
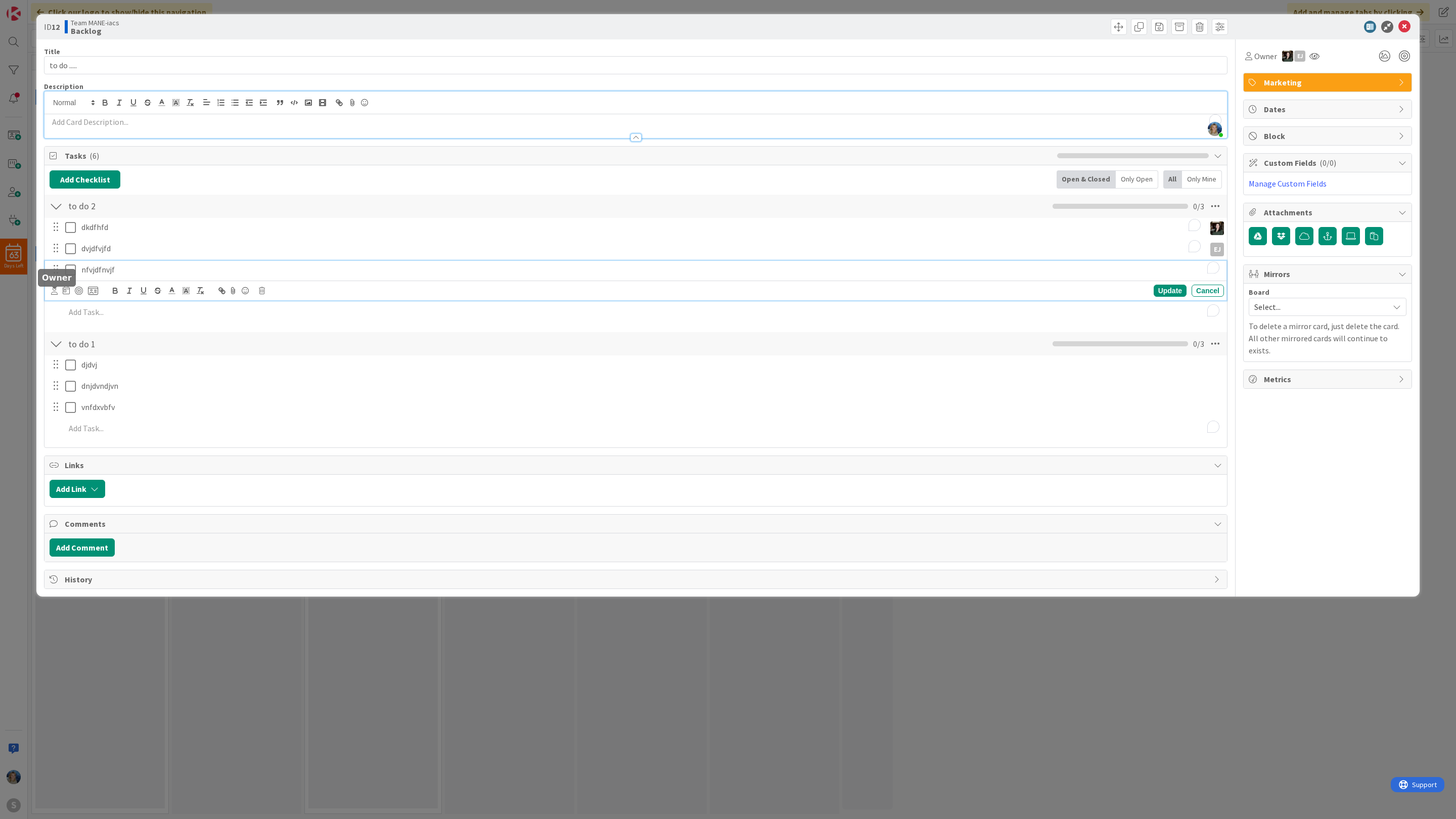
click at [56, 292] on icon at bounding box center [54, 291] width 6 height 8
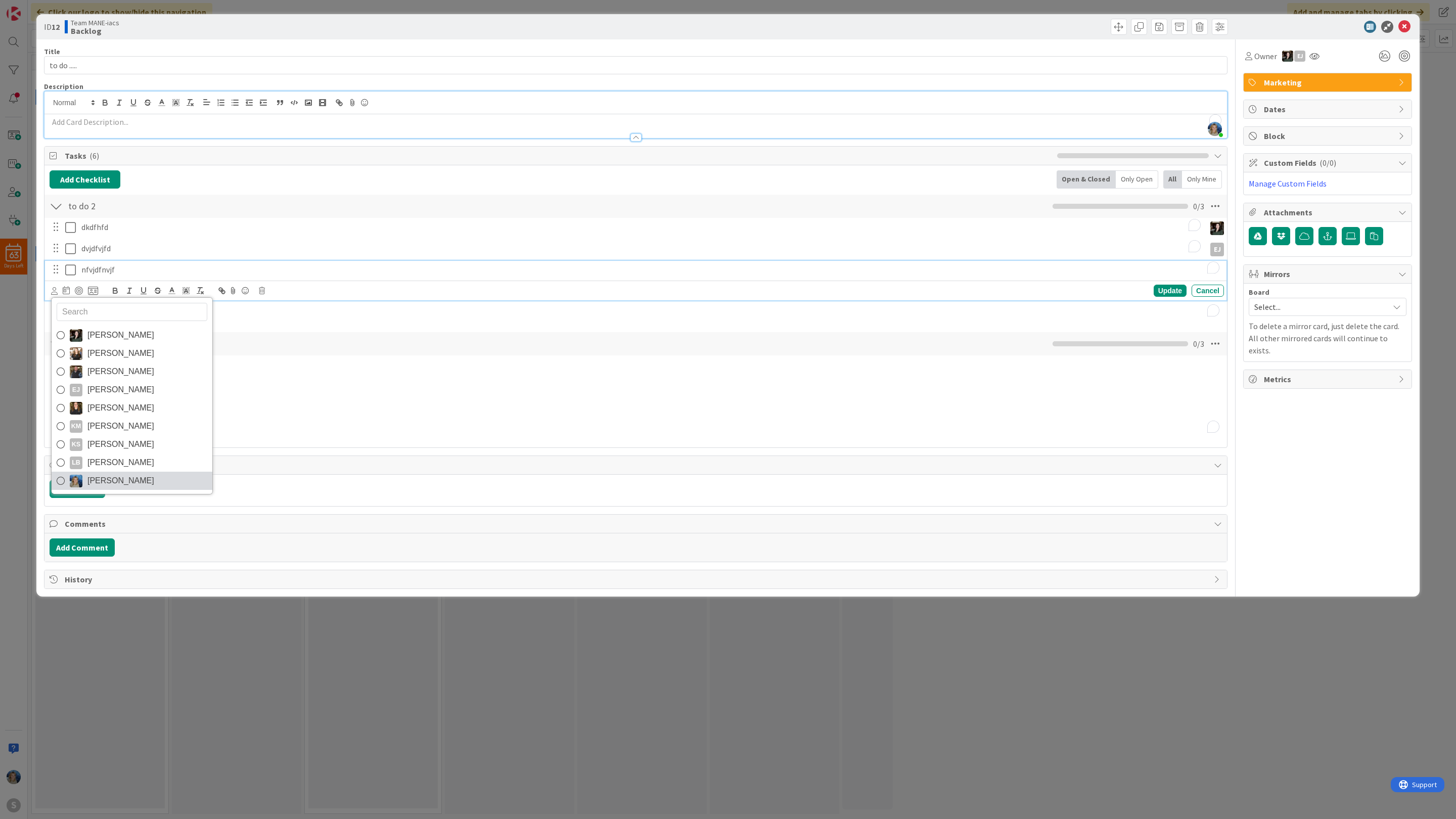
click at [95, 486] on span "Marina Alex" at bounding box center [121, 480] width 67 height 15
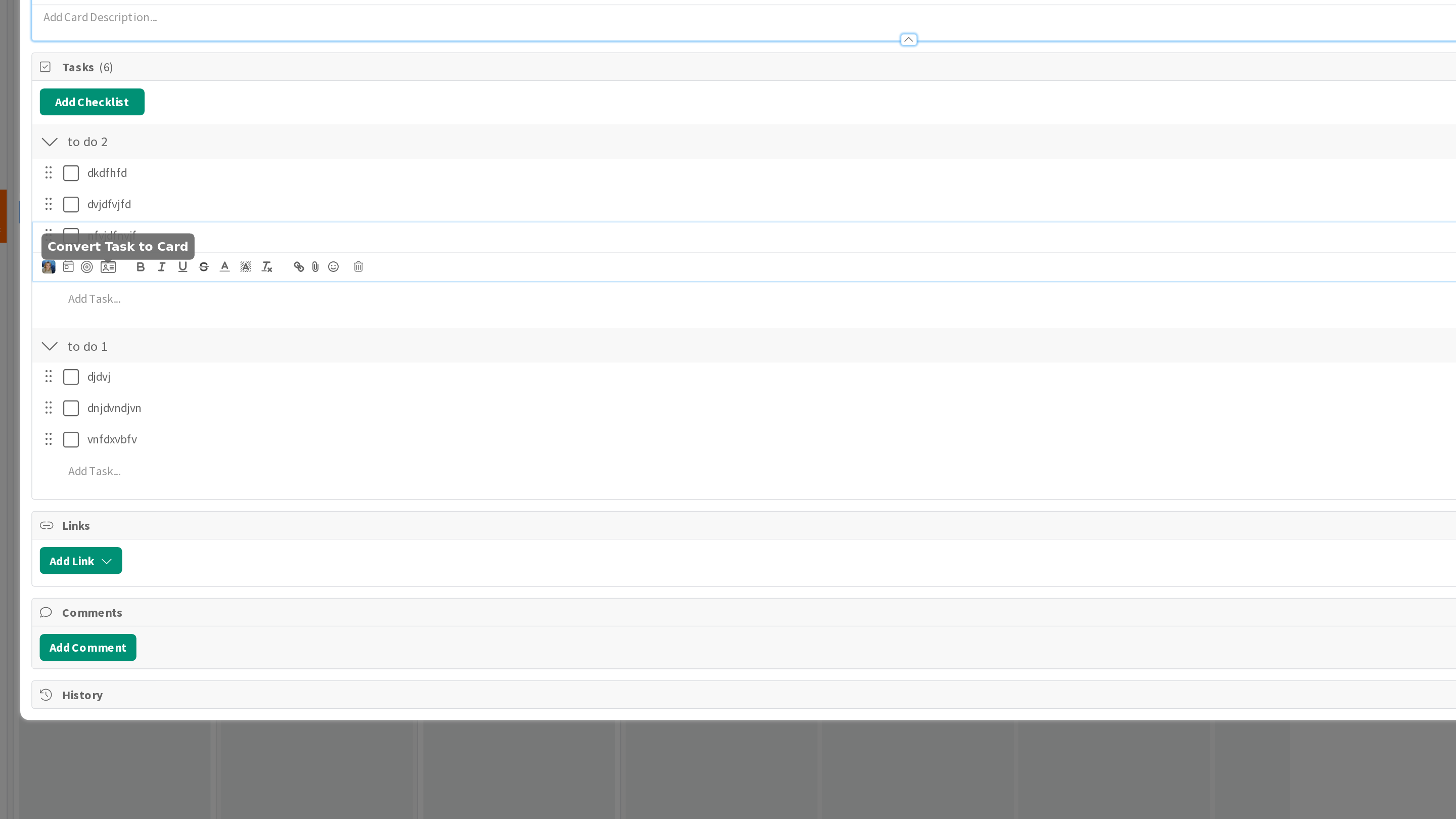
click at [95, 293] on icon at bounding box center [95, 291] width 10 height 9
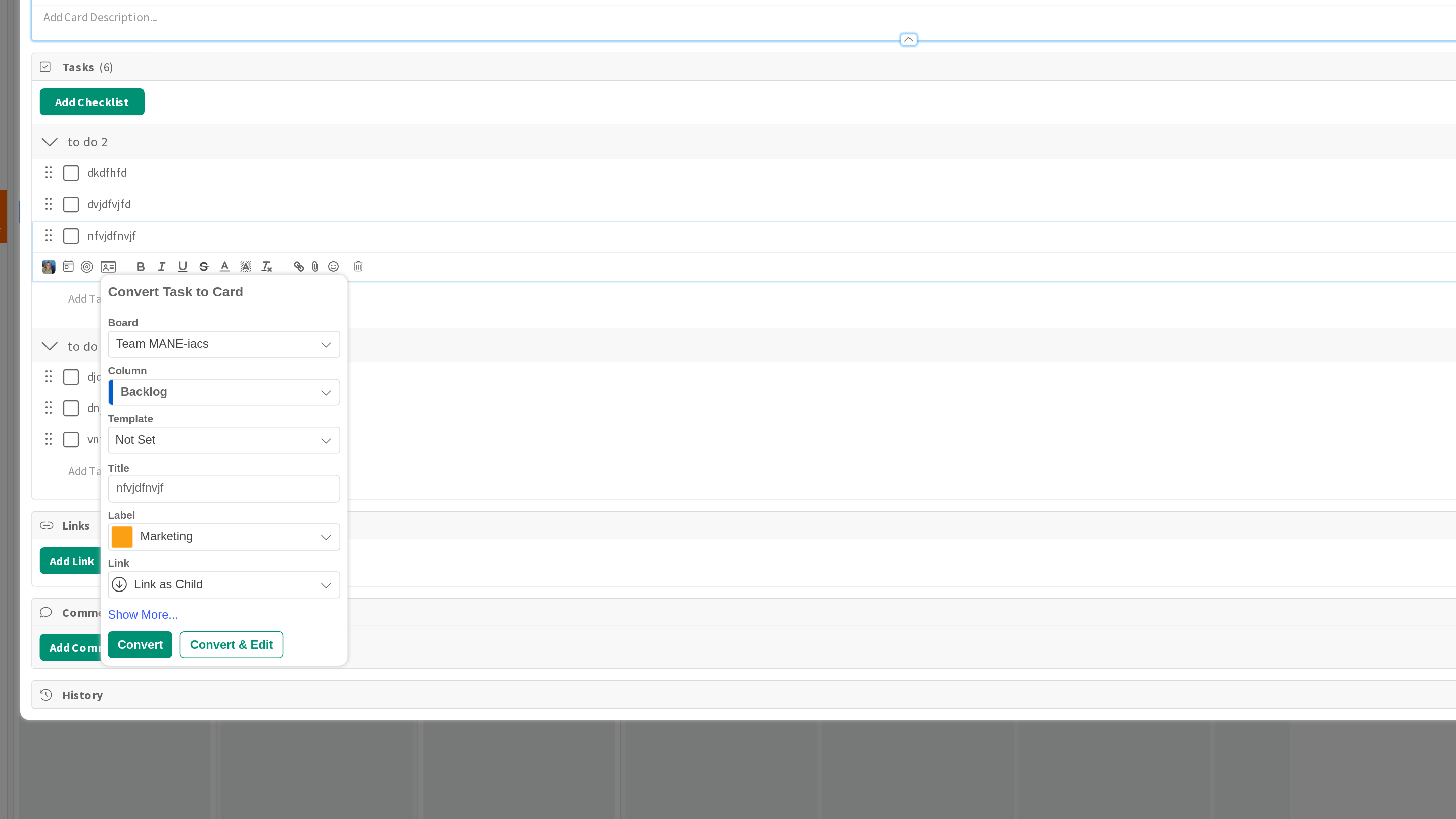
click at [170, 476] on span "Marketing" at bounding box center [174, 474] width 112 height 14
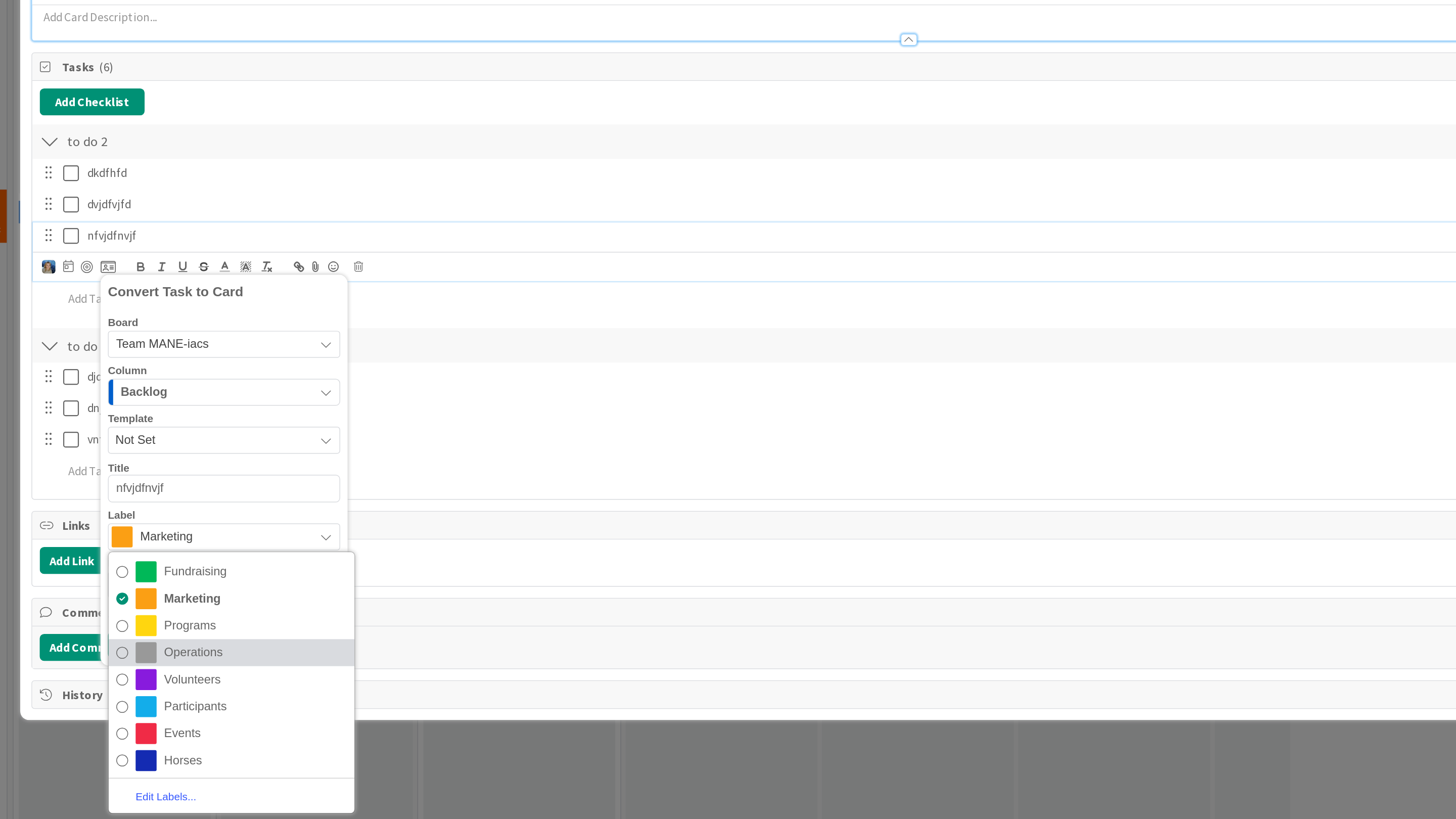
click at [159, 555] on span "Operations" at bounding box center [194, 551] width 123 height 15
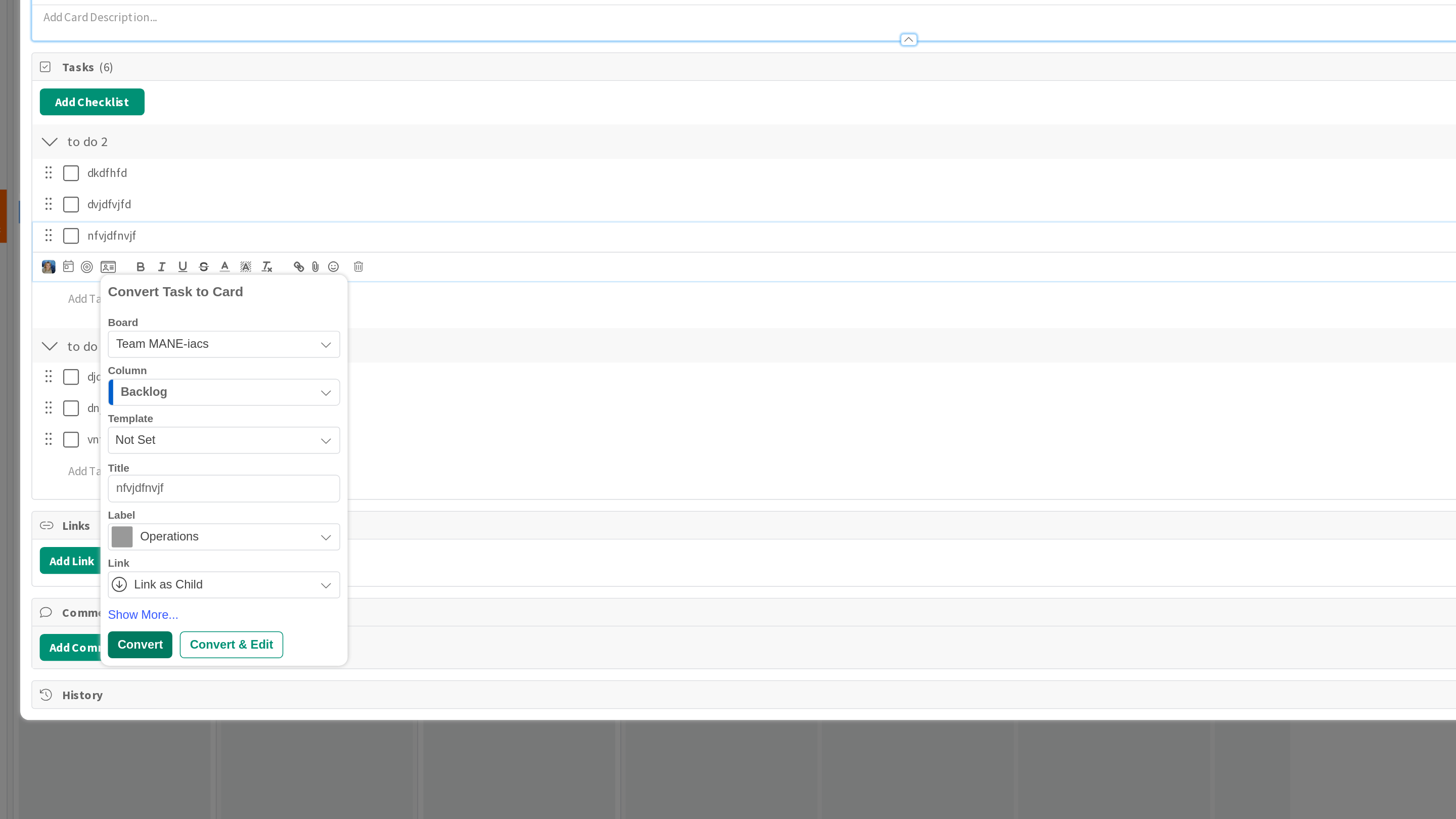
click at [120, 548] on div "Convert" at bounding box center [117, 546] width 43 height 19
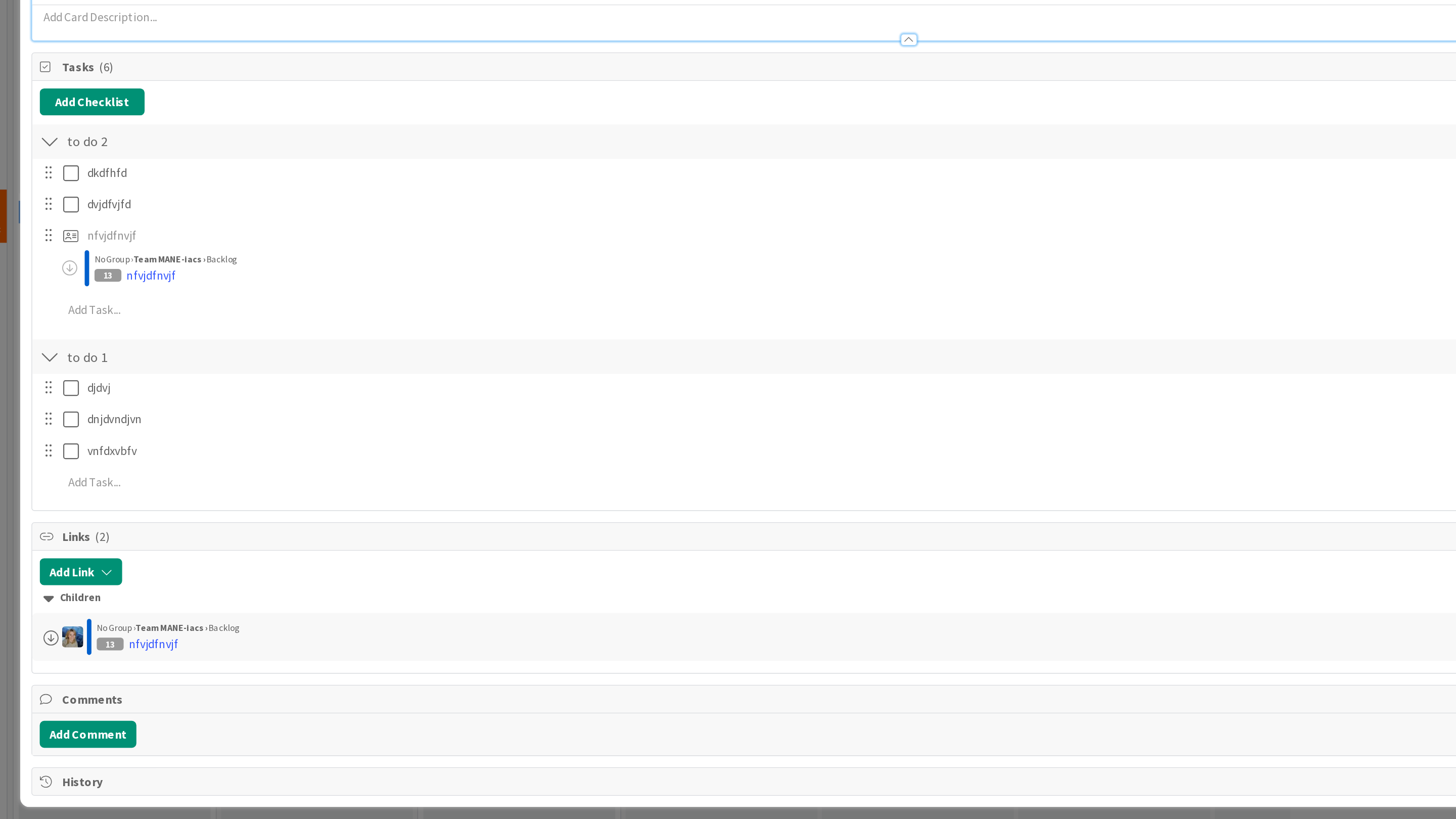
type textarea "x"
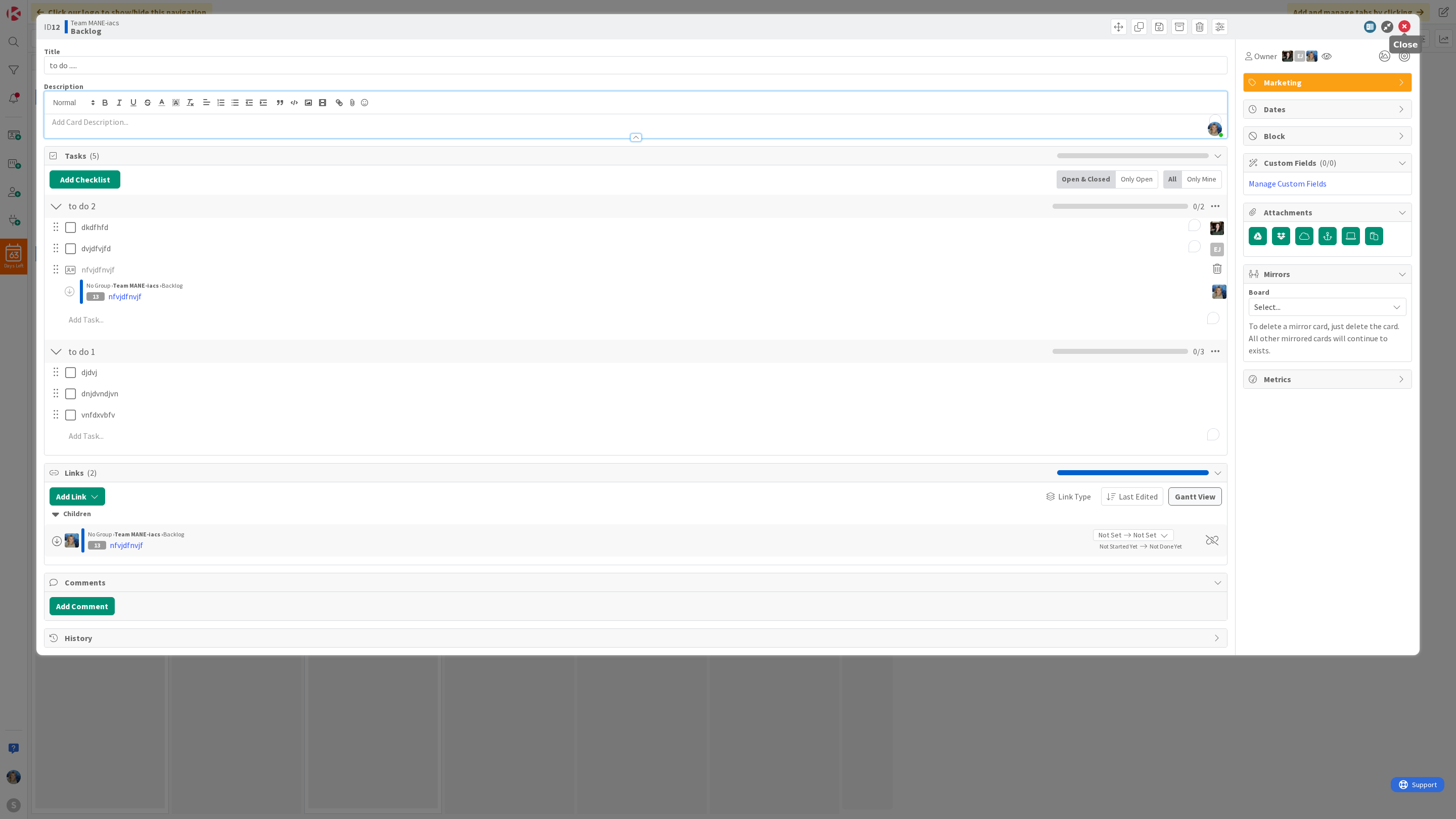
click at [1404, 24] on icon at bounding box center [1404, 26] width 12 height 12
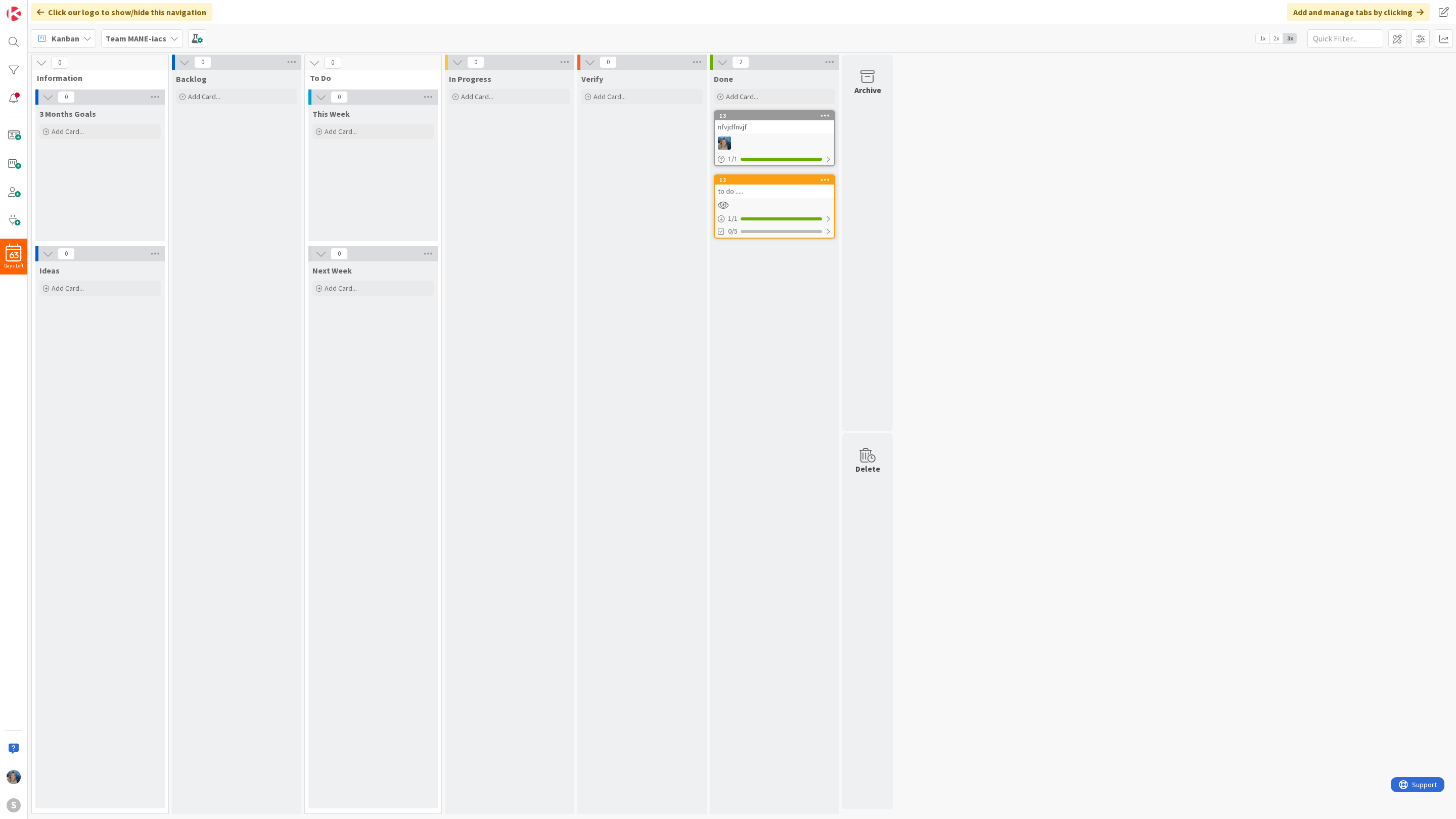
click at [763, 145] on div at bounding box center [775, 143] width 120 height 13
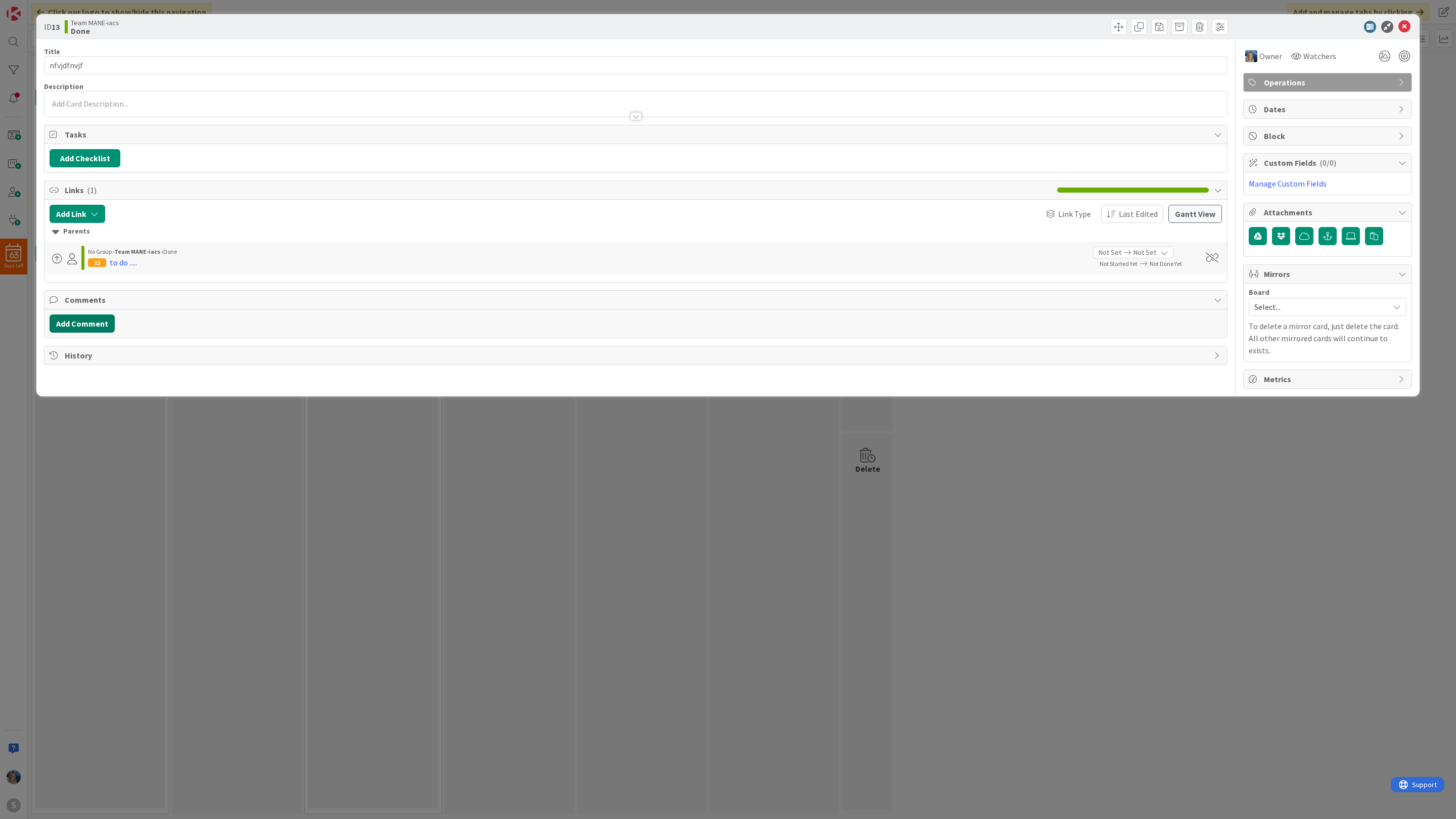
click at [67, 327] on button "Add Comment" at bounding box center [83, 324] width 66 height 19
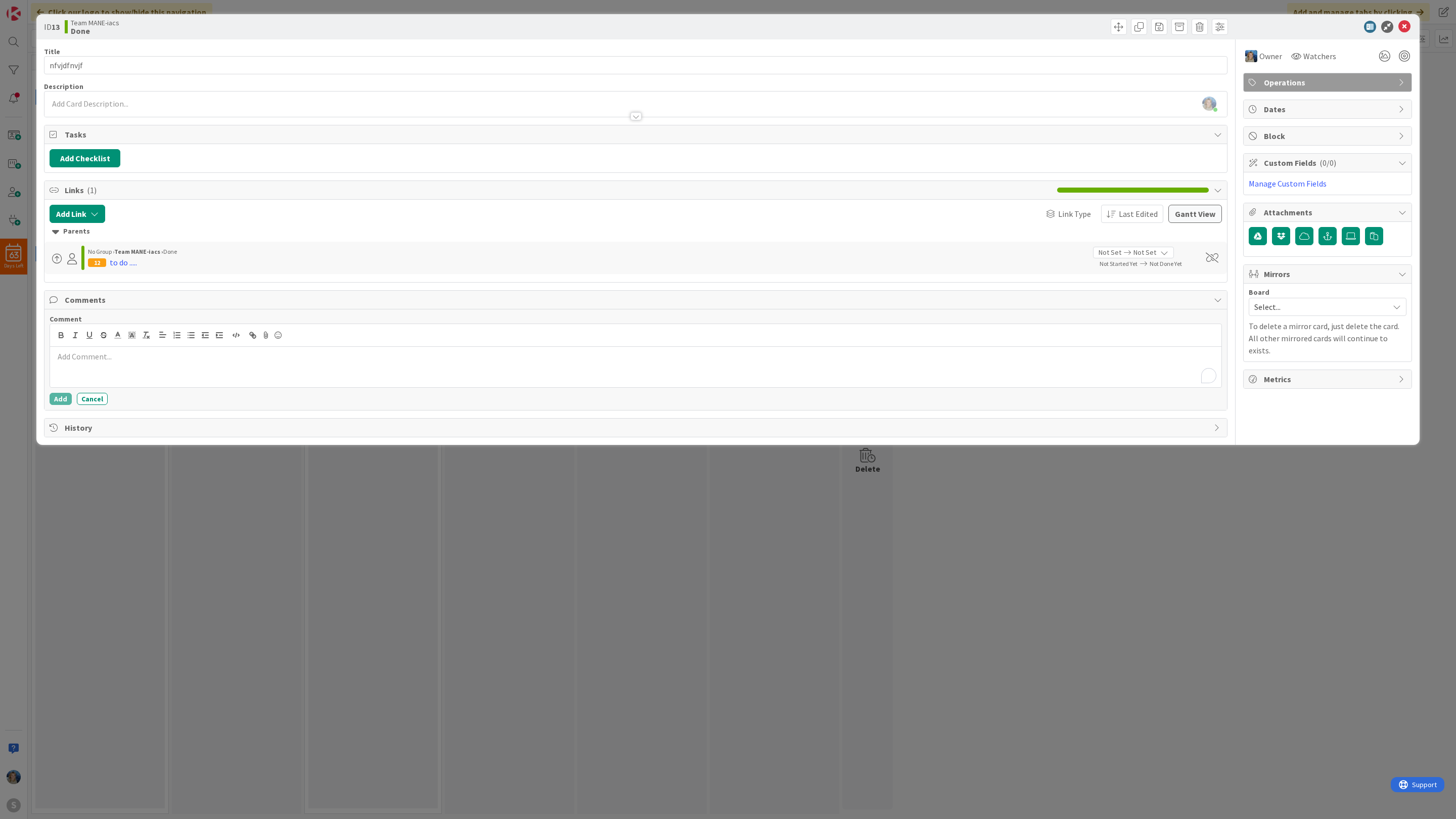
click at [98, 377] on div "To enrich screen reader interactions, please activate Accessibility in Grammarl…" at bounding box center [635, 367] width 1171 height 41
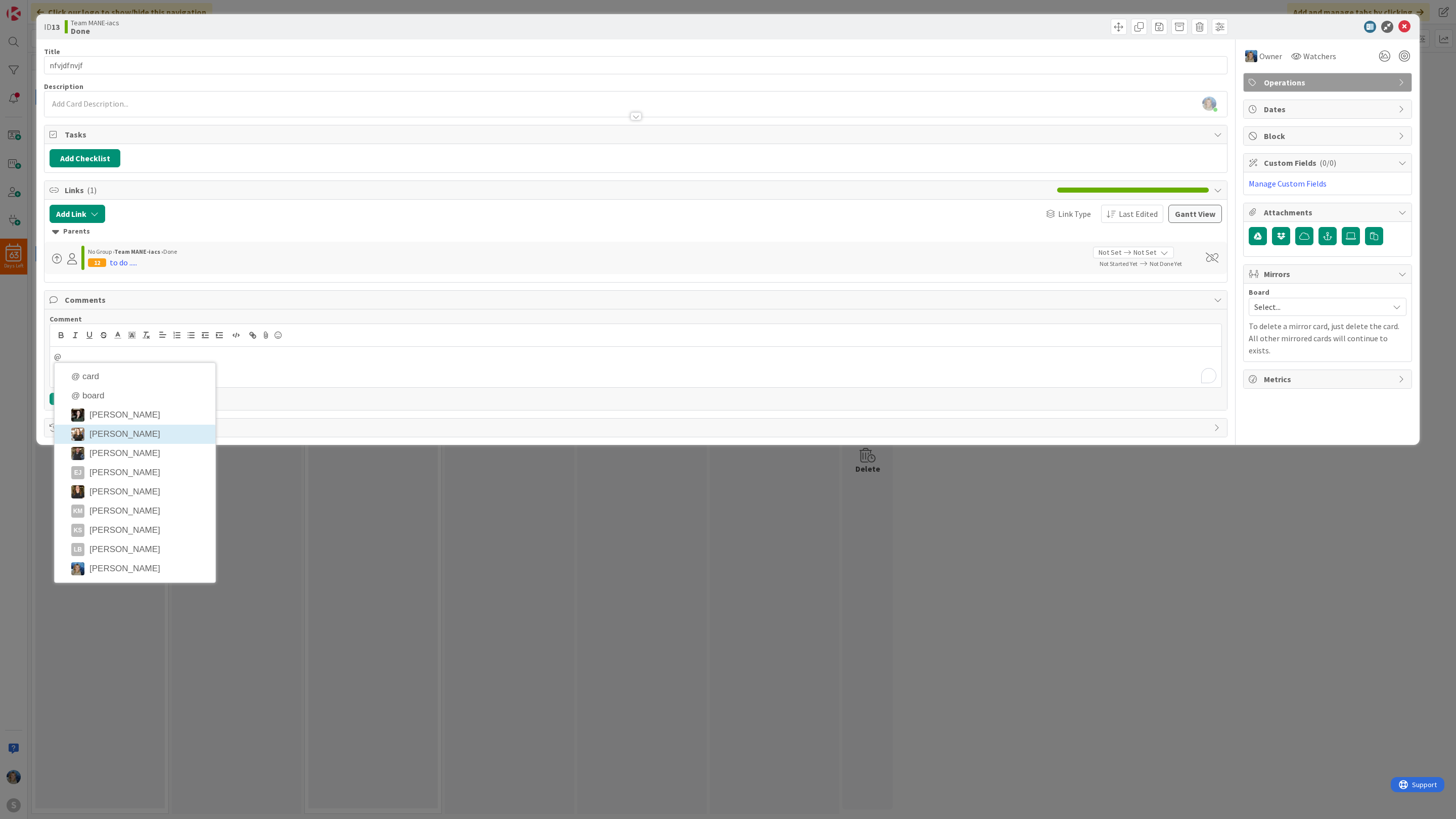
click at [116, 437] on div "Title 10 / 128 nfvjdfnvjf Description Marina Alex just joined Owner Watchers Op…" at bounding box center [636, 238] width 1183 height 398
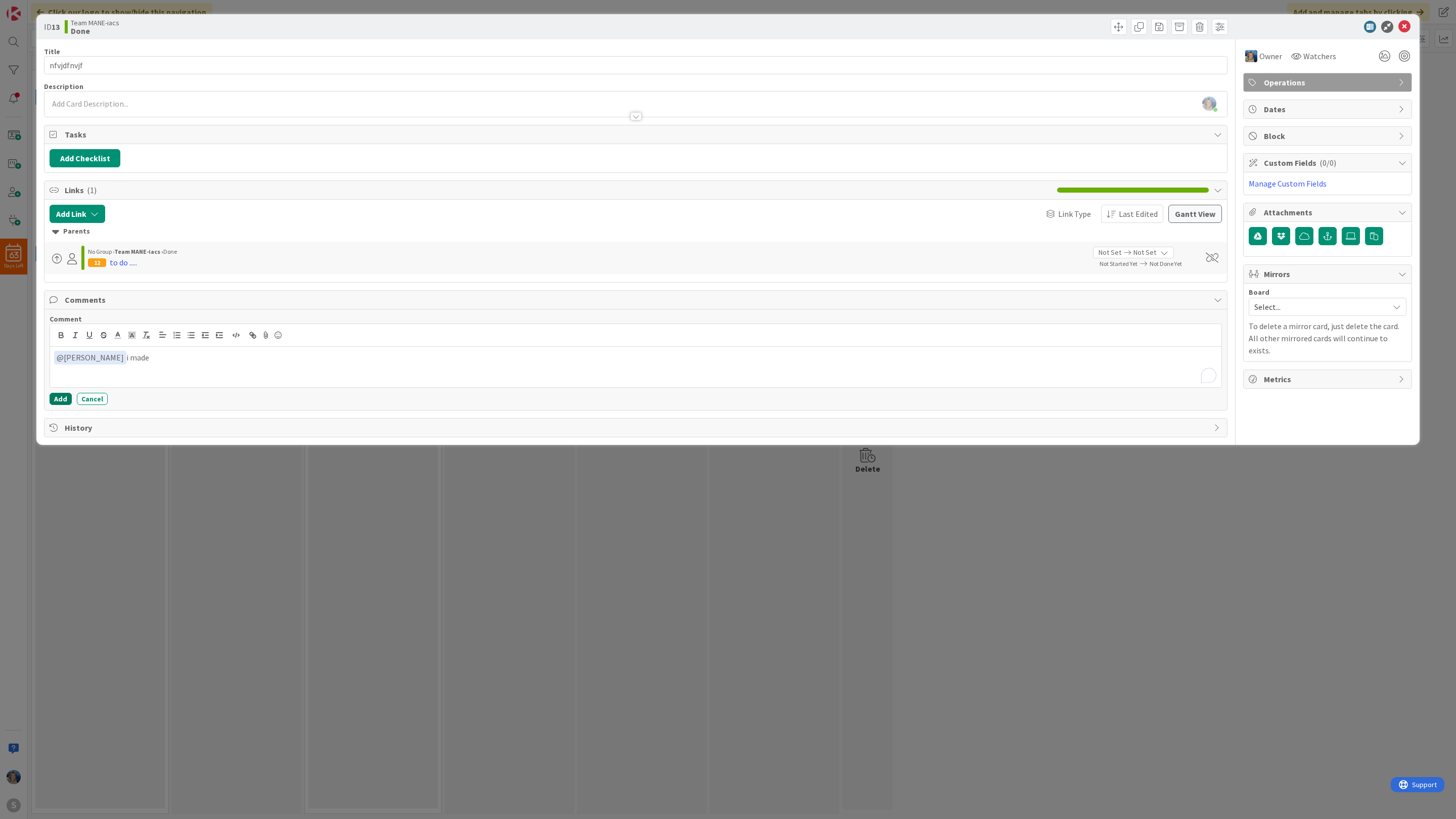
click at [63, 398] on button "Add" at bounding box center [61, 399] width 22 height 12
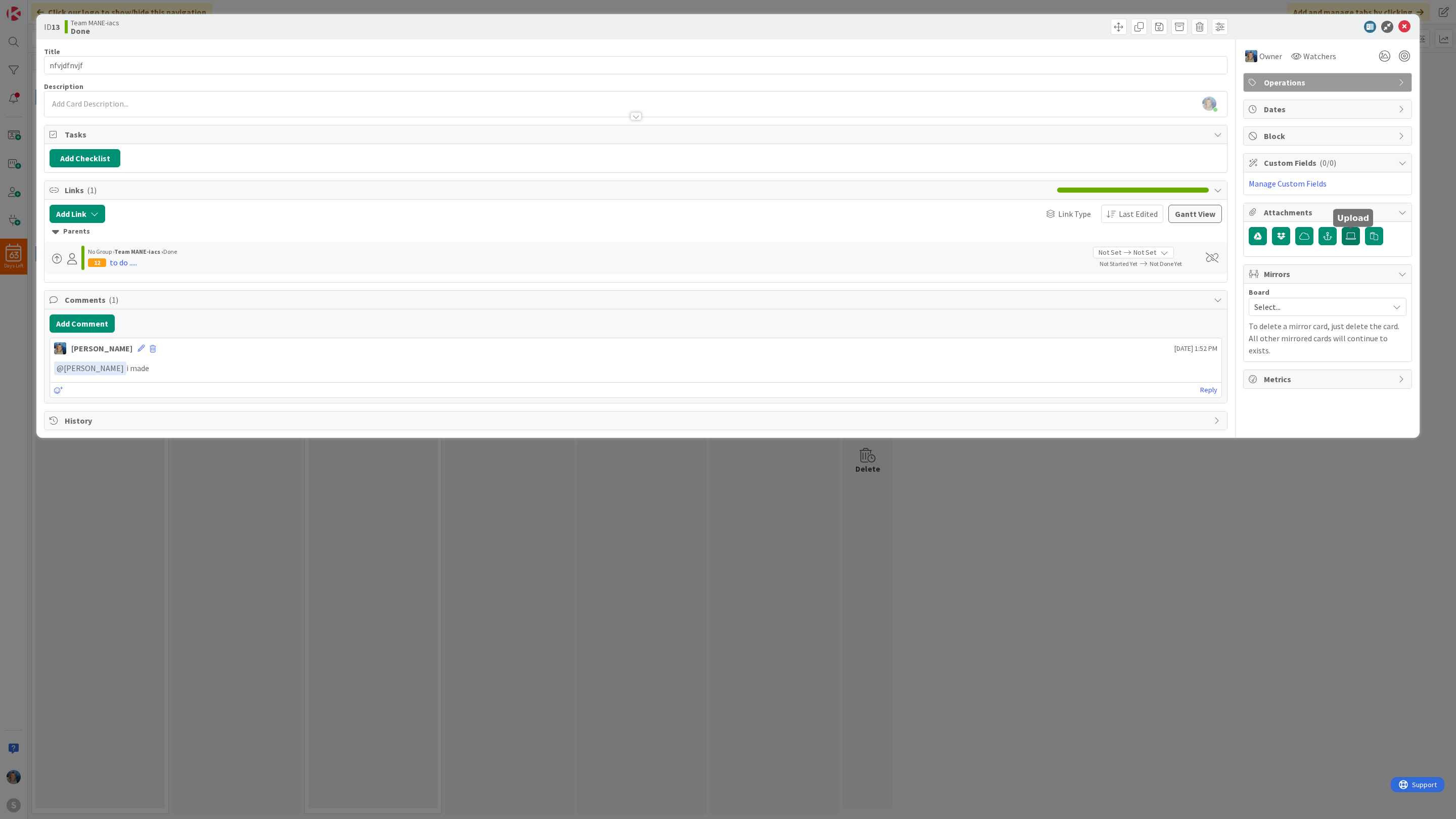
click at [1352, 239] on icon at bounding box center [1351, 236] width 10 height 8
click at [1341, 227] on input "file" at bounding box center [1341, 227] width 0 height 0
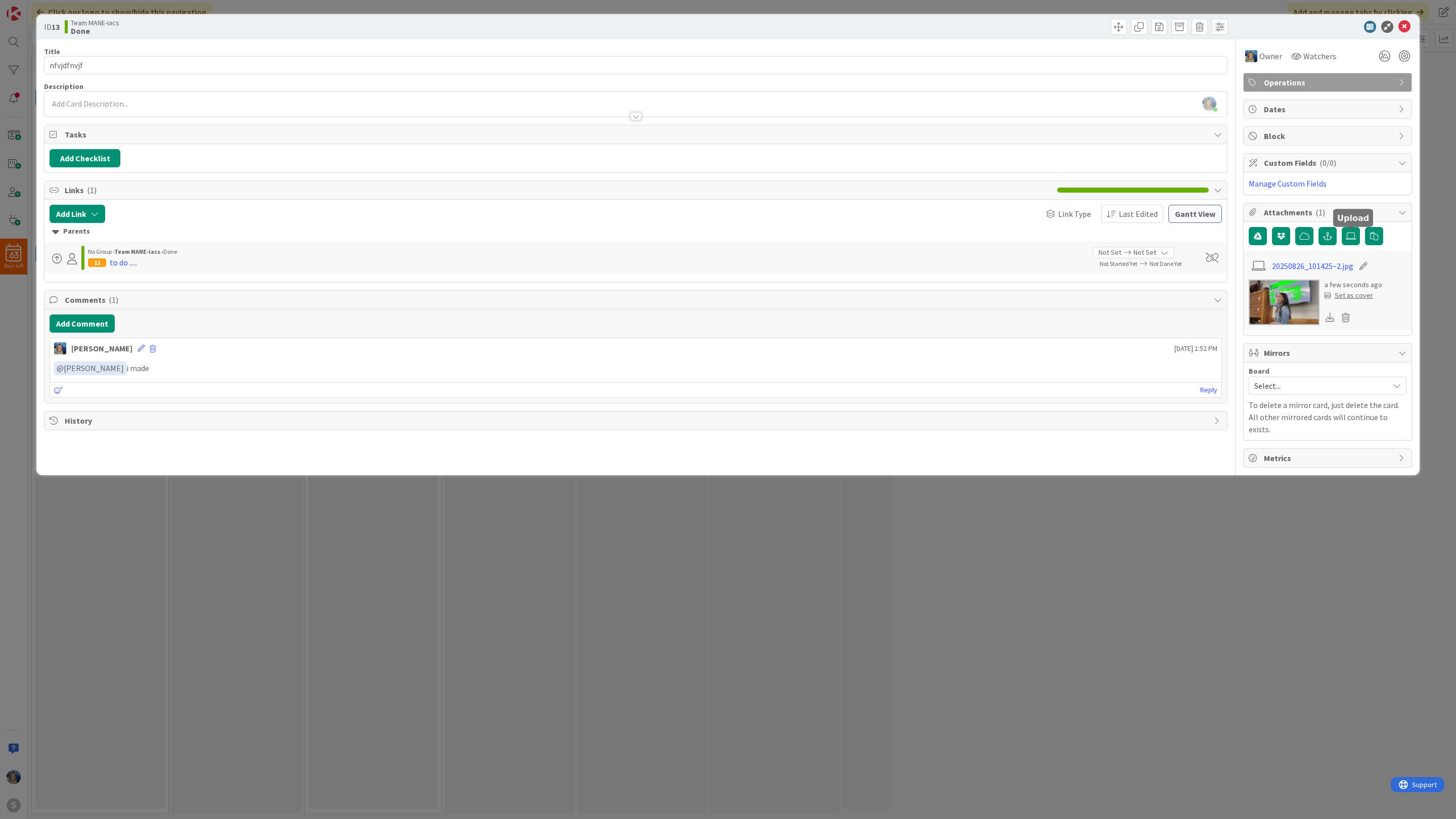
click at [1354, 299] on div "Set as cover" at bounding box center [1348, 295] width 48 height 11
click at [1403, 25] on icon at bounding box center [1404, 26] width 12 height 12
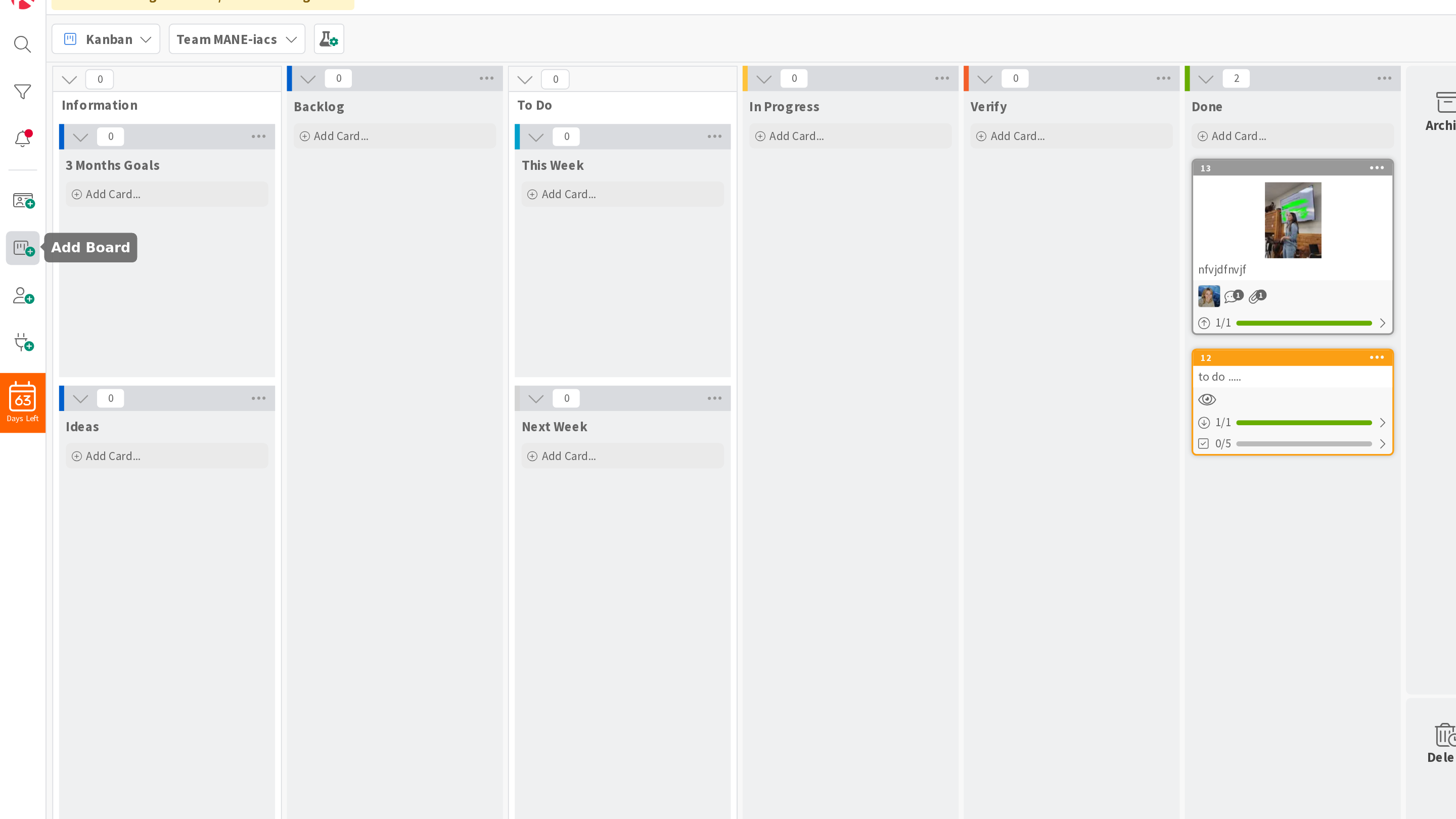
click at [14, 164] on span at bounding box center [14, 164] width 20 height 20
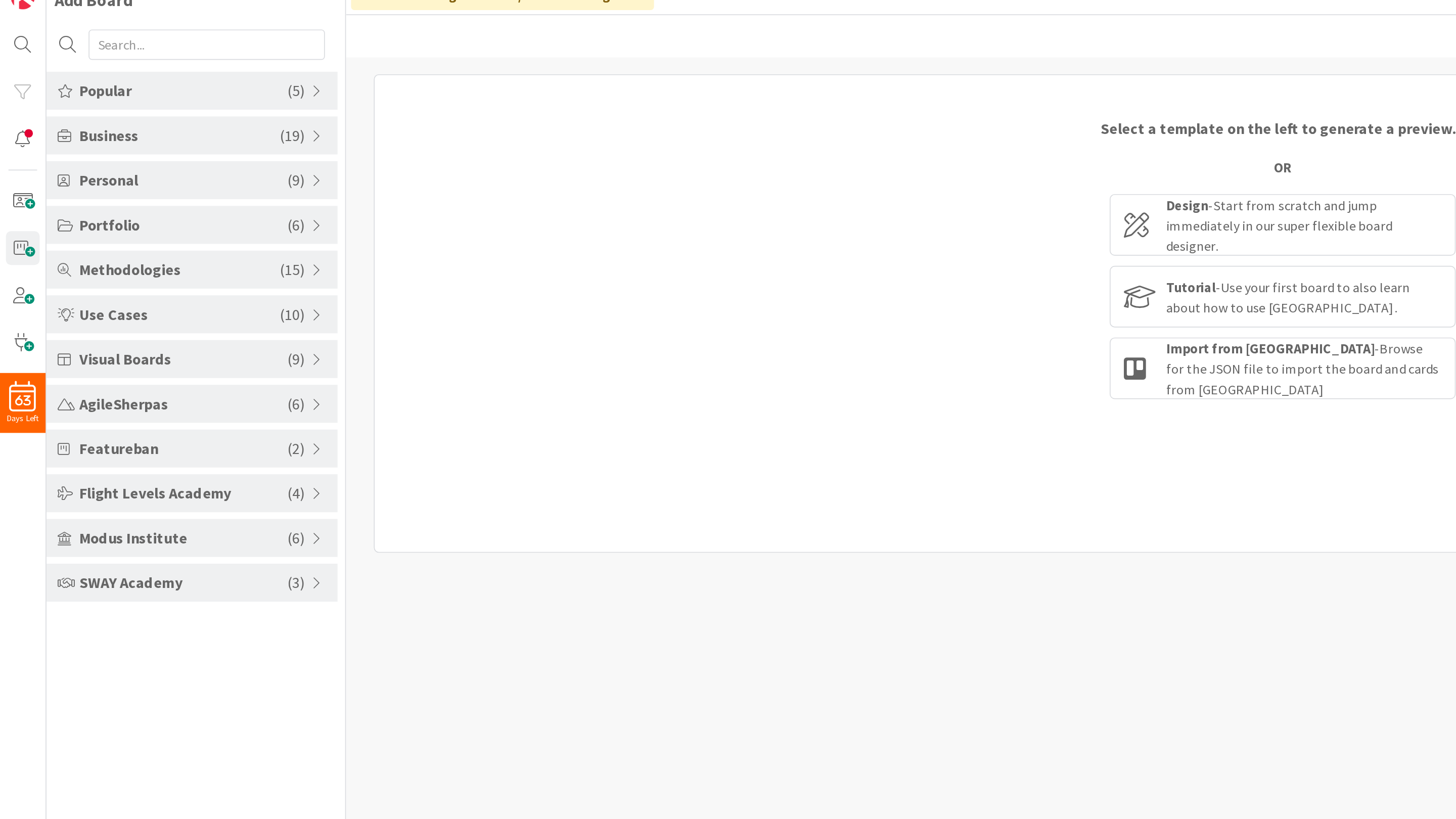
click at [164, 365] on span "SWAY Academy" at bounding box center [110, 364] width 125 height 14
click at [145, 390] on li "SWAY Business Board" at bounding box center [115, 389] width 174 height 16
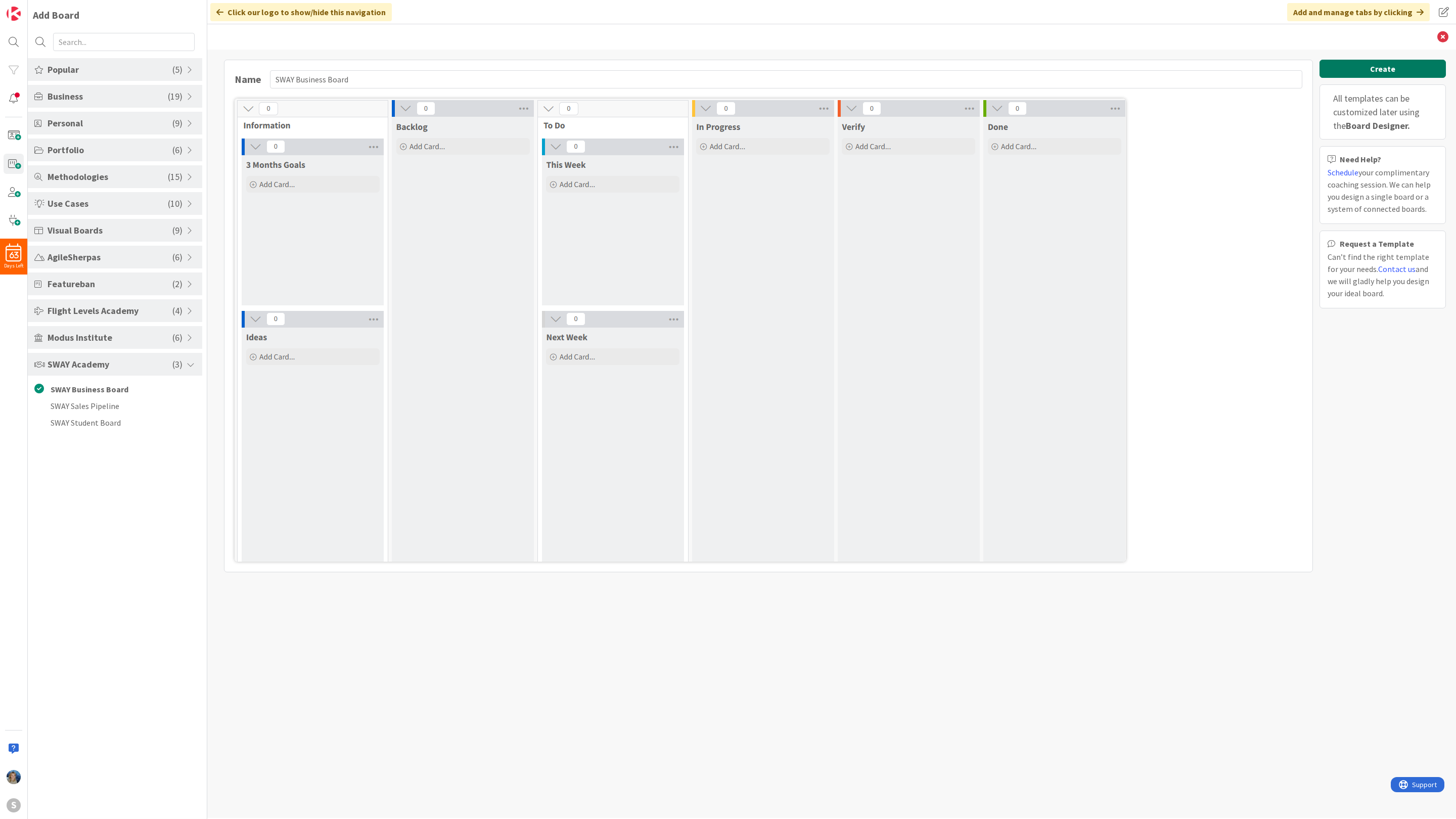
click at [1378, 67] on button "Create" at bounding box center [1382, 69] width 126 height 19
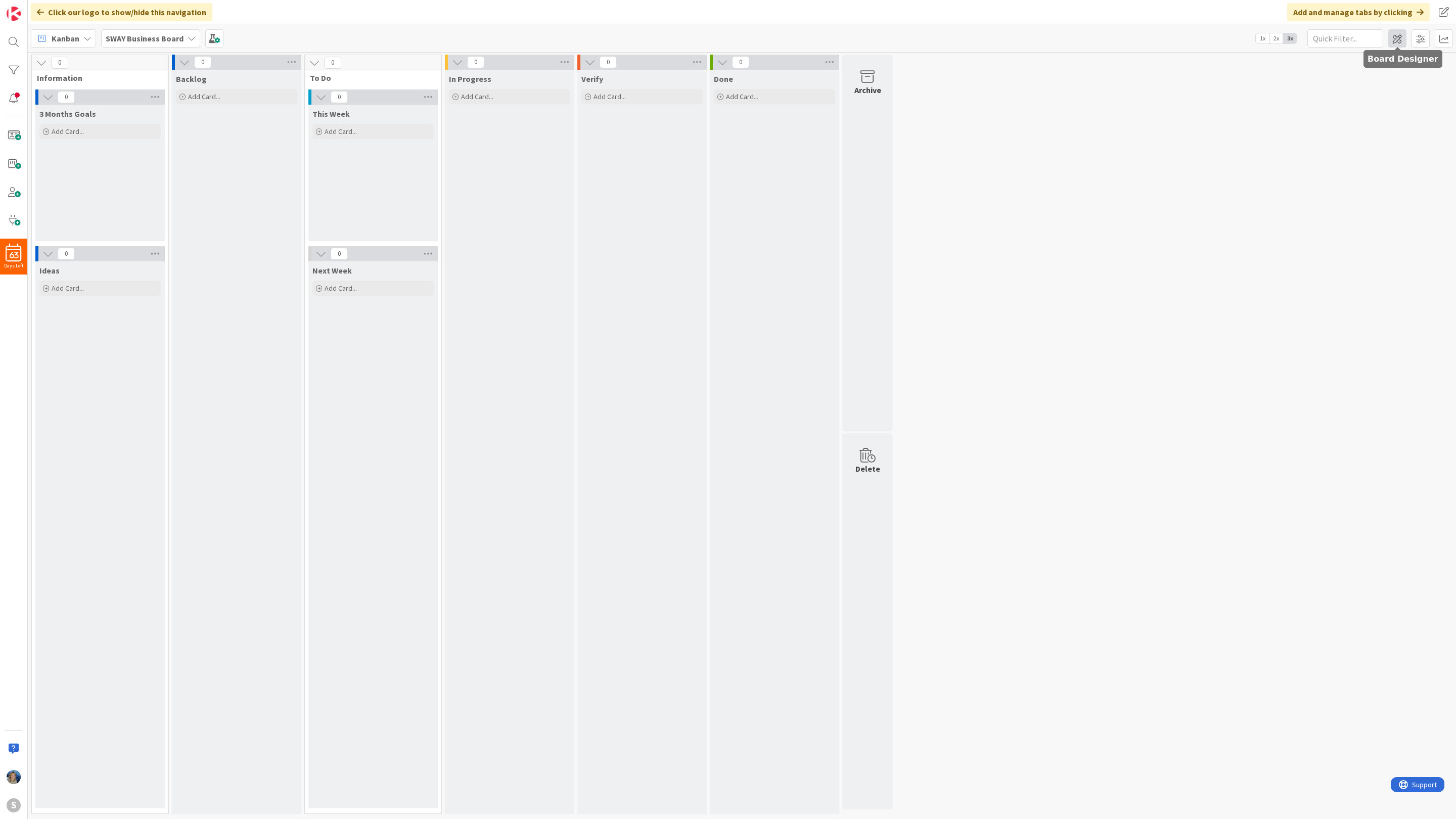
click at [1390, 34] on span at bounding box center [1397, 38] width 19 height 19
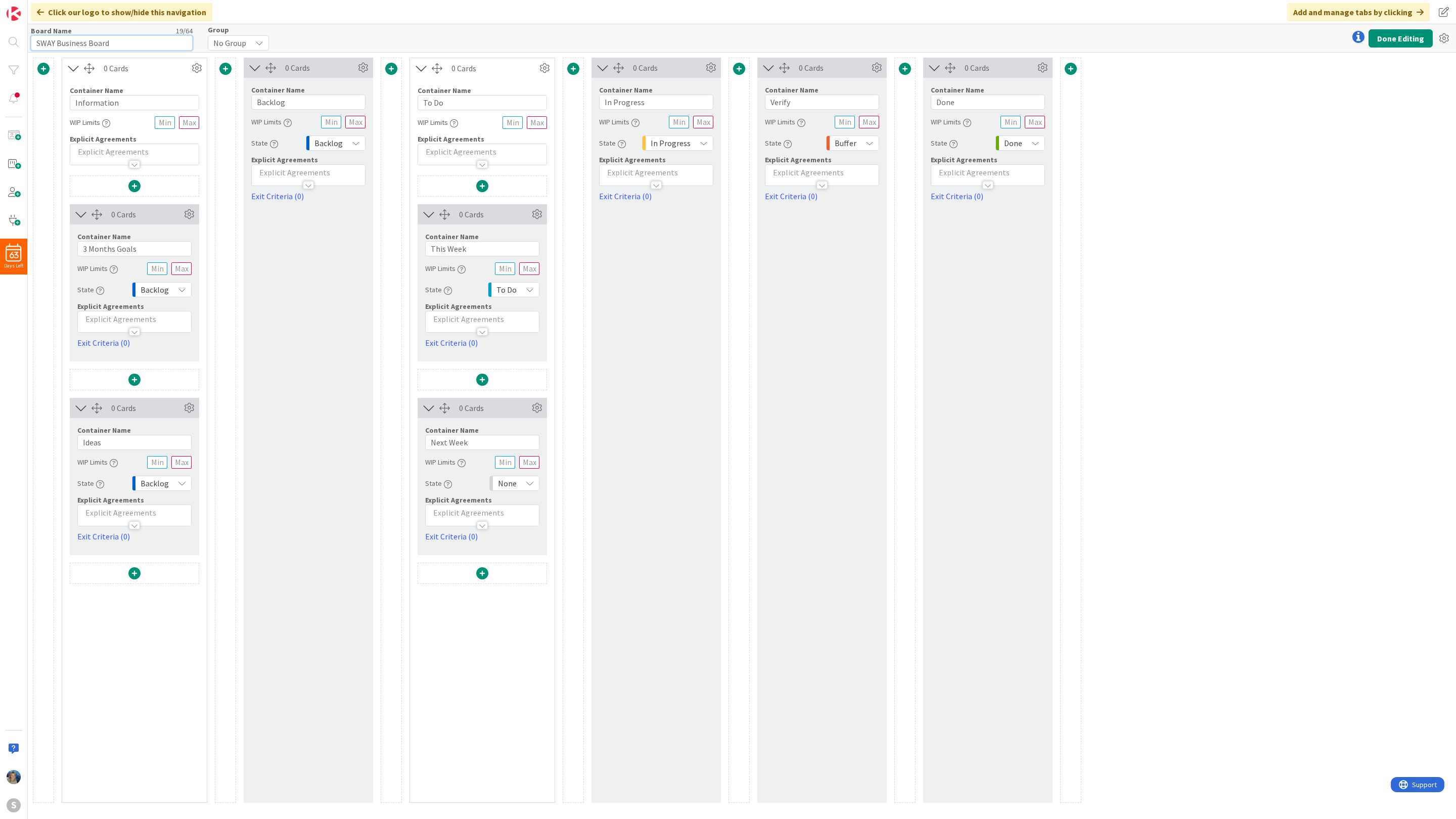
drag, startPoint x: 128, startPoint y: 39, endPoint x: 25, endPoint y: 40, distance: 103.0
click at [25, 40] on div "63 Days Left S Click our logo to show/hide this navigation Add and manage tabs …" at bounding box center [728, 410] width 1456 height 819
type input "Marina"
click at [1410, 31] on button "Done Editing" at bounding box center [1400, 38] width 64 height 19
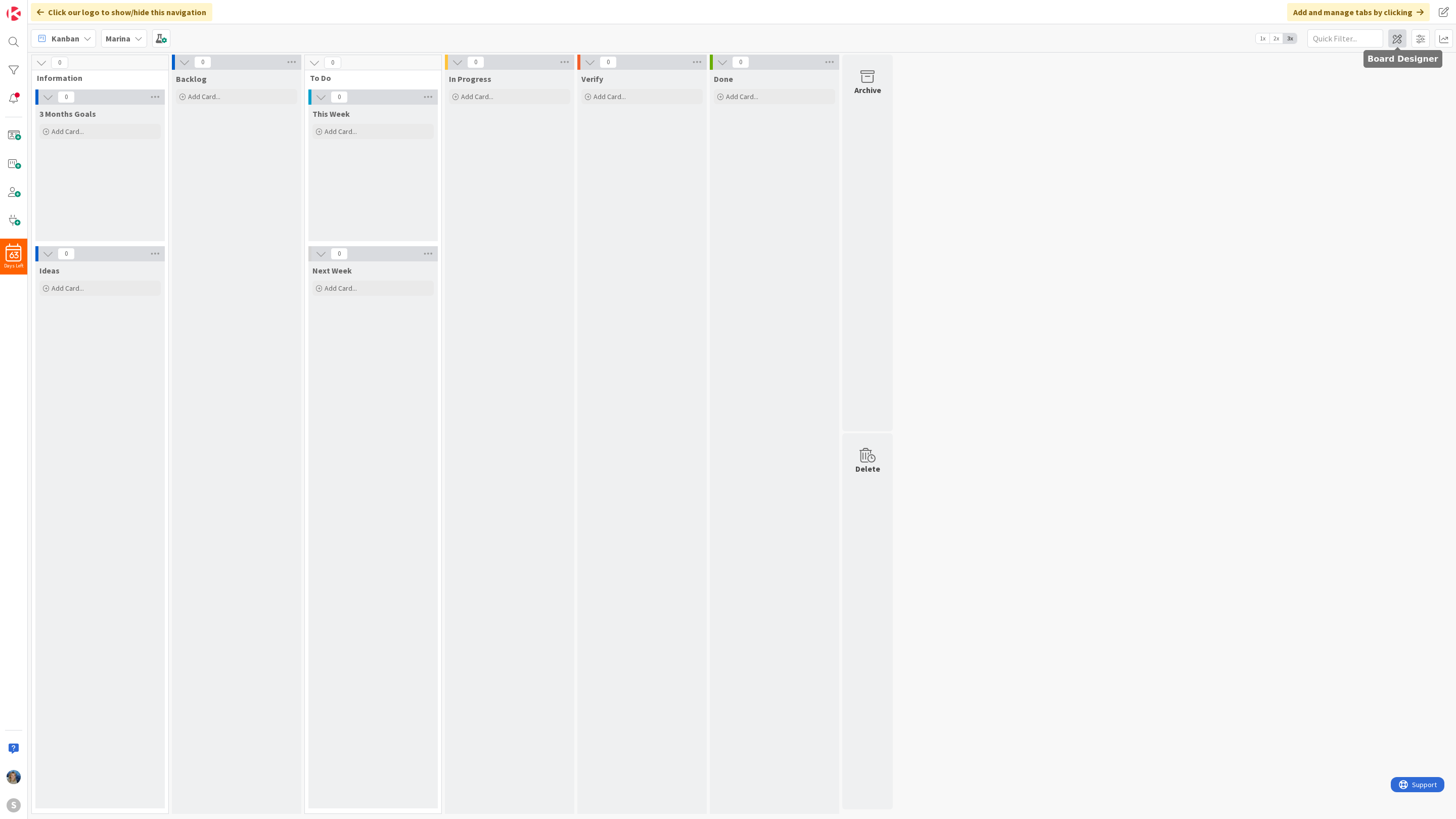
click at [1400, 33] on span at bounding box center [1397, 38] width 19 height 19
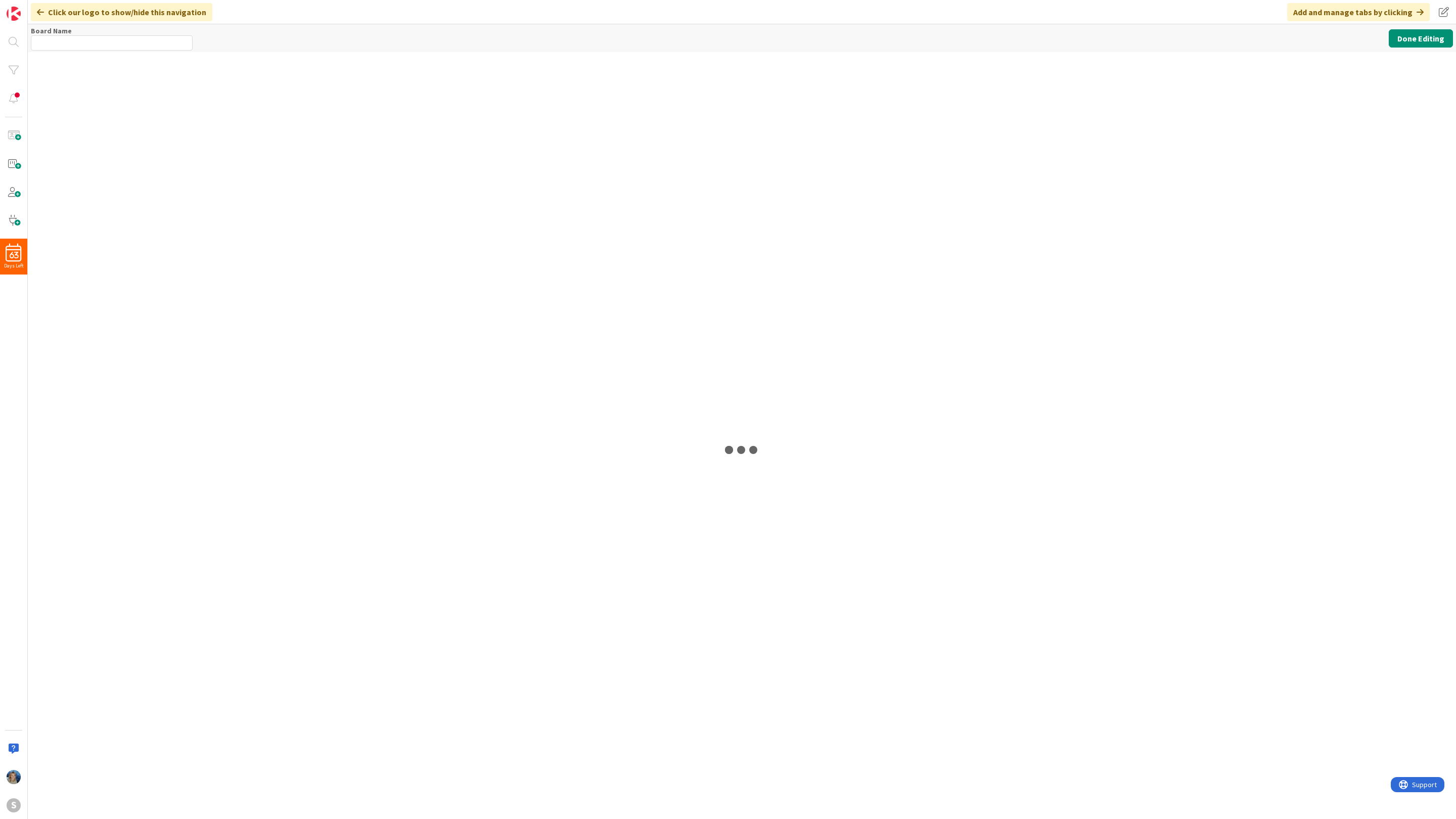
type input "Marina"
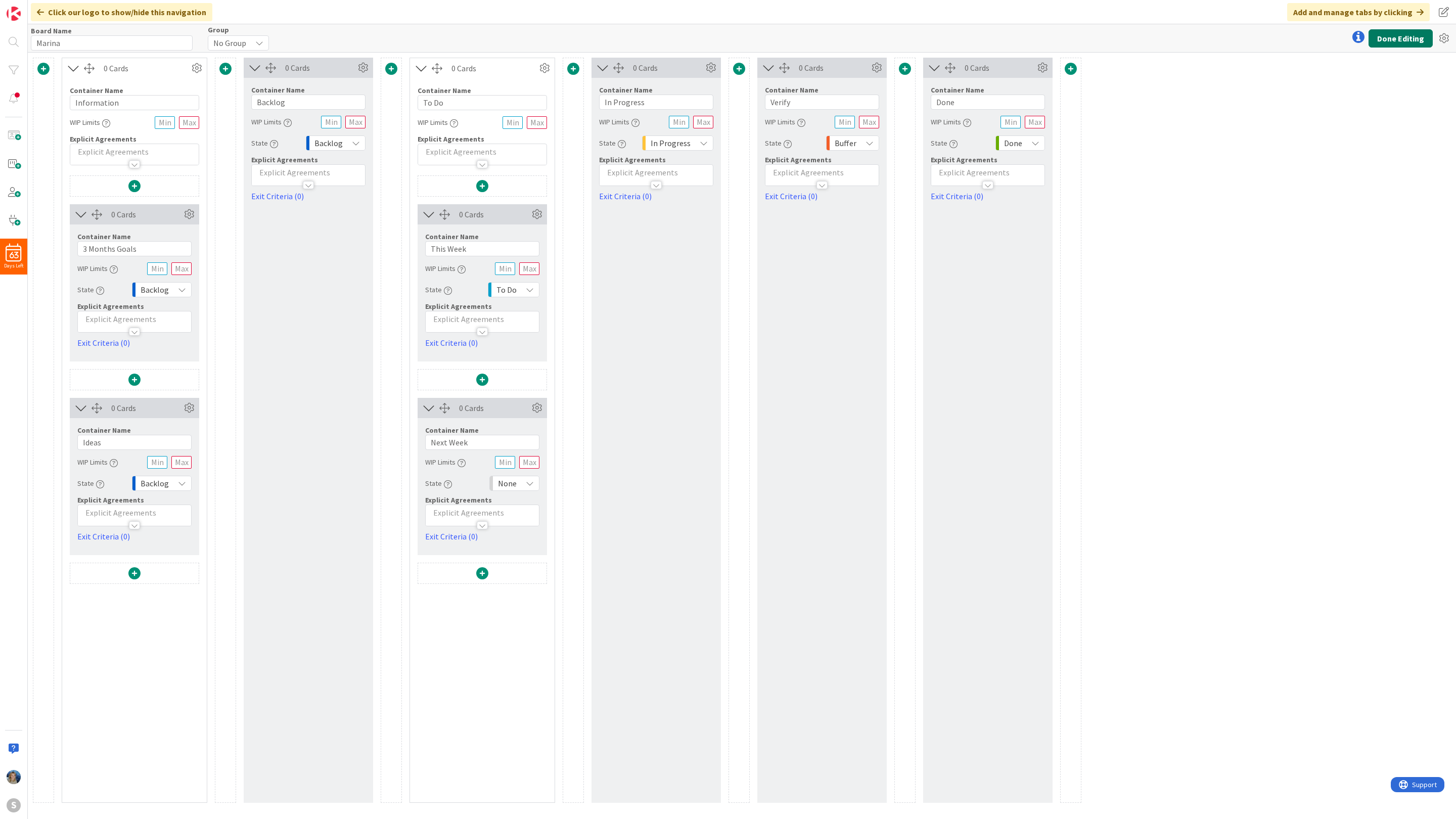
click at [1399, 34] on button "Done Editing" at bounding box center [1400, 38] width 64 height 19
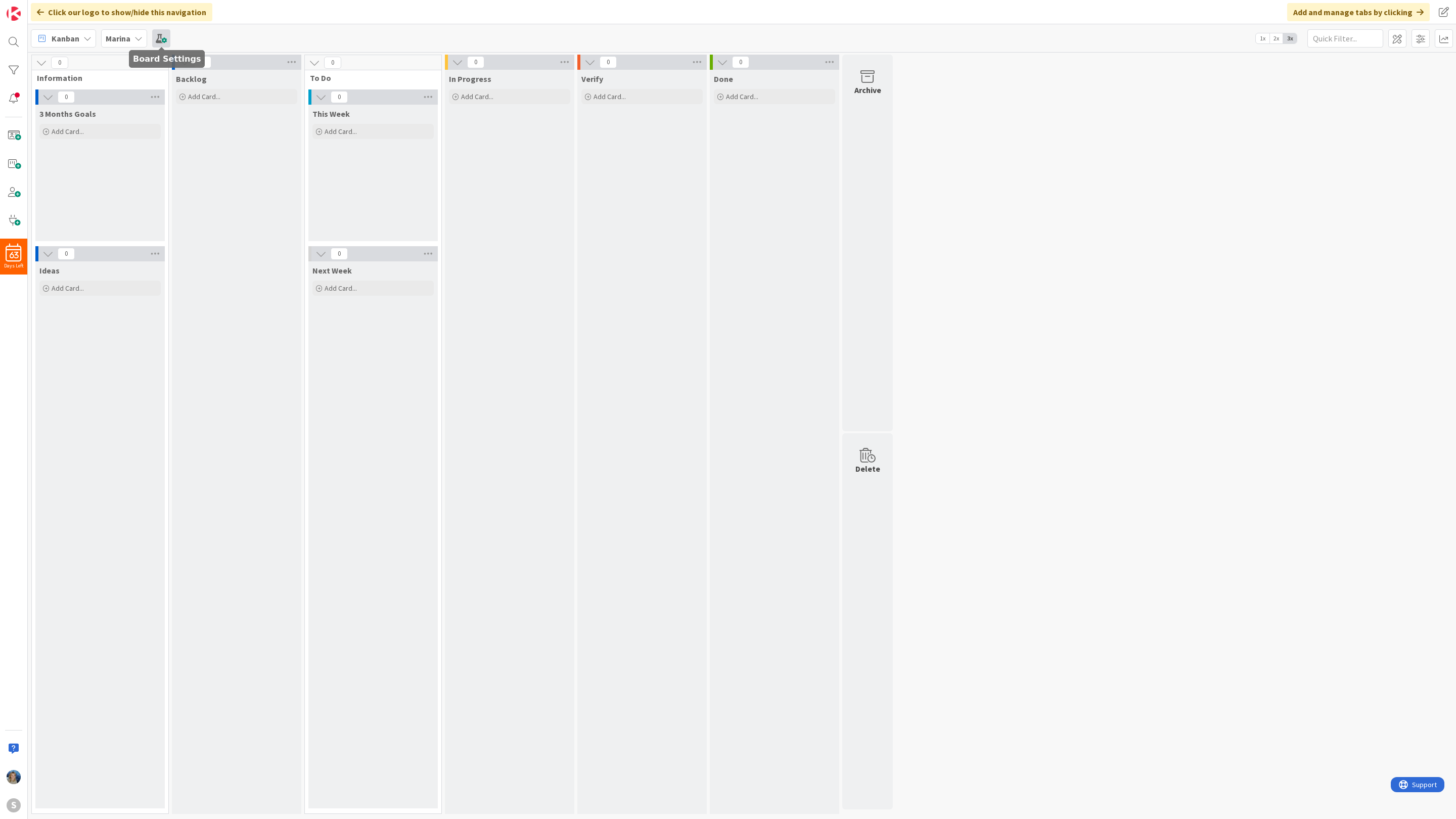
click at [164, 36] on span at bounding box center [162, 38] width 19 height 19
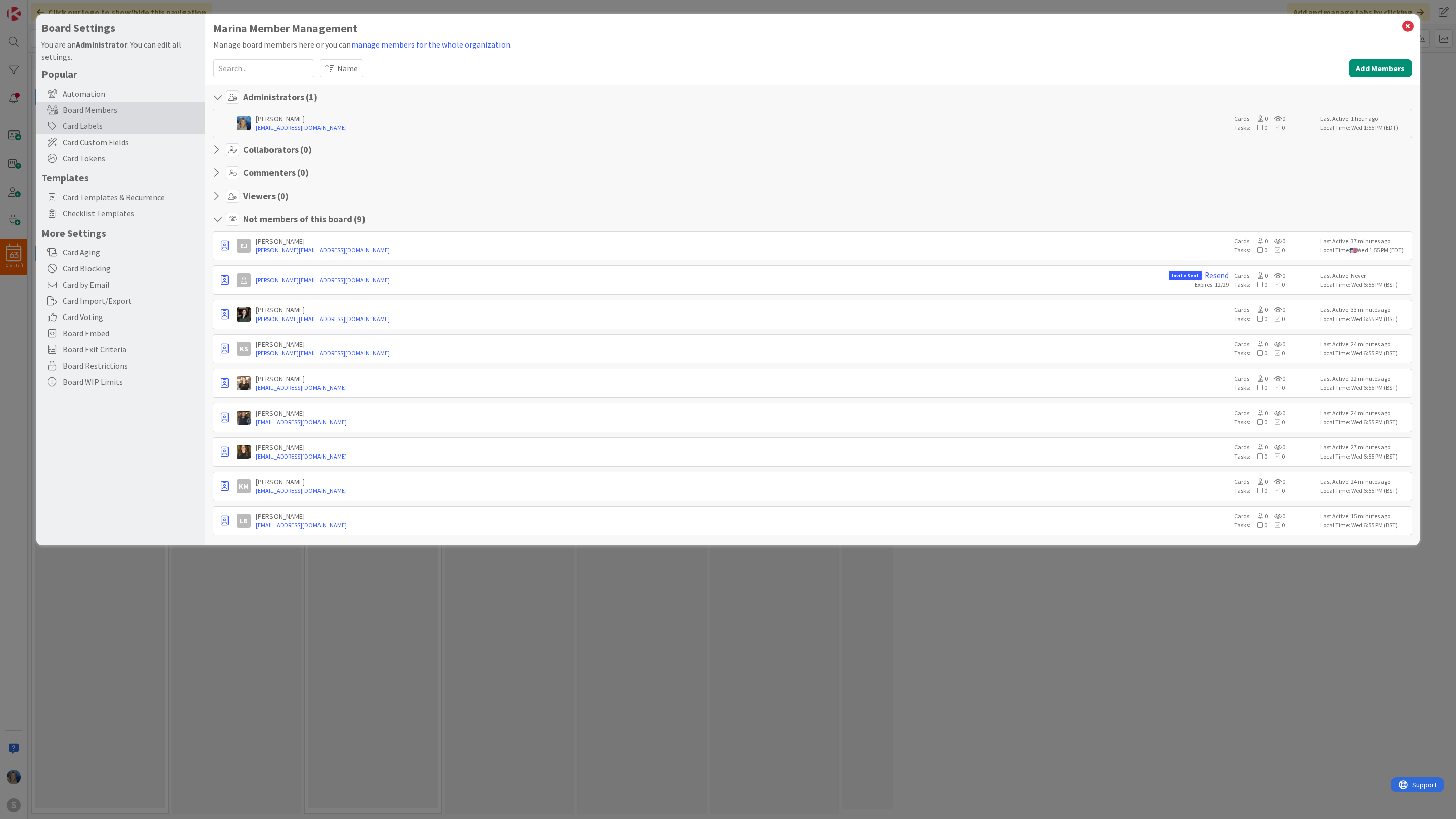
click at [103, 128] on div "Card Labels" at bounding box center [120, 125] width 169 height 16
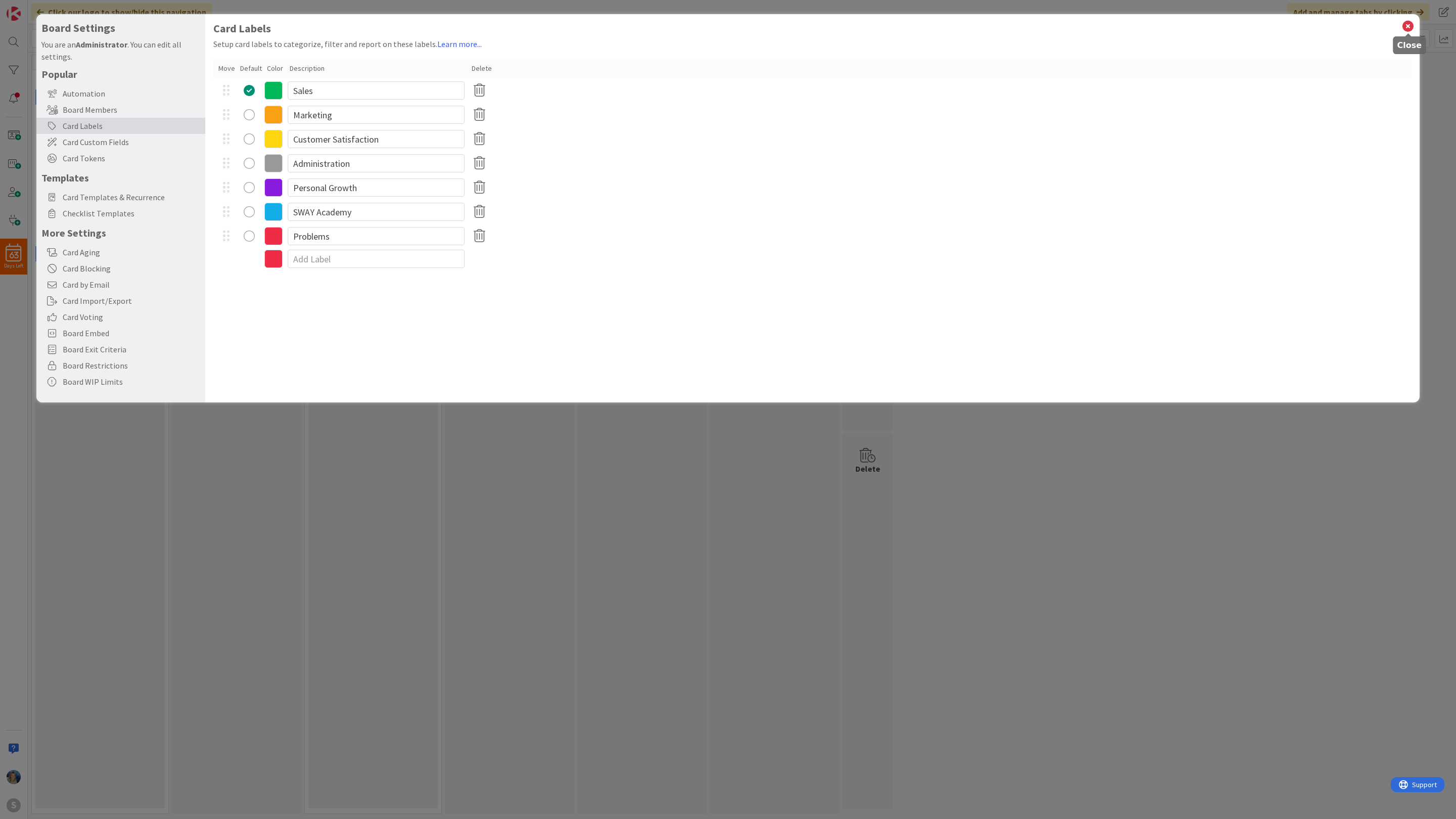
click at [1403, 26] on icon at bounding box center [1408, 26] width 13 height 14
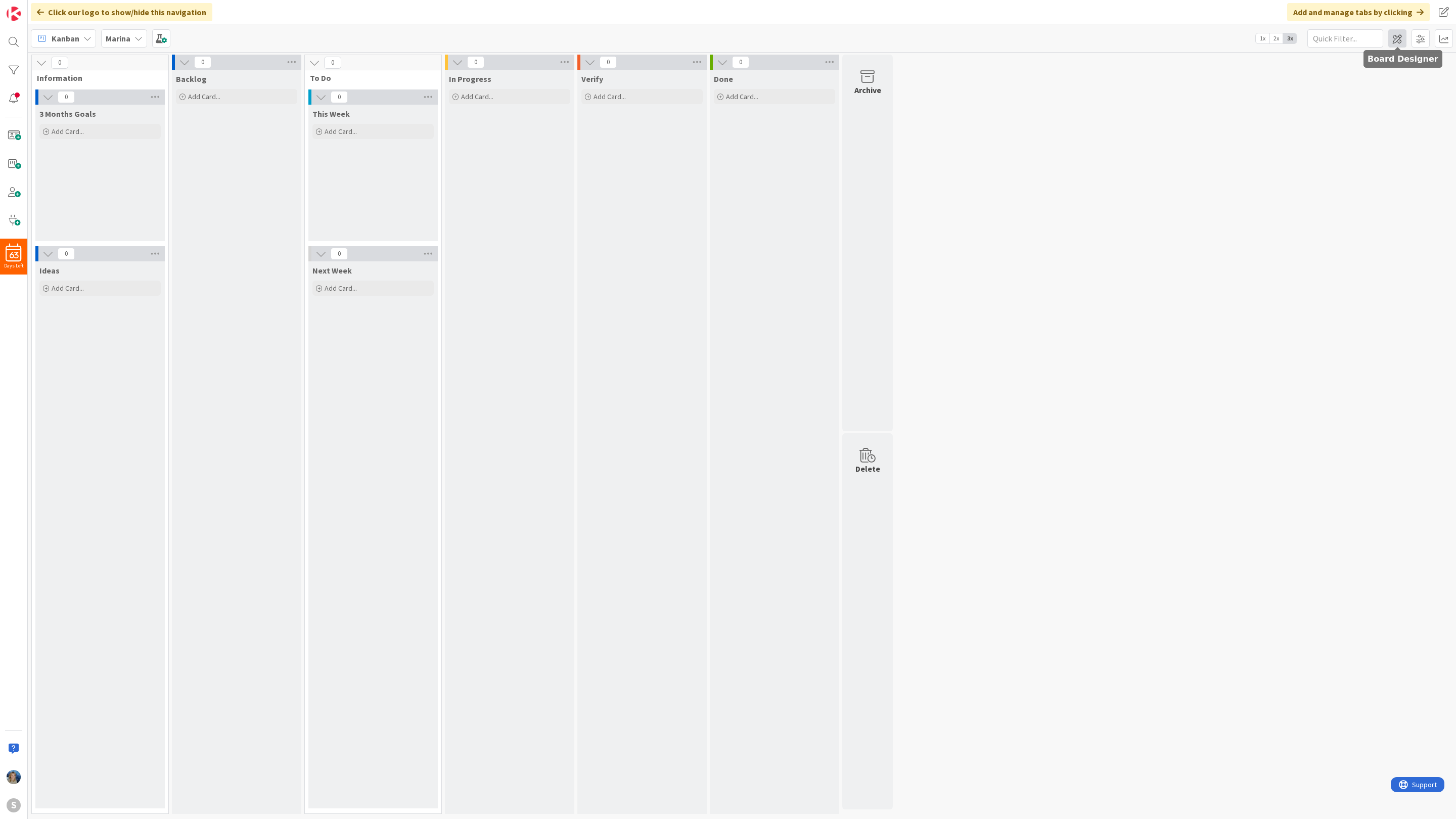
click at [1395, 38] on span at bounding box center [1397, 38] width 19 height 19
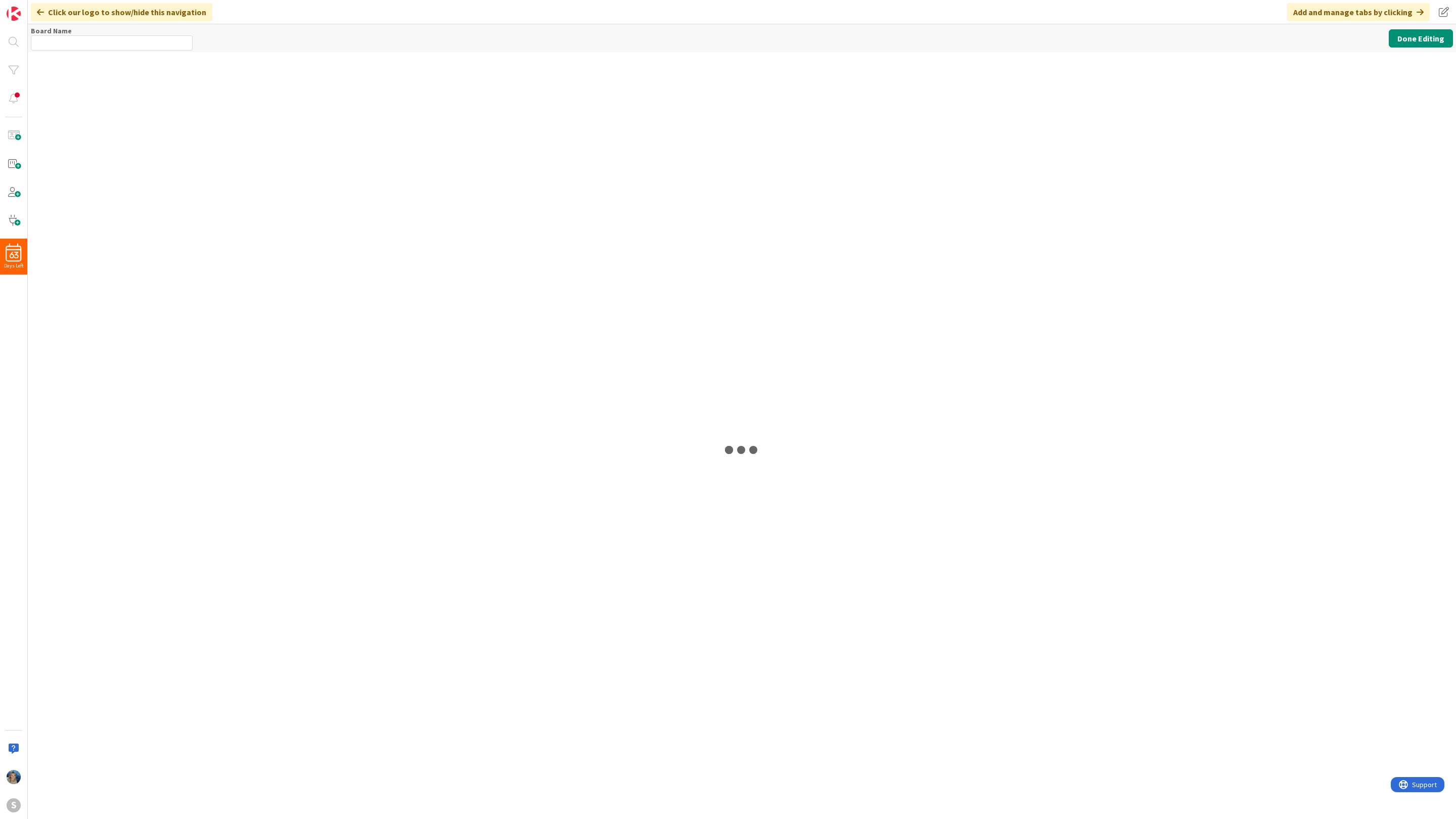
type input "Marina"
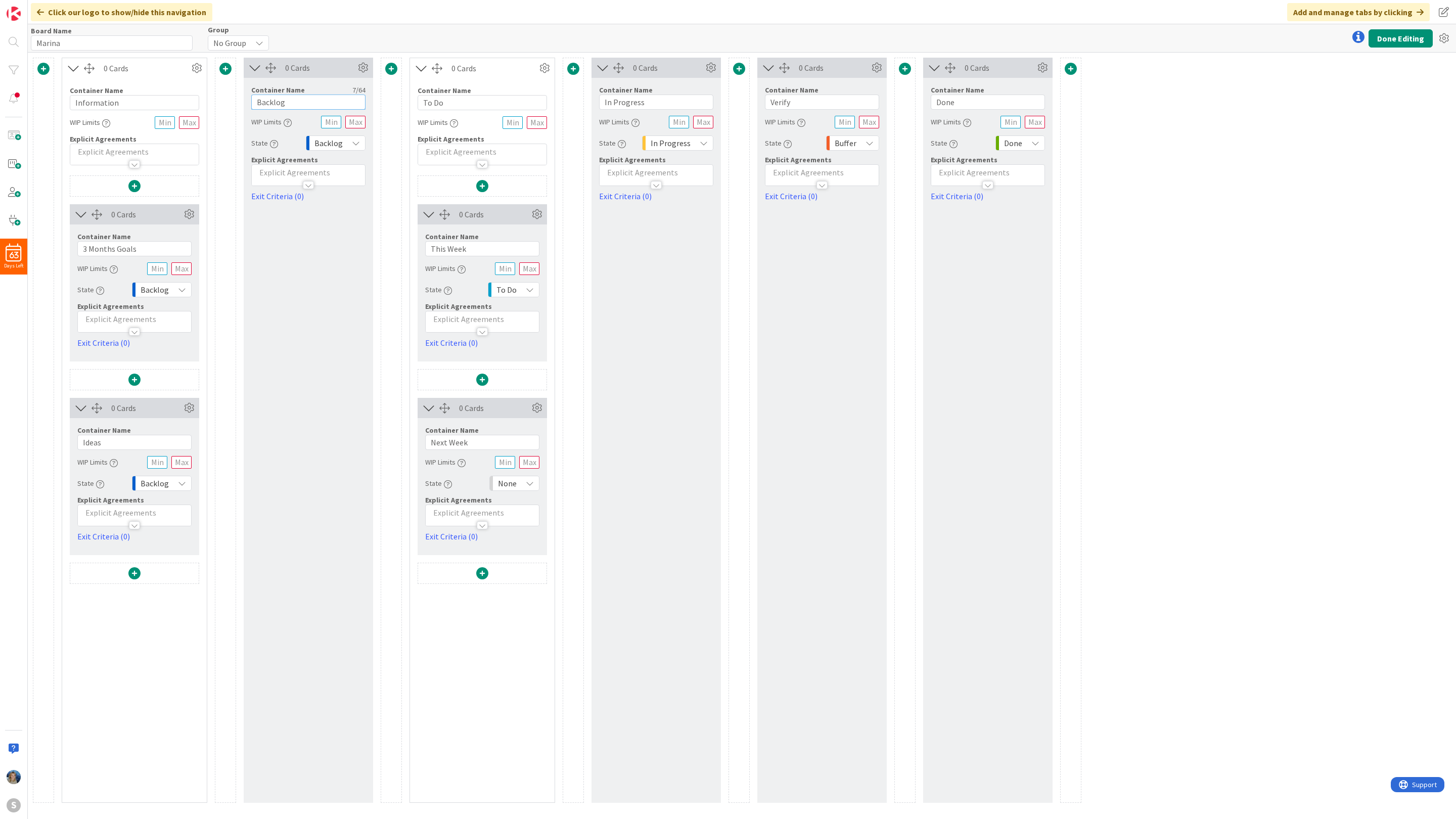
click at [293, 99] on input "Backlog" at bounding box center [308, 102] width 114 height 15
type input "Backlog :-)"
click at [1408, 33] on button "Done Editing" at bounding box center [1400, 38] width 64 height 19
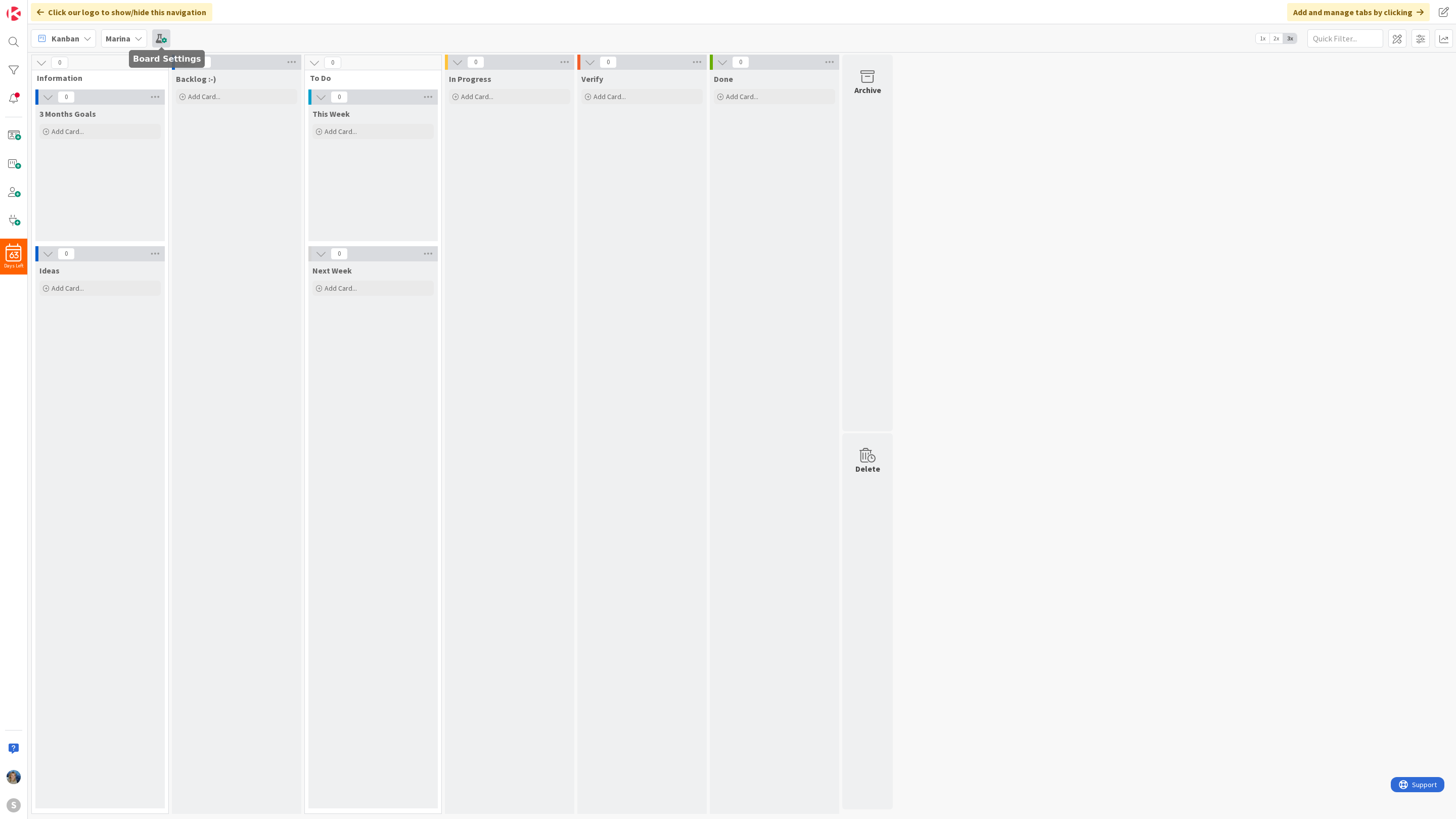
click at [167, 33] on span at bounding box center [162, 38] width 19 height 19
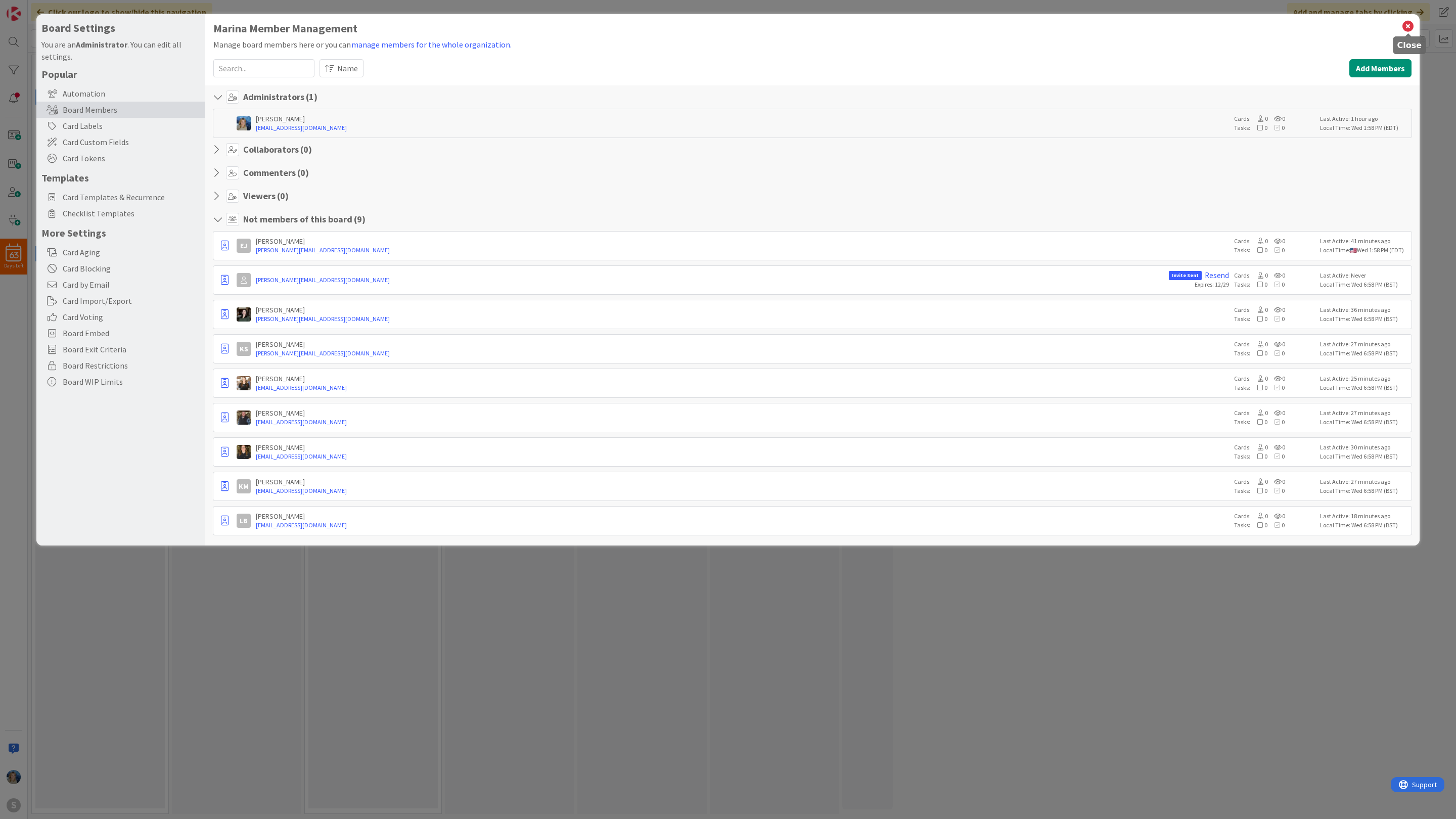
click at [1412, 21] on icon at bounding box center [1408, 26] width 13 height 14
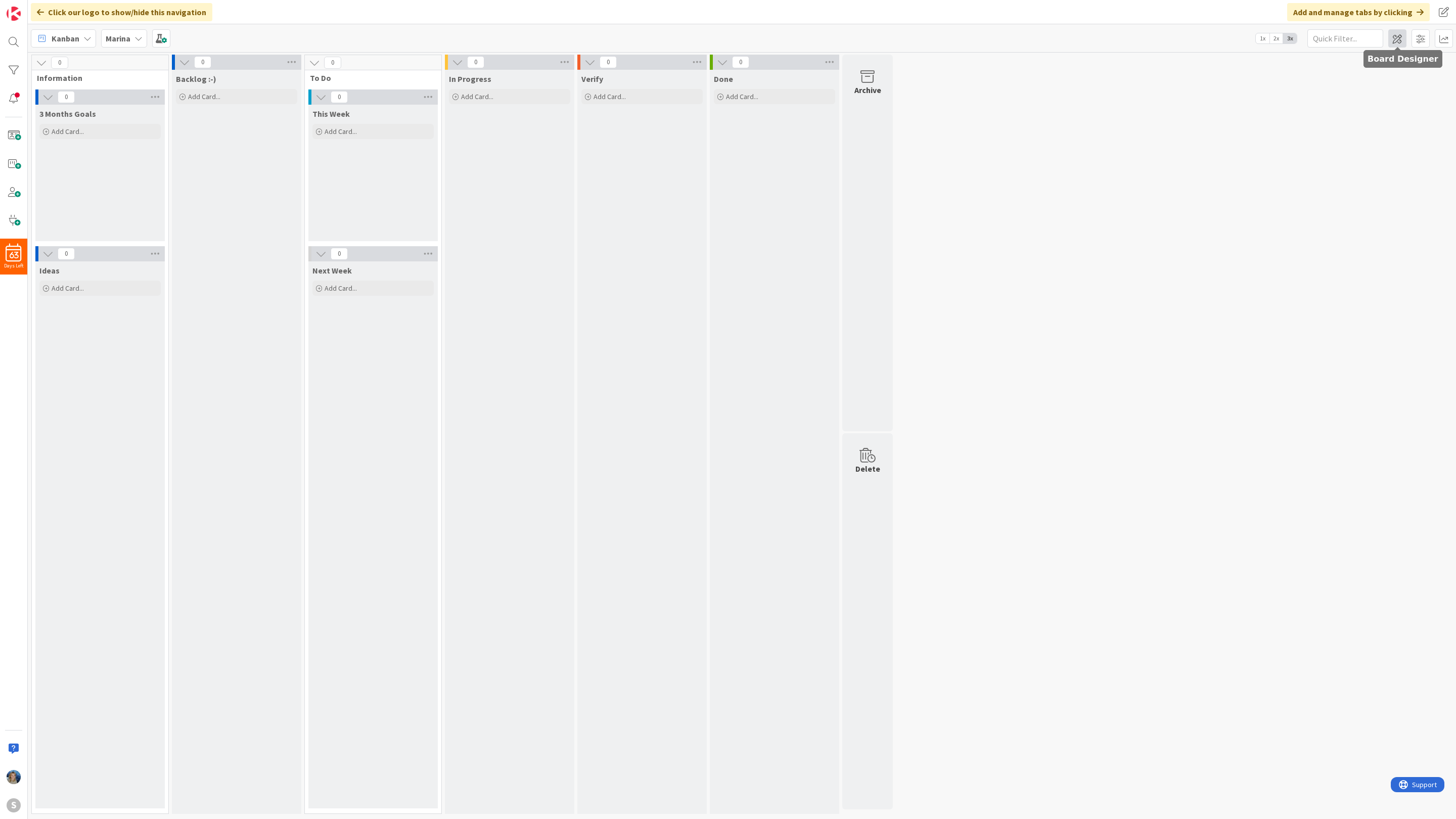
click at [1399, 38] on span at bounding box center [1397, 38] width 19 height 19
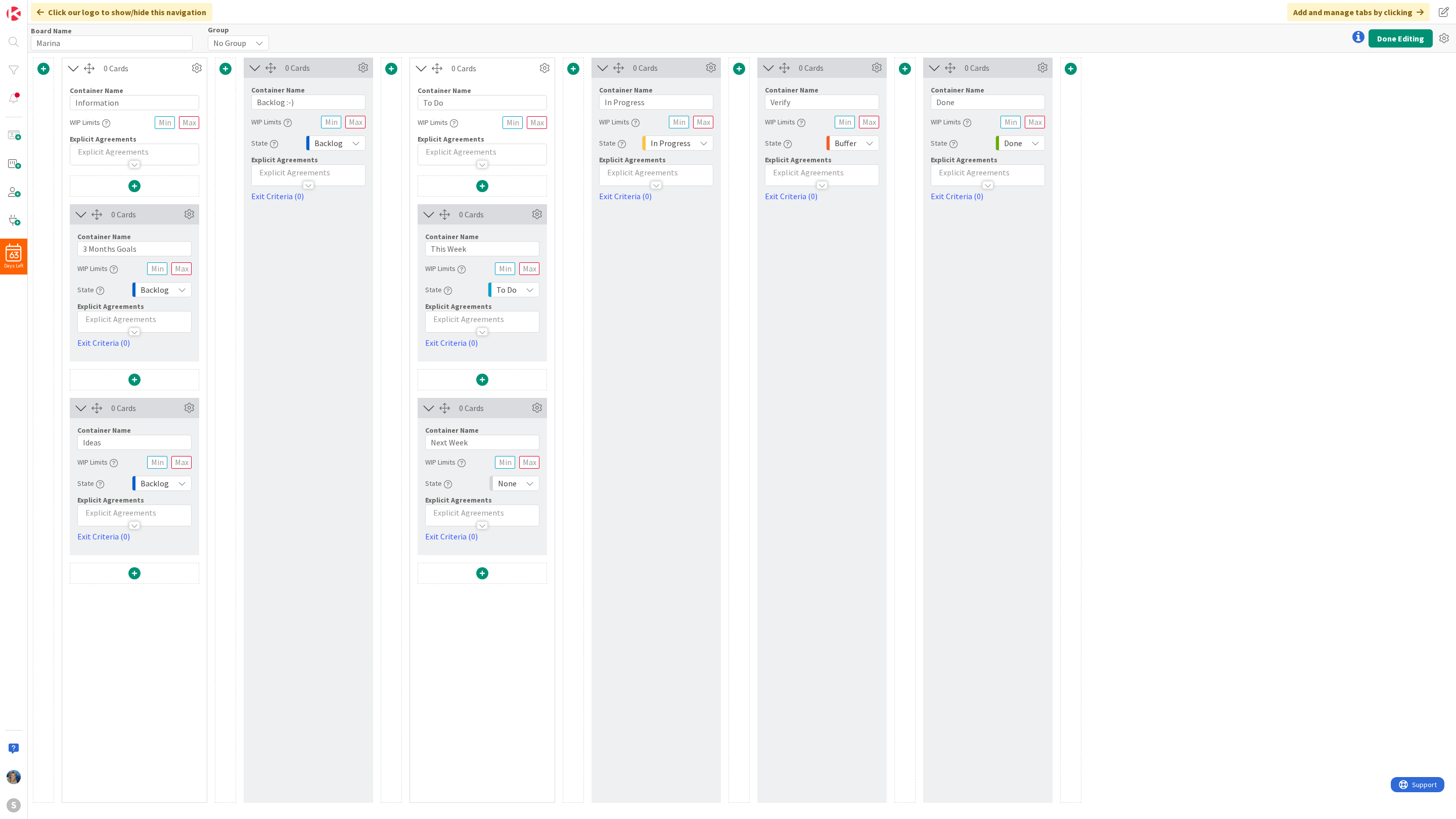
click at [1358, 114] on div "0 Cards Container Name 11 / 64 Information WIP Limits Explicit Agreements 0 Car…" at bounding box center [741, 436] width 1428 height 766
click at [1388, 38] on button "Done Editing" at bounding box center [1400, 38] width 64 height 19
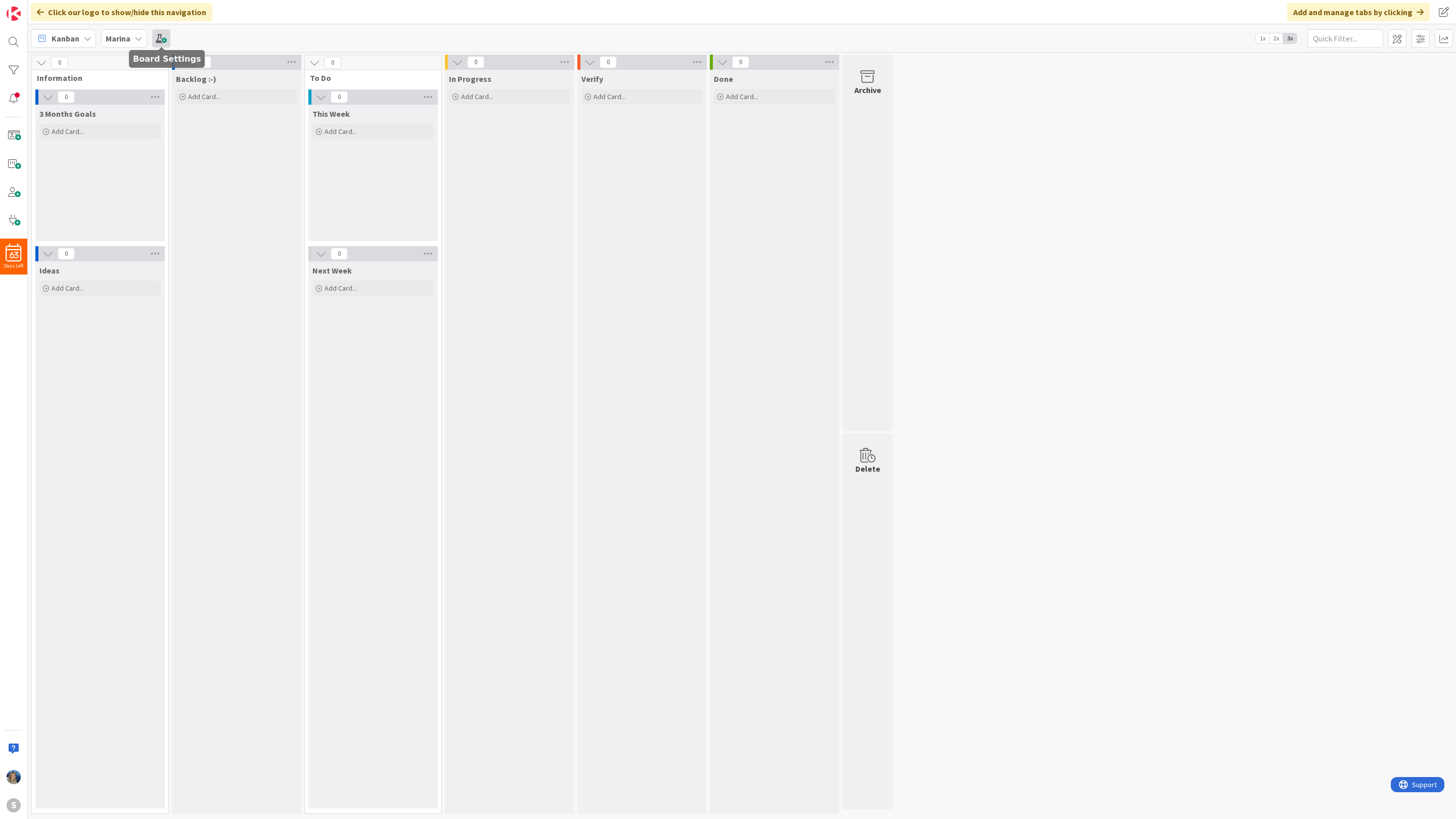
click at [159, 35] on span at bounding box center [162, 38] width 19 height 19
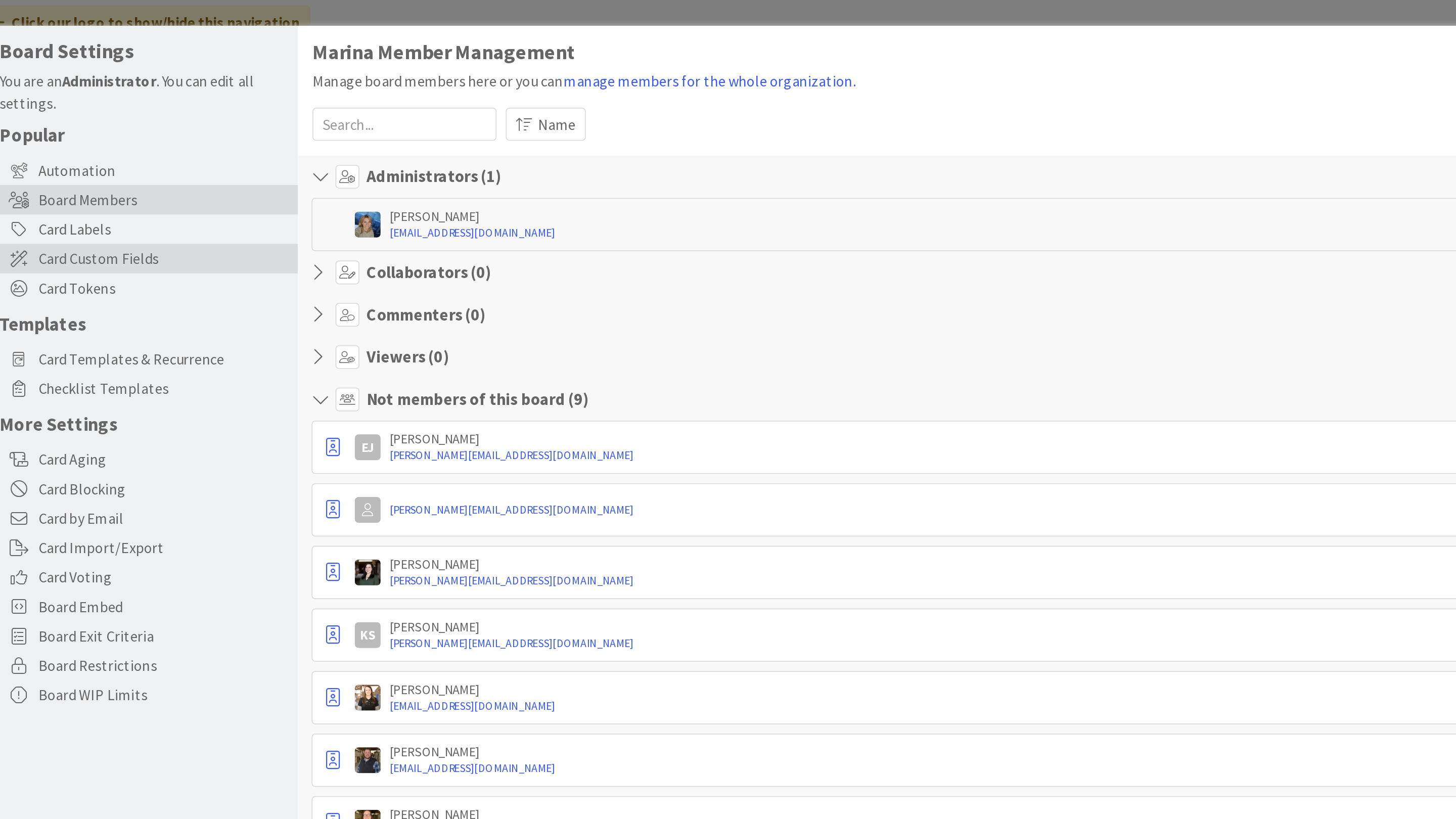
click at [114, 142] on span "Card Custom Fields" at bounding box center [131, 142] width 137 height 12
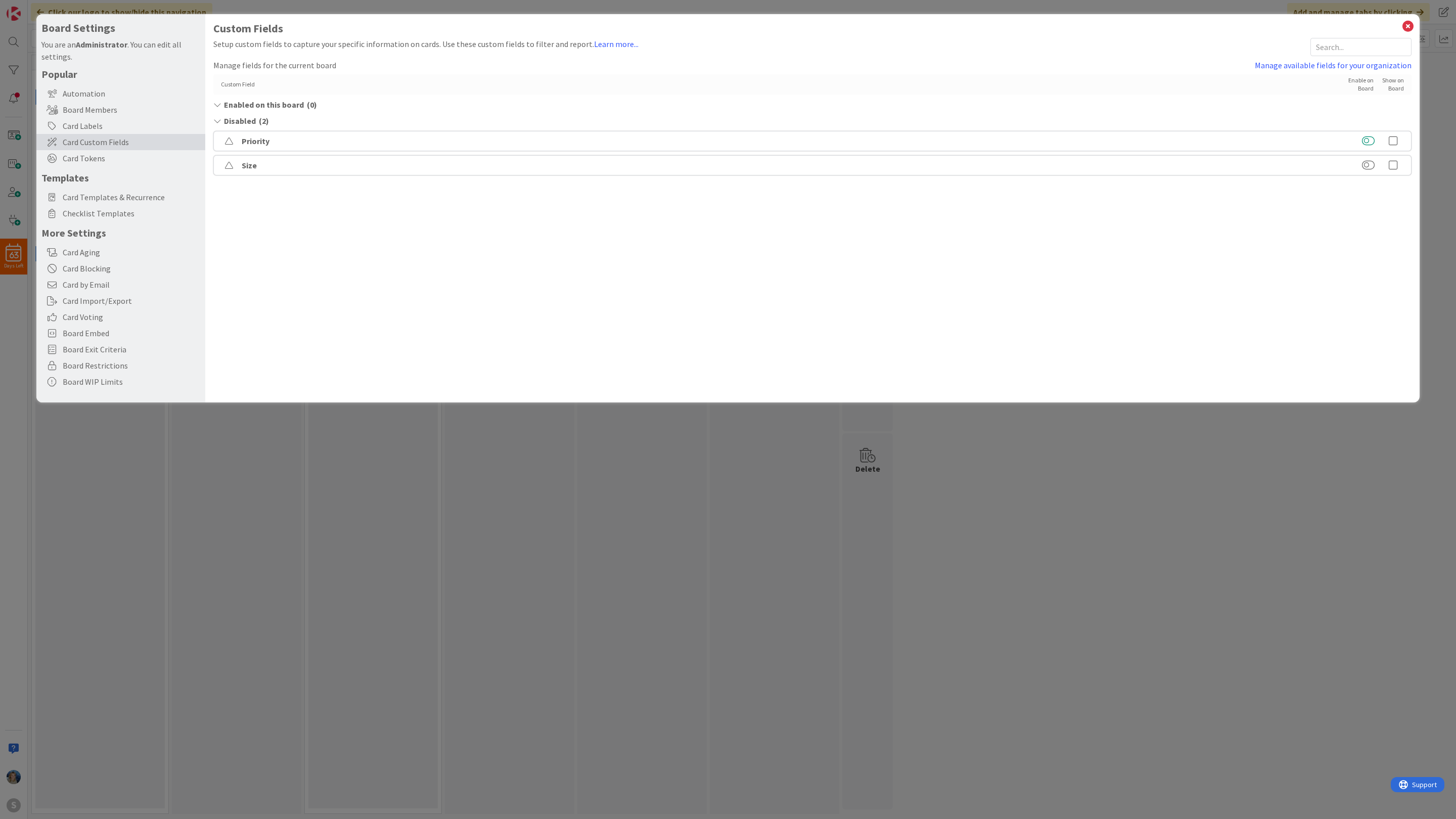
click at [1368, 142] on button at bounding box center [1368, 141] width 13 height 10
click at [1368, 125] on button at bounding box center [1368, 125] width 13 height 10
click at [1296, 68] on link "Manage available fields for your organization" at bounding box center [1333, 65] width 157 height 12
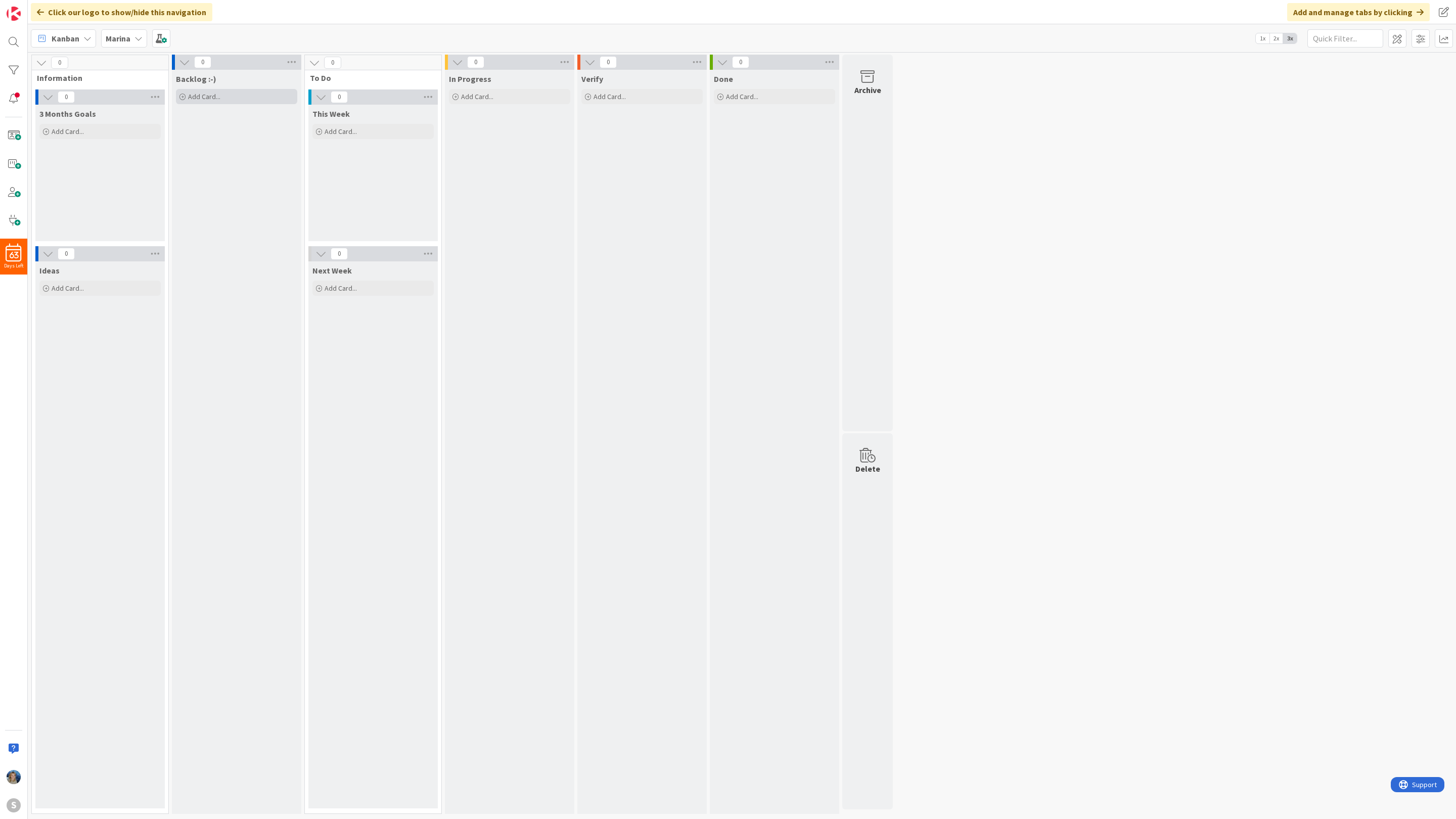
click at [217, 97] on span "Add Card..." at bounding box center [204, 96] width 32 height 9
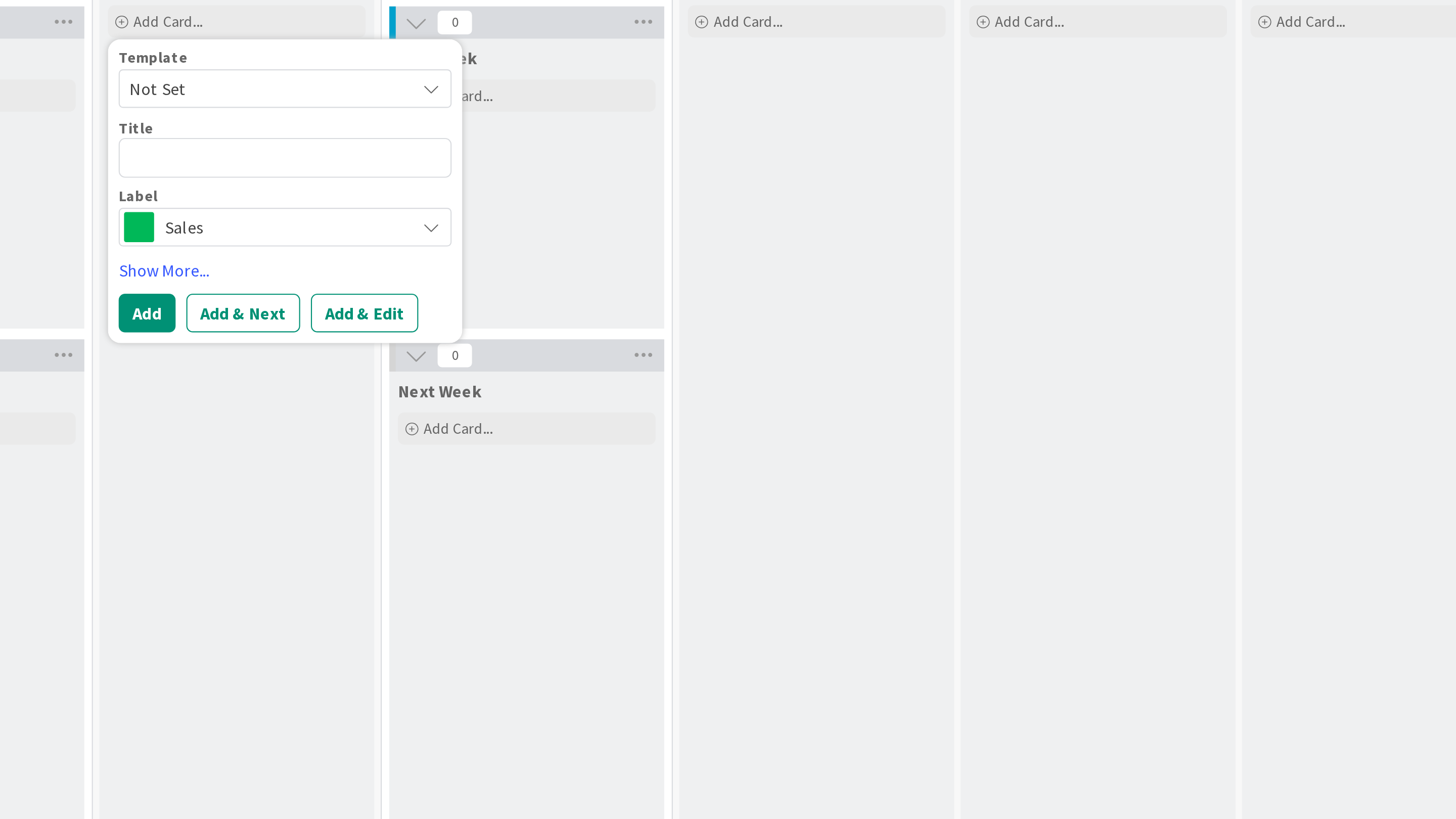
type textarea "x"
type textarea "s"
type textarea "x"
type textarea "su"
type textarea "x"
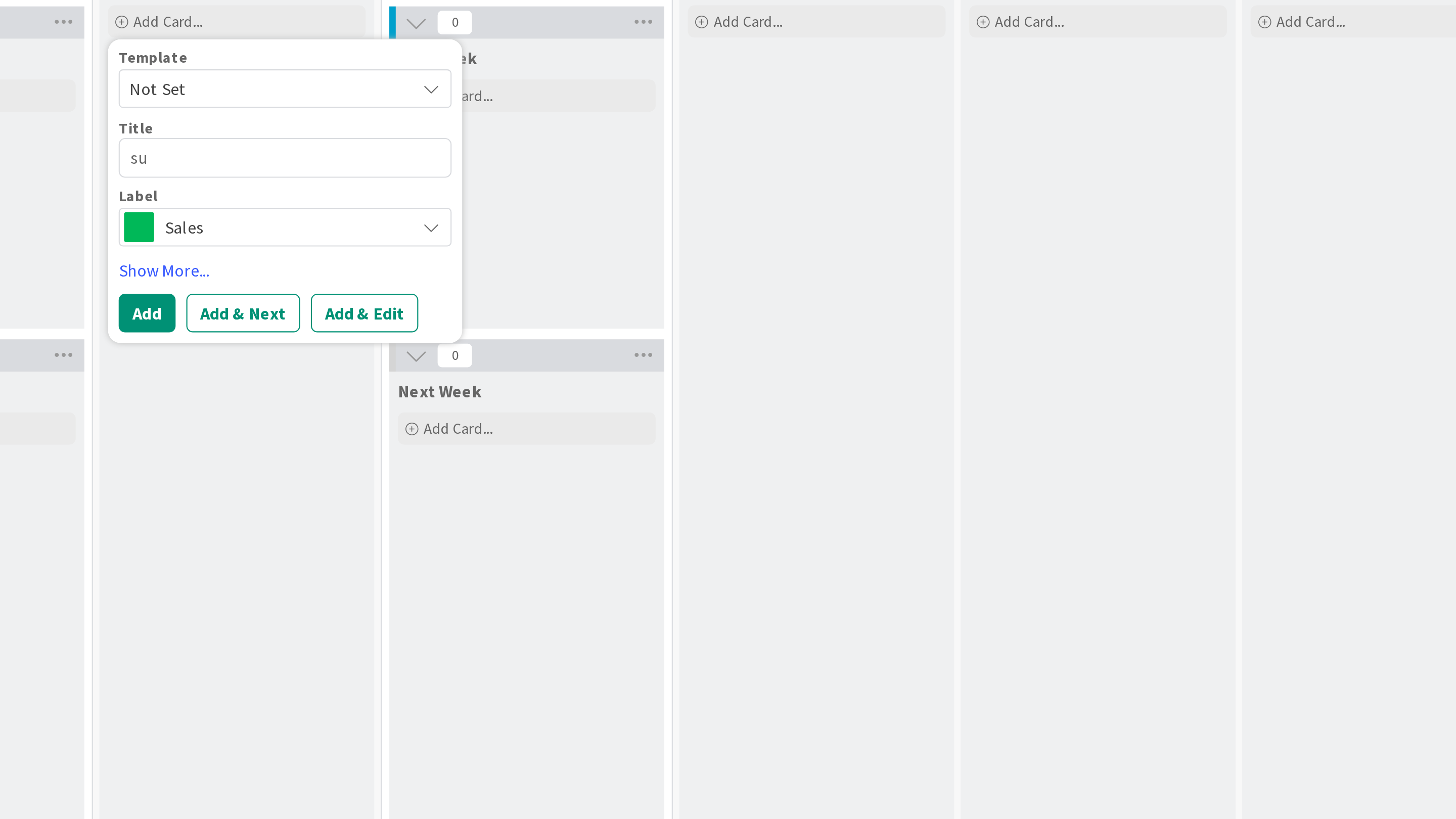
type textarea "sup"
type textarea "x"
type textarea "supe"
type textarea "x"
type textarea "super"
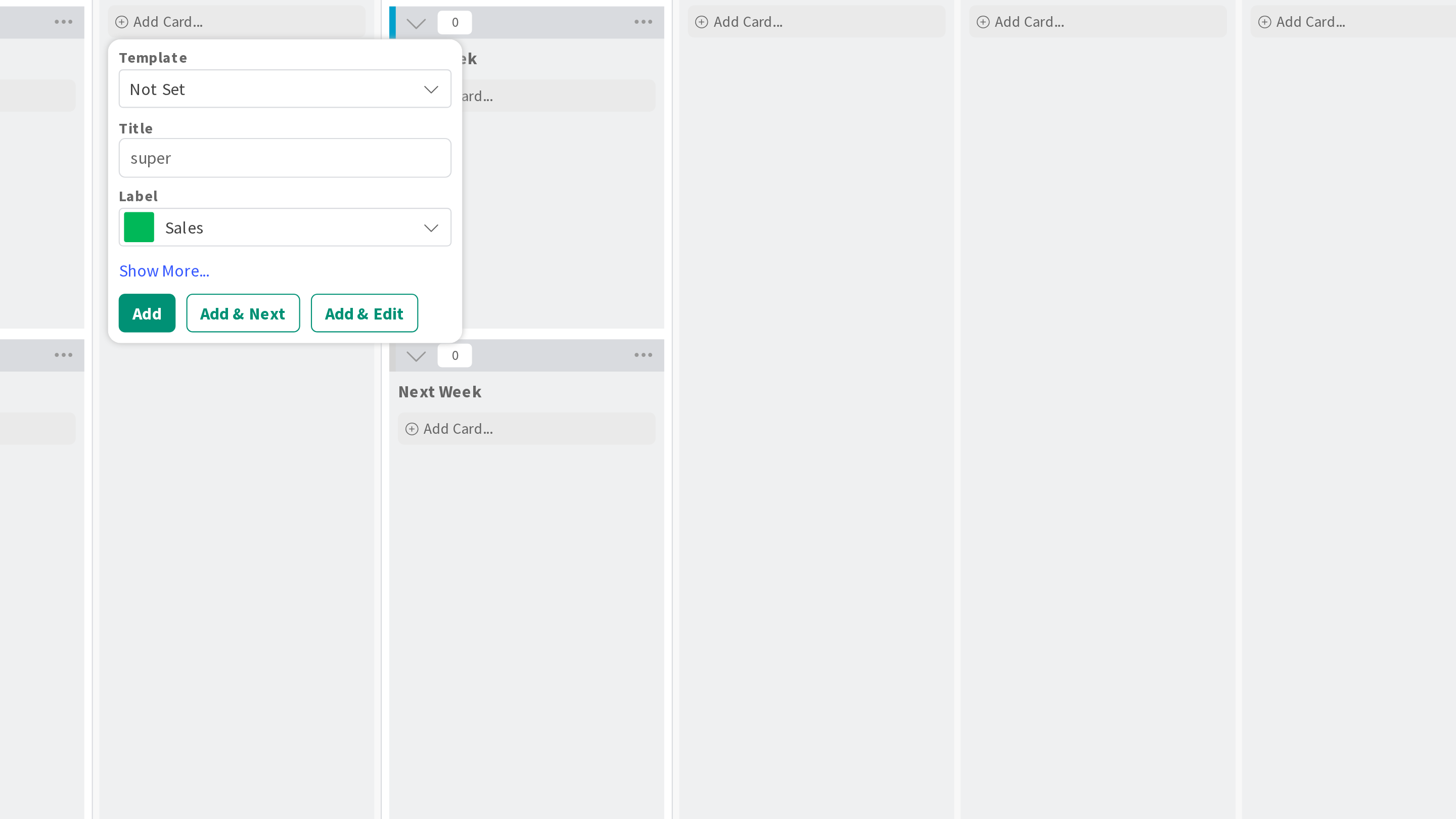
type textarea "x"
type textarea "super"
type textarea "x"
type textarea "super c"
type textarea "x"
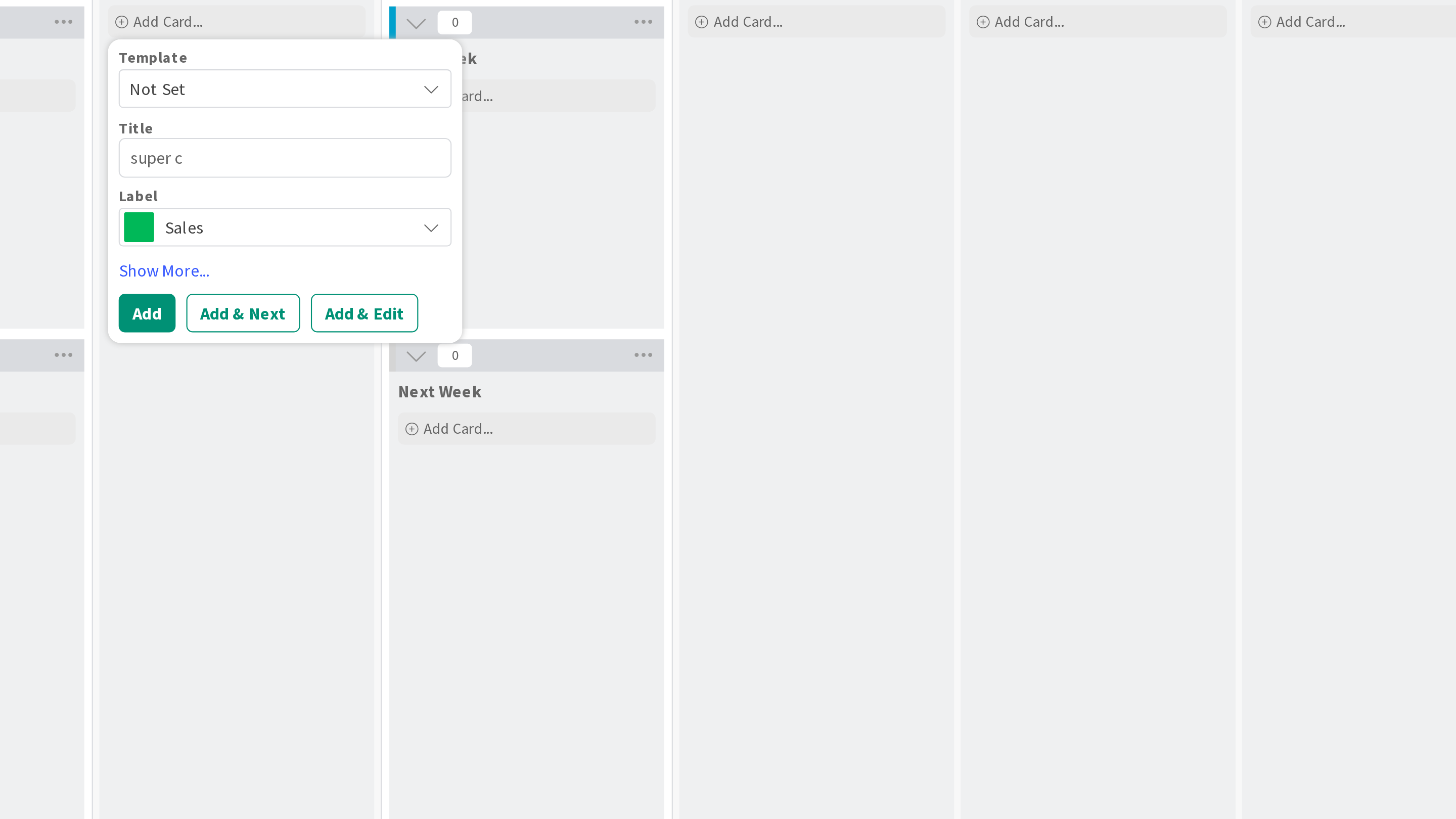
type textarea "super ca"
type textarea "x"
type textarea "super cat"
type textarea "x"
type textarea "super ca"
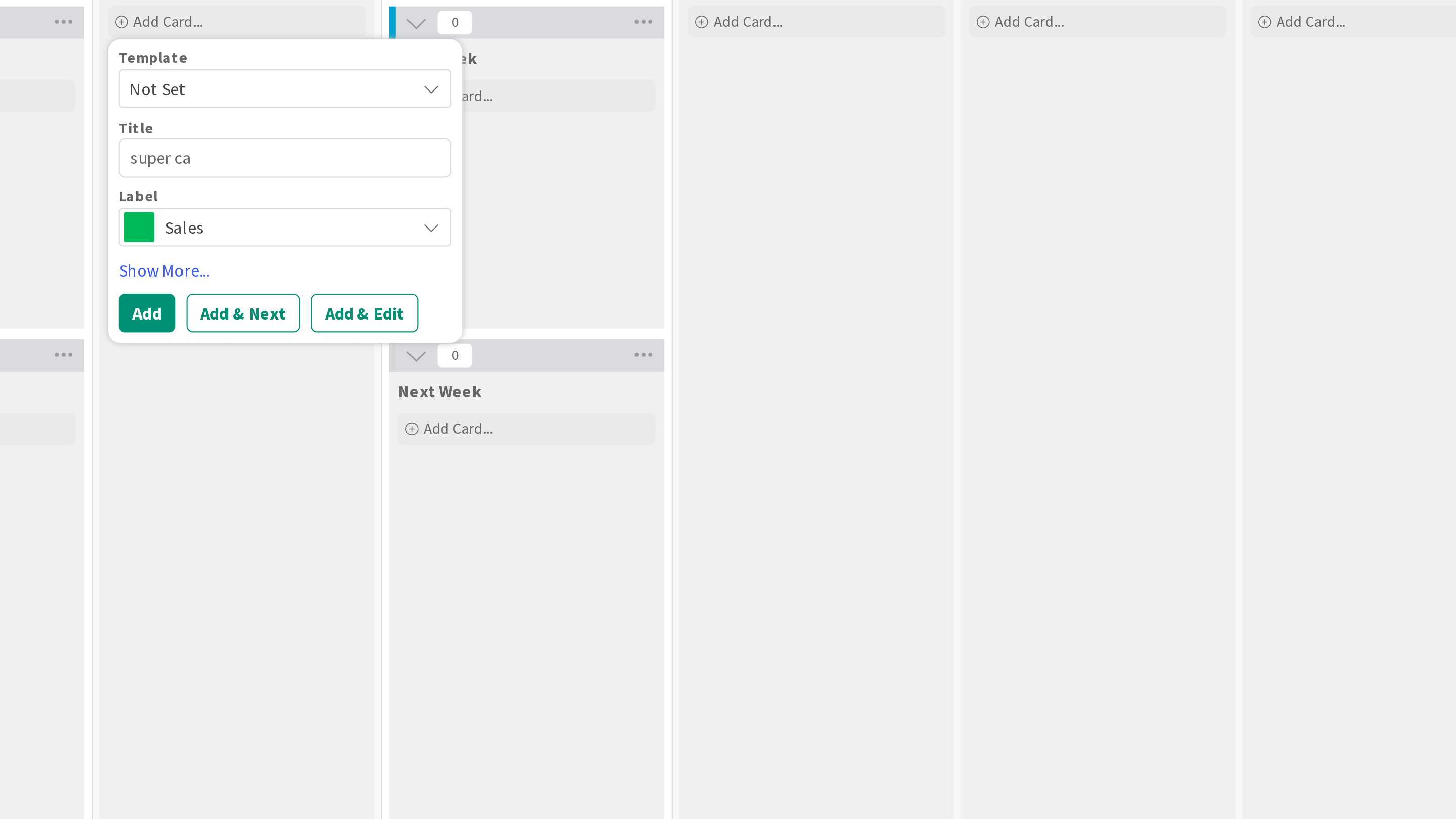
type textarea "x"
type textarea "super car"
type textarea "x"
type textarea "super card"
type textarea "x"
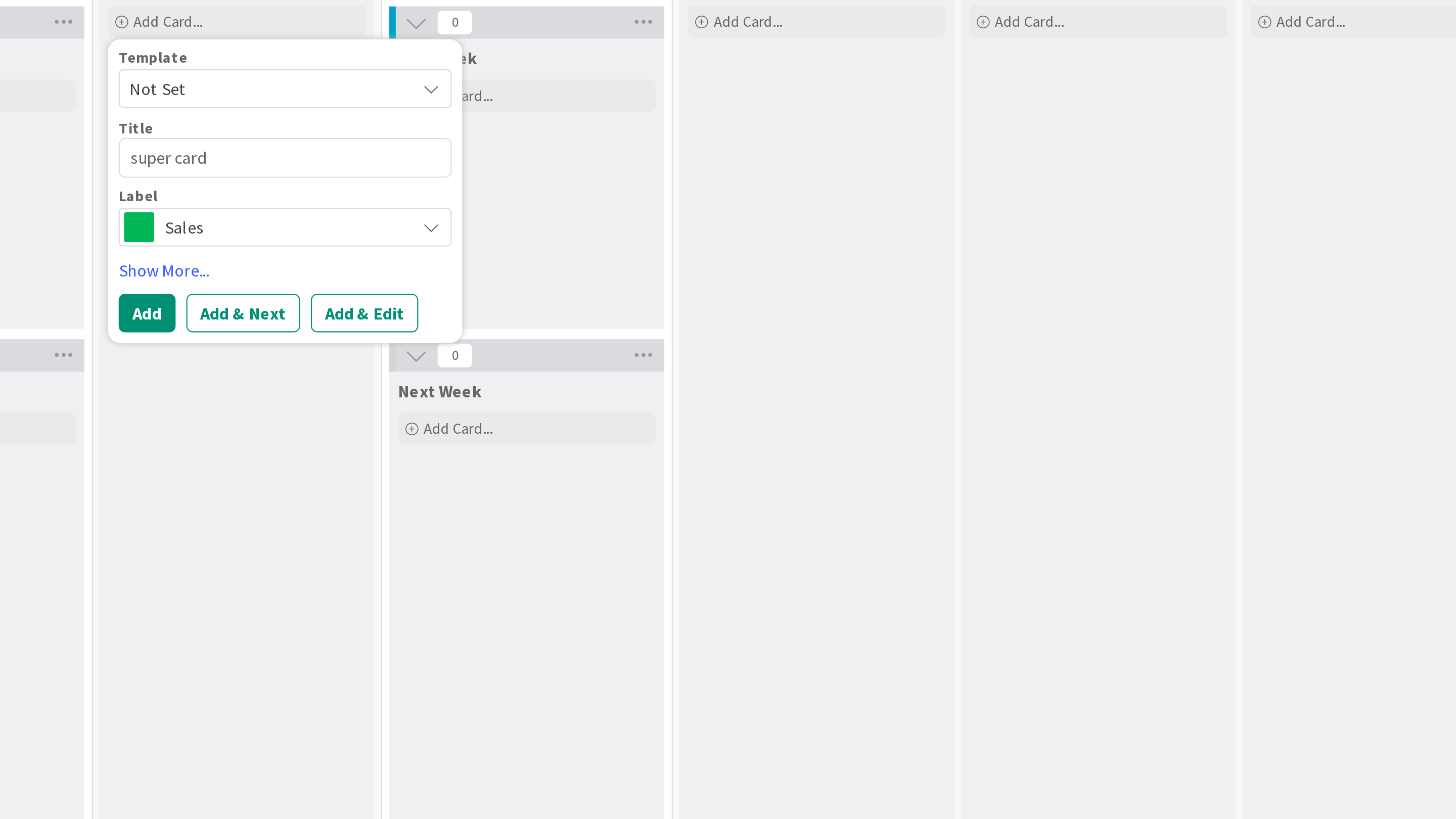
type textarea "super card!"
type textarea "x"
type textarea "super card!"
click at [239, 187] on span "Sales" at bounding box center [259, 194] width 112 height 14
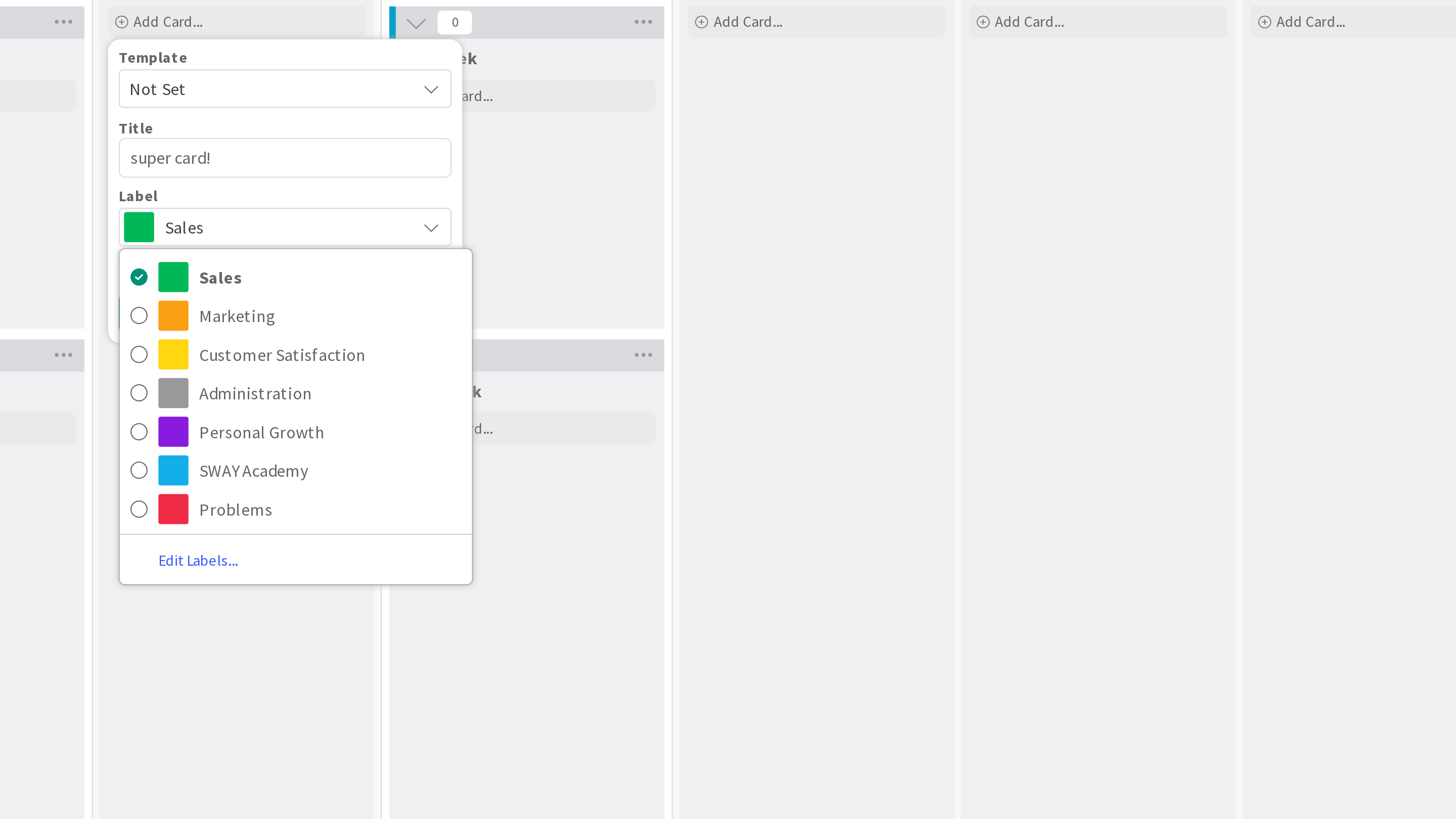
click at [447, 211] on div "In Progress Add Card..." at bounding box center [510, 442] width 130 height 744
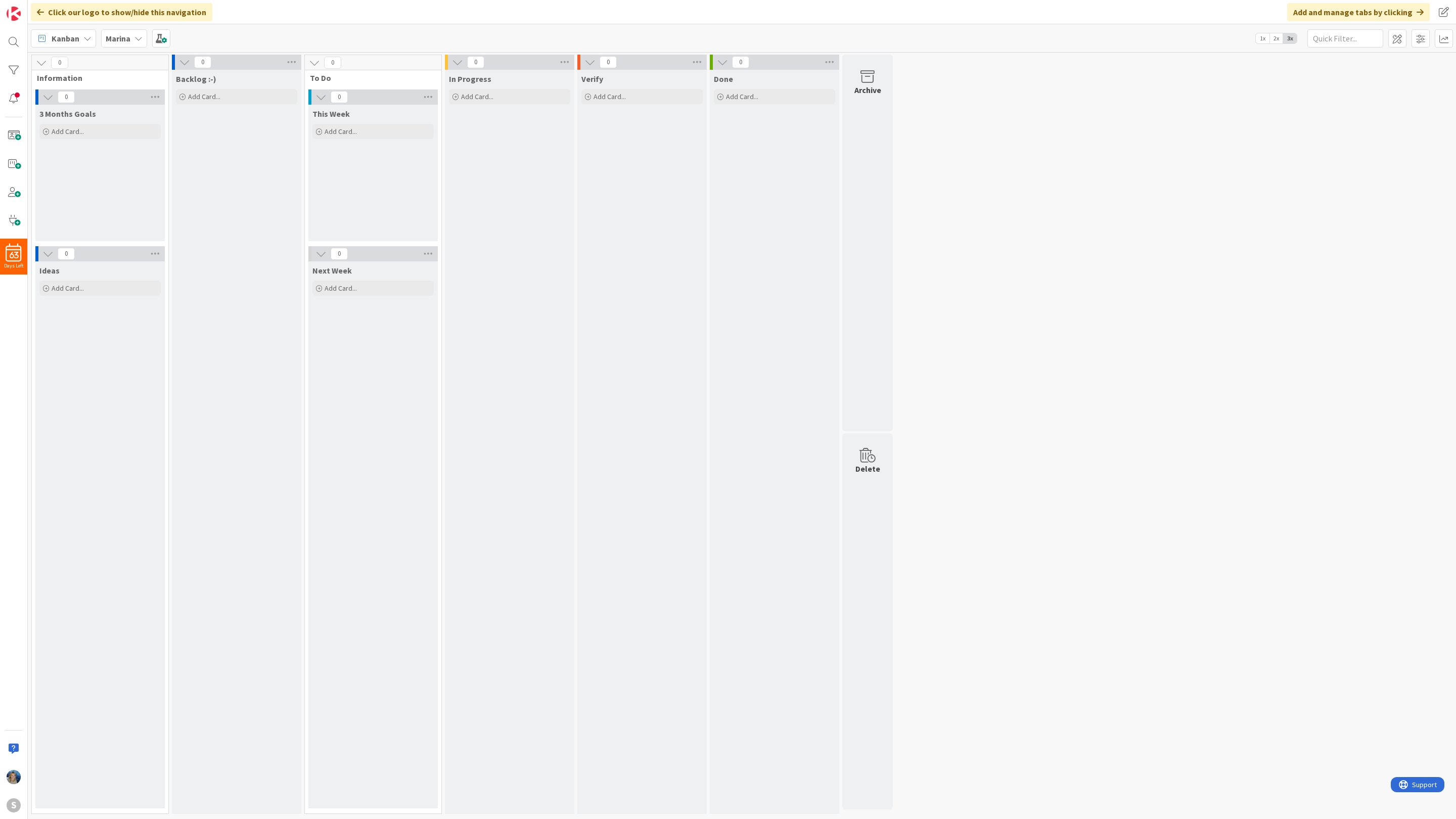
click at [132, 38] on div "Marina" at bounding box center [124, 38] width 46 height 19
click at [179, 147] on h4 "Team MANE-iacs" at bounding box center [173, 145] width 122 height 10
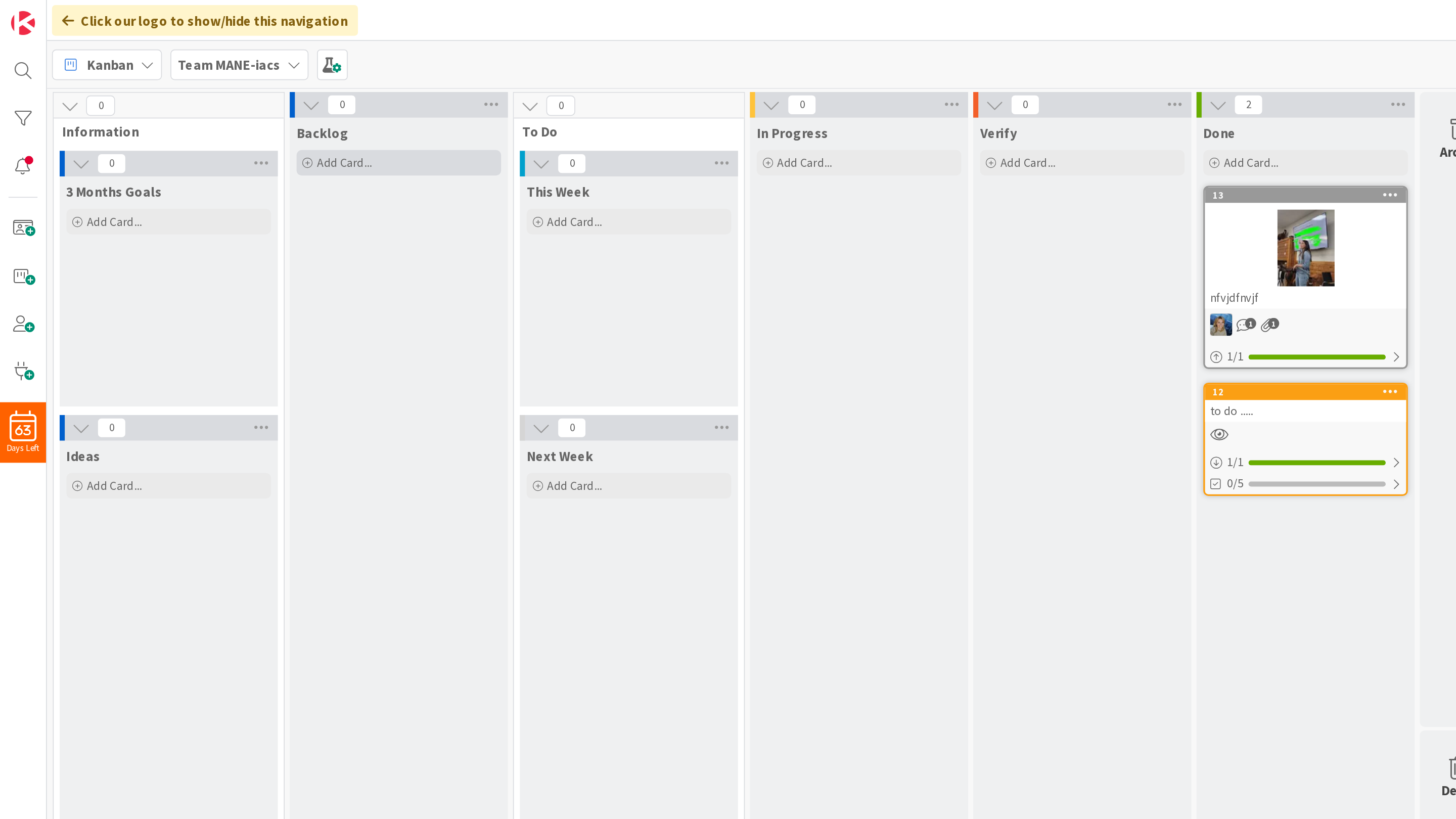
click at [209, 98] on span "Add Card..." at bounding box center [204, 96] width 32 height 9
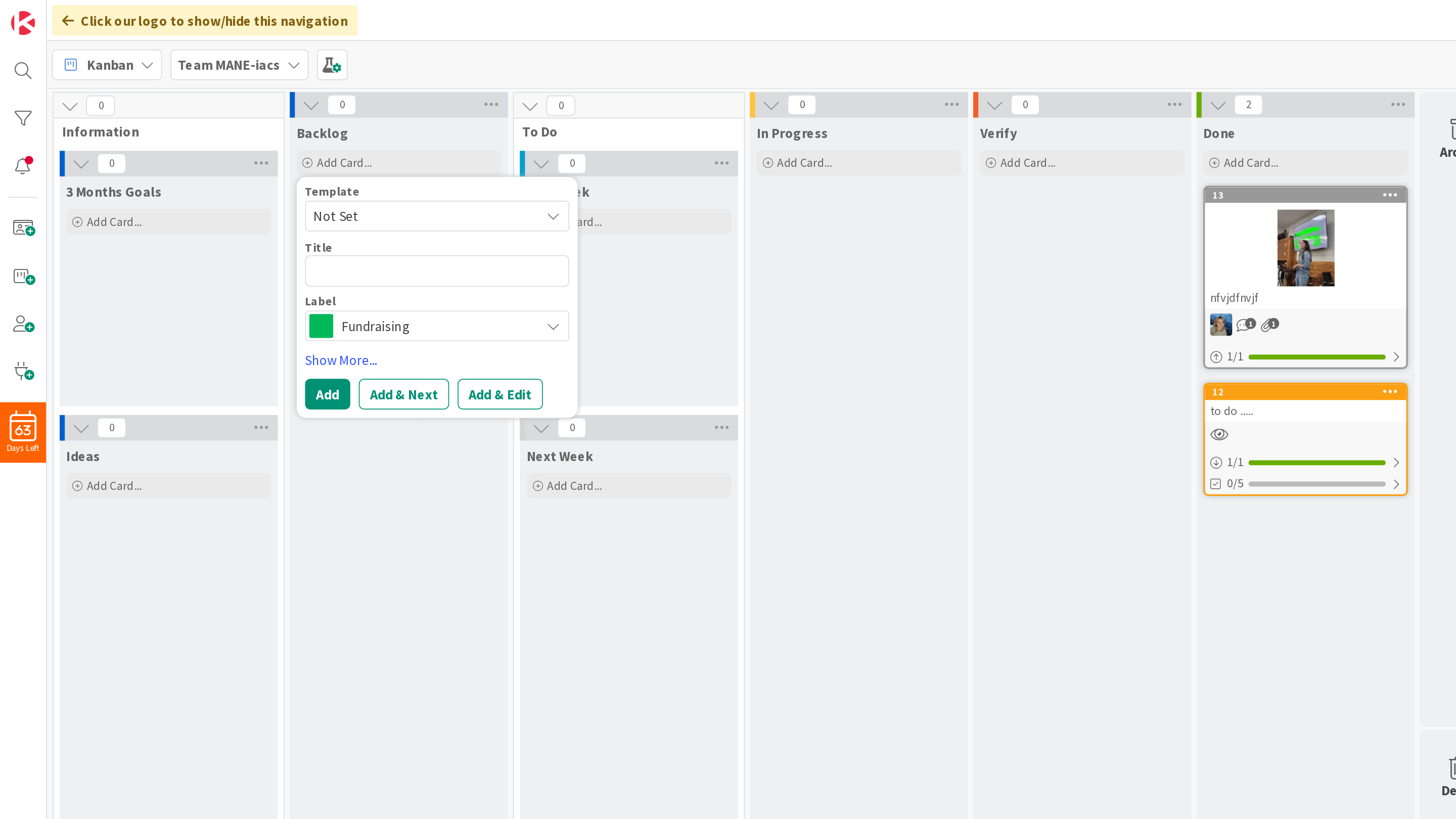
click at [208, 163] on textarea at bounding box center [259, 161] width 157 height 19
type textarea "x"
type textarea "s"
type textarea "x"
type textarea "su"
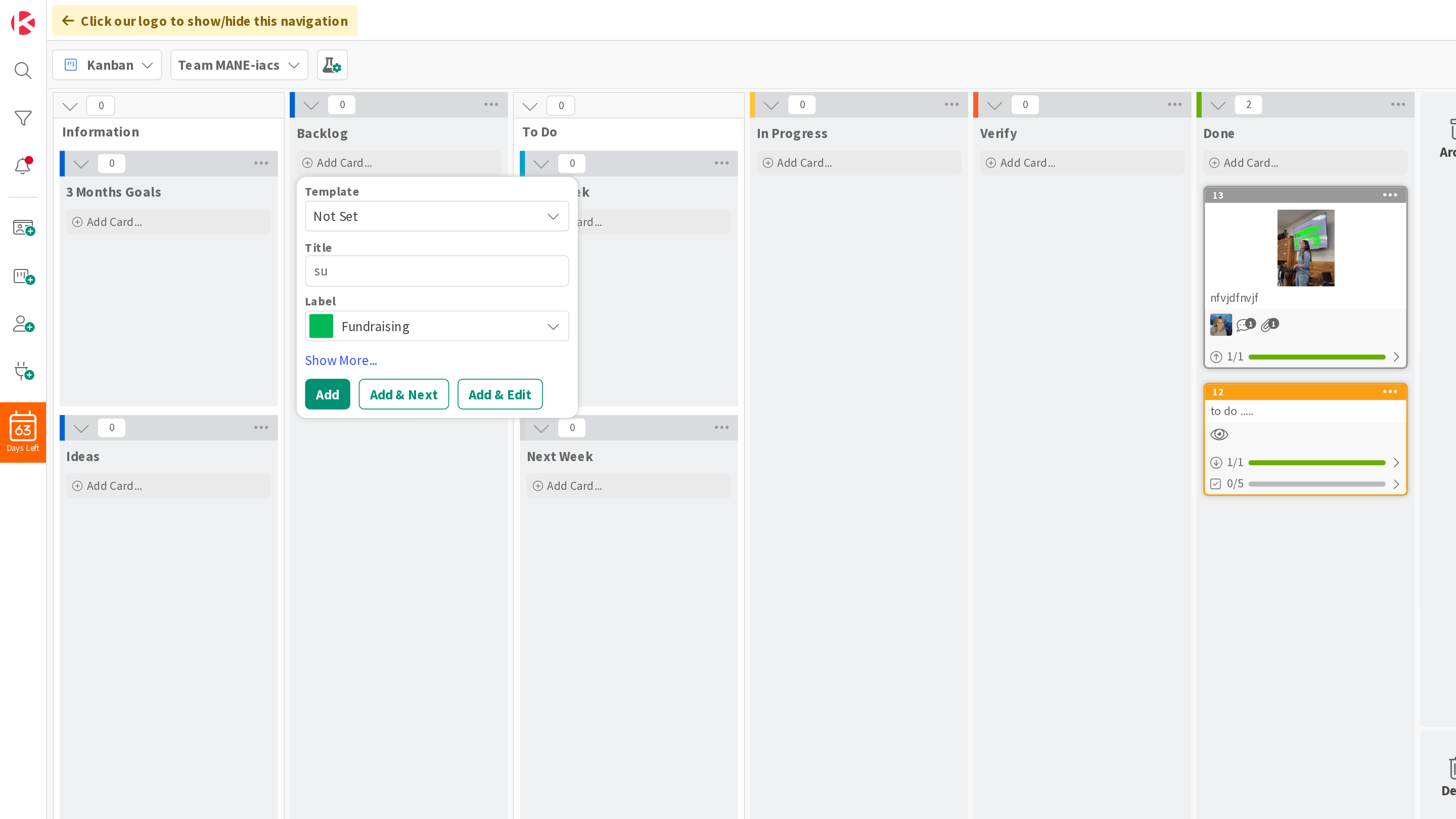
type textarea "x"
type textarea "sue"
type textarea "x"
type textarea "suer"
type textarea "x"
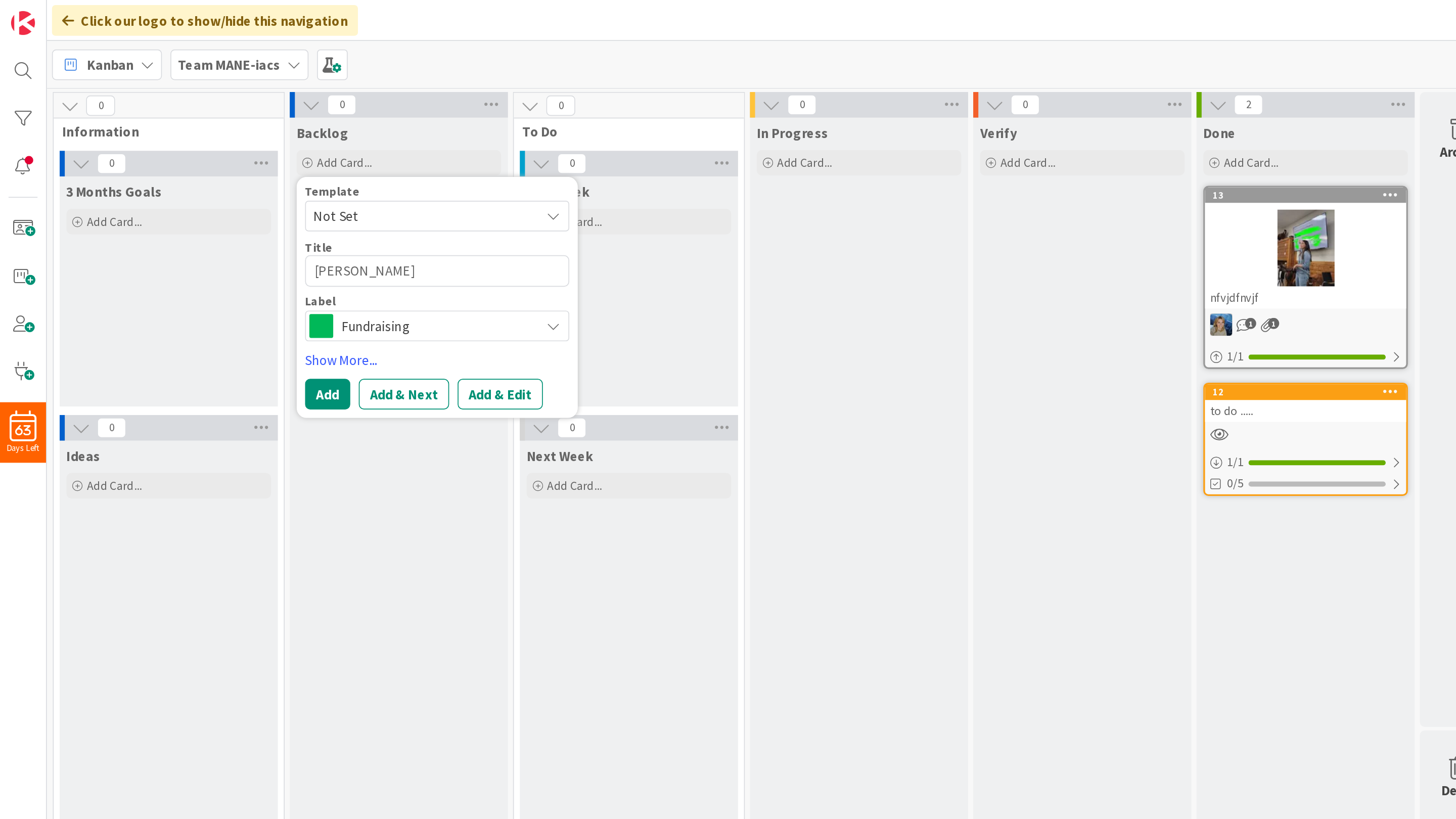
type textarea "suer"
type textarea "x"
type textarea "suer c"
type textarea "x"
type textarea "suer cr"
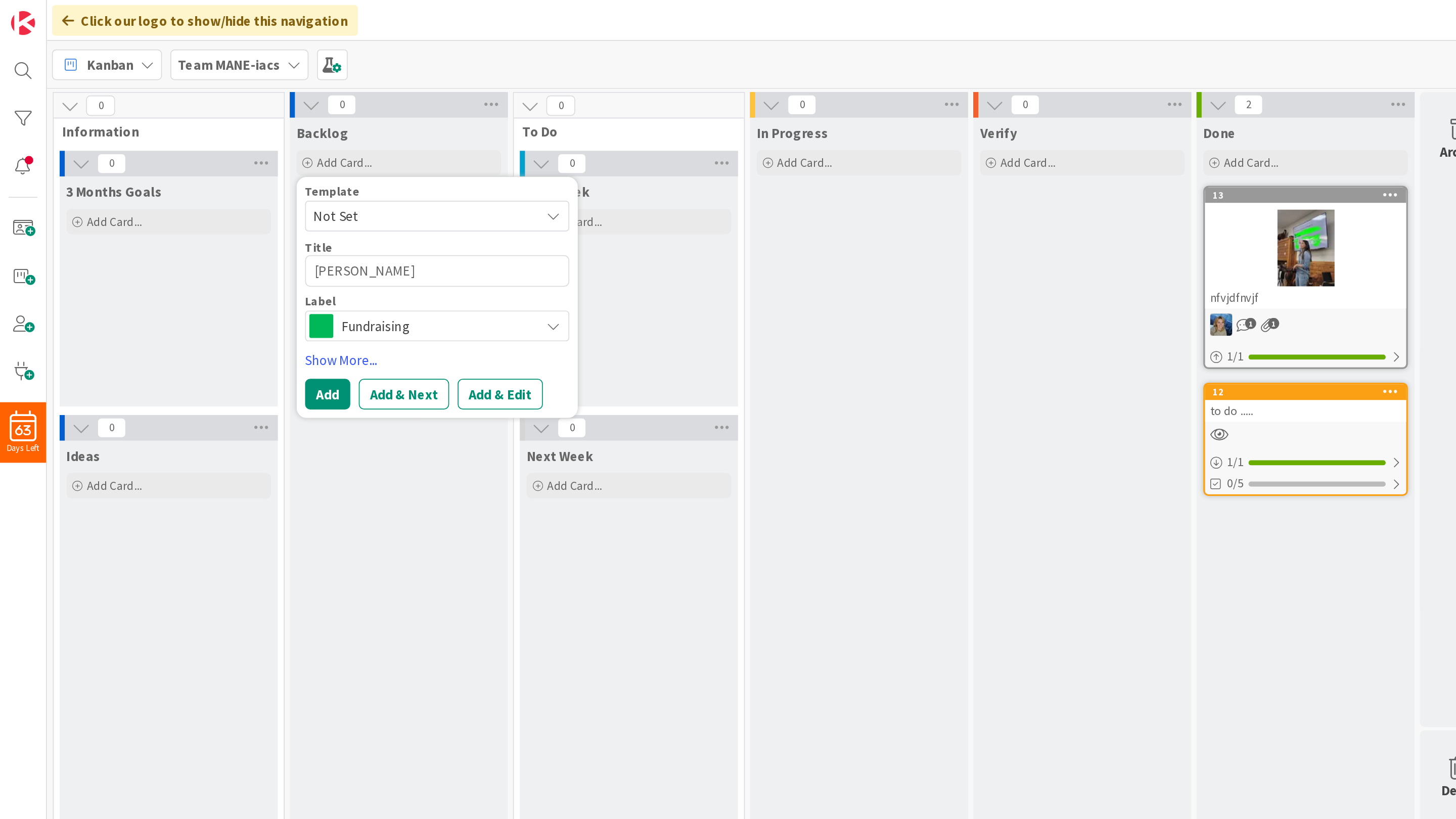
type textarea "x"
type textarea "suer crd"
type textarea "x"
type textarea "suer crd"
click at [221, 192] on span "Fundraising" at bounding box center [259, 194] width 112 height 14
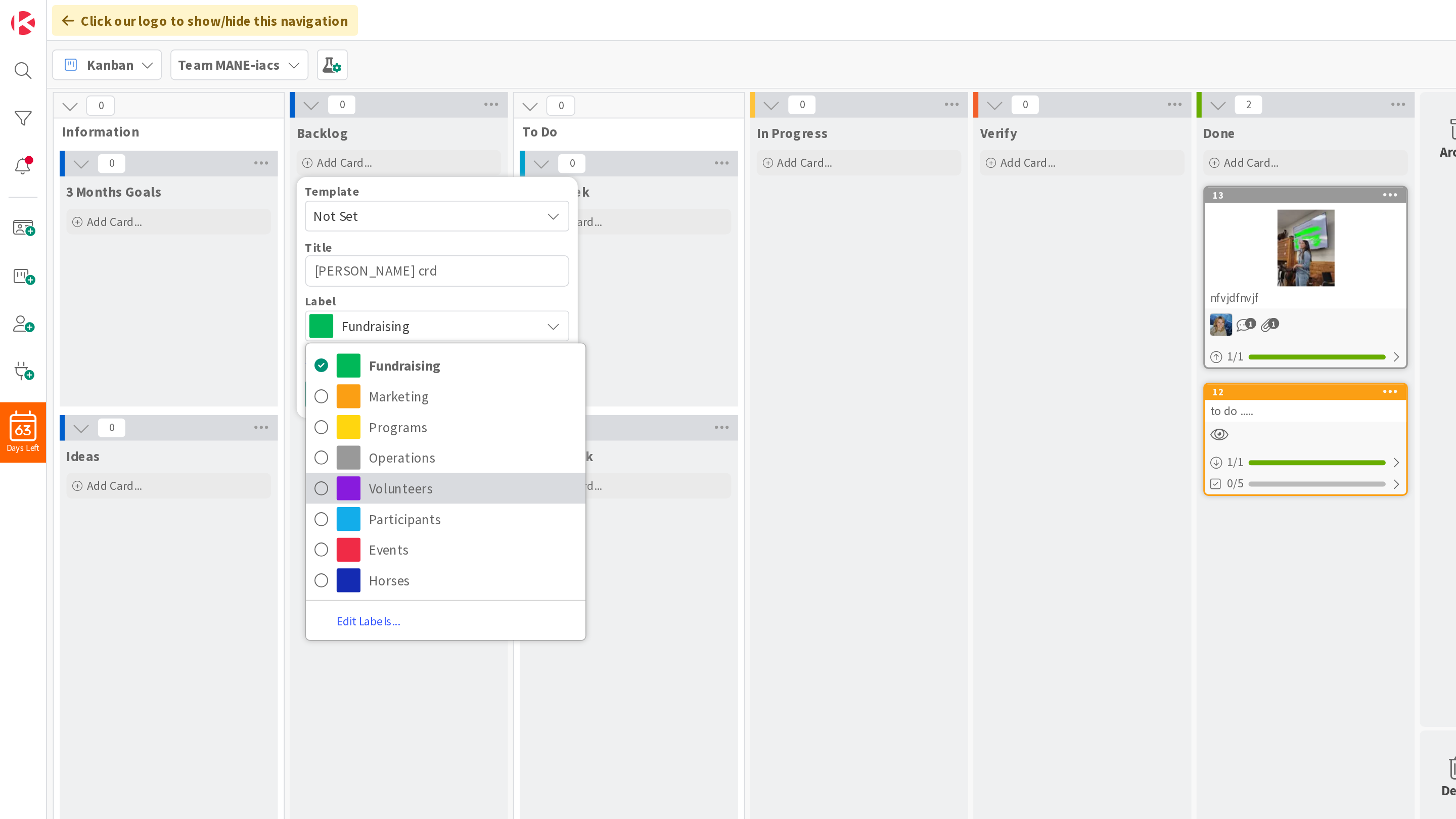
click at [217, 292] on link "Volunteers" at bounding box center [264, 290] width 166 height 19
type textarea "x"
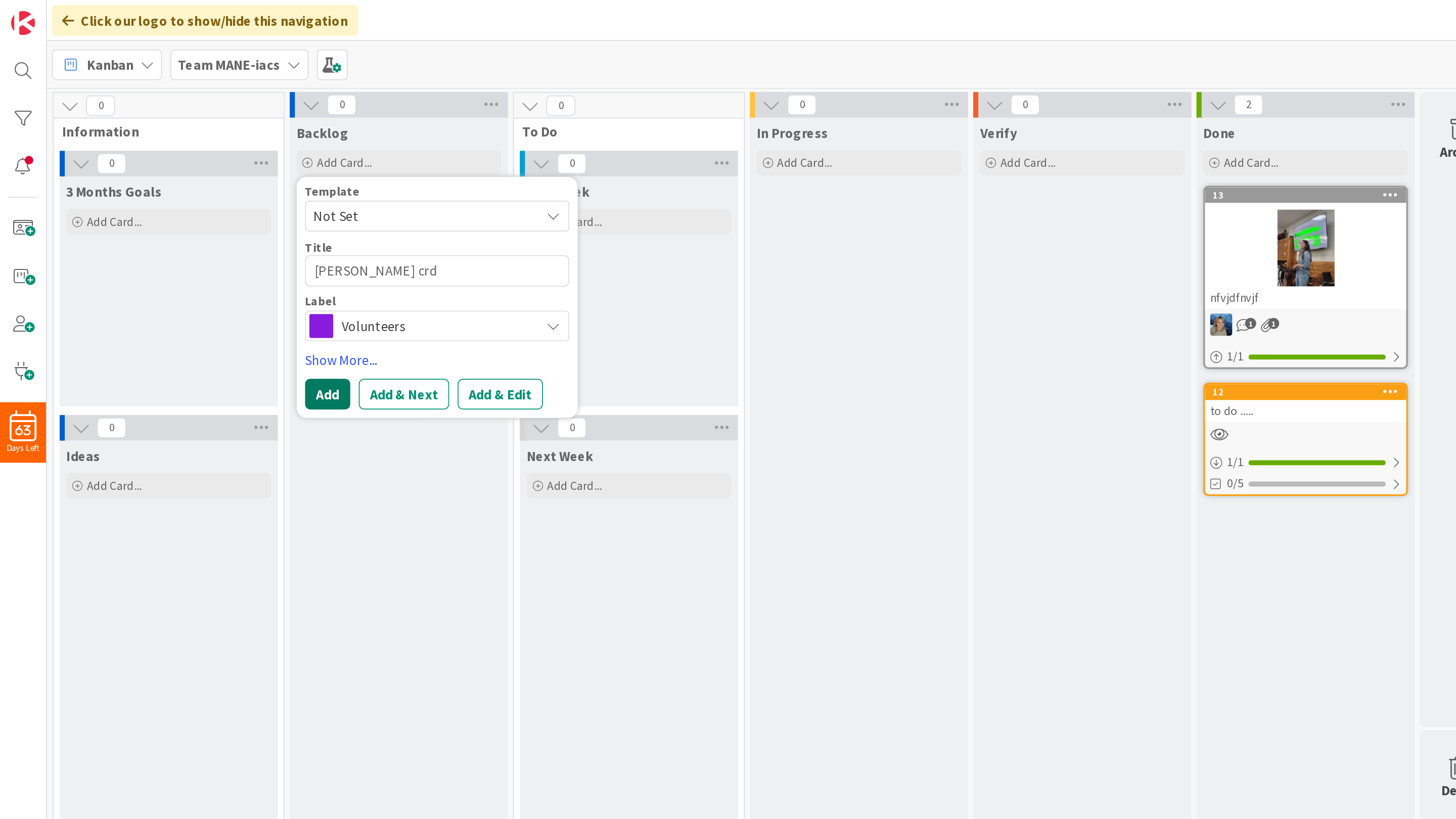
click at [192, 232] on button "Add" at bounding box center [194, 234] width 27 height 19
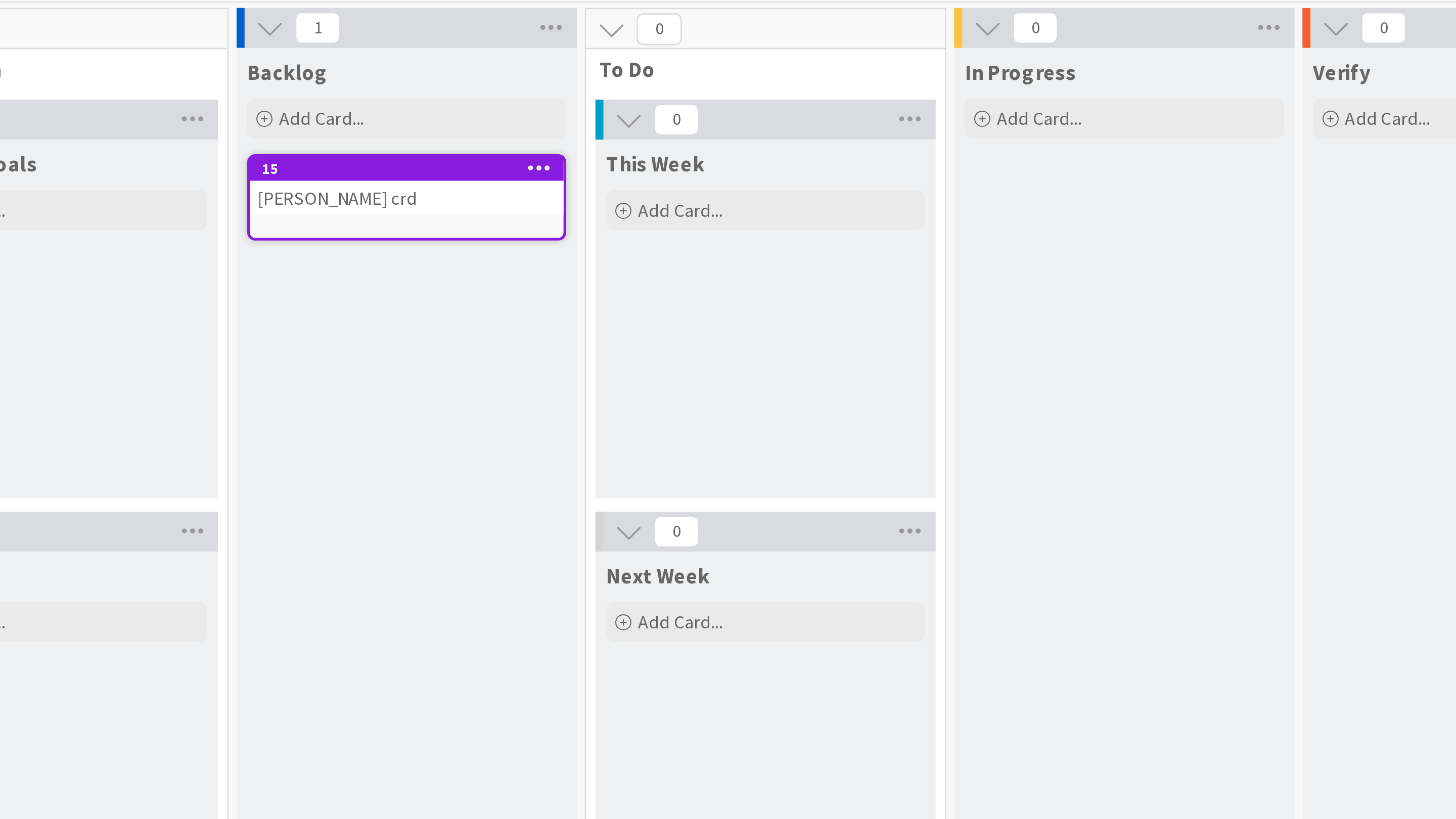
click at [229, 128] on div "suer crd" at bounding box center [236, 127] width 120 height 13
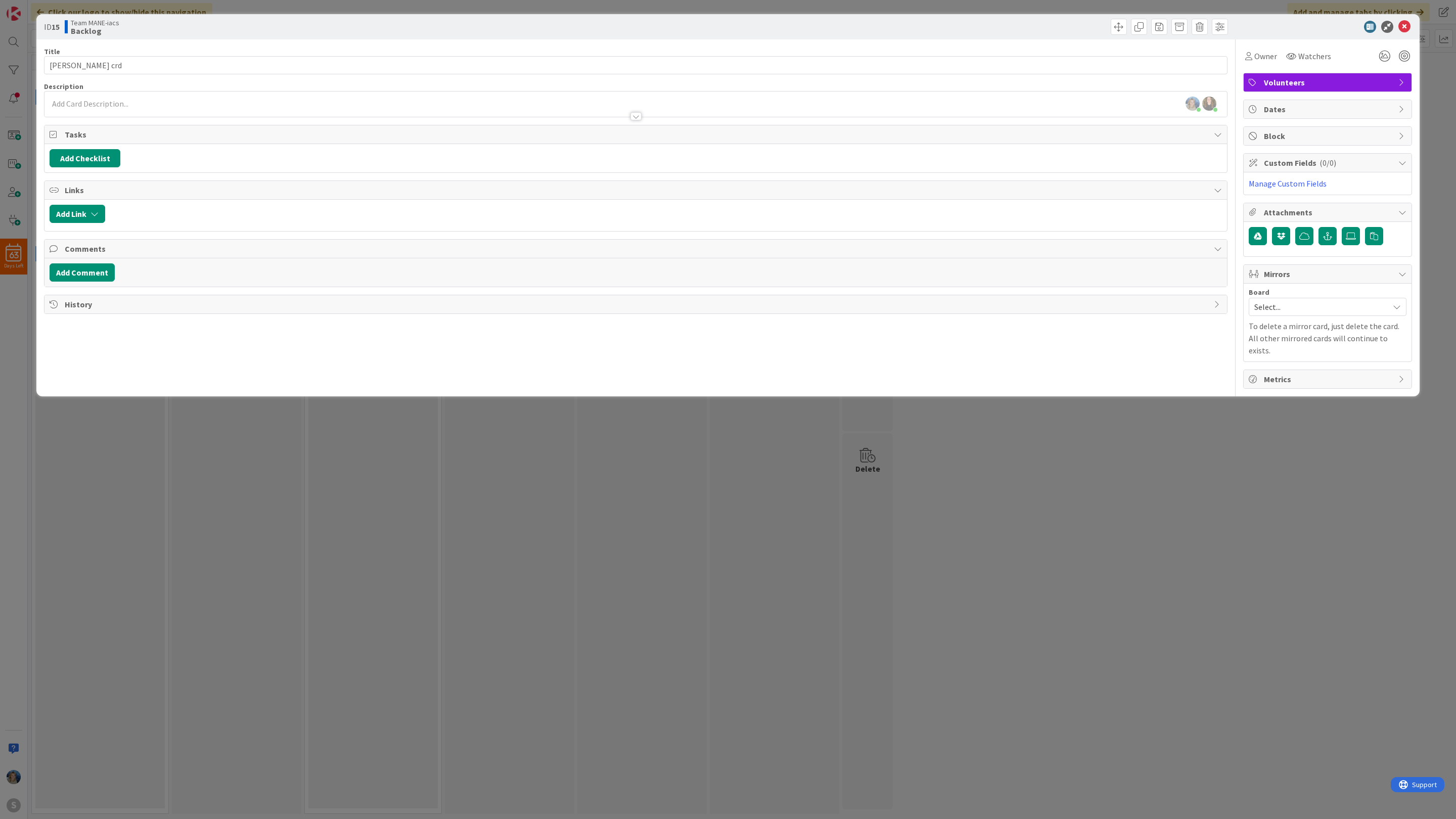
click at [1295, 311] on span "Select..." at bounding box center [1319, 307] width 130 height 14
click at [1297, 375] on span "Marina" at bounding box center [1334, 372] width 133 height 15
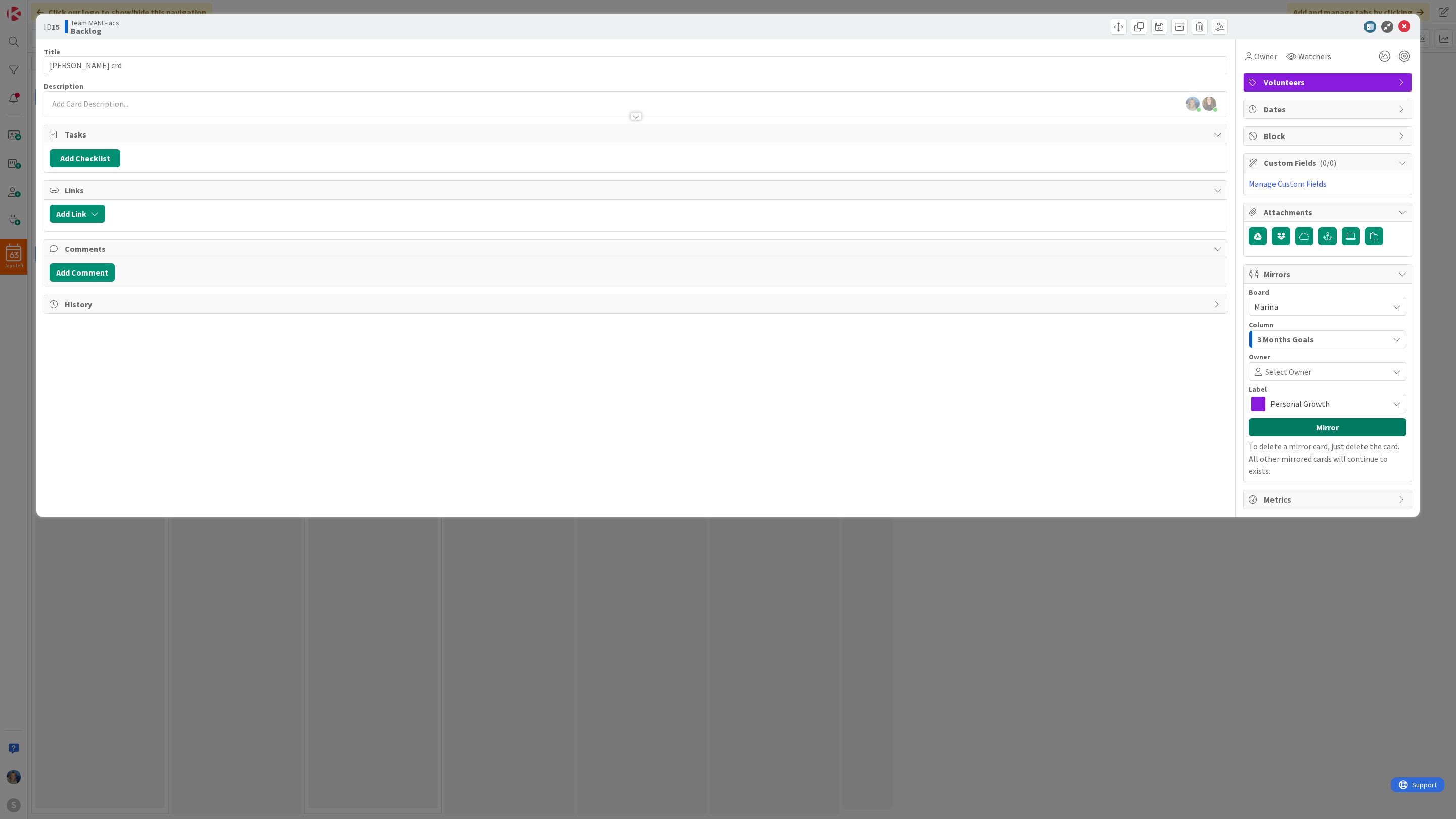
click at [1301, 429] on button "Mirror" at bounding box center [1326, 427] width 157 height 19
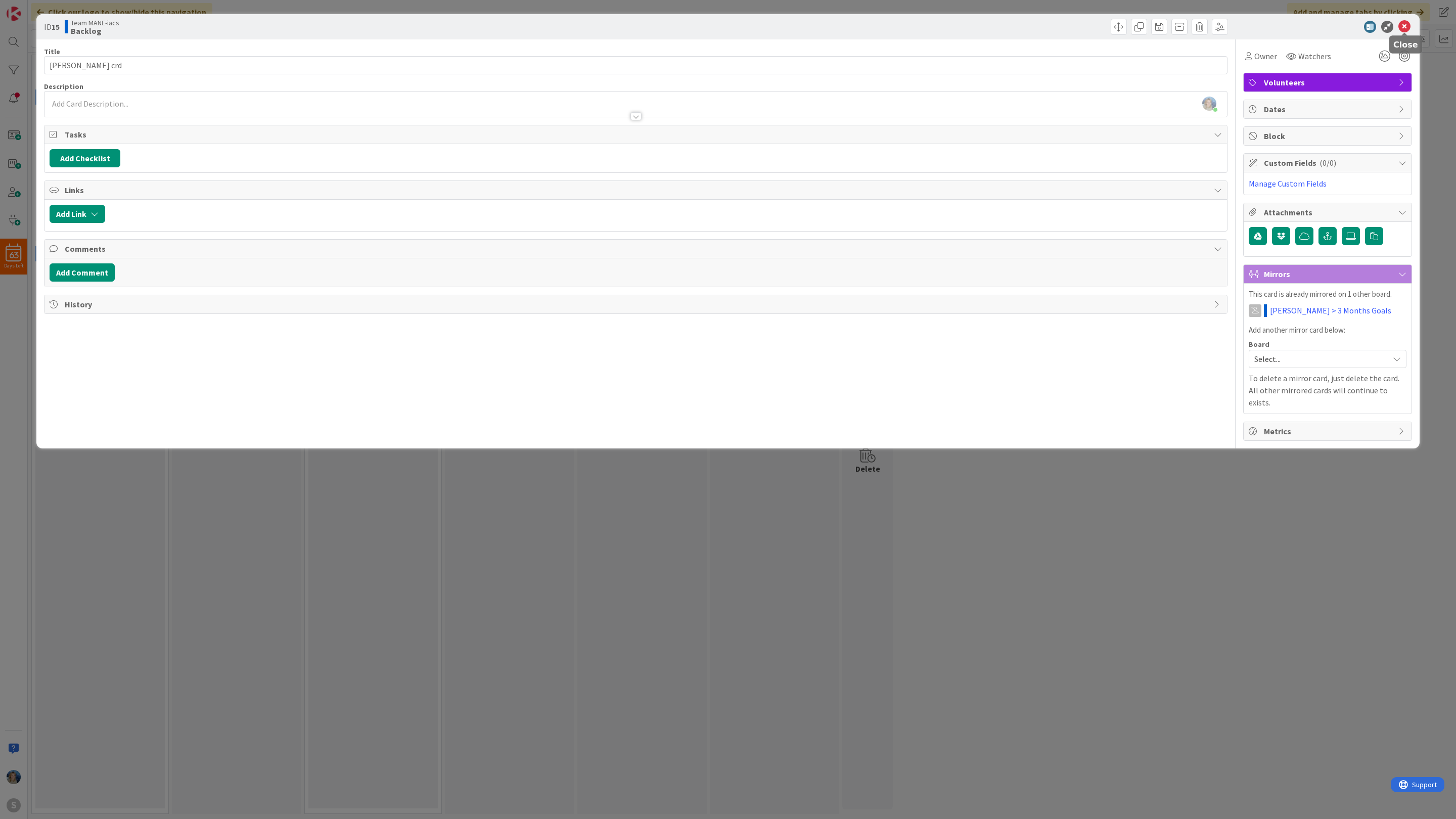
click at [1408, 25] on icon at bounding box center [1404, 26] width 12 height 12
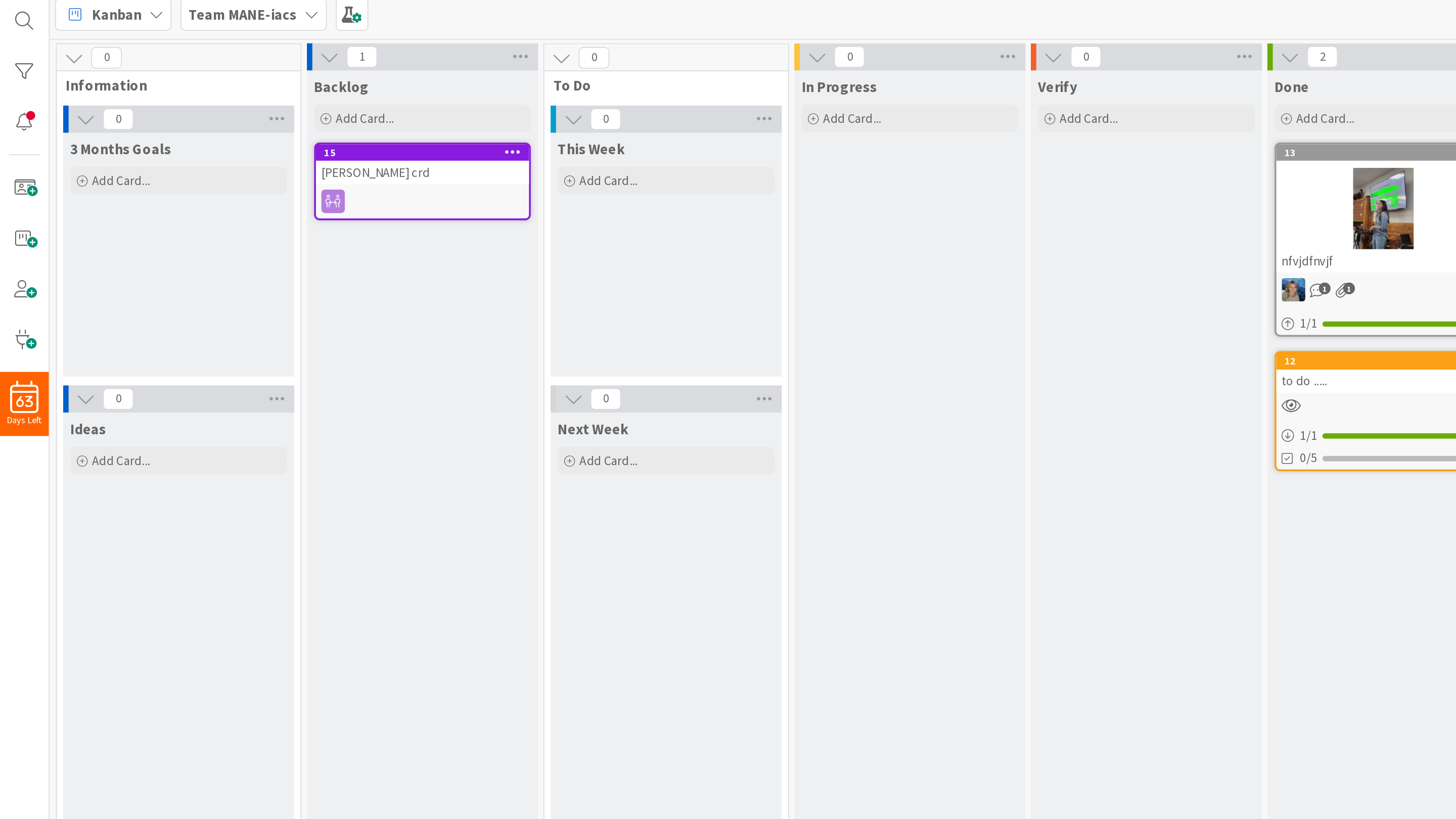
click at [163, 39] on b "Team MANE-iacs" at bounding box center [135, 38] width 61 height 10
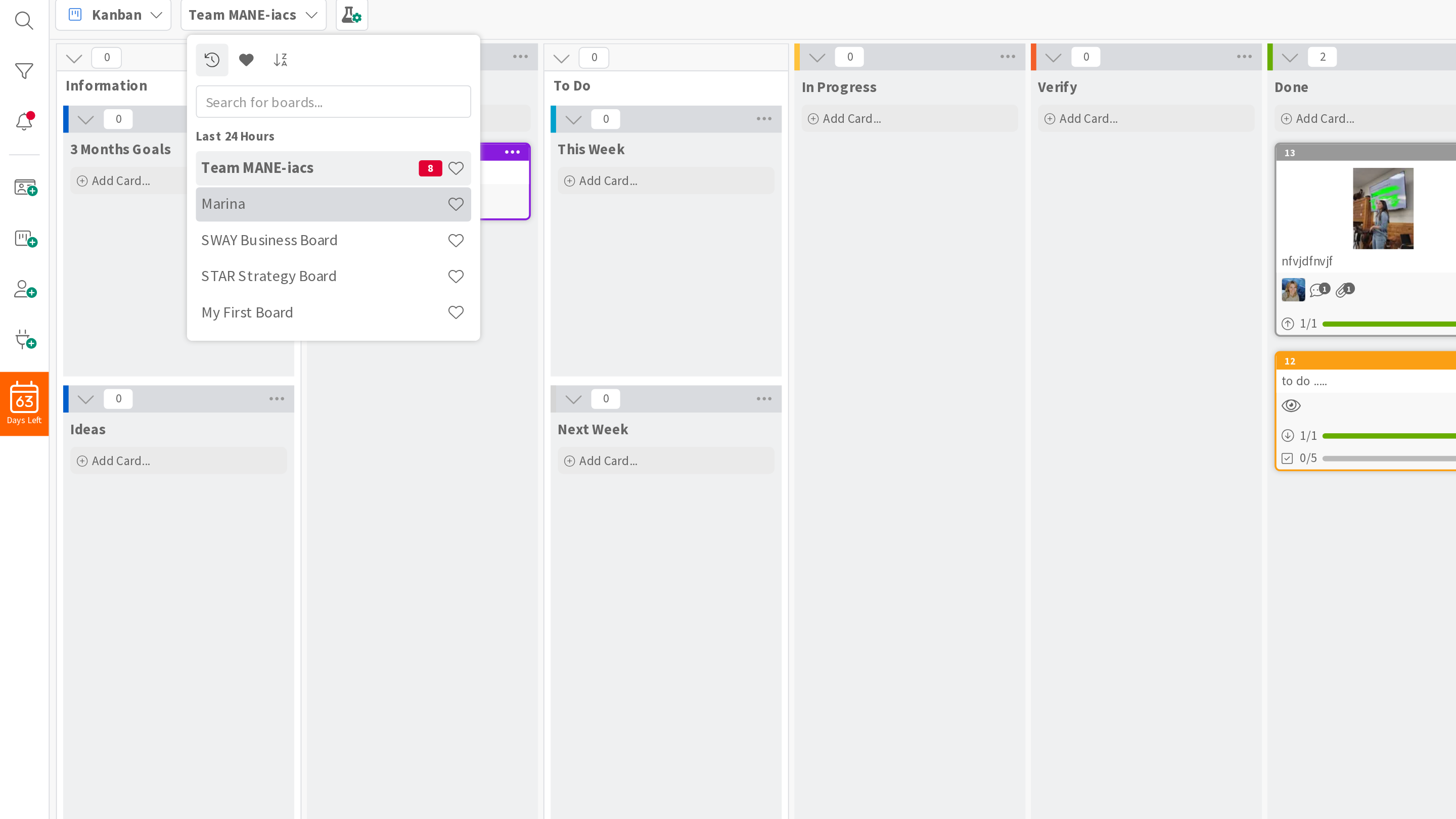
click at [156, 143] on h4 "Marina" at bounding box center [181, 145] width 137 height 10
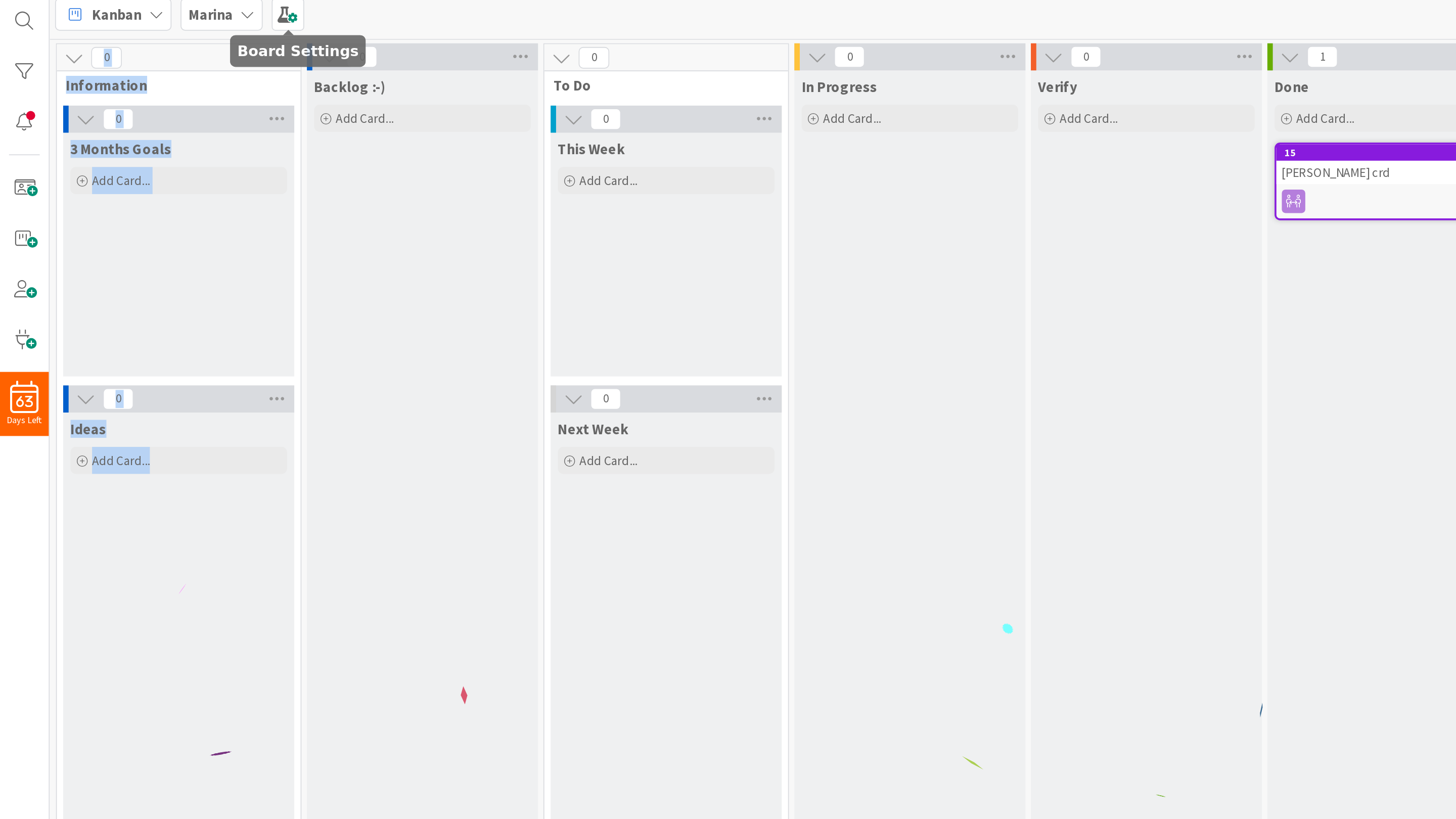
click at [139, 38] on icon at bounding box center [138, 38] width 8 height 8
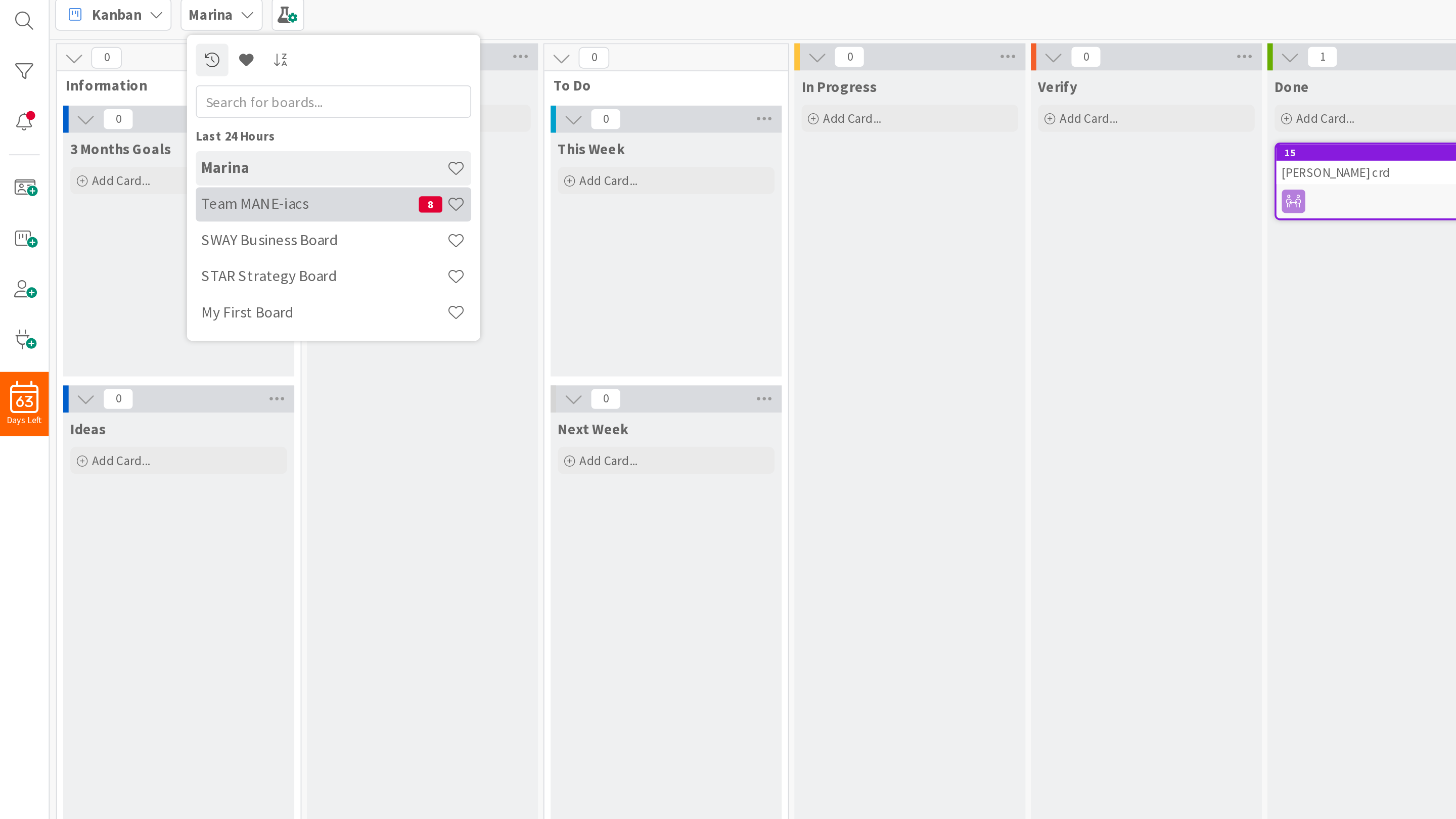
click at [172, 145] on h4 "Team MANE-iacs" at bounding box center [173, 145] width 122 height 10
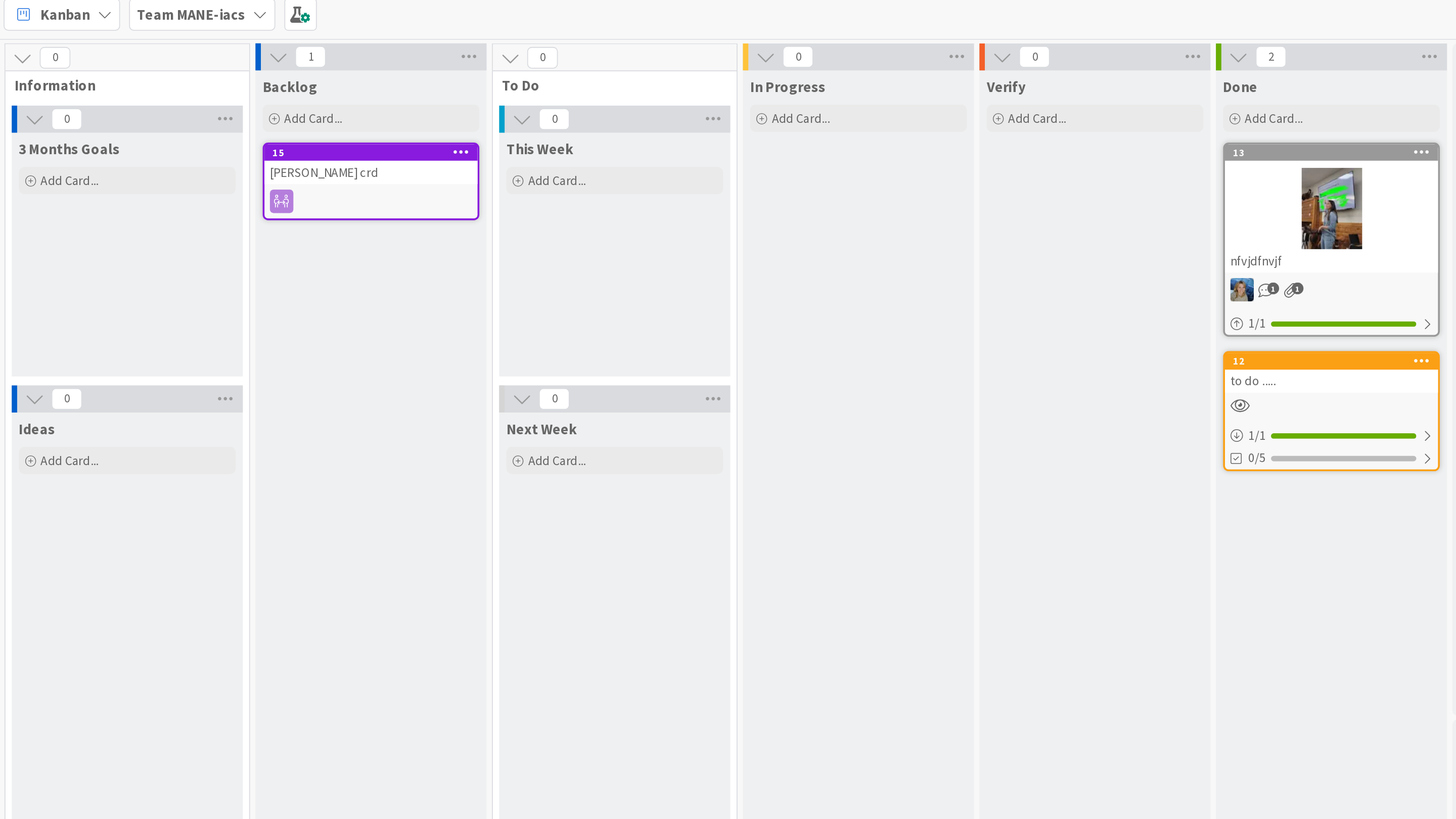
click at [243, 137] on div at bounding box center [236, 143] width 120 height 13
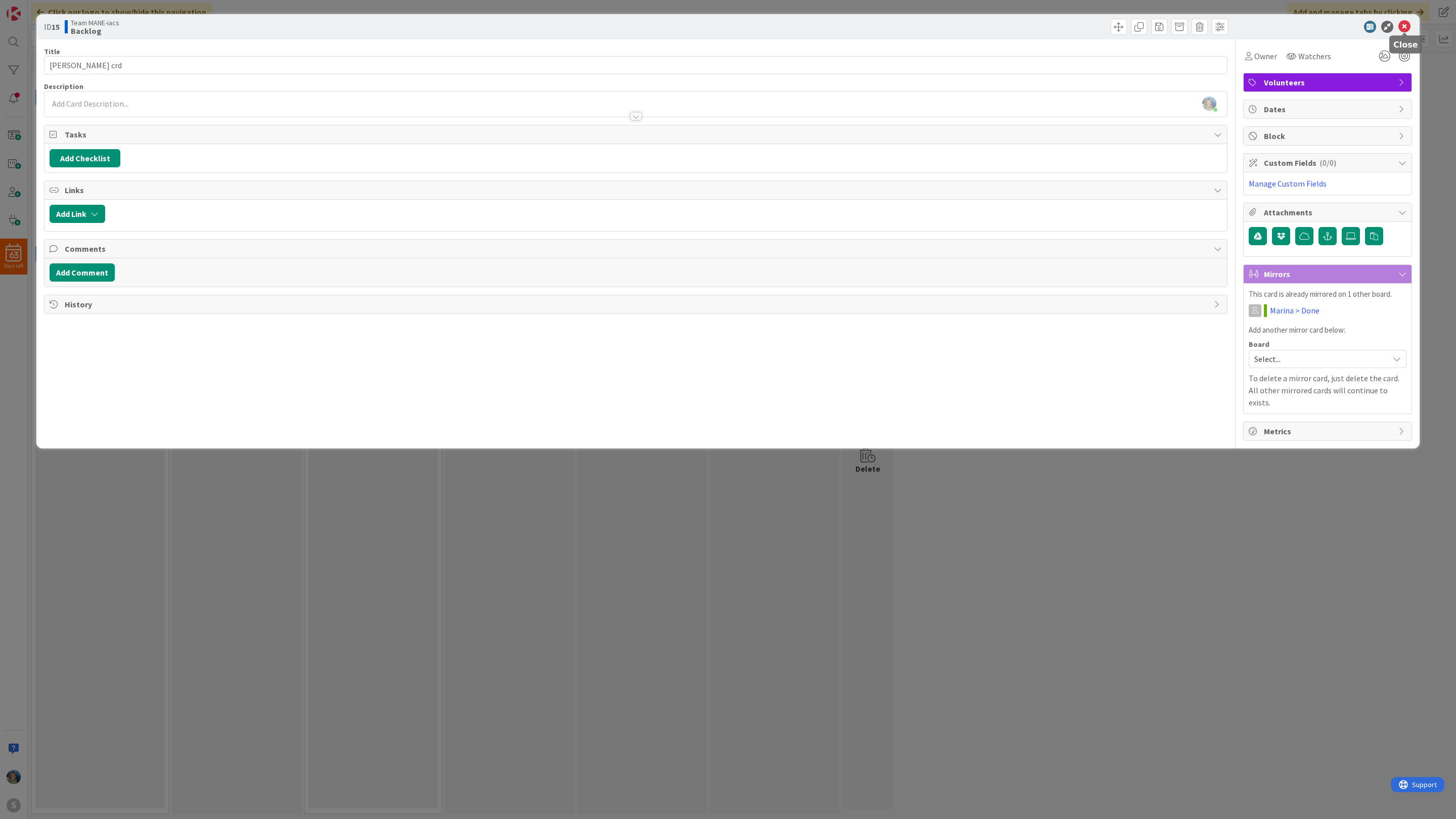
click at [1407, 25] on icon at bounding box center [1404, 26] width 12 height 12
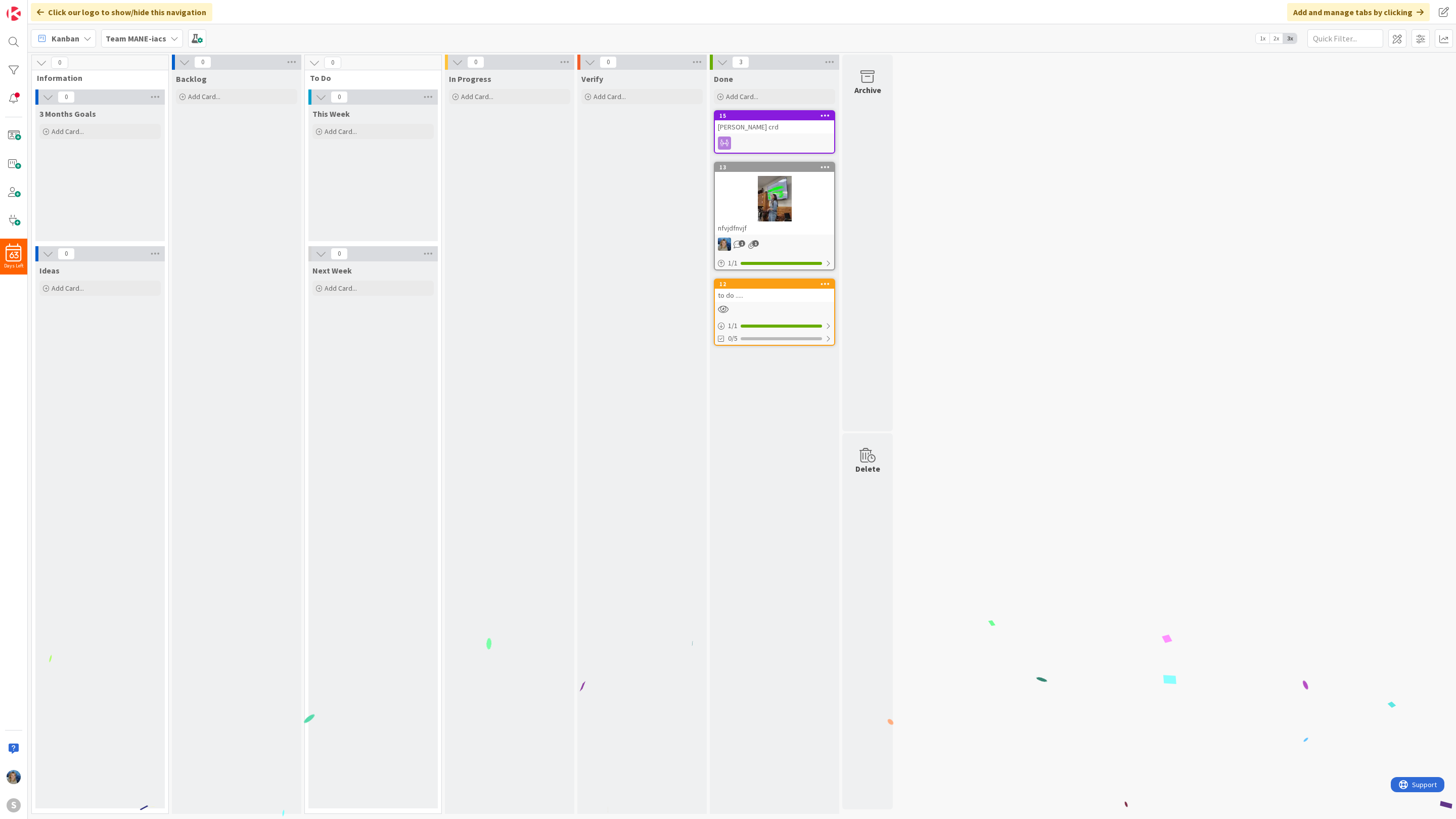
click at [780, 135] on div "15 suer crd" at bounding box center [774, 132] width 121 height 43
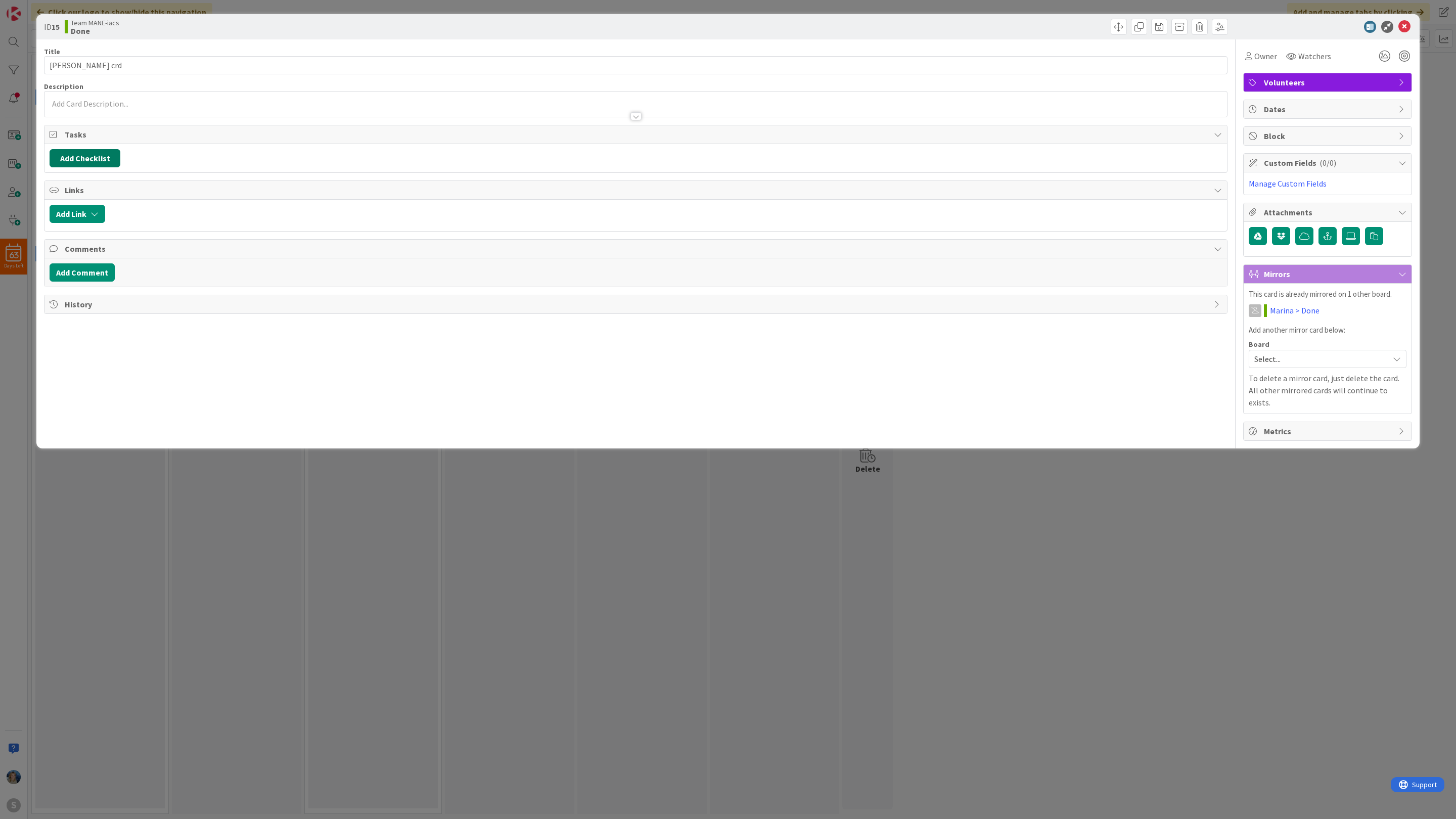
click at [95, 158] on button "Add Checklist" at bounding box center [85, 158] width 70 height 19
type input "to do"
click at [1286, 358] on span "Select..." at bounding box center [1319, 359] width 130 height 14
click at [1405, 24] on icon at bounding box center [1404, 26] width 12 height 12
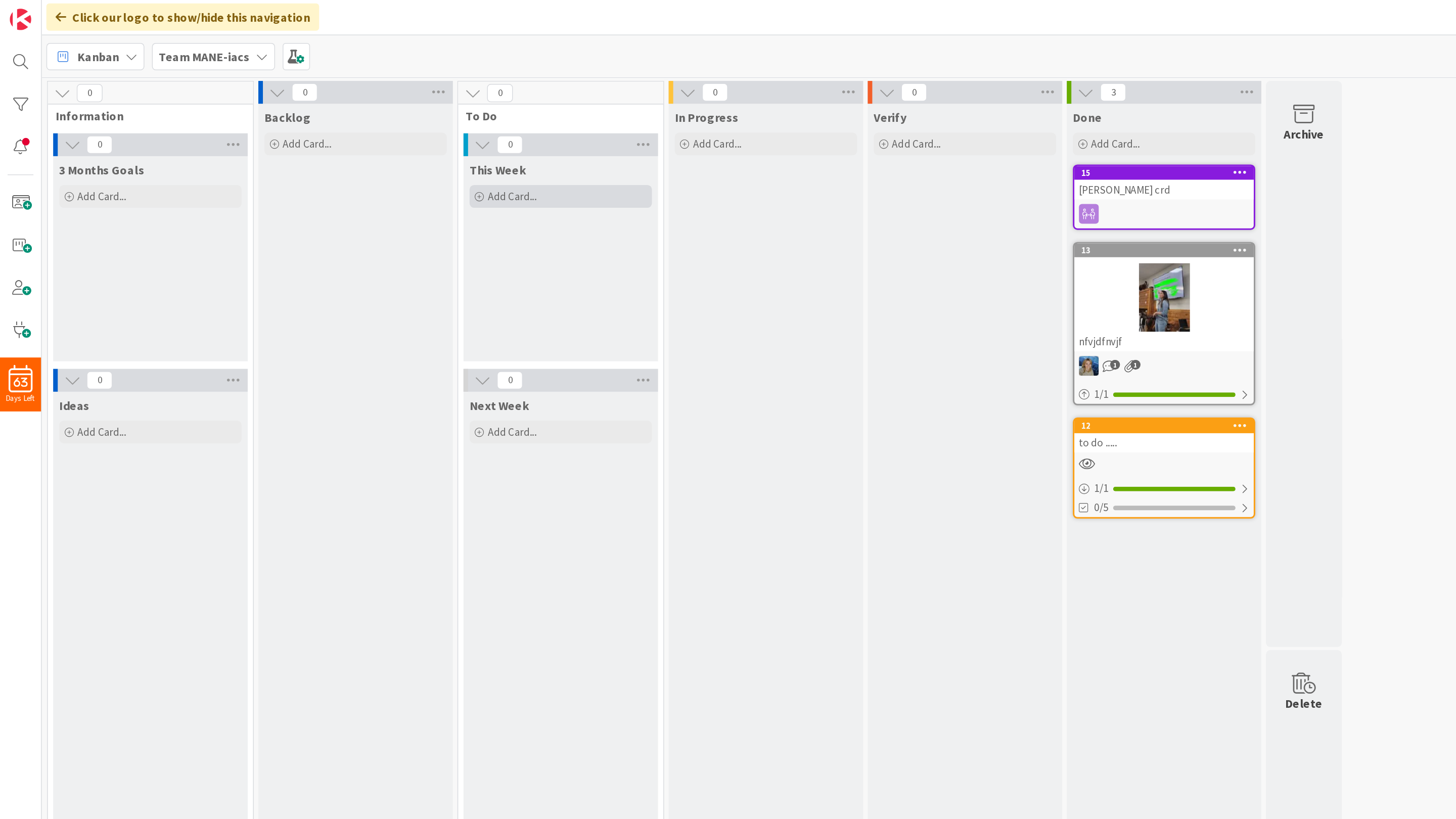
click at [352, 134] on span "Add Card..." at bounding box center [340, 131] width 32 height 9
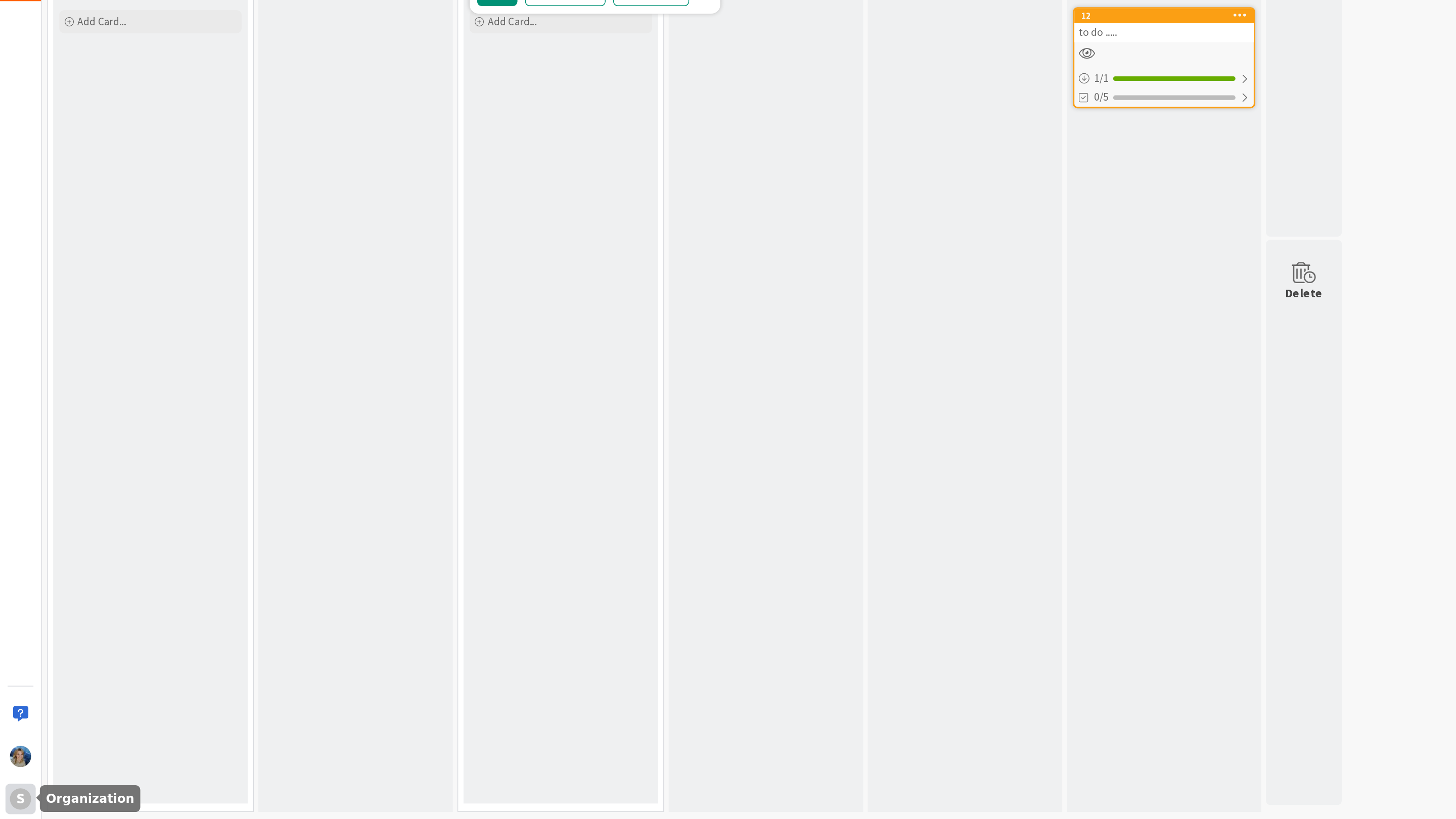
click at [16, 804] on div "S" at bounding box center [14, 805] width 14 height 14
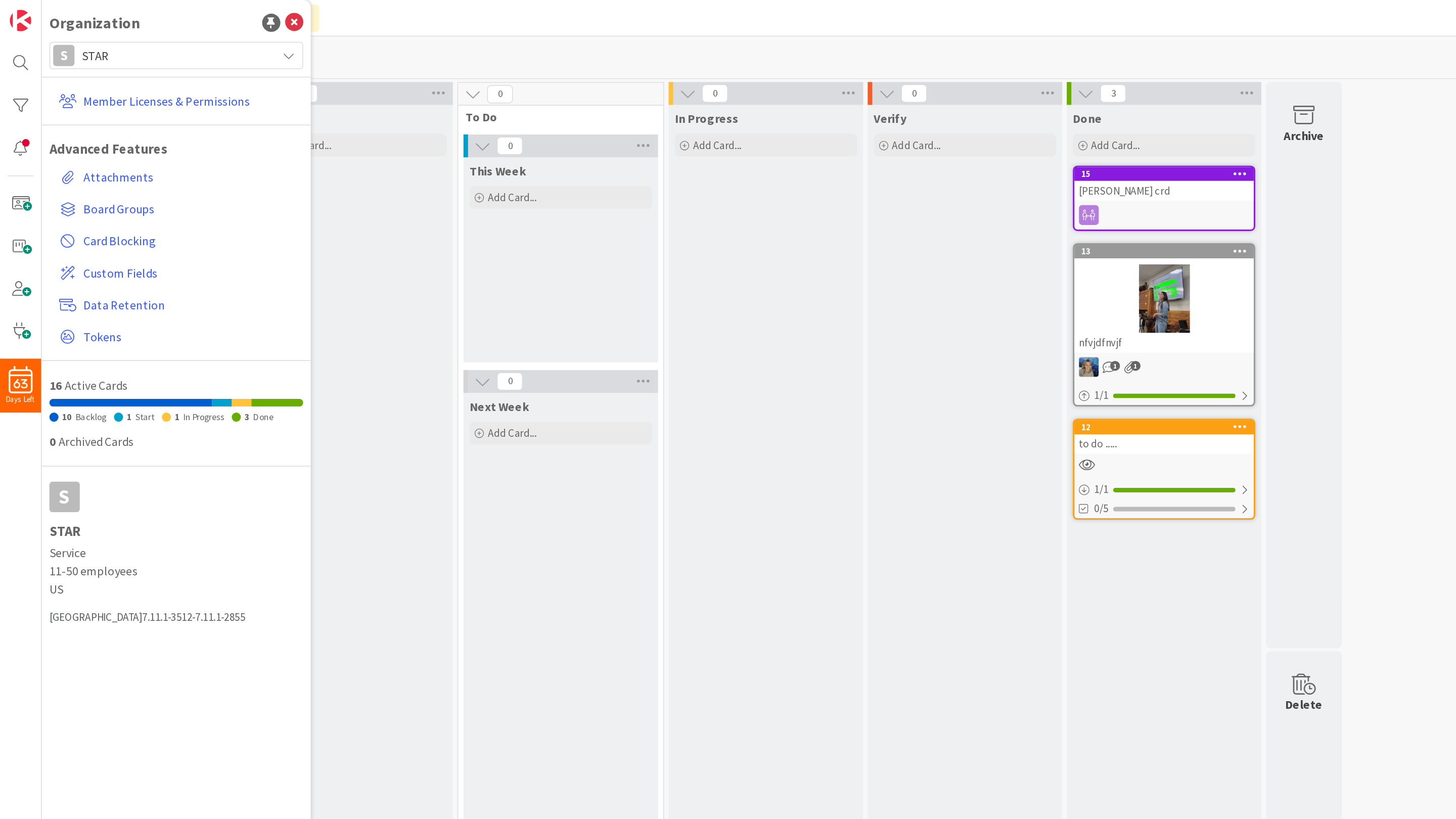
click at [99, 34] on span "STAR" at bounding box center [117, 37] width 125 height 14
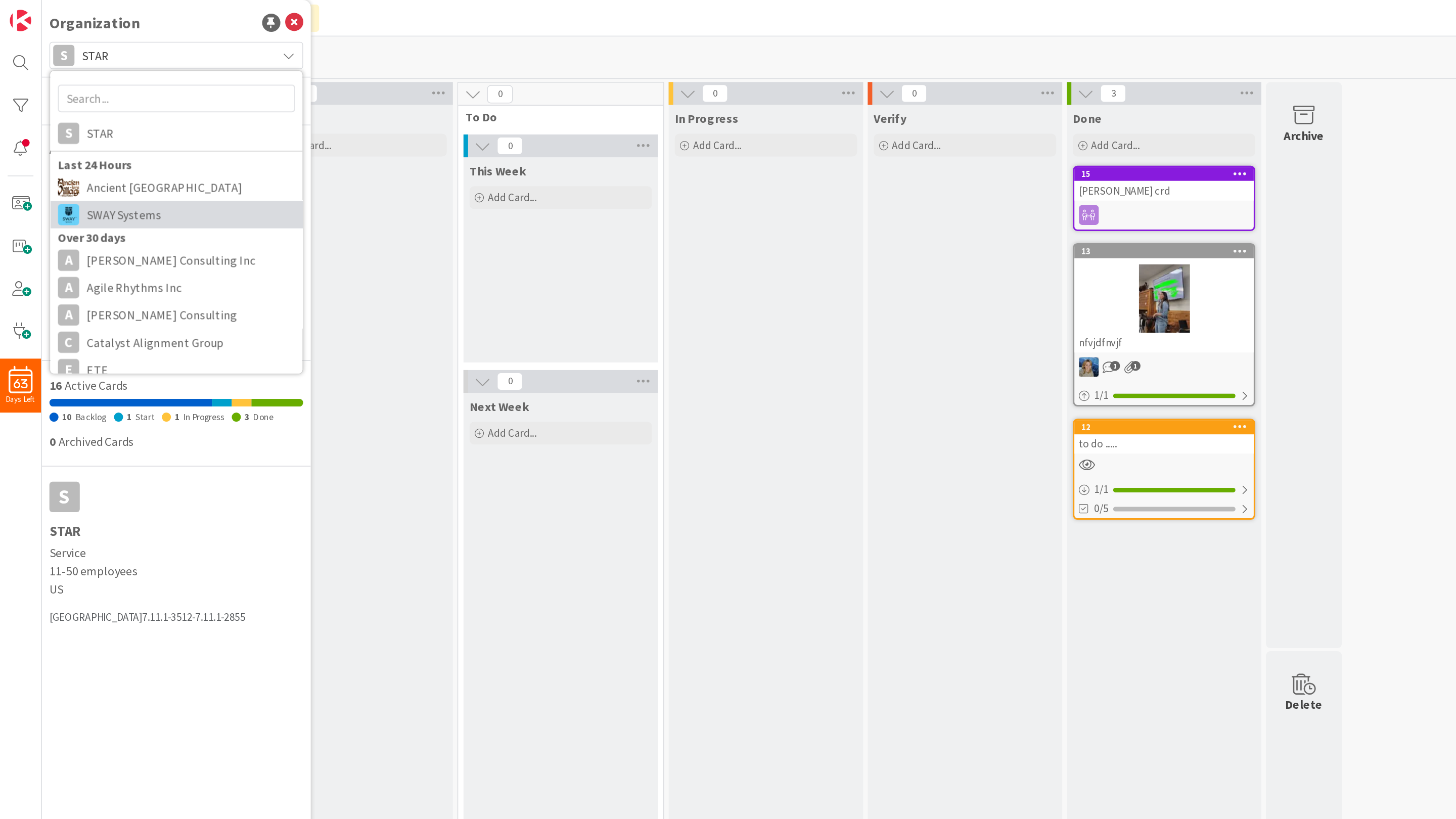
click at [93, 142] on span "SWAY Systems" at bounding box center [127, 142] width 139 height 15
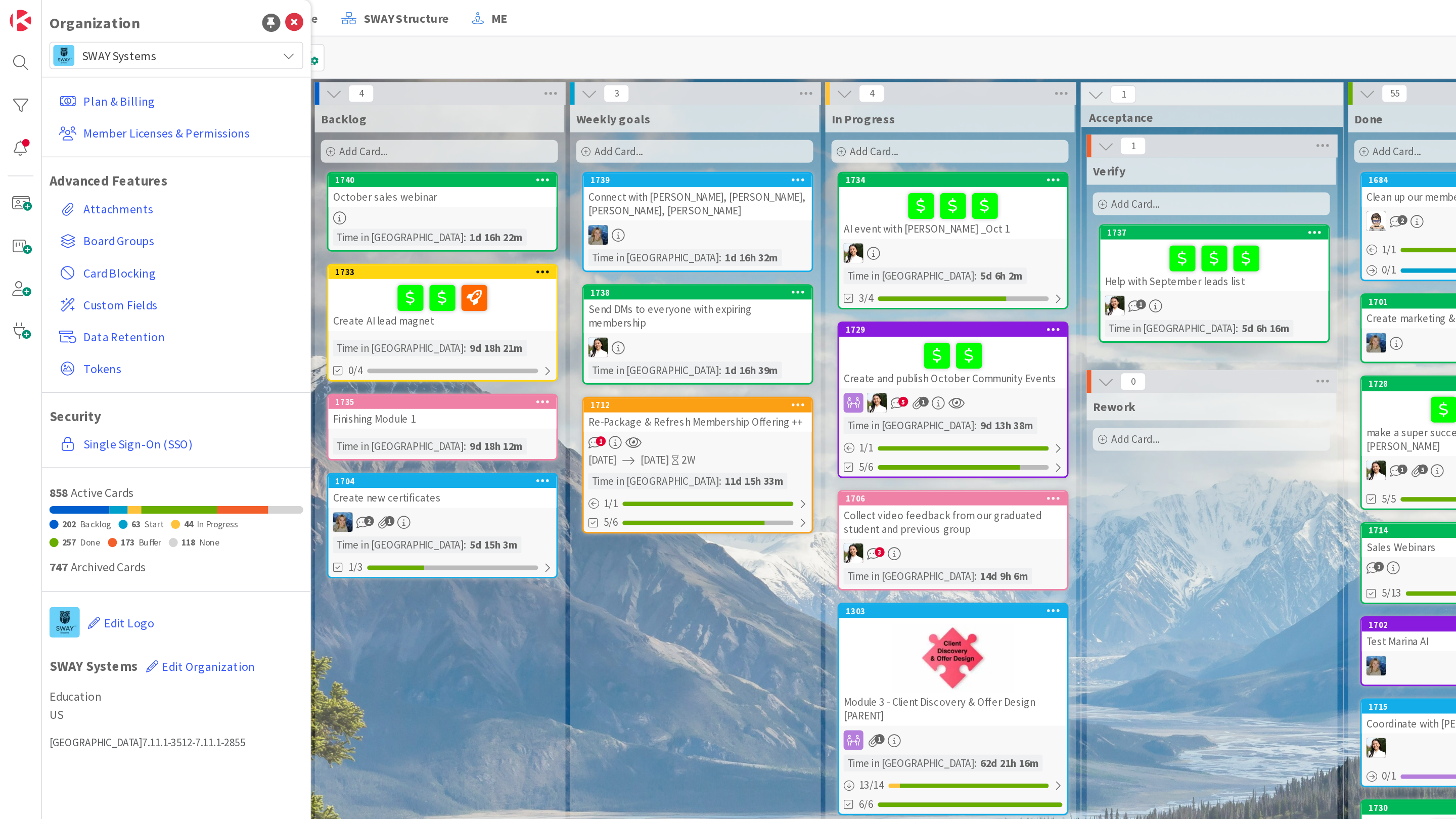
click at [154, 40] on span "SWAY Systems" at bounding box center [117, 37] width 125 height 14
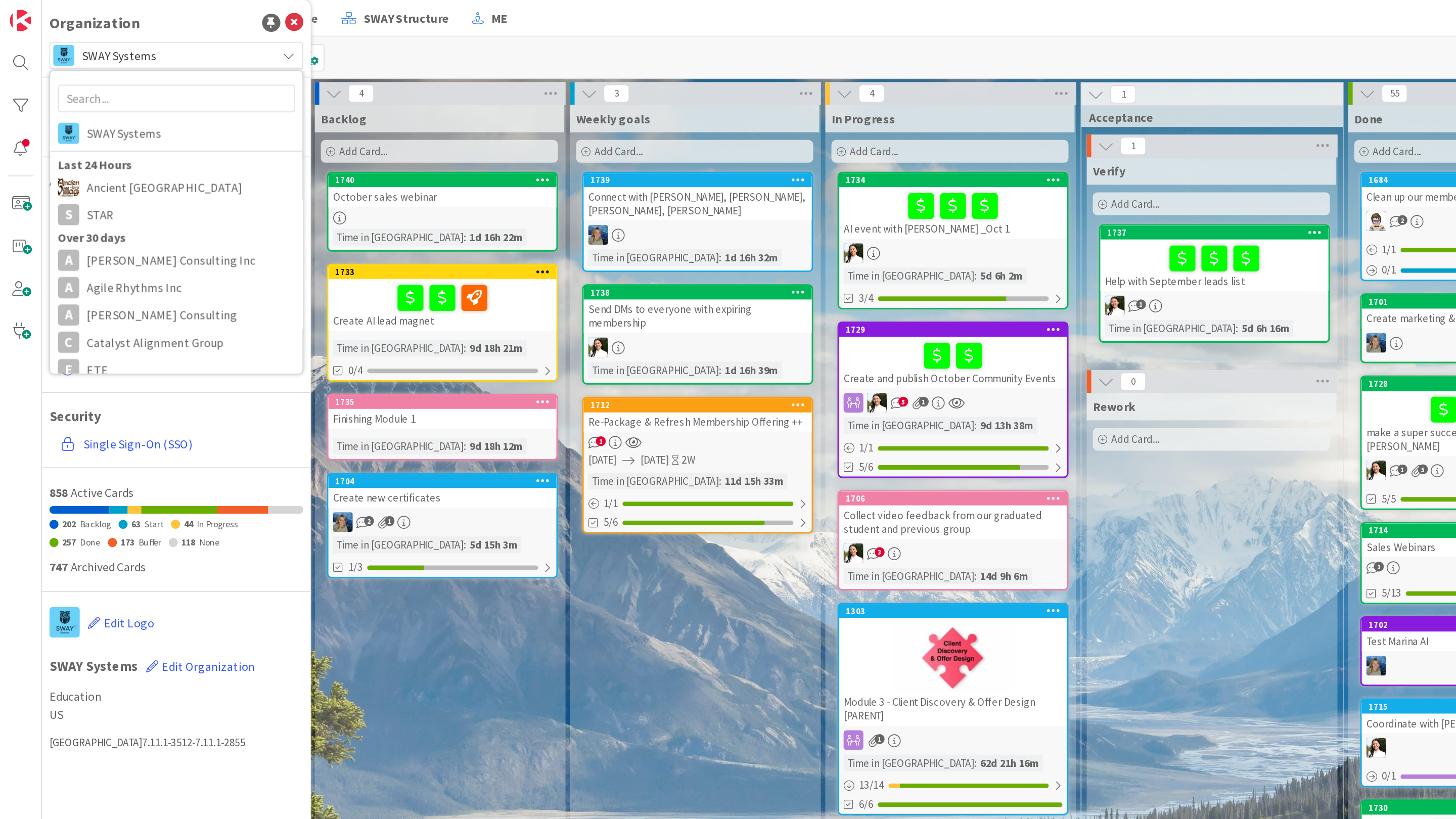
click at [267, 50] on div "Kanban The SWAY Academy 1x 2x 3x" at bounding box center [741, 38] width 1428 height 28
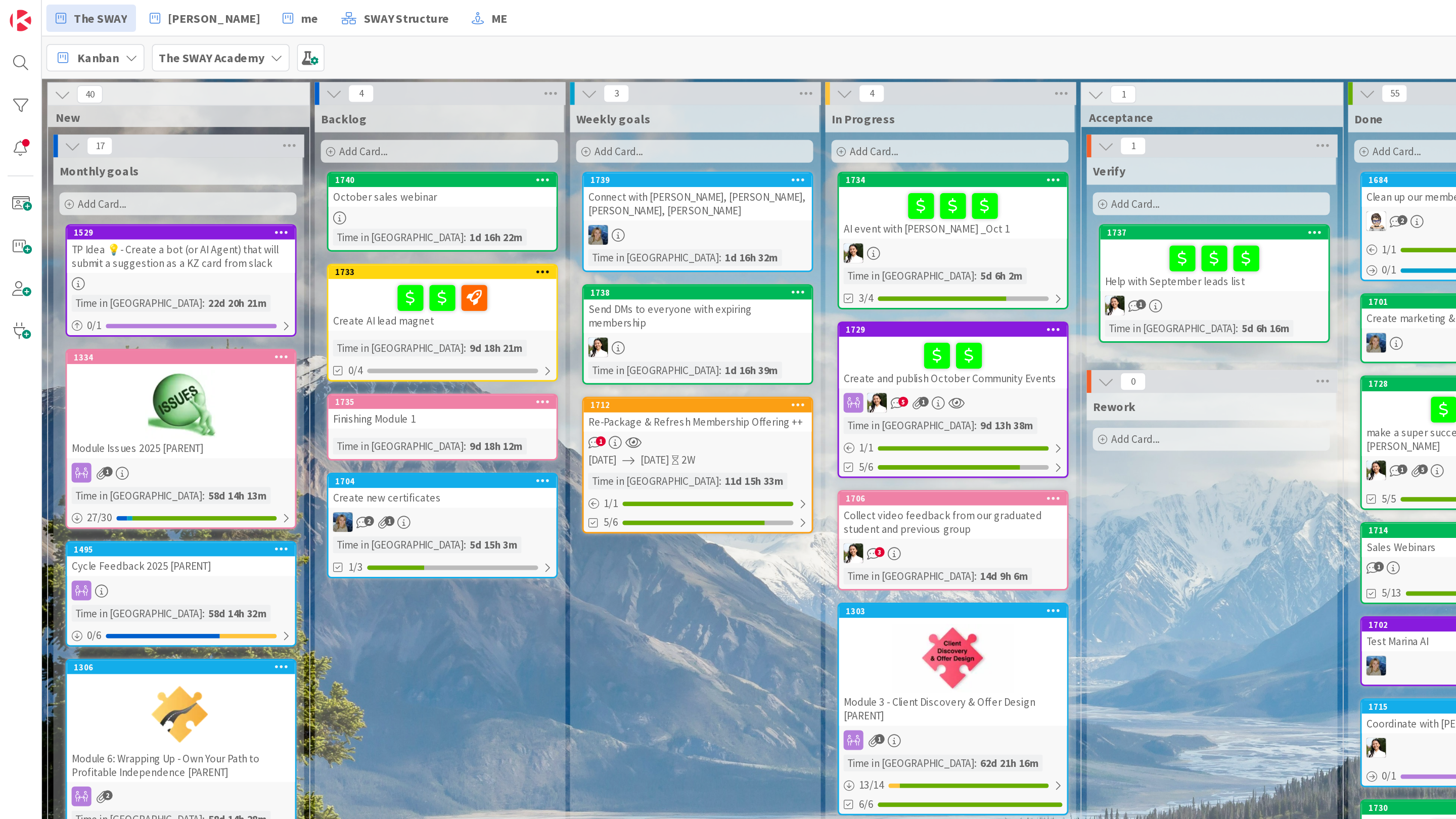
click at [174, 36] on b "The SWAY Academy" at bounding box center [140, 38] width 70 height 10
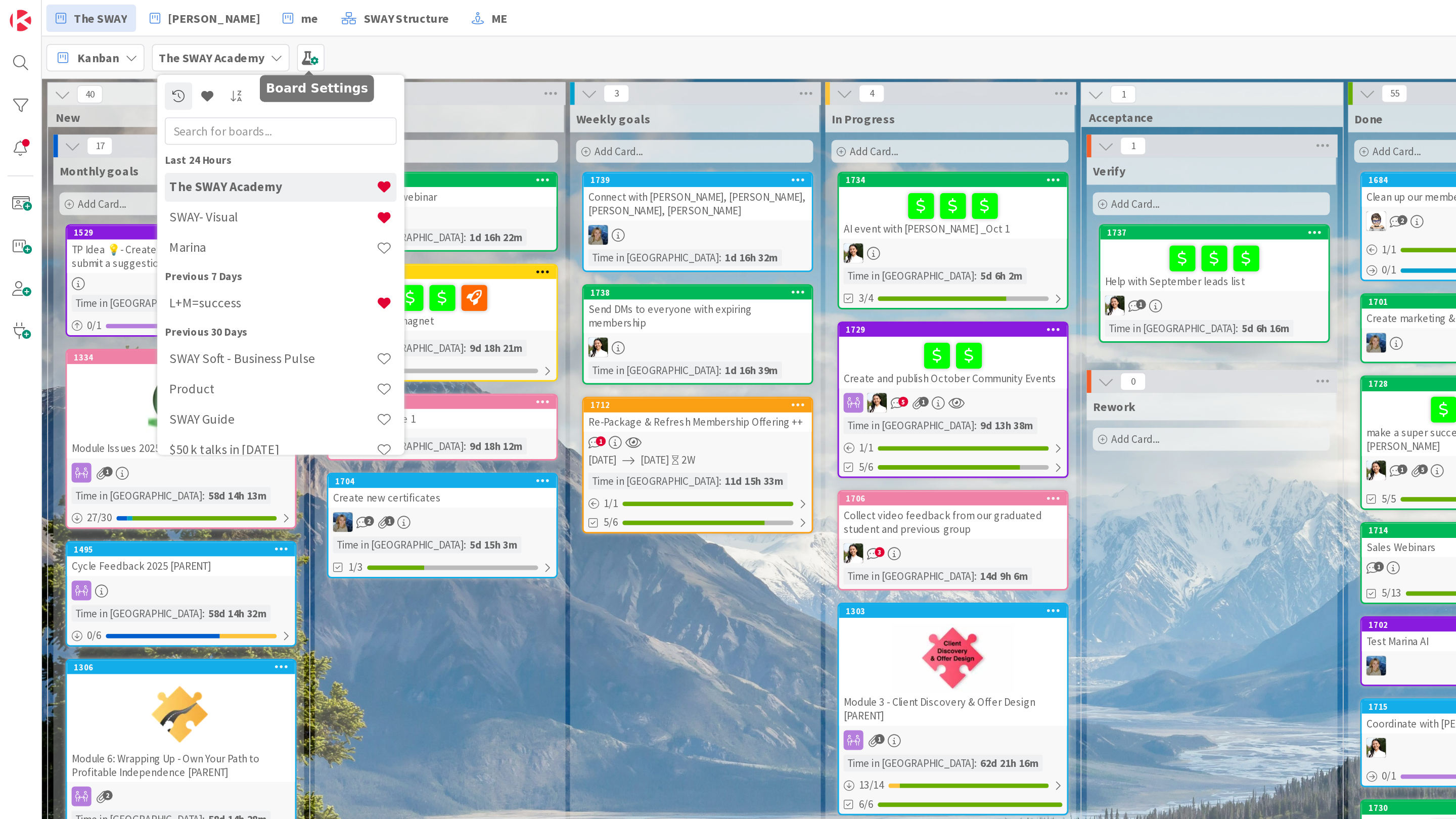
click at [327, 27] on div "Kanban The SWAY Academy Last 24 Hours The SWAY Academy SWAY- Visual Marina Prev…" at bounding box center [741, 38] width 1428 height 28
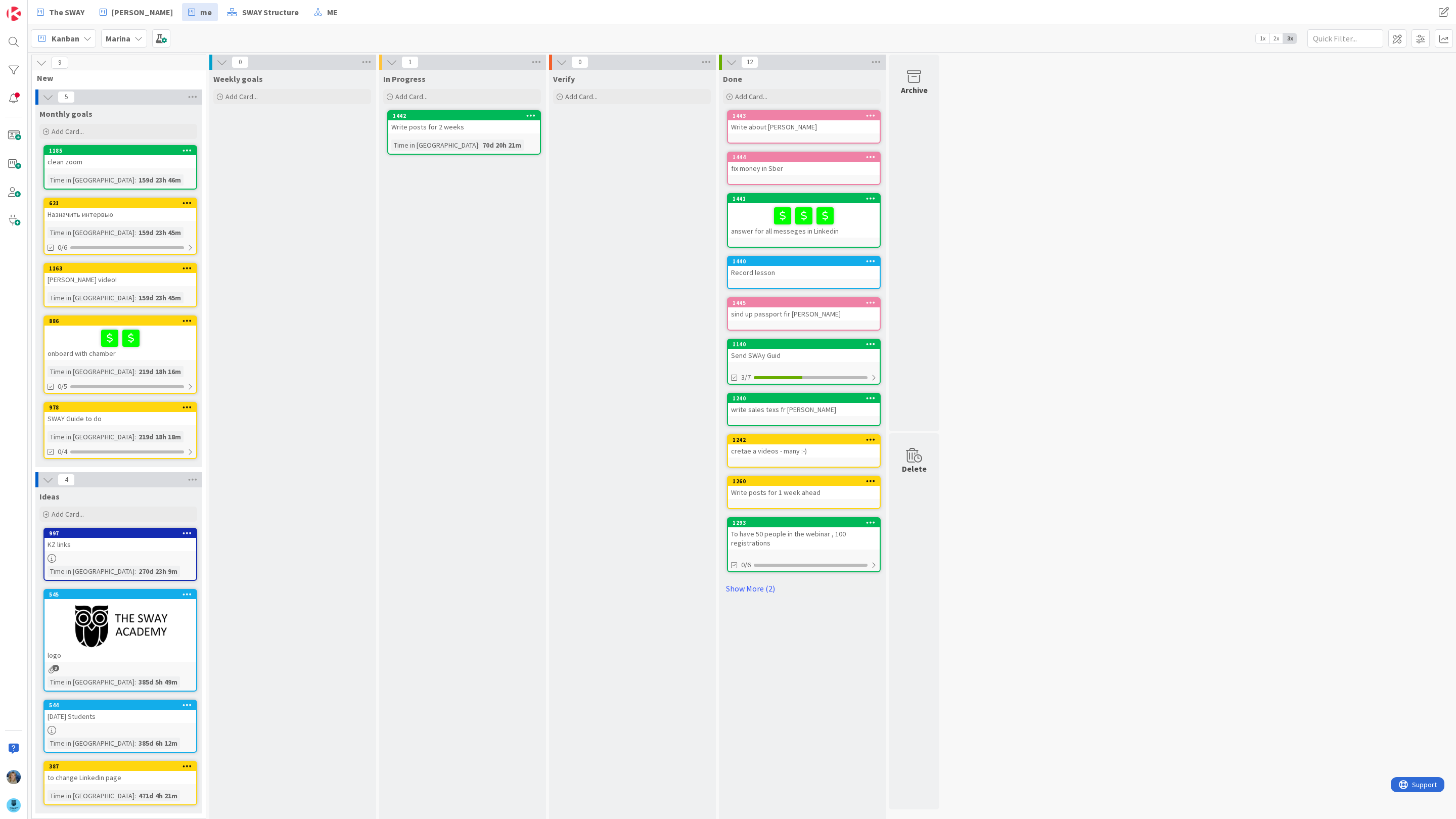
click at [142, 40] on icon at bounding box center [138, 38] width 8 height 8
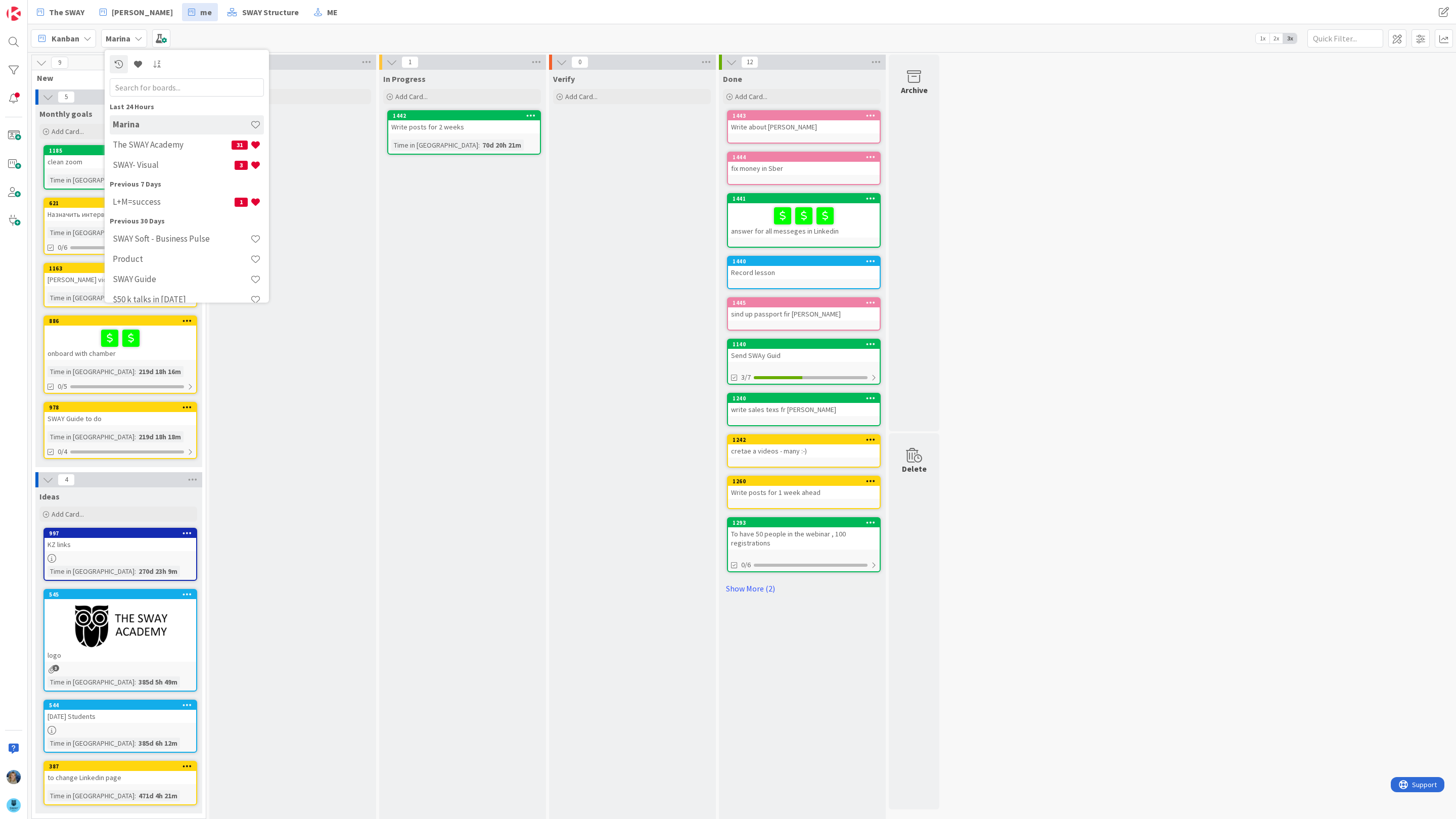
click at [157, 144] on h4 "The SWAY Academy" at bounding box center [172, 145] width 119 height 10
